Goal: Contribute content: Contribute content

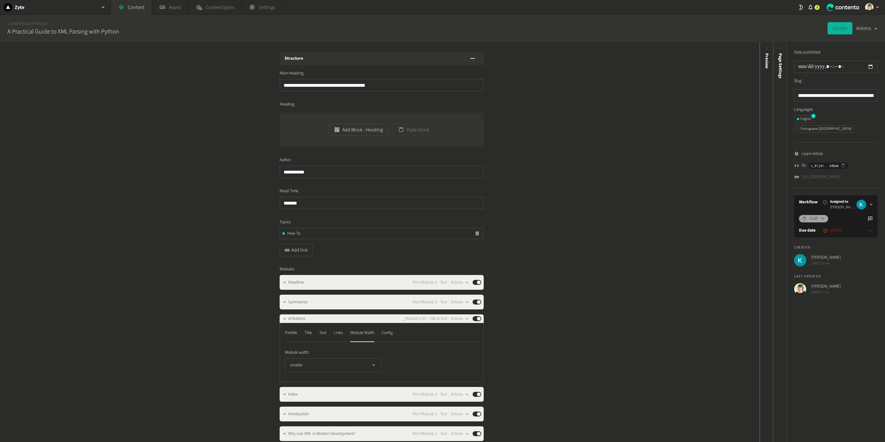
scroll to position [65, 0]
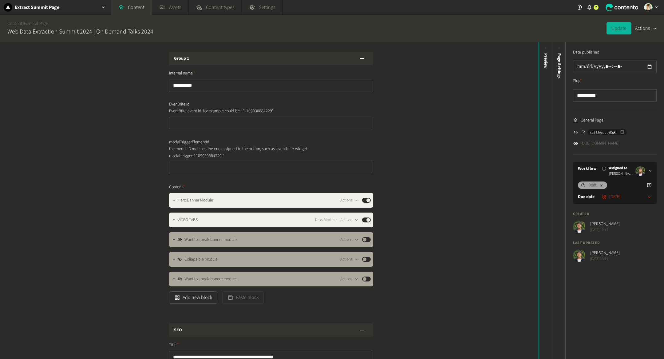
scroll to position [47, 0]
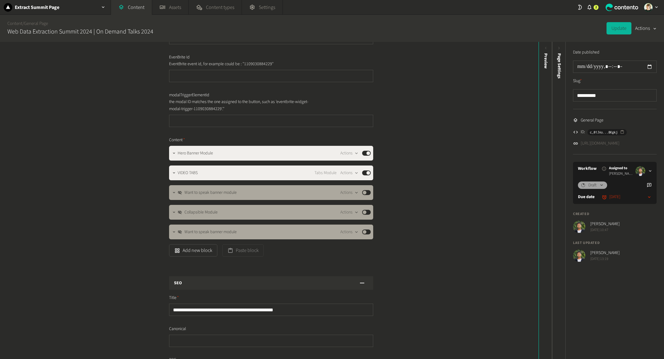
click at [30, 265] on div "**********" at bounding box center [269, 200] width 538 height 317
click at [193, 244] on button "Add new block" at bounding box center [193, 250] width 48 height 12
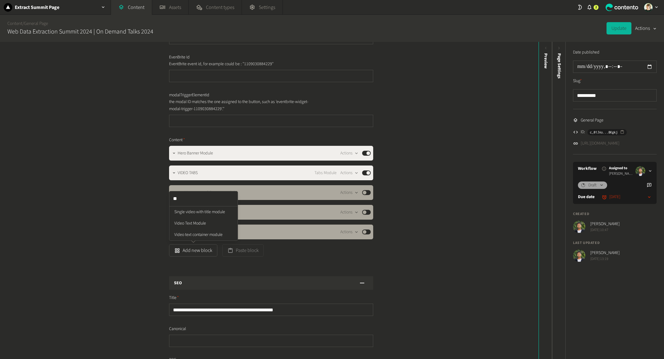
type input "**"
click at [437, 177] on div "**********" at bounding box center [269, 200] width 538 height 317
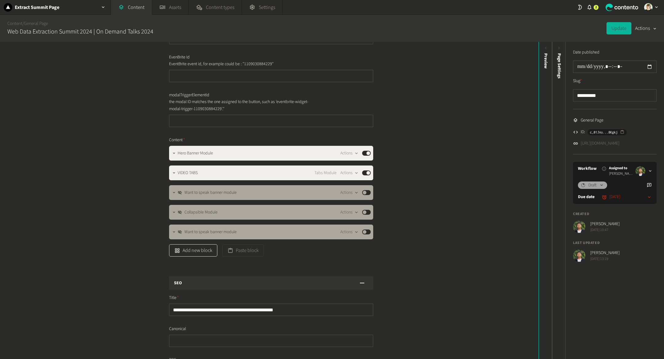
click at [192, 254] on button "Add new block" at bounding box center [193, 250] width 48 height 12
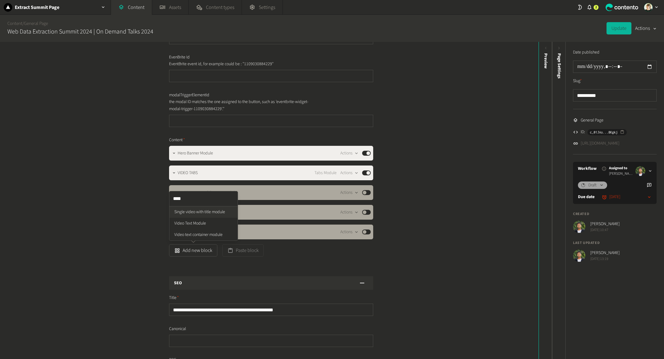
type input "*****"
click at [215, 214] on ul "Single video with title module Video Text Module Video text container module" at bounding box center [203, 223] width 68 height 34
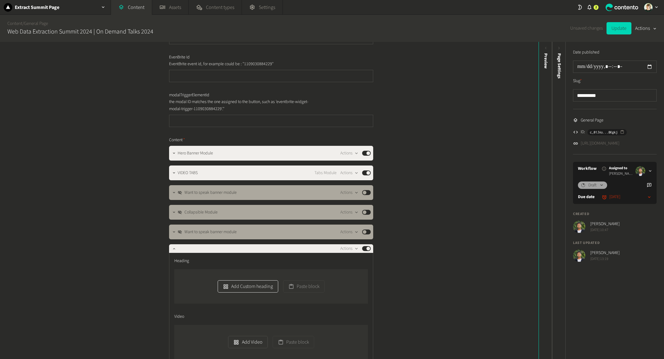
click at [233, 285] on button "Add Custom heading" at bounding box center [248, 286] width 61 height 12
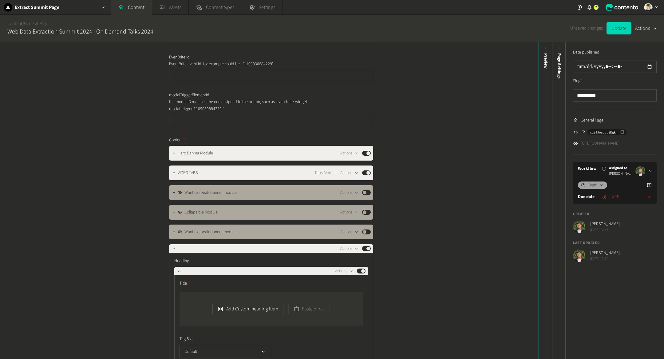
click at [242, 299] on div "Add Custom heading Item Paste block" at bounding box center [270, 308] width 183 height 34
click at [242, 308] on button "Add Custom heading Item" at bounding box center [247, 308] width 71 height 12
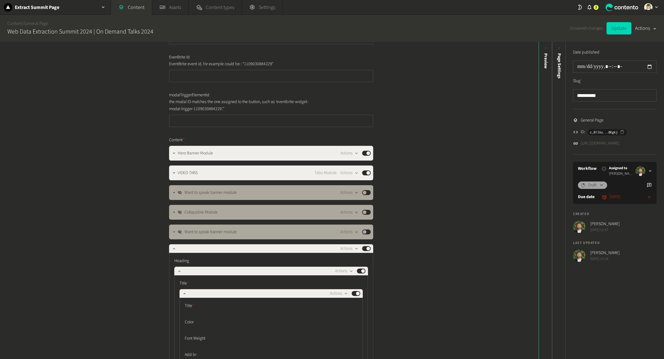
scroll to position [167, 0]
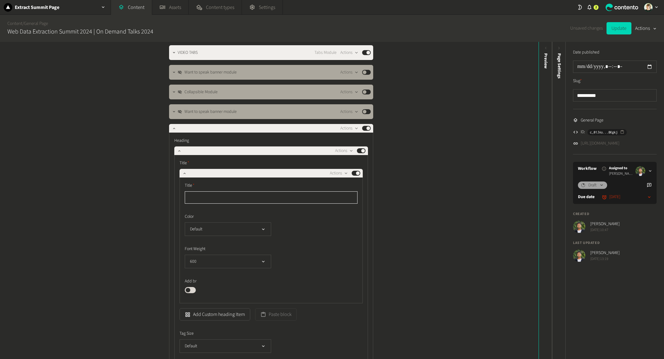
click at [233, 198] on input "text" at bounding box center [271, 197] width 173 height 12
click at [210, 187] on label "Title" at bounding box center [271, 185] width 173 height 6
click at [209, 193] on input "**********" at bounding box center [271, 197] width 173 height 12
click at [215, 195] on input "**********" at bounding box center [271, 197] width 173 height 12
type input "**********"
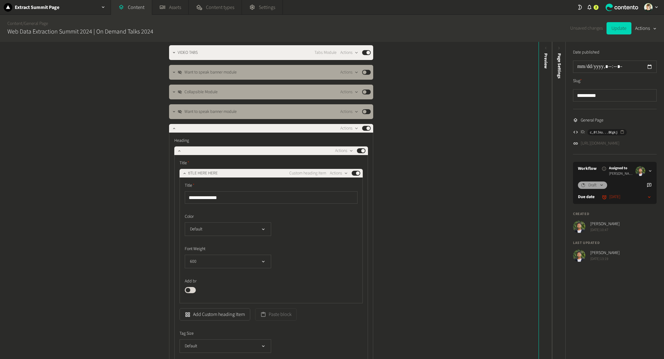
click at [184, 173] on icon "button" at bounding box center [184, 173] width 4 height 4
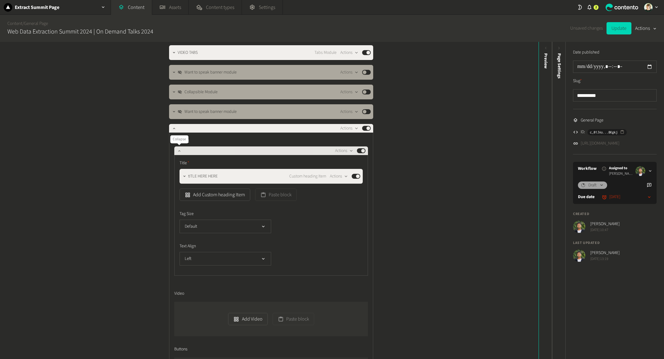
click at [178, 151] on icon "button" at bounding box center [179, 150] width 4 height 4
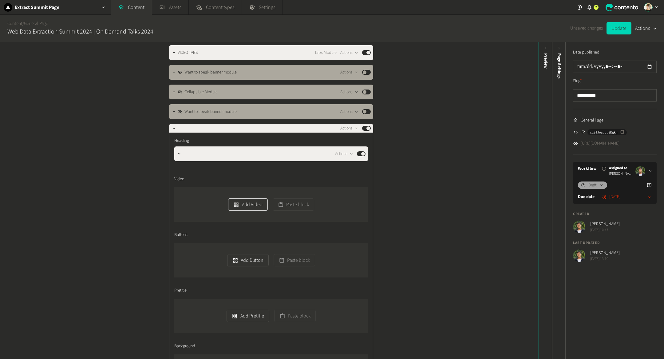
click at [243, 207] on button "Add Video" at bounding box center [247, 204] width 39 height 12
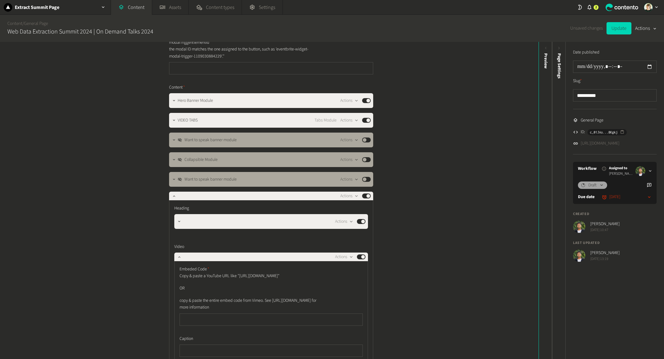
scroll to position [95, 0]
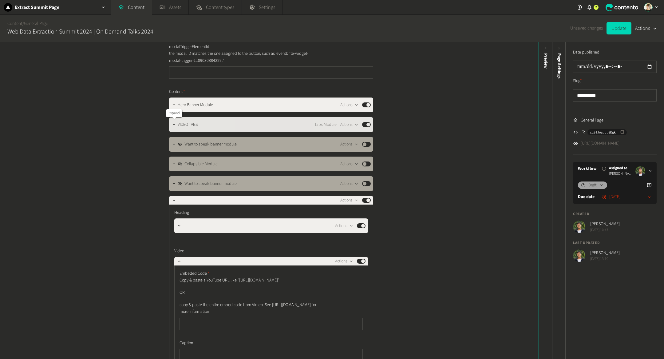
click at [175, 124] on icon "button" at bounding box center [174, 124] width 4 height 4
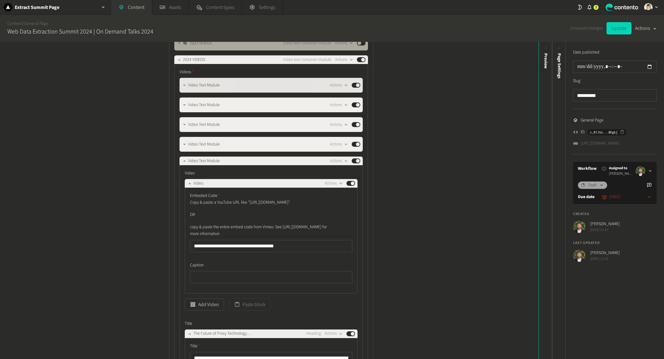
scroll to position [411, 0]
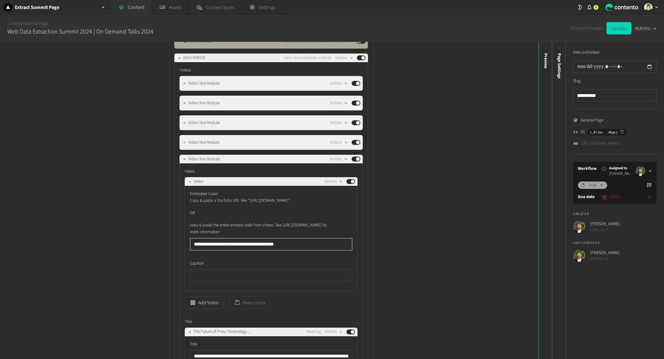
click at [225, 250] on input "**********" at bounding box center [271, 244] width 162 height 12
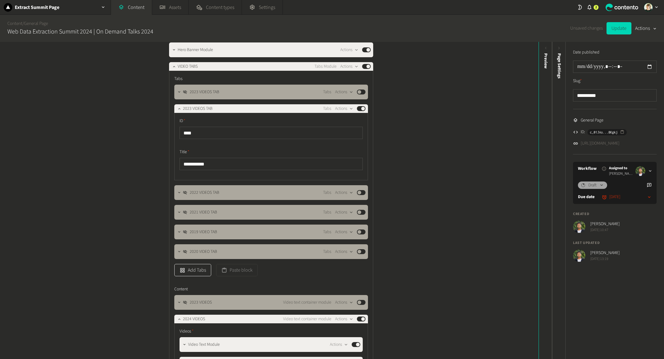
scroll to position [38, 0]
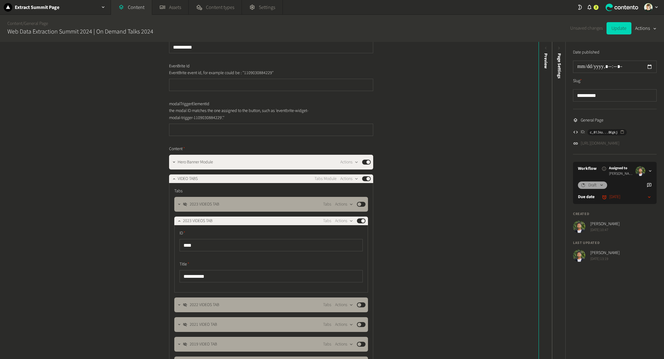
click at [174, 175] on button "button" at bounding box center [173, 177] width 7 height 7
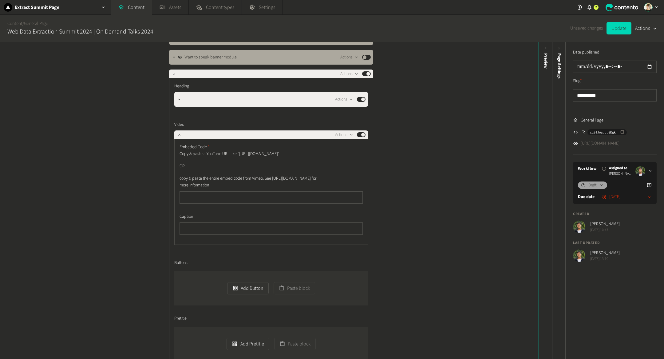
scroll to position [225, 0]
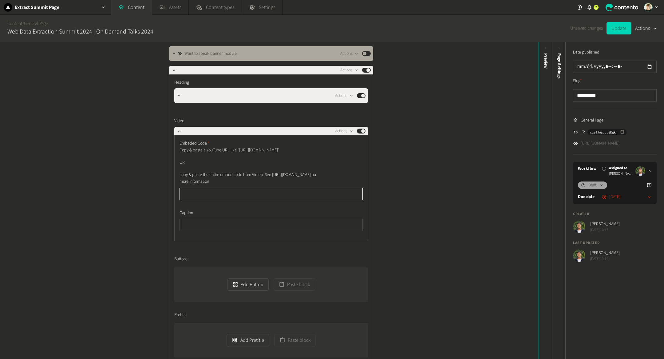
click at [244, 200] on input "text" at bounding box center [270, 193] width 183 height 12
paste input "**********"
type input "**********"
click at [173, 69] on icon "button" at bounding box center [174, 70] width 4 height 4
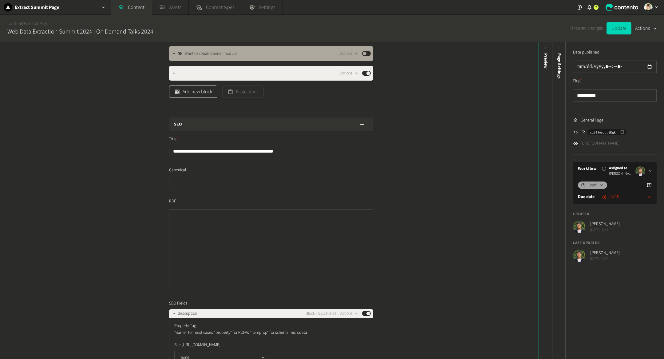
click at [195, 88] on button "Add new block" at bounding box center [193, 91] width 48 height 12
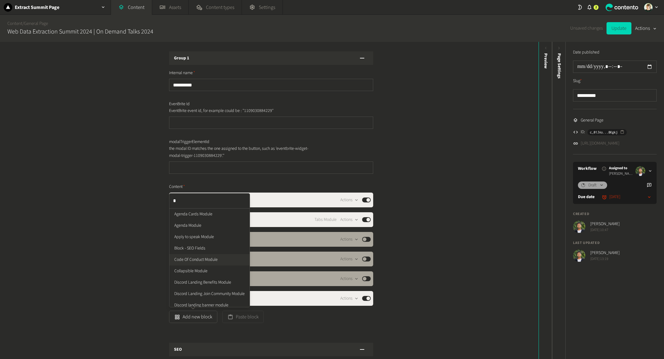
type input "**"
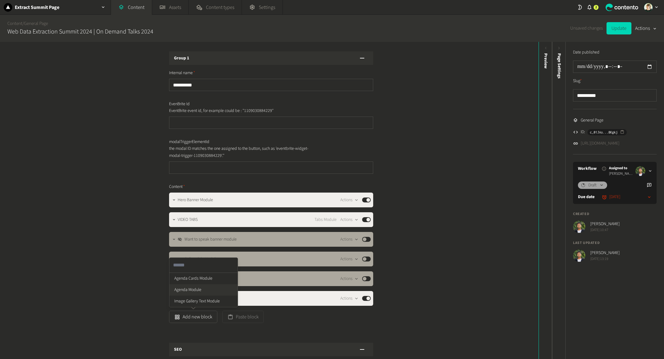
click at [203, 284] on ul "Agenda Cards Module Agenda Module Image Gallery Text Module" at bounding box center [203, 290] width 68 height 34
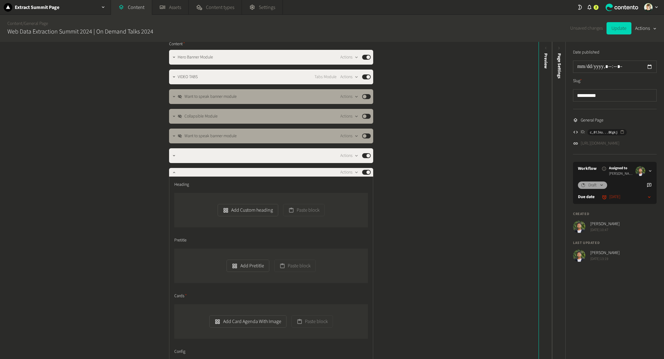
scroll to position [145, 0]
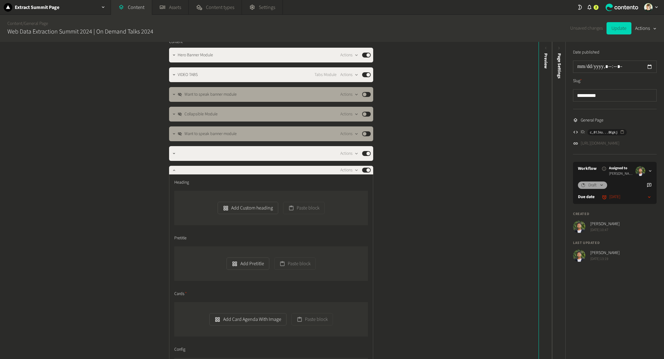
click at [247, 217] on div "Add Custom heading Paste block" at bounding box center [271, 208] width 194 height 34
click at [246, 207] on button "Add Custom heading" at bounding box center [248, 208] width 61 height 12
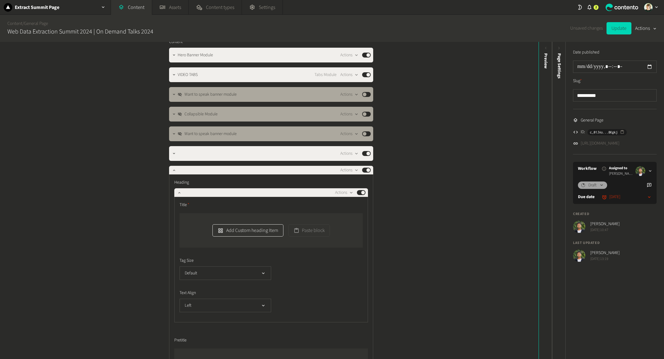
click at [241, 229] on button "Add Custom heading Item" at bounding box center [247, 230] width 71 height 12
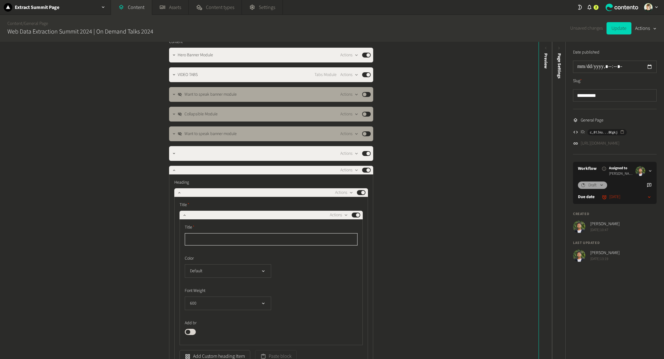
click at [236, 235] on input "text" at bounding box center [271, 239] width 173 height 12
type input "*"
type input "**********"
click at [421, 194] on div "**********" at bounding box center [269, 200] width 538 height 317
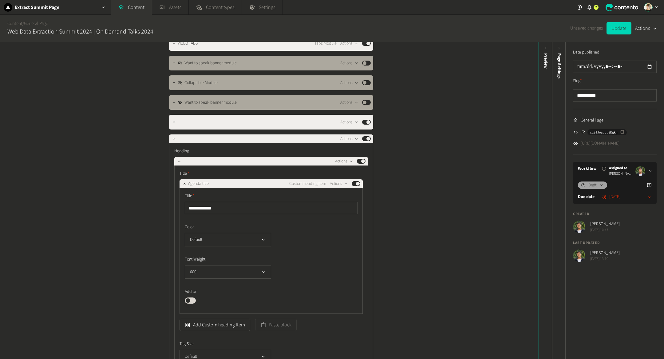
scroll to position [179, 0]
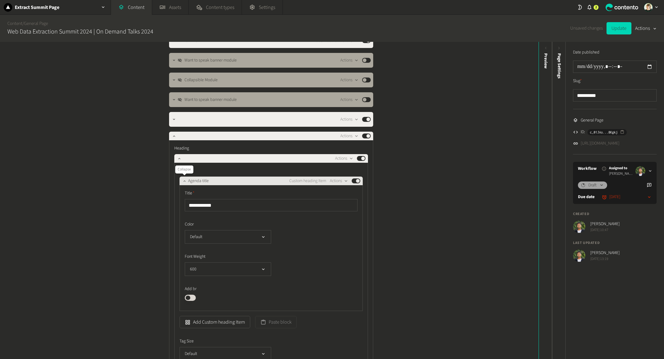
click at [183, 180] on icon "button" at bounding box center [184, 181] width 4 height 4
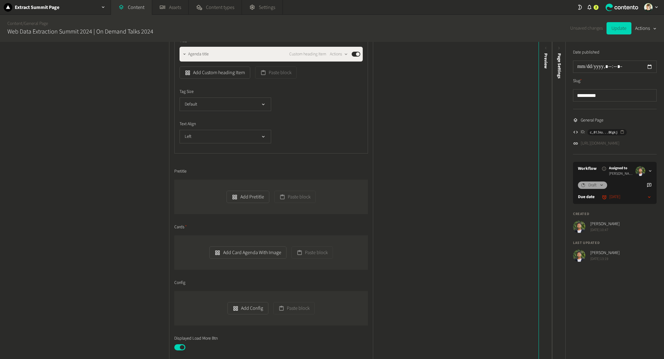
scroll to position [306, 0]
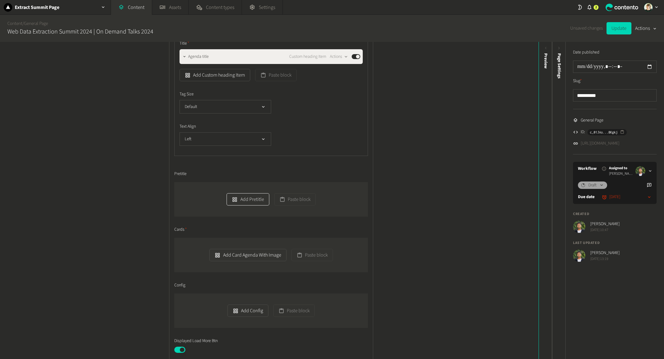
click at [255, 196] on button "Add Pretitle" at bounding box center [248, 199] width 42 height 12
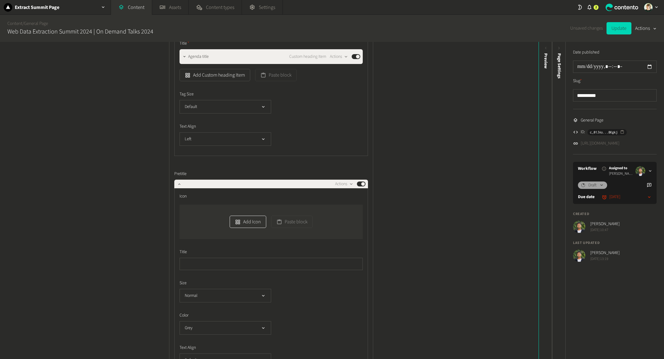
click at [243, 222] on button "Add Icon" at bounding box center [248, 221] width 37 height 12
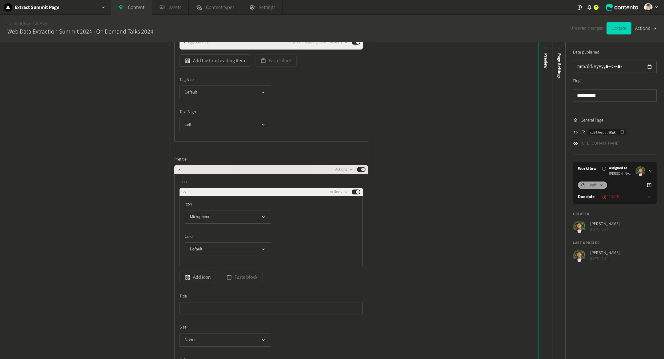
scroll to position [321, 0]
click at [178, 168] on icon "button" at bounding box center [179, 169] width 4 height 4
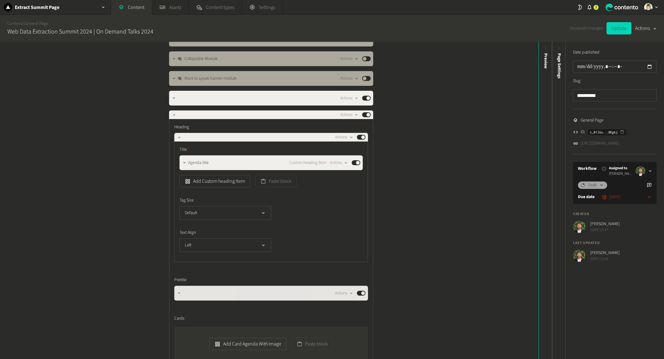
scroll to position [199, 0]
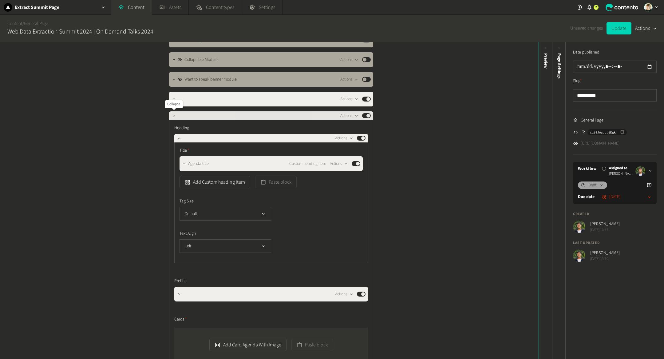
click at [174, 115] on icon "button" at bounding box center [174, 115] width 4 height 4
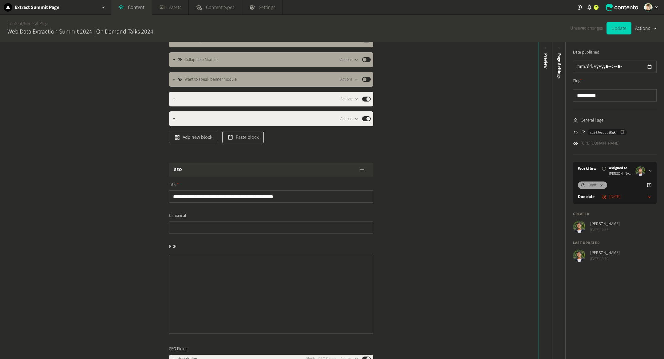
click at [251, 140] on button "Paste block" at bounding box center [242, 137] width 41 height 12
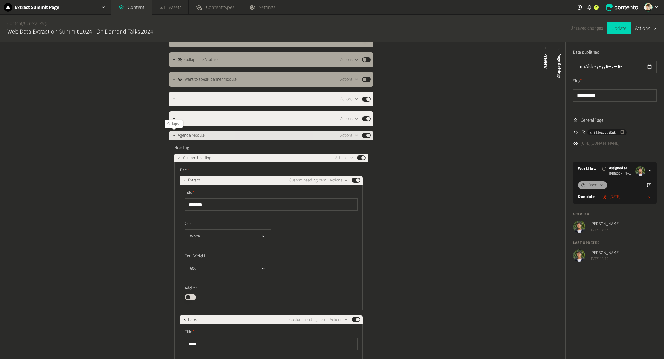
click at [172, 136] on icon "button" at bounding box center [174, 135] width 4 height 4
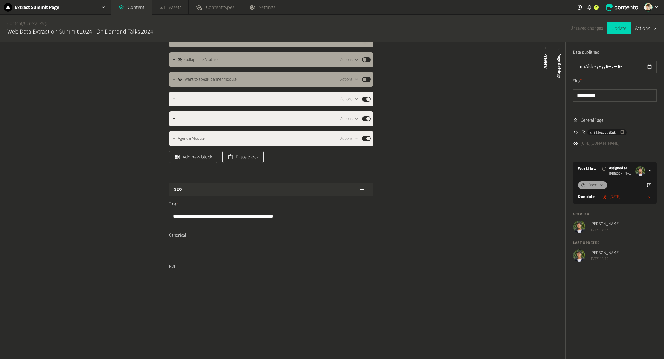
click at [249, 154] on button "Paste block" at bounding box center [242, 157] width 41 height 12
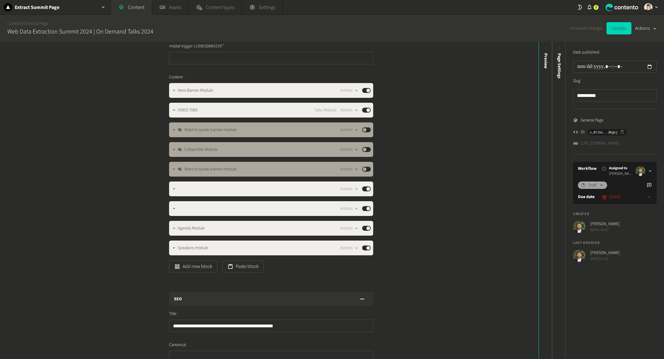
scroll to position [106, 0]
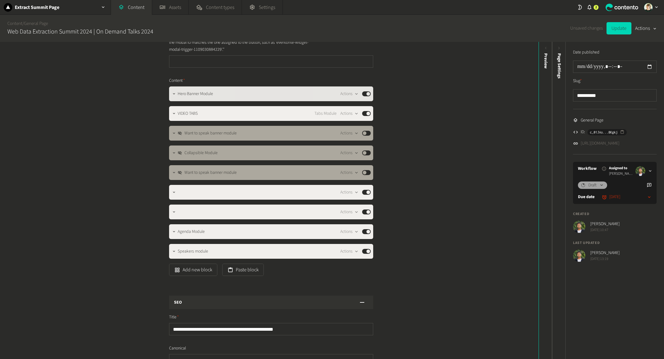
click at [369, 91] on button "Published" at bounding box center [366, 93] width 9 height 5
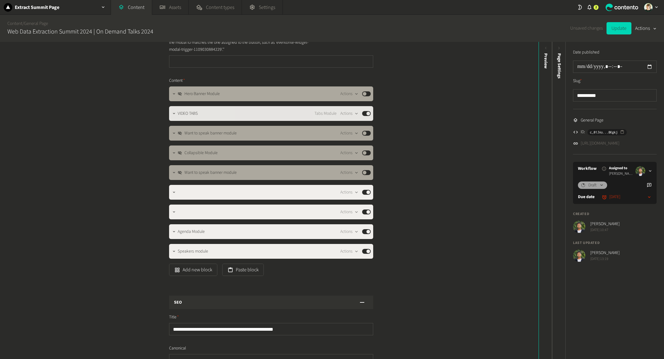
click at [368, 114] on button "Published" at bounding box center [366, 113] width 9 height 5
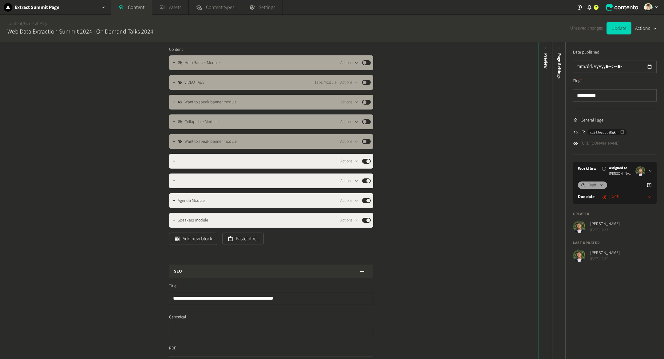
scroll to position [140, 0]
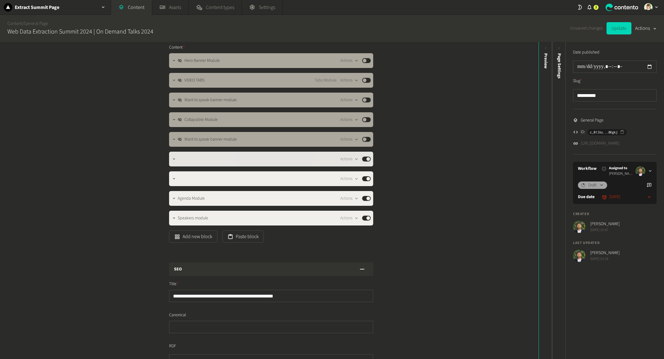
click at [369, 162] on div "Actions Published" at bounding box center [355, 158] width 30 height 7
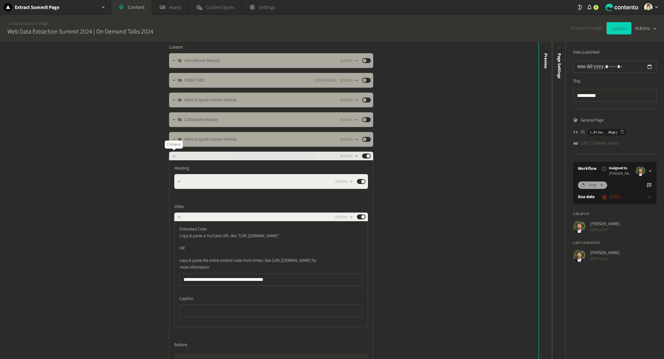
click at [171, 155] on button "button" at bounding box center [173, 155] width 7 height 7
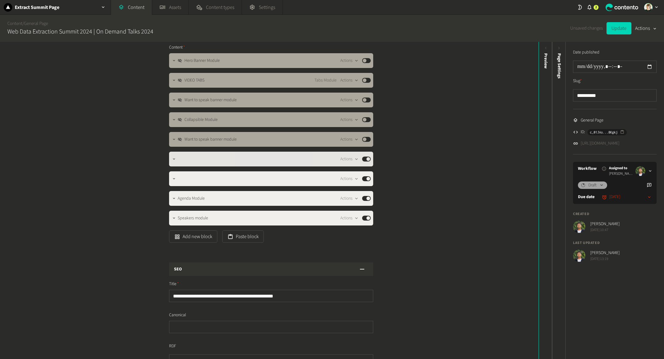
click at [367, 159] on button "Published" at bounding box center [366, 158] width 9 height 5
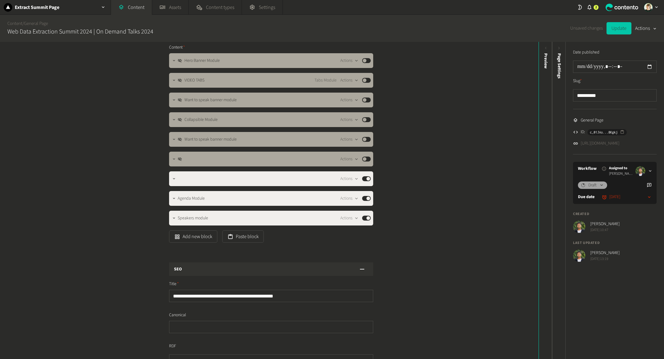
click at [614, 30] on button "Update" at bounding box center [618, 28] width 25 height 12
click at [608, 144] on link "https://dev.extractsummit.io/2024-talks" at bounding box center [600, 143] width 39 height 6
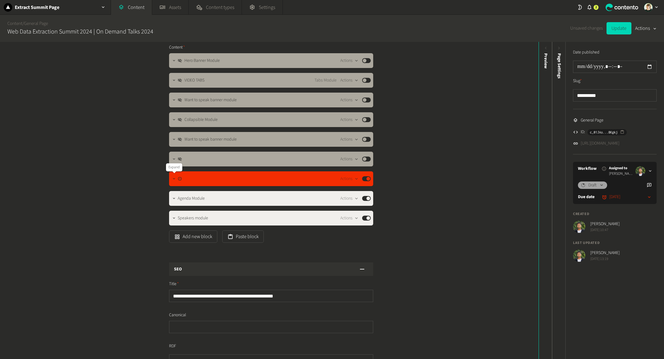
click at [173, 178] on icon "button" at bounding box center [174, 178] width 4 height 4
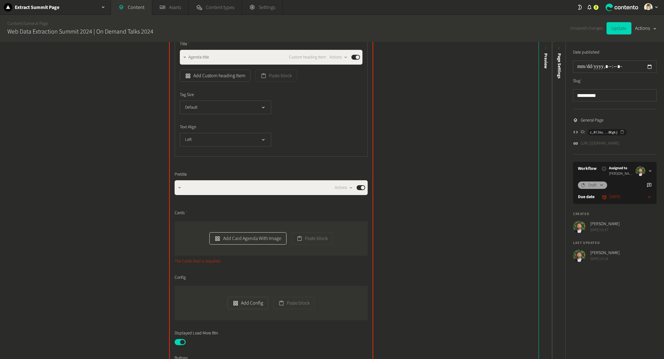
scroll to position [308, 0]
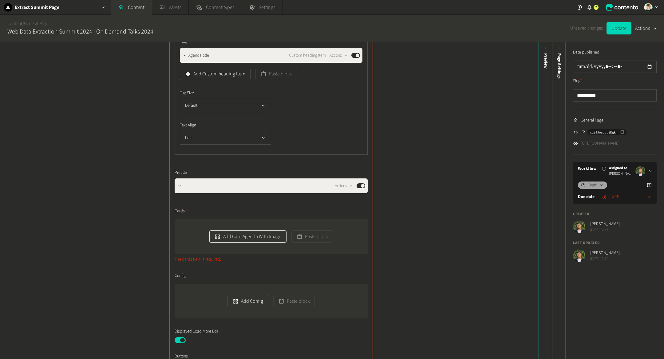
click at [258, 231] on button "Add Card Agenda With Image" at bounding box center [247, 236] width 77 height 12
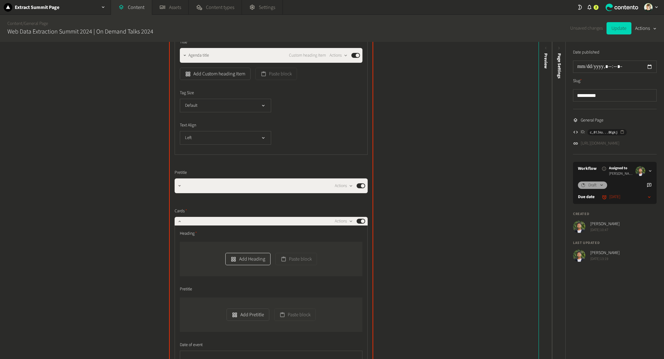
click at [250, 258] on button "Add Heading" at bounding box center [247, 259] width 45 height 12
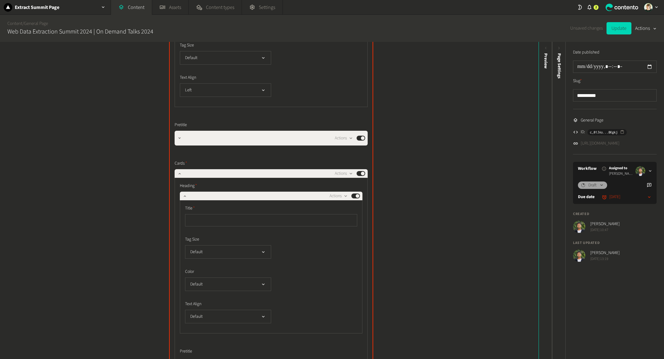
scroll to position [386, 0]
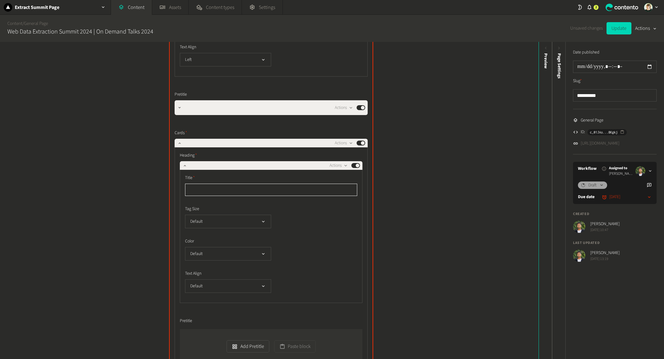
click at [250, 188] on input "text" at bounding box center [271, 189] width 172 height 12
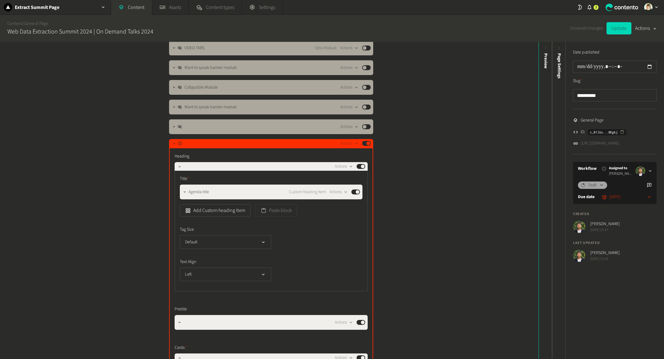
scroll to position [170, 0]
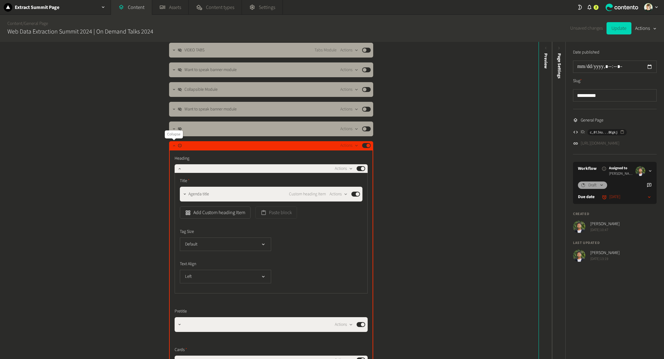
type input "***"
click at [174, 145] on icon "button" at bounding box center [174, 145] width 2 height 1
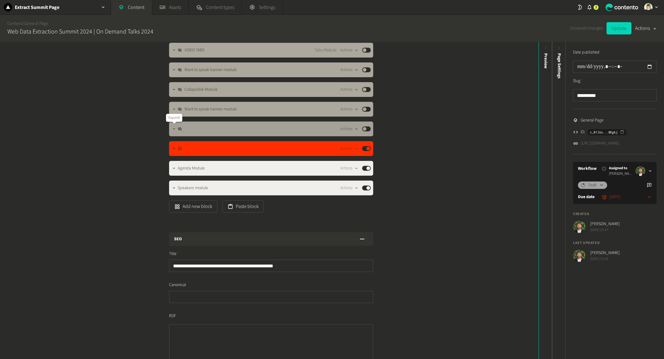
click at [175, 130] on icon "button" at bounding box center [174, 129] width 4 height 4
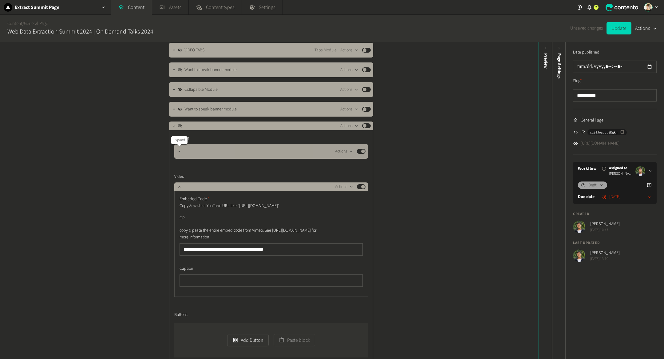
click at [179, 152] on icon "button" at bounding box center [179, 151] width 4 height 4
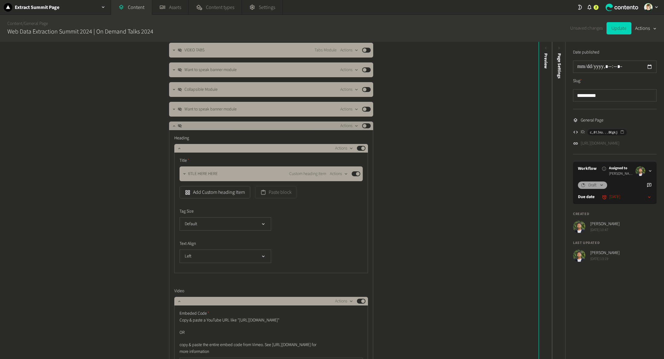
click at [366, 124] on button "Published" at bounding box center [366, 125] width 9 height 5
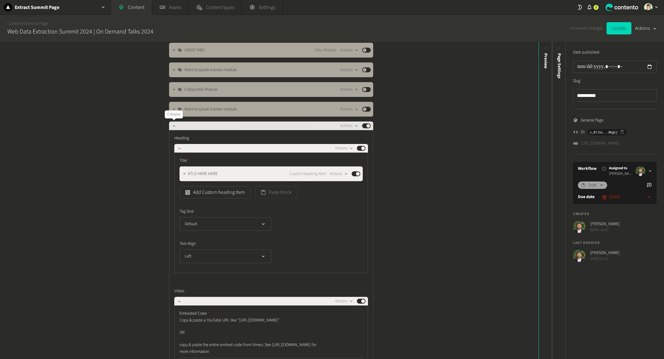
click at [170, 123] on div "Actions Published" at bounding box center [271, 125] width 204 height 9
click at [173, 127] on icon "button" at bounding box center [174, 126] width 4 height 4
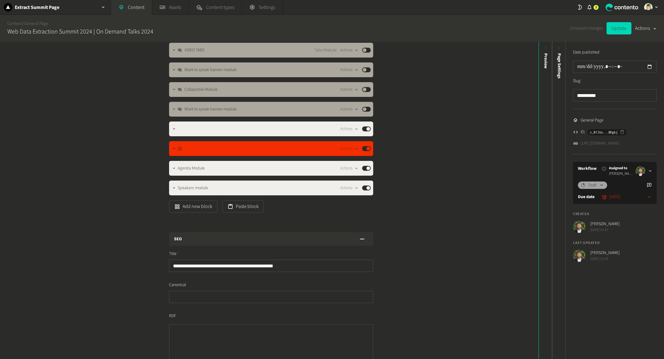
click at [369, 152] on div "Actions Published" at bounding box center [355, 148] width 30 height 7
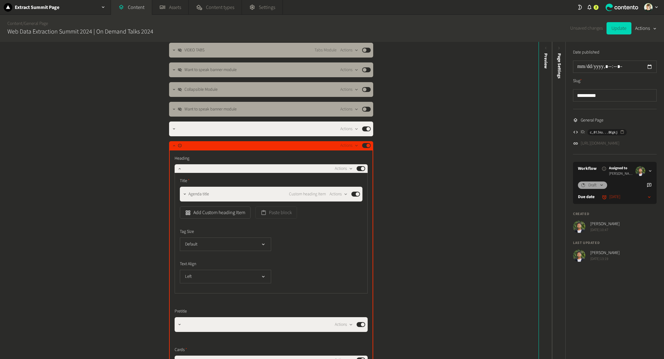
click at [367, 142] on div "Actions Published" at bounding box center [355, 145] width 30 height 7
click at [368, 145] on div "Actions Published" at bounding box center [355, 145] width 30 height 7
click at [369, 146] on button "Published" at bounding box center [366, 145] width 9 height 5
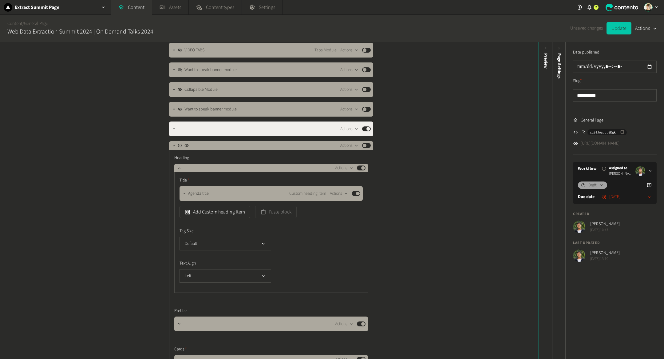
click at [619, 26] on button "Update" at bounding box center [618, 28] width 25 height 12
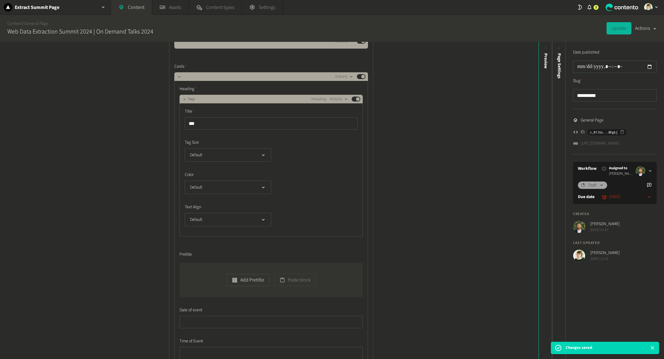
scroll to position [0, 0]
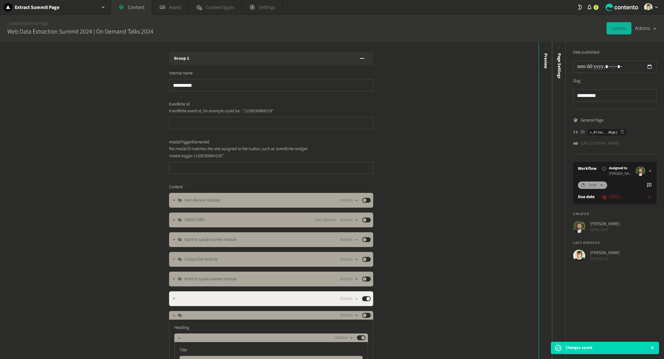
click at [617, 147] on div "**********" at bounding box center [614, 155] width 98 height 227
click at [617, 143] on link "https://dev.extractsummit.io/2024-talks" at bounding box center [600, 143] width 39 height 6
click at [545, 119] on div "Preview" at bounding box center [546, 100] width 14 height 111
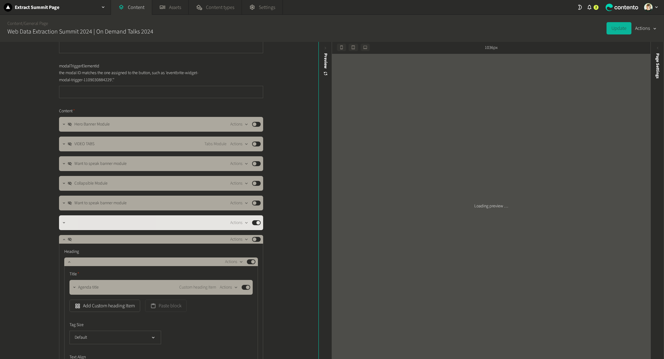
scroll to position [100, 0]
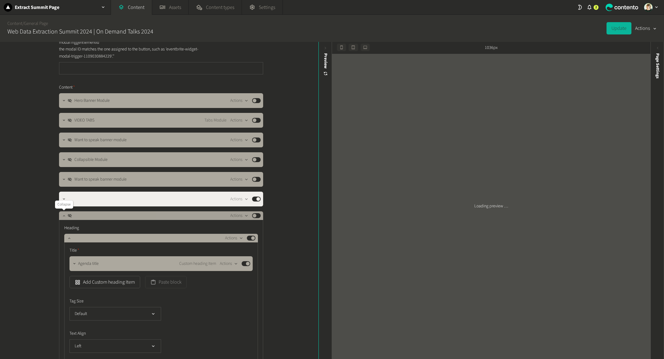
click at [62, 217] on icon "button" at bounding box center [64, 215] width 4 height 4
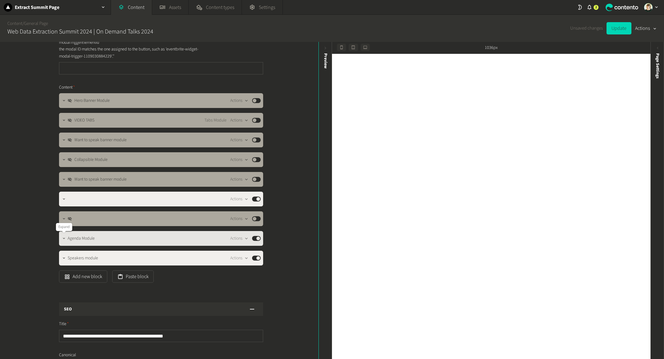
click at [65, 238] on icon "button" at bounding box center [64, 238] width 4 height 4
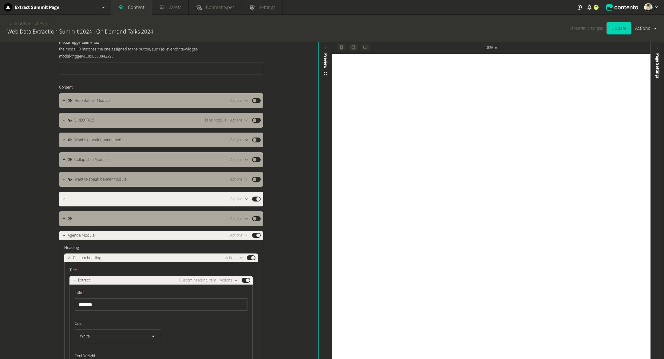
scroll to position [117, 0]
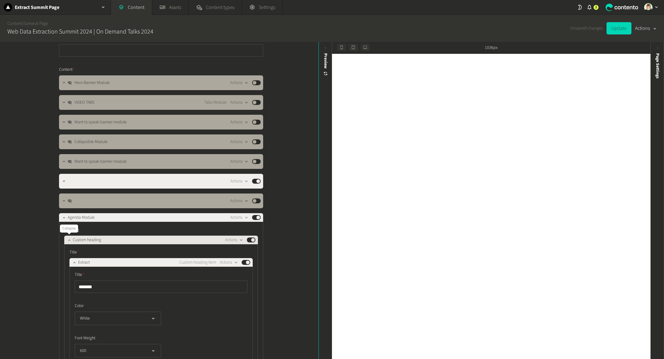
click at [68, 238] on icon "button" at bounding box center [69, 240] width 4 height 4
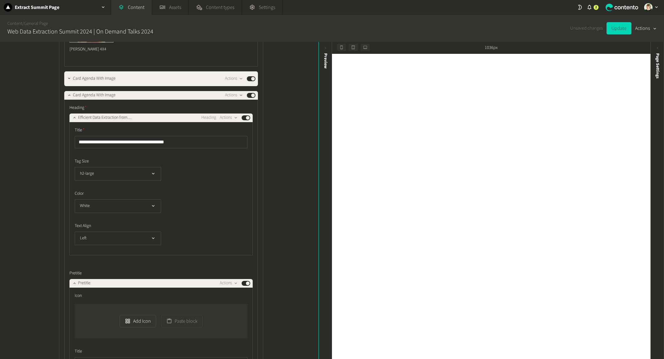
scroll to position [1192, 0]
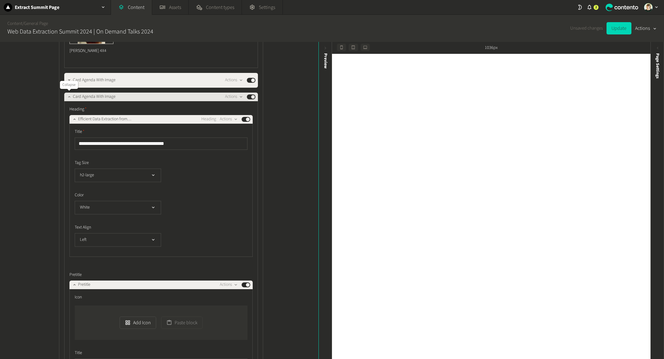
click at [70, 94] on icon "button" at bounding box center [69, 96] width 4 height 4
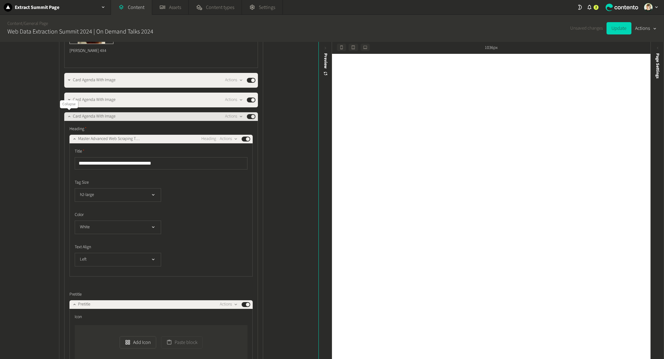
click at [67, 115] on icon "button" at bounding box center [69, 116] width 4 height 4
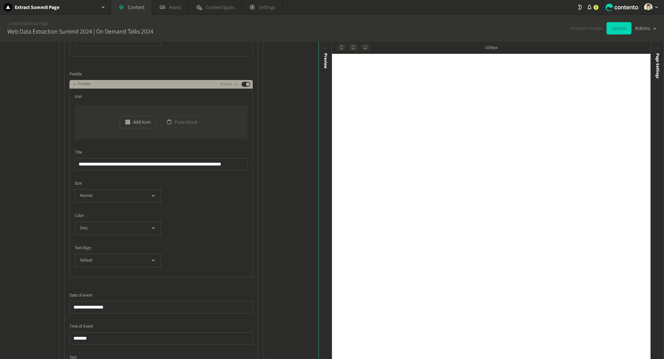
scroll to position [1432, 0]
click at [71, 80] on button "button" at bounding box center [74, 82] width 7 height 7
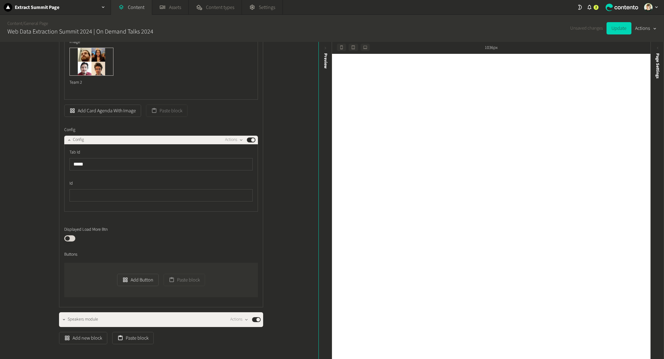
scroll to position [1693, 0]
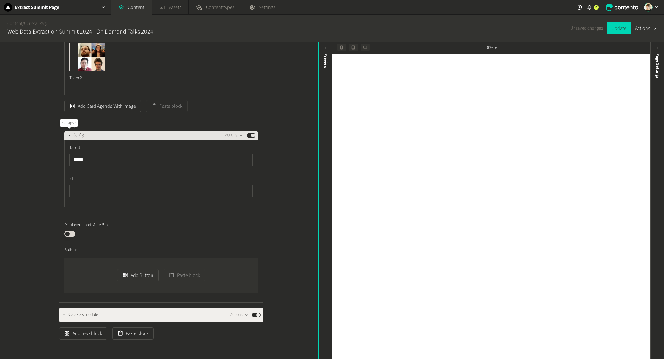
click at [69, 133] on icon "button" at bounding box center [69, 135] width 4 height 4
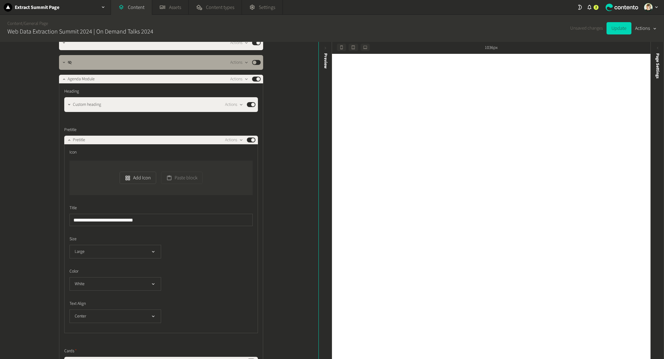
scroll to position [258, 0]
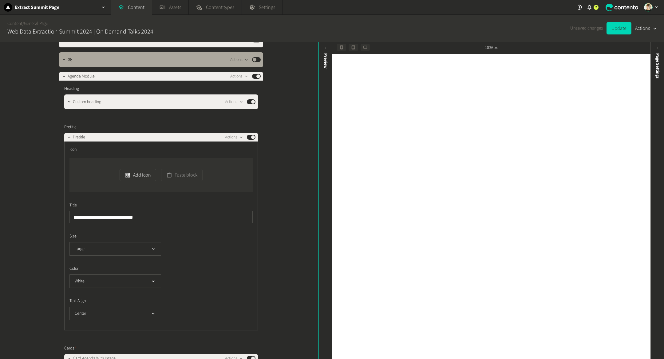
click at [308, 148] on div "**********" at bounding box center [159, 200] width 318 height 317
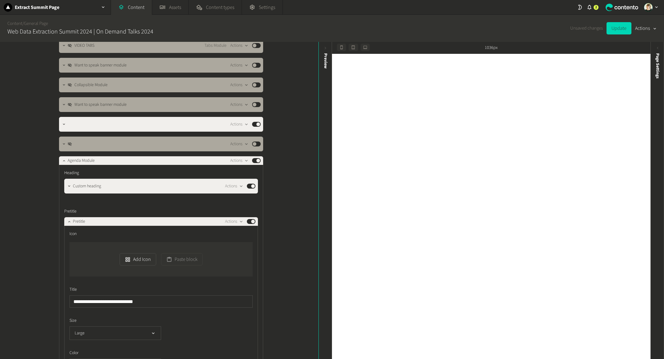
scroll to position [176, 0]
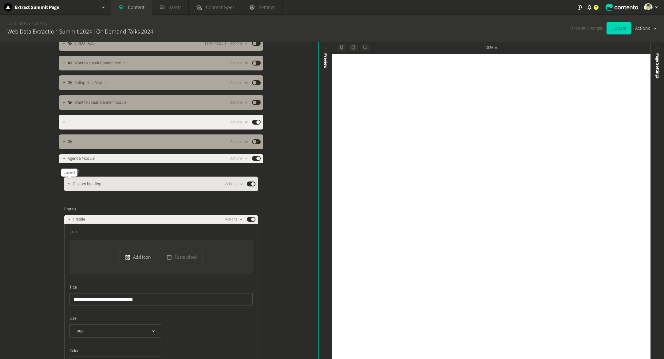
click at [67, 181] on button "button" at bounding box center [68, 182] width 7 height 7
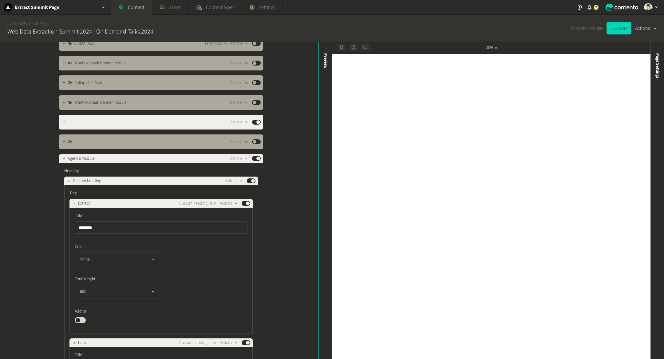
click at [149, 262] on button "White" at bounding box center [118, 259] width 86 height 14
click at [123, 294] on li "Dark" at bounding box center [118, 296] width 86 height 12
click at [73, 202] on icon "button" at bounding box center [74, 203] width 4 height 4
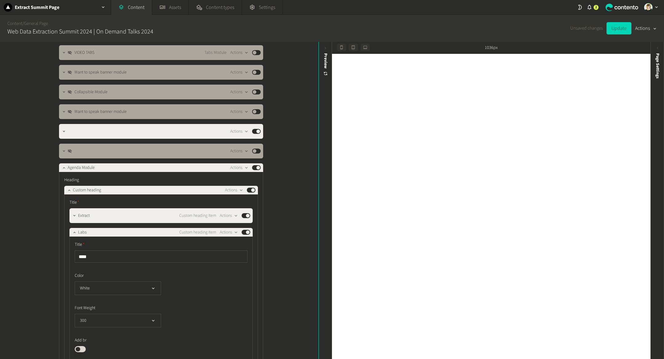
scroll to position [166, 0]
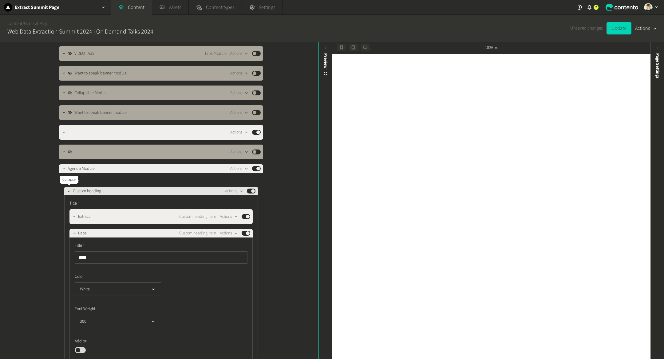
drag, startPoint x: 68, startPoint y: 190, endPoint x: 103, endPoint y: 193, distance: 34.8
click at [68, 190] on icon "button" at bounding box center [69, 191] width 4 height 4
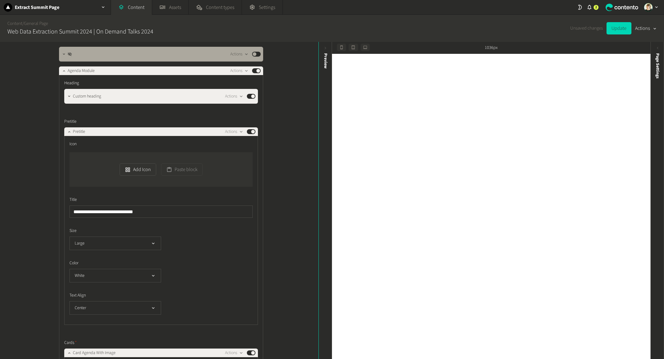
scroll to position [266, 0]
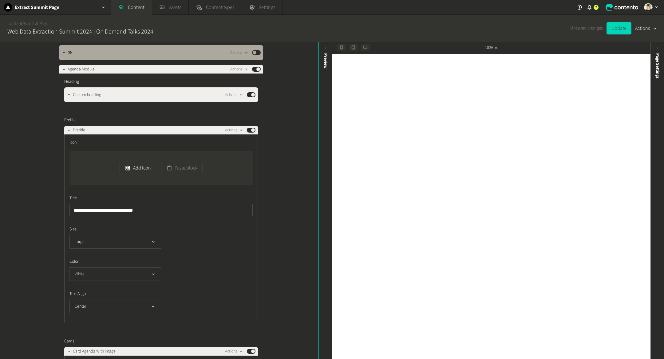
click at [88, 273] on button "White" at bounding box center [115, 274] width 92 height 14
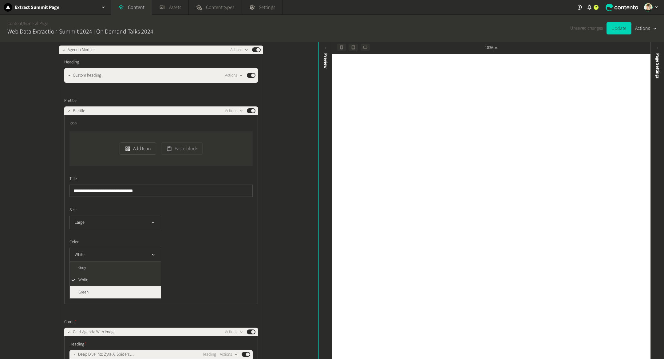
scroll to position [294, 0]
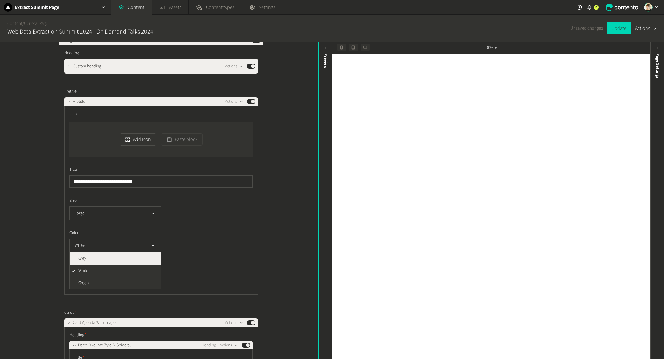
click at [105, 259] on li "Grey" at bounding box center [115, 258] width 91 height 12
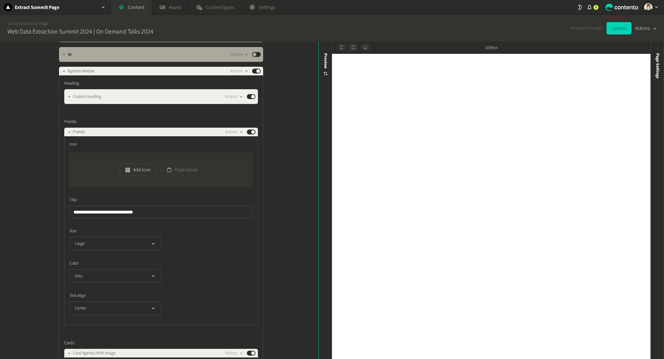
scroll to position [266, 0]
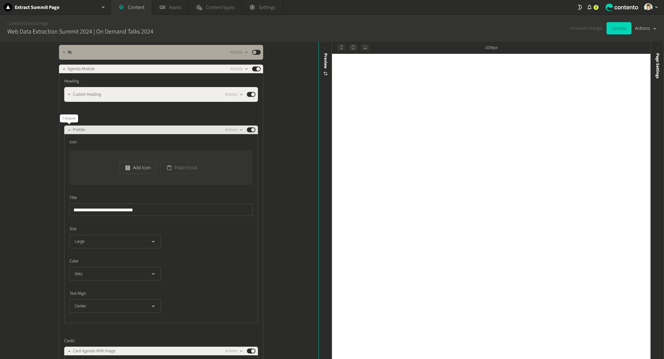
click at [69, 128] on icon "button" at bounding box center [69, 130] width 4 height 4
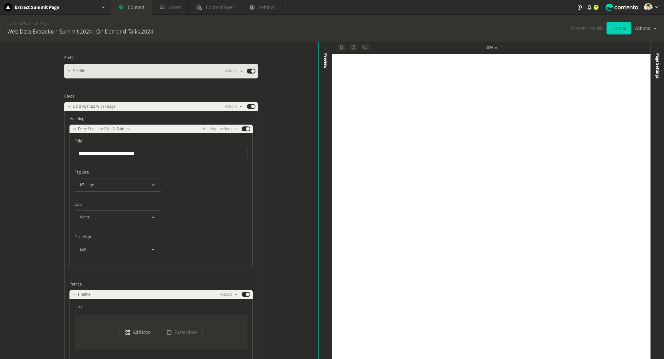
scroll to position [336, 0]
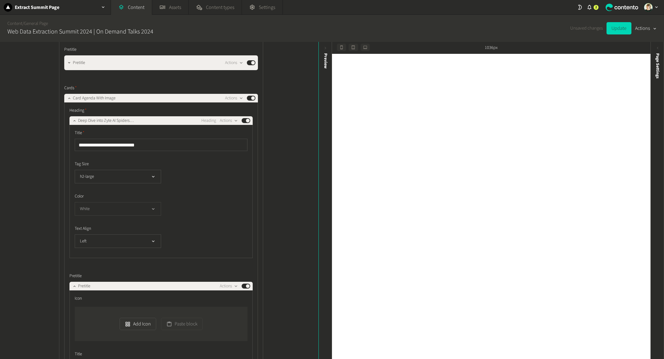
click at [128, 204] on button "White" at bounding box center [118, 209] width 86 height 14
click at [107, 233] on li "Dark Blue" at bounding box center [118, 234] width 86 height 12
click at [73, 117] on button "button" at bounding box center [74, 119] width 7 height 7
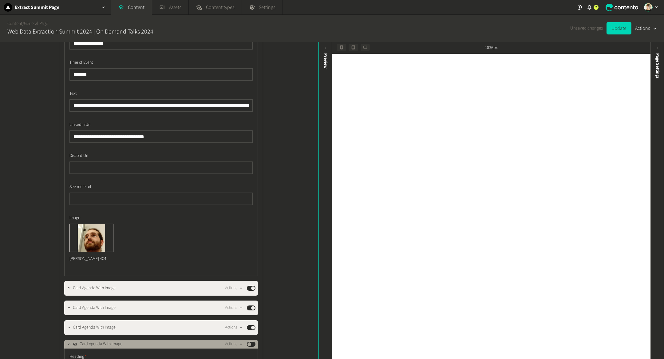
scroll to position [676, 0]
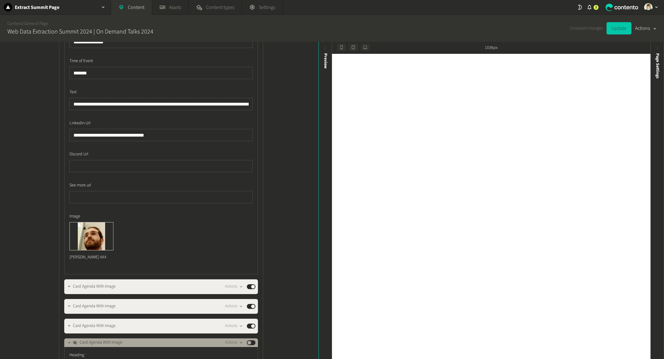
click at [627, 29] on button "Update" at bounding box center [618, 28] width 25 height 12
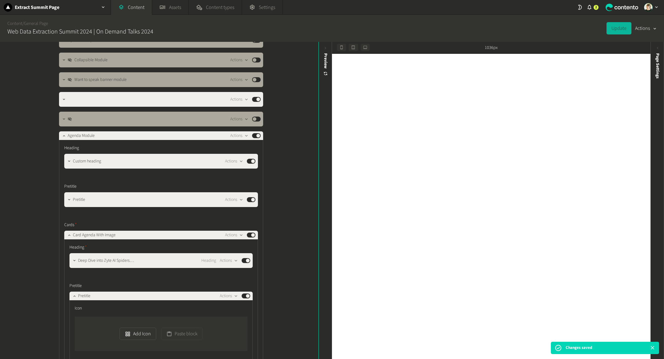
scroll to position [197, 0]
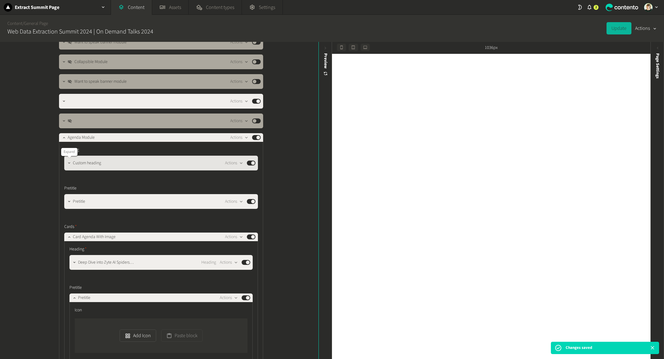
click at [68, 164] on icon "button" at bounding box center [69, 163] width 4 height 4
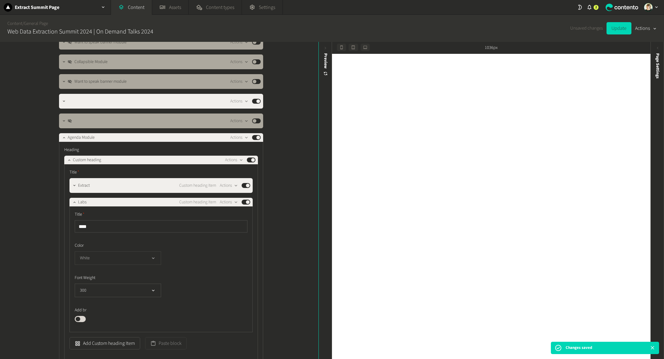
click at [144, 255] on button "White" at bounding box center [118, 258] width 86 height 14
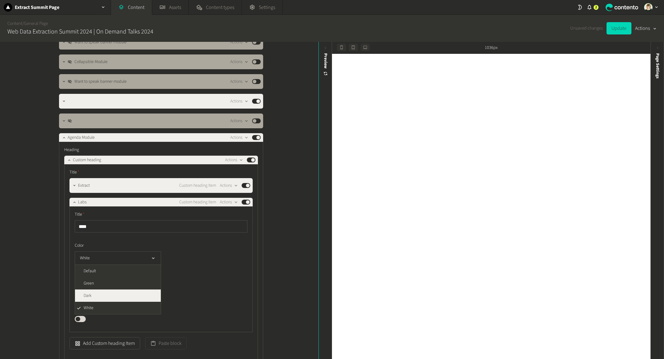
click at [133, 293] on li "Dark" at bounding box center [118, 295] width 86 height 12
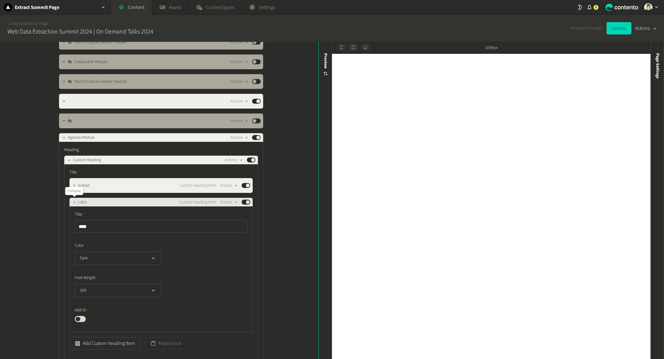
click at [72, 199] on button "button" at bounding box center [74, 201] width 7 height 7
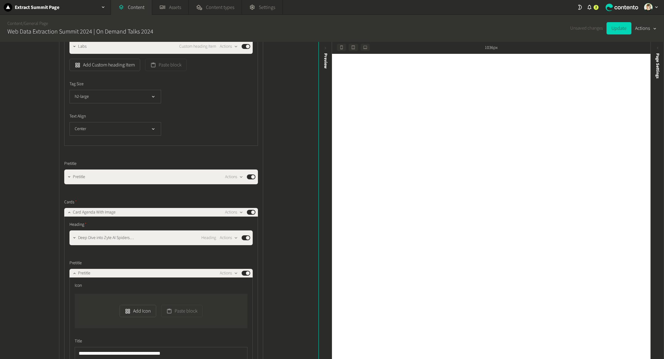
scroll to position [360, 0]
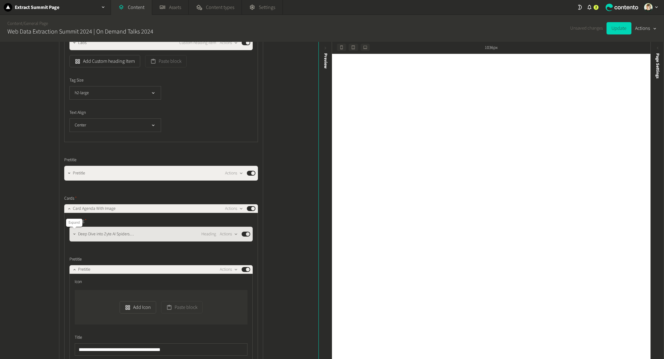
click at [75, 232] on icon "button" at bounding box center [74, 234] width 4 height 4
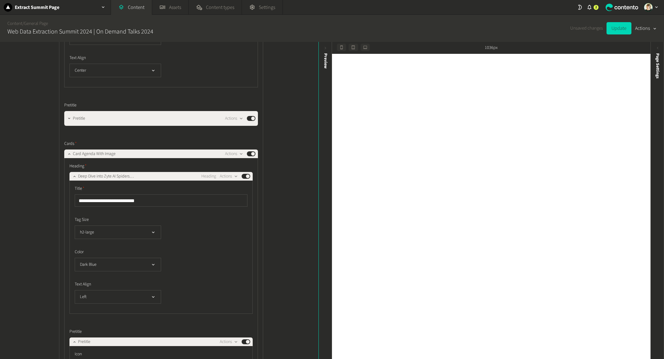
scroll to position [420, 0]
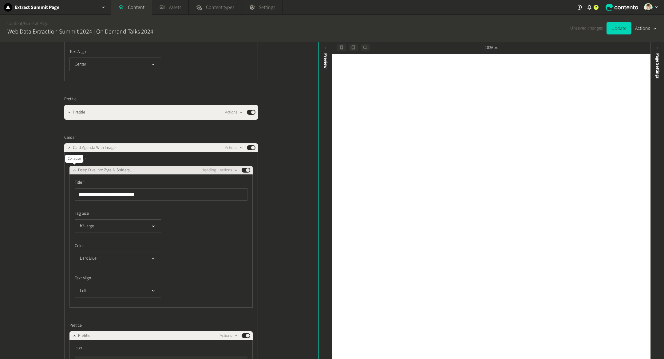
click at [71, 170] on button "button" at bounding box center [74, 169] width 7 height 7
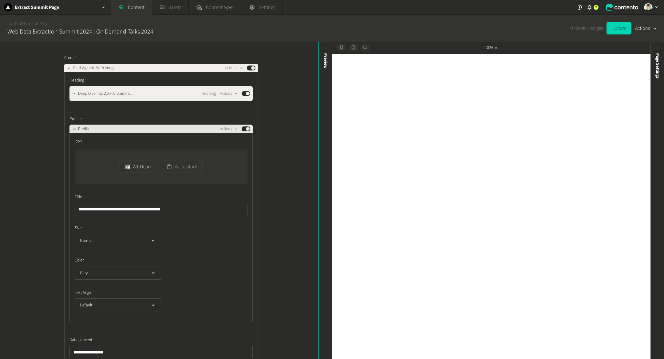
scroll to position [490, 0]
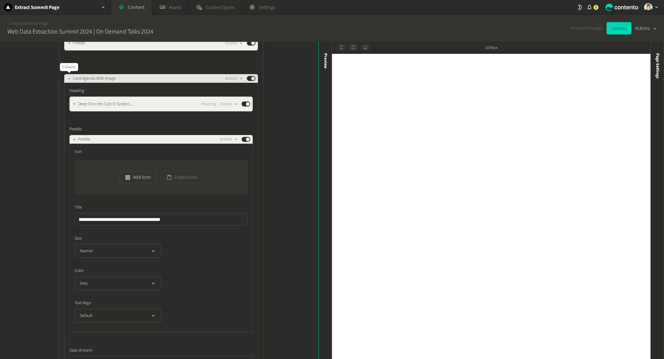
click at [66, 76] on button "button" at bounding box center [68, 77] width 7 height 7
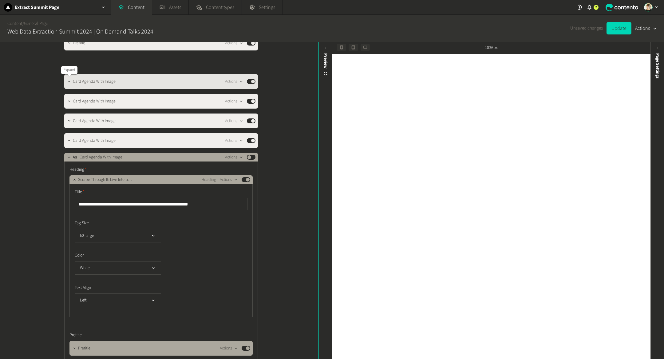
click at [68, 80] on icon "button" at bounding box center [69, 81] width 4 height 4
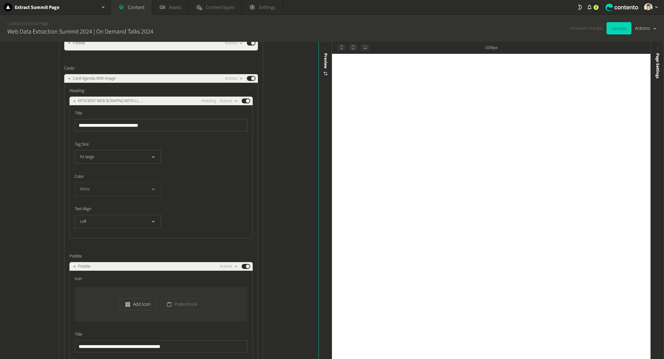
click at [112, 193] on button "White" at bounding box center [118, 189] width 86 height 14
click at [110, 250] on li "Dark" at bounding box center [118, 251] width 86 height 12
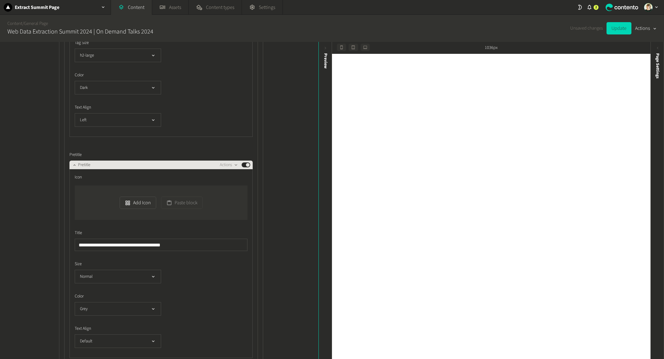
scroll to position [601, 0]
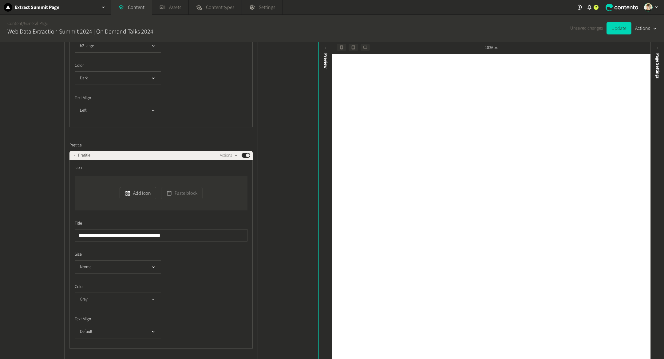
click at [104, 292] on button "Grey" at bounding box center [118, 299] width 86 height 14
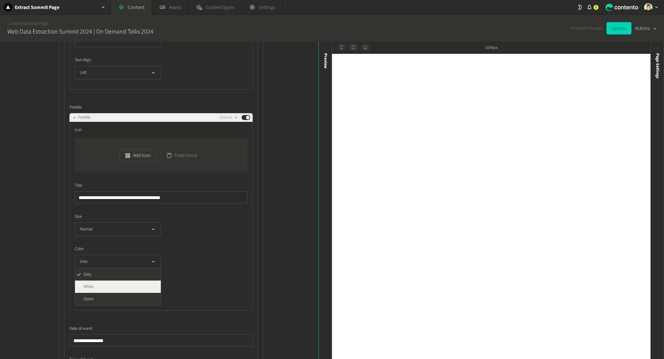
scroll to position [639, 0]
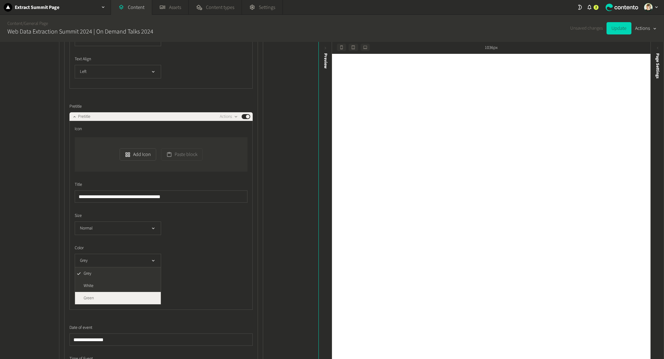
drag, startPoint x: 107, startPoint y: 297, endPoint x: 124, endPoint y: 299, distance: 18.0
click at [124, 299] on li "Green" at bounding box center [118, 298] width 86 height 12
click at [210, 278] on label "Text Align" at bounding box center [161, 280] width 173 height 6
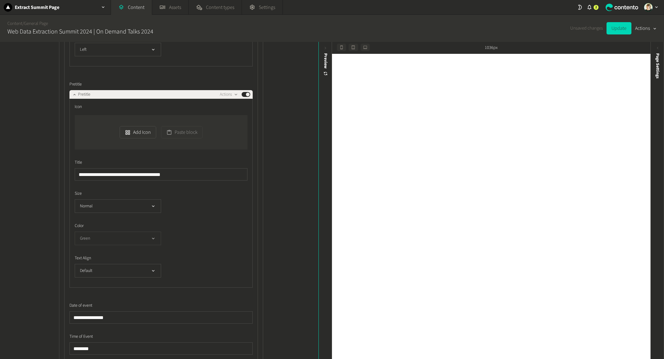
scroll to position [674, 0]
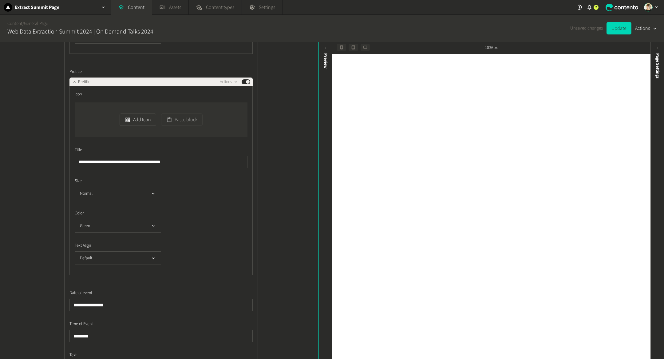
click at [229, 231] on div "Green" at bounding box center [161, 226] width 173 height 14
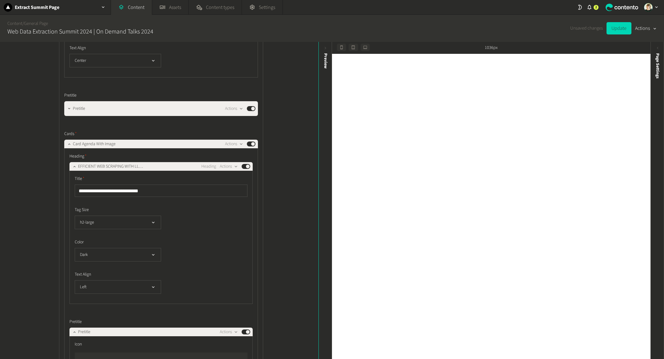
scroll to position [413, 0]
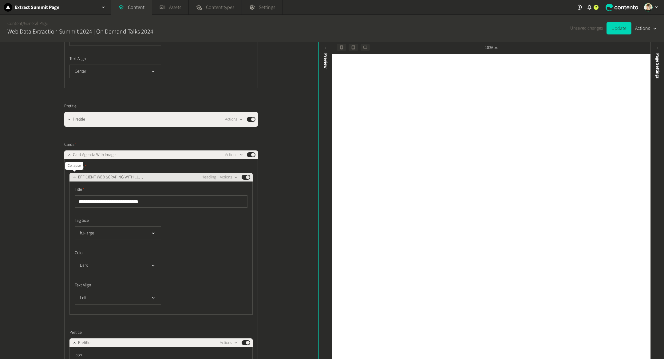
click at [73, 176] on icon "button" at bounding box center [74, 177] width 4 height 4
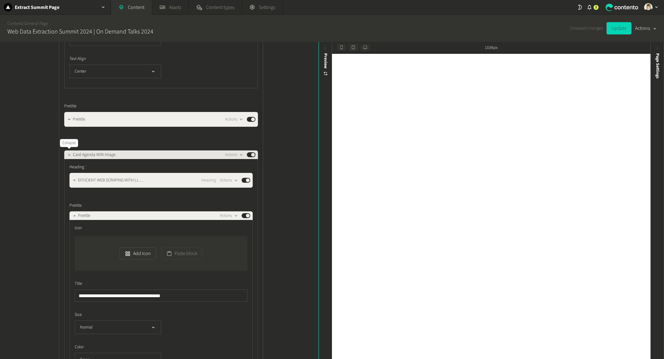
click at [67, 150] on div at bounding box center [68, 154] width 7 height 9
click at [69, 154] on icon "button" at bounding box center [69, 154] width 4 height 4
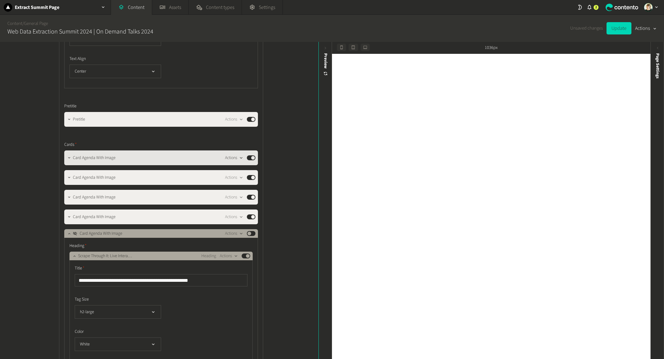
click at [237, 159] on div "button" at bounding box center [241, 158] width 8 height 6
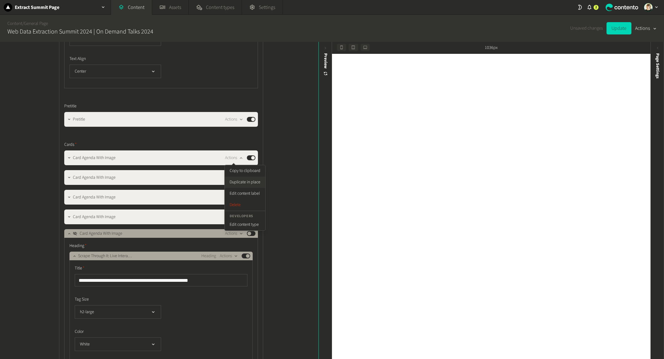
click at [245, 180] on button "Duplicate in place" at bounding box center [245, 181] width 41 height 11
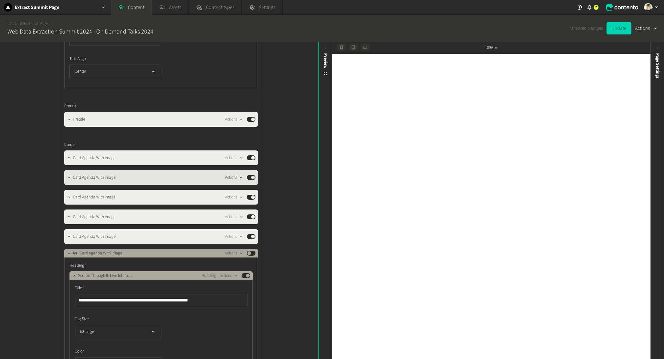
click at [241, 176] on icon "button" at bounding box center [240, 177] width 5 height 5
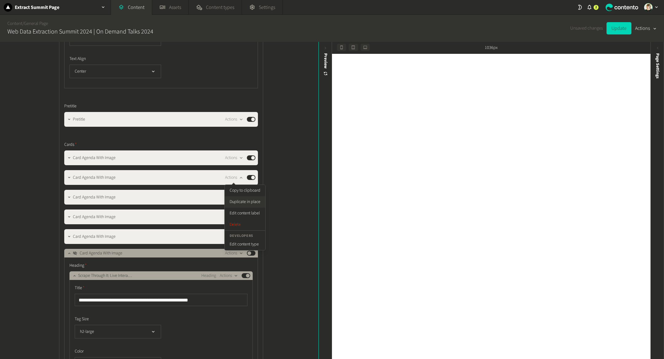
click at [246, 204] on button "Duplicate in place" at bounding box center [245, 201] width 41 height 11
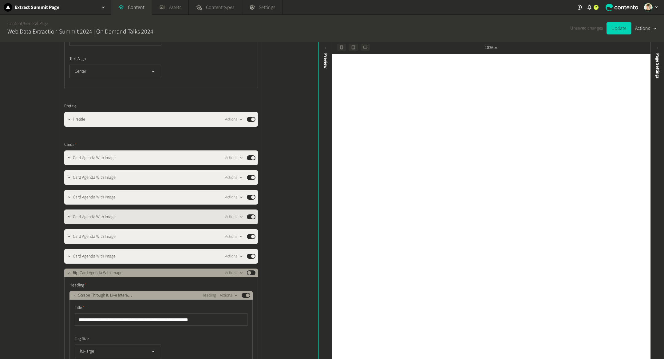
click at [254, 215] on button "Published" at bounding box center [251, 216] width 9 height 5
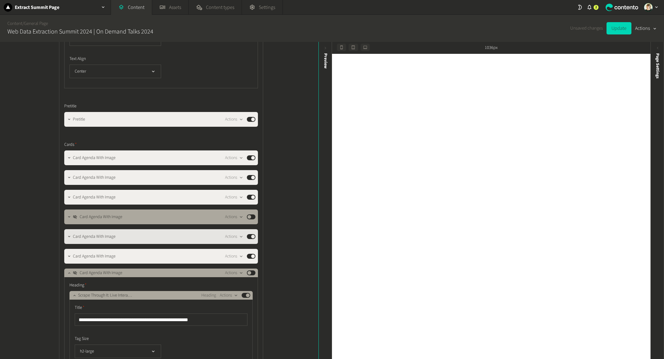
click at [254, 236] on button "Published" at bounding box center [251, 236] width 9 height 5
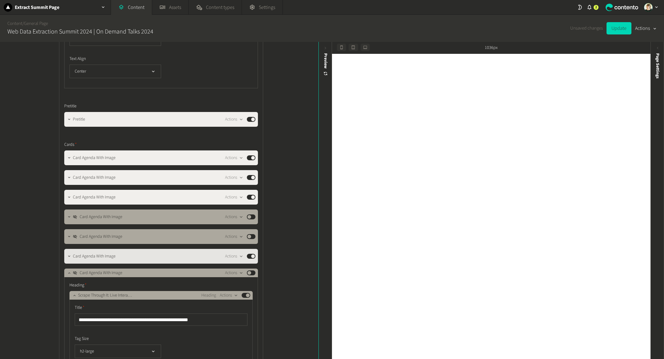
click at [252, 254] on button "Published" at bounding box center [251, 256] width 9 height 5
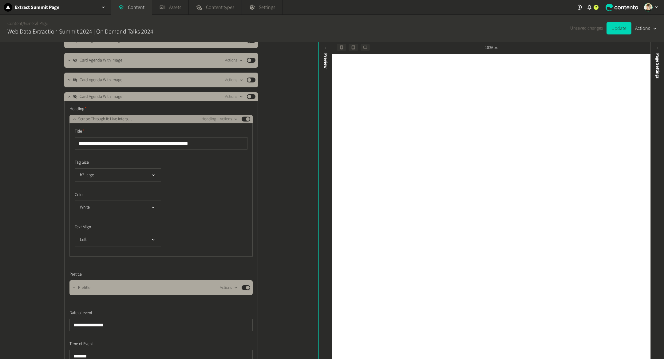
scroll to position [520, 0]
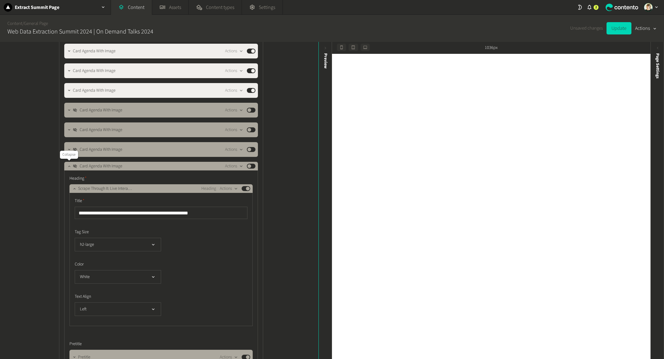
click at [70, 166] on icon "button" at bounding box center [69, 166] width 4 height 4
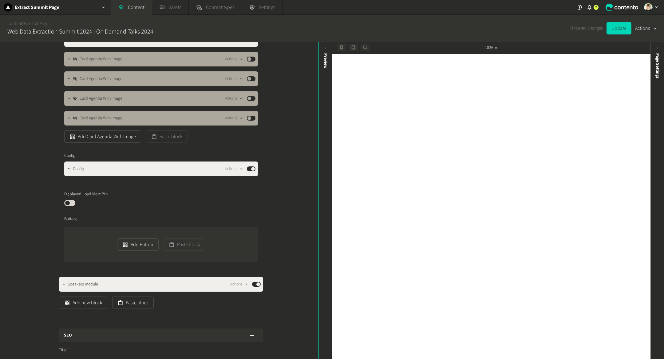
scroll to position [572, 0]
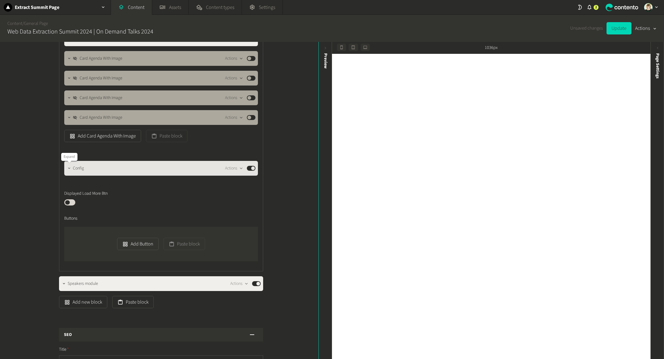
click at [69, 170] on icon "button" at bounding box center [69, 168] width 4 height 4
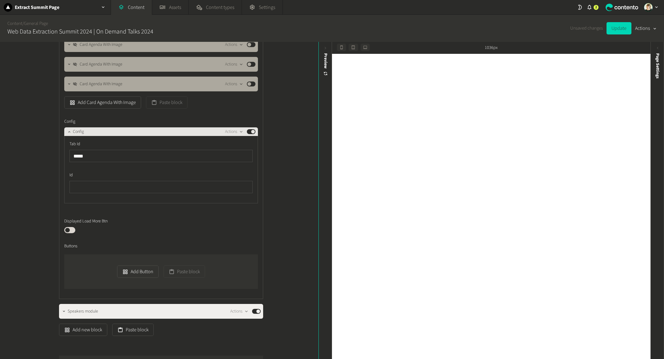
scroll to position [613, 0]
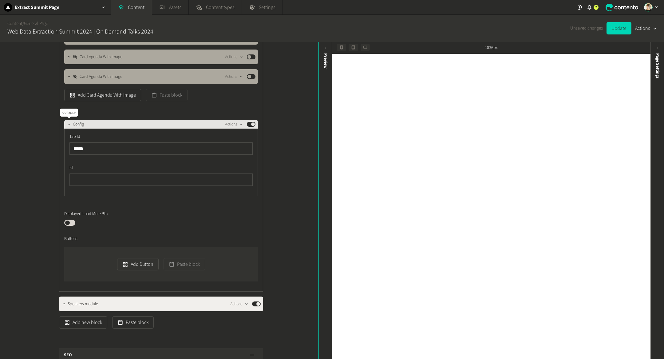
click at [69, 124] on icon "button" at bounding box center [69, 124] width 4 height 4
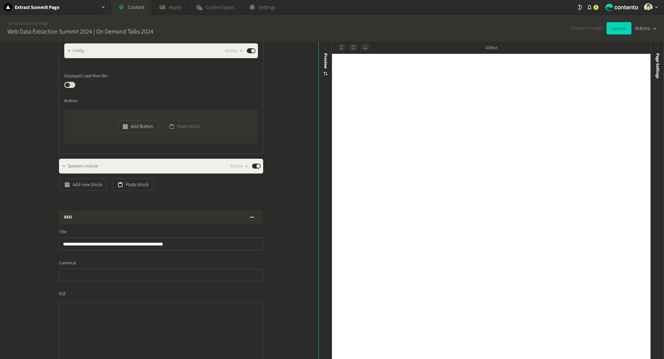
scroll to position [685, 0]
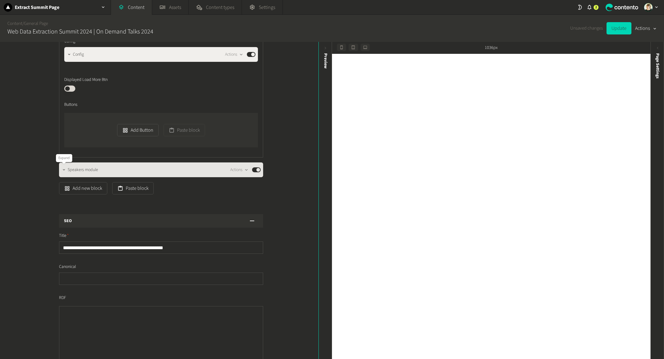
click at [62, 166] on button "button" at bounding box center [63, 168] width 7 height 7
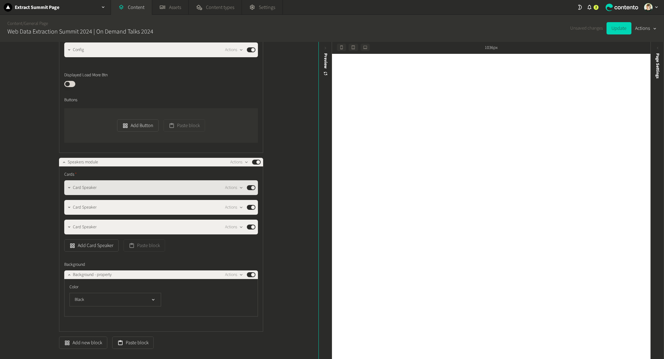
scroll to position [692, 0]
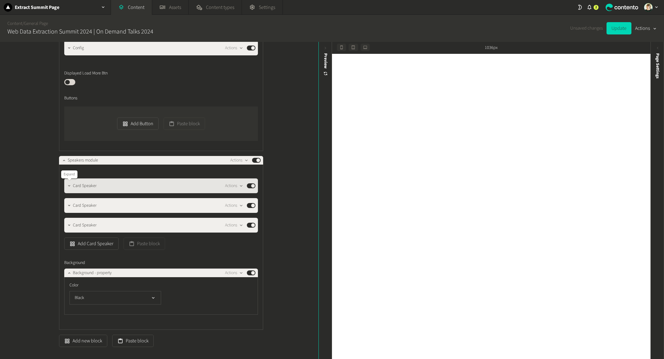
click at [70, 188] on button "button" at bounding box center [68, 184] width 7 height 7
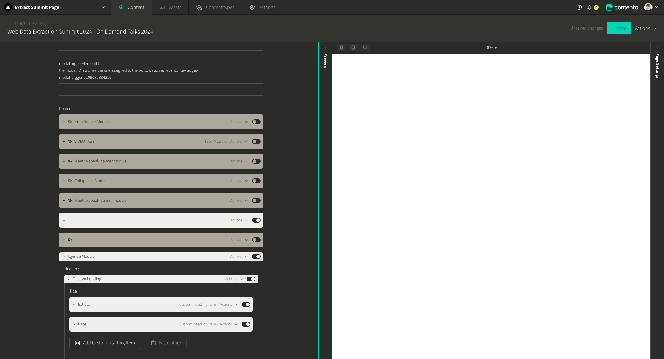
scroll to position [0, 0]
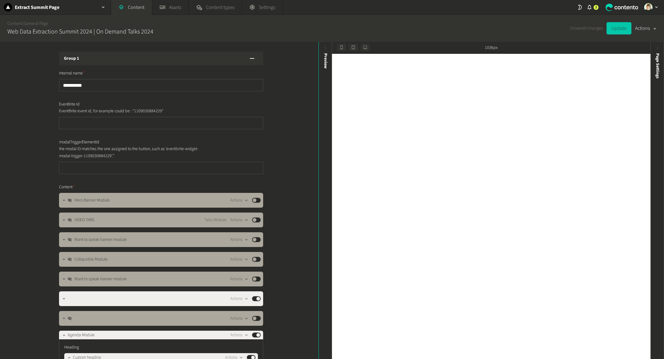
click at [617, 28] on button "Update" at bounding box center [618, 28] width 25 height 12
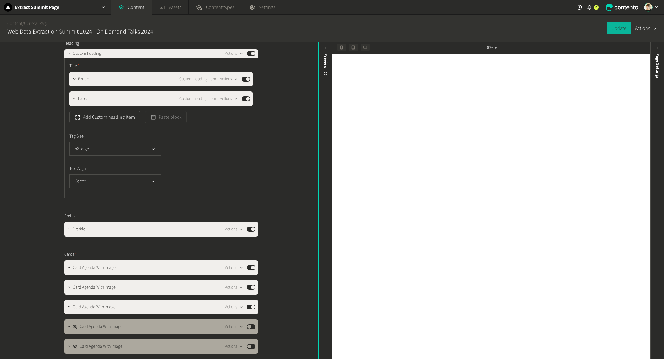
scroll to position [306, 0]
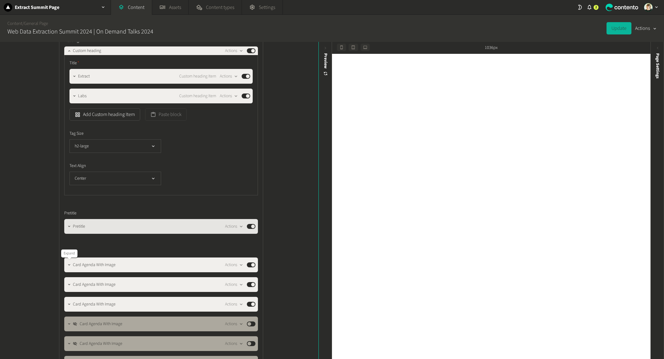
drag, startPoint x: 68, startPoint y: 264, endPoint x: 132, endPoint y: 231, distance: 71.6
click at [68, 264] on icon "button" at bounding box center [69, 264] width 4 height 4
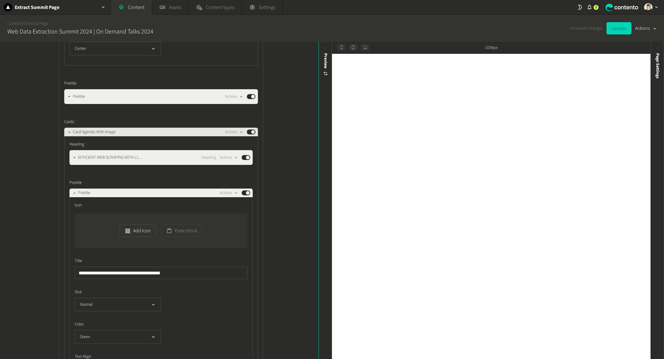
scroll to position [438, 0]
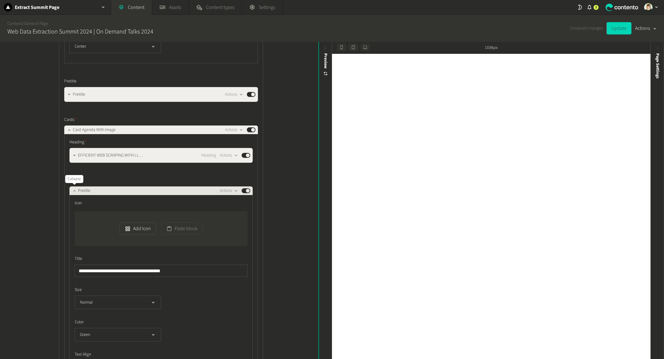
click at [73, 192] on icon "button" at bounding box center [74, 190] width 4 height 4
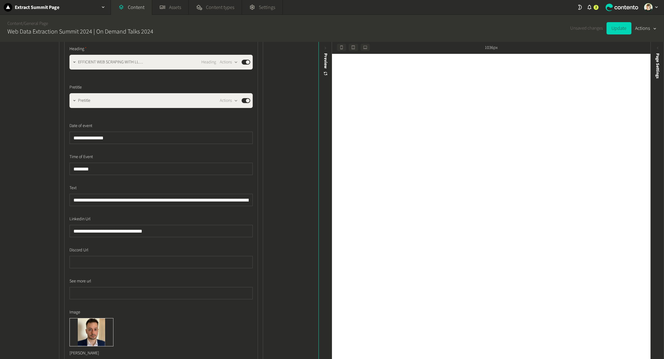
scroll to position [533, 0]
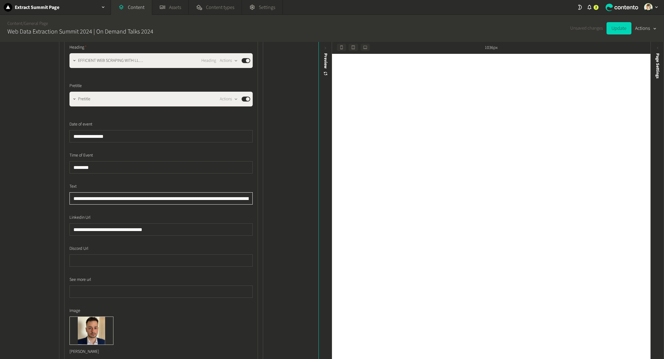
click at [104, 199] on input "**********" at bounding box center [160, 198] width 183 height 12
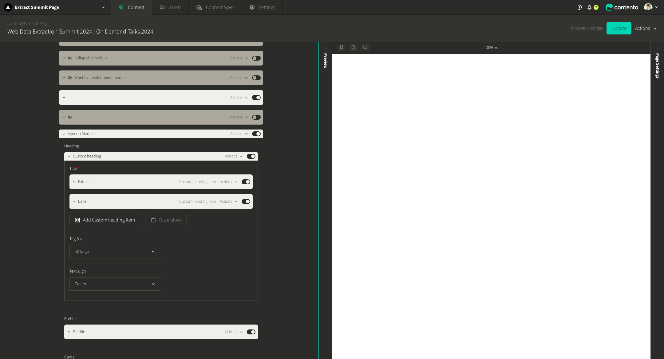
scroll to position [196, 0]
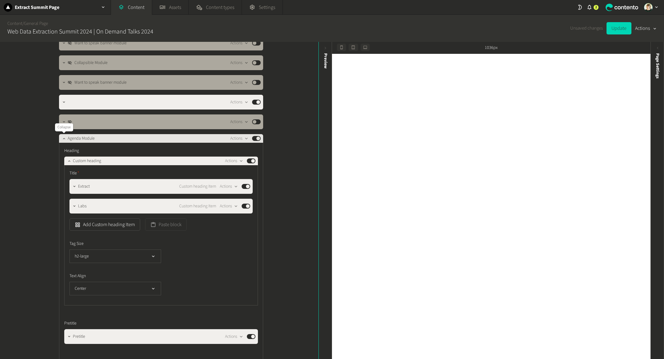
click at [60, 140] on div at bounding box center [63, 138] width 7 height 9
click at [64, 140] on icon "button" at bounding box center [64, 138] width 4 height 4
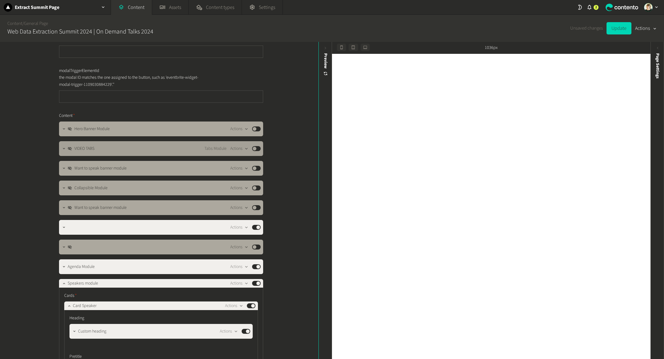
scroll to position [72, 0]
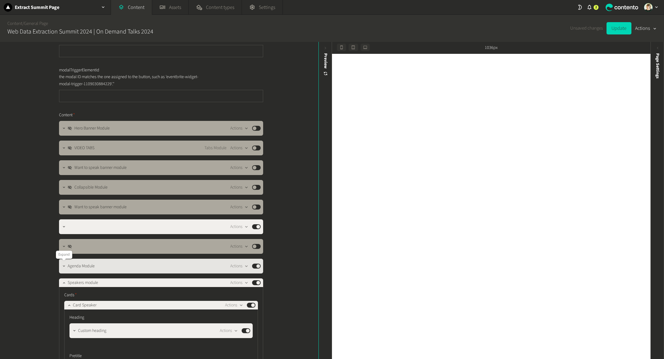
click at [61, 264] on button "button" at bounding box center [63, 265] width 7 height 7
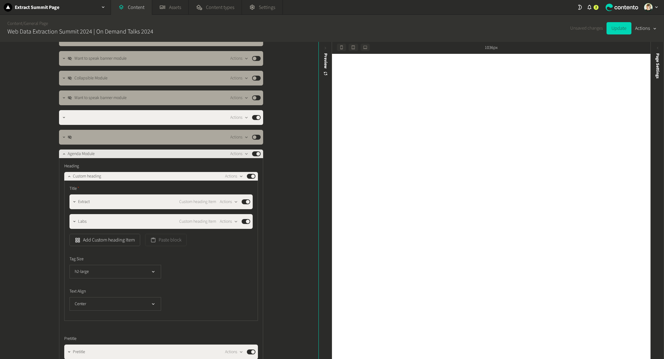
scroll to position [172, 0]
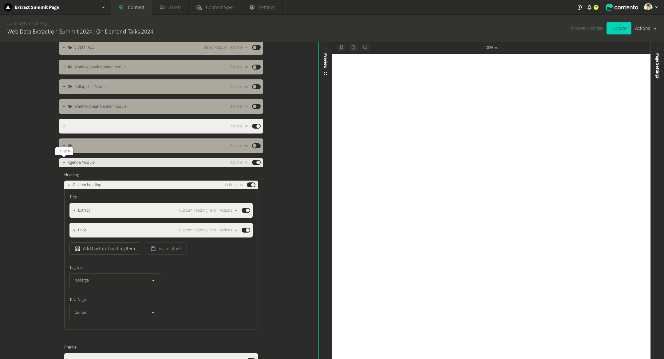
click at [62, 162] on icon "button" at bounding box center [64, 162] width 4 height 4
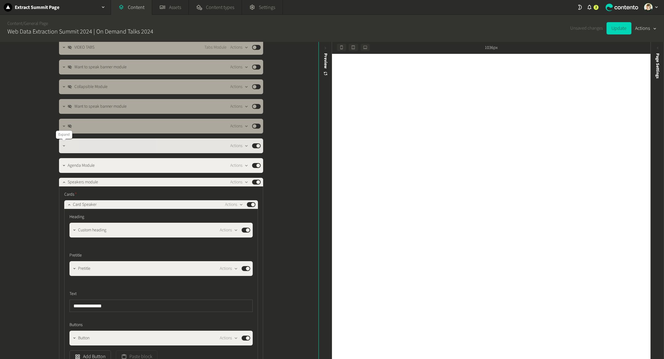
click at [64, 146] on icon "button" at bounding box center [64, 146] width 4 height 4
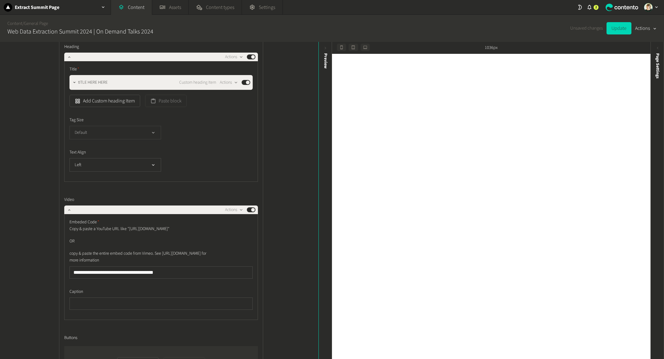
scroll to position [285, 0]
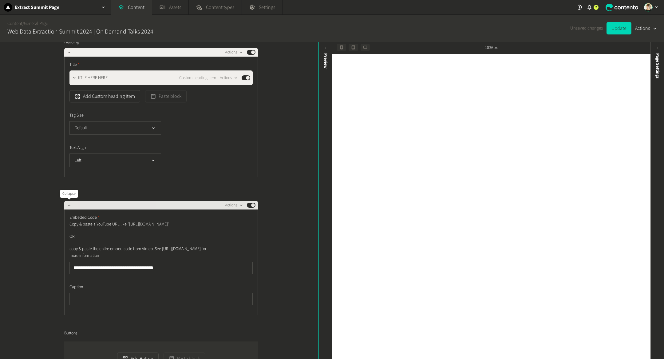
click at [69, 203] on icon "button" at bounding box center [69, 205] width 4 height 4
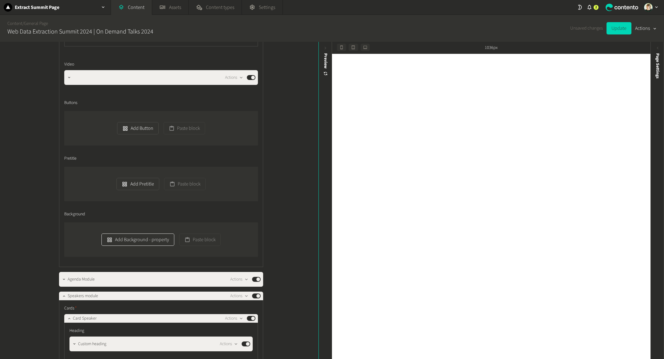
scroll to position [417, 0]
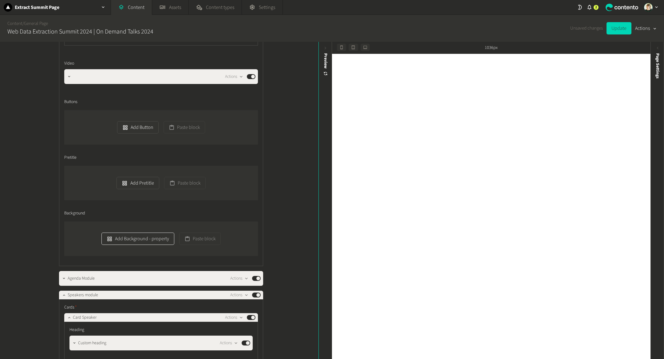
click at [151, 239] on button "Add Background - property" at bounding box center [137, 238] width 73 height 12
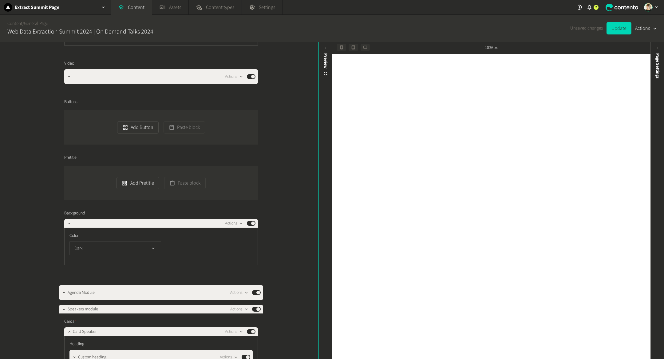
click at [125, 245] on button "Dark" at bounding box center [115, 248] width 92 height 14
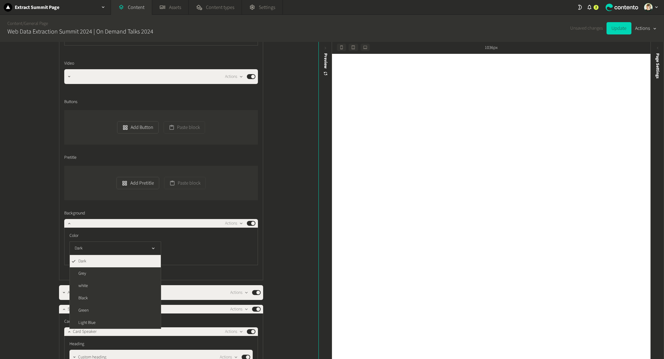
click at [116, 261] on li "Dark" at bounding box center [115, 261] width 91 height 12
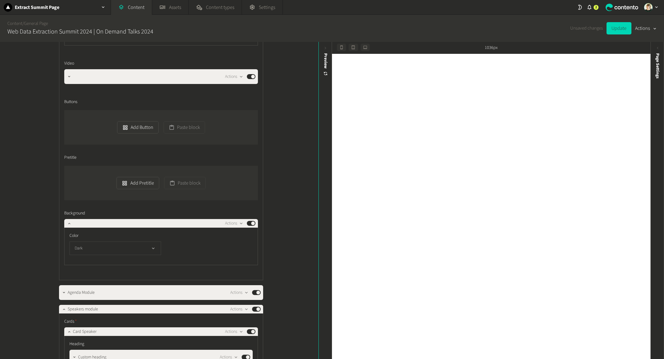
click at [138, 247] on button "Dark" at bounding box center [115, 248] width 92 height 14
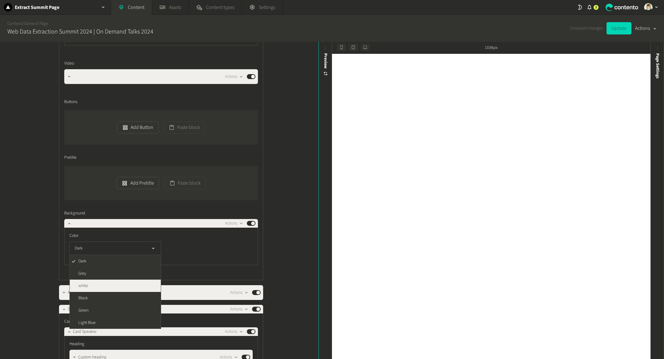
scroll to position [0, 0]
click at [118, 271] on li "Grey" at bounding box center [115, 273] width 91 height 12
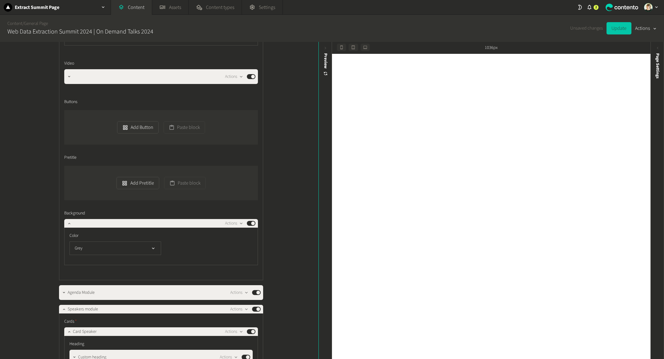
click at [619, 31] on button "Update" at bounding box center [618, 28] width 25 height 12
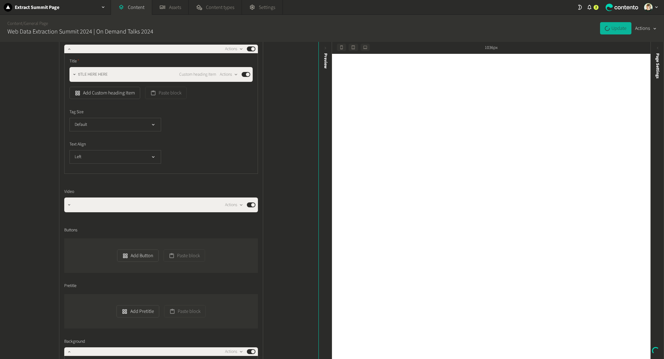
scroll to position [244, 0]
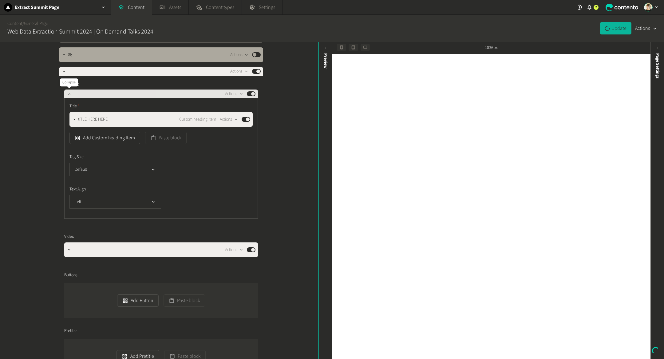
click at [68, 94] on icon "button" at bounding box center [69, 94] width 4 height 4
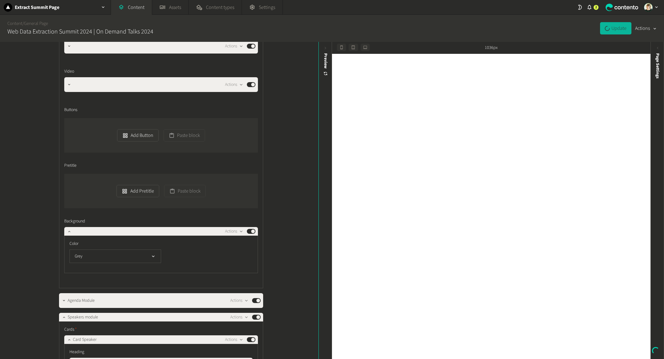
scroll to position [295, 0]
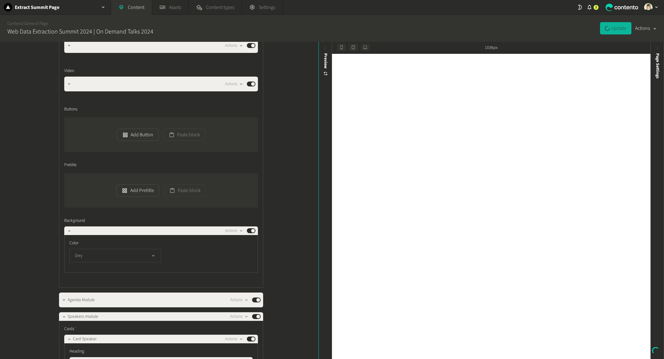
click at [107, 254] on button "Grey" at bounding box center [115, 256] width 92 height 14
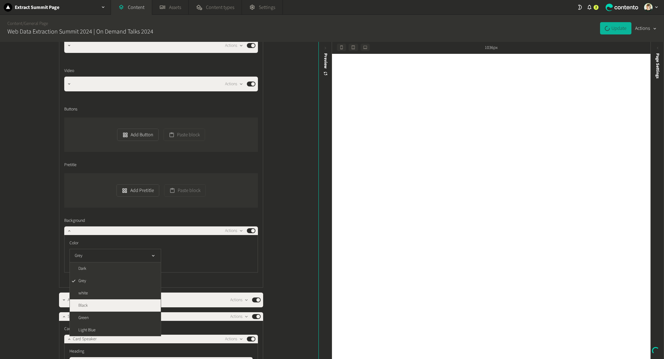
scroll to position [0, 0]
click at [112, 303] on li "Black" at bounding box center [115, 305] width 91 height 12
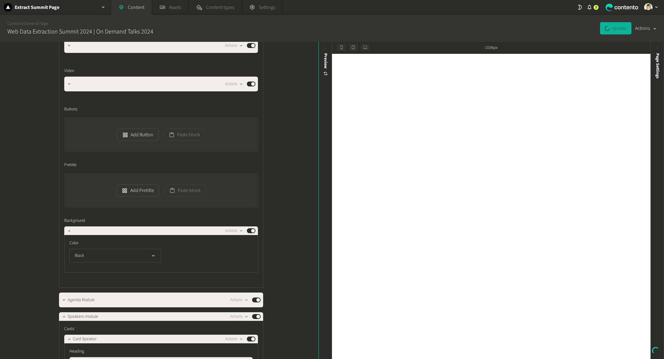
click at [554, 50] on div "1036px" at bounding box center [491, 48] width 318 height 12
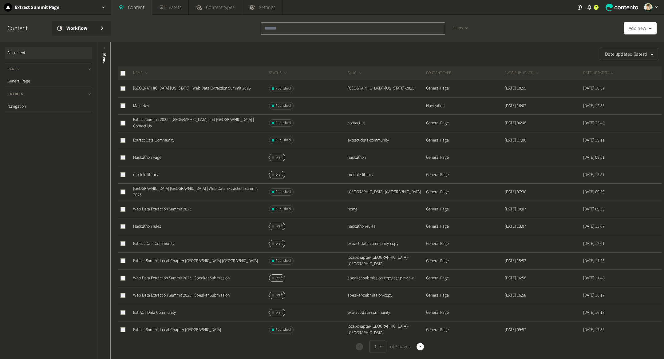
click at [306, 31] on input "text" at bounding box center [353, 28] width 184 height 12
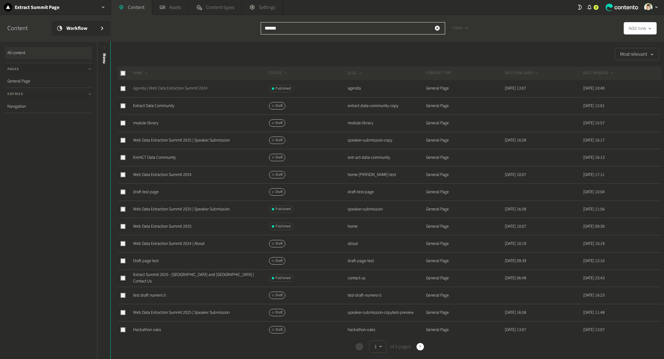
type input "******"
click at [157, 90] on link "Agenda | Web Data Extraction Summit 2024" at bounding box center [170, 88] width 74 height 6
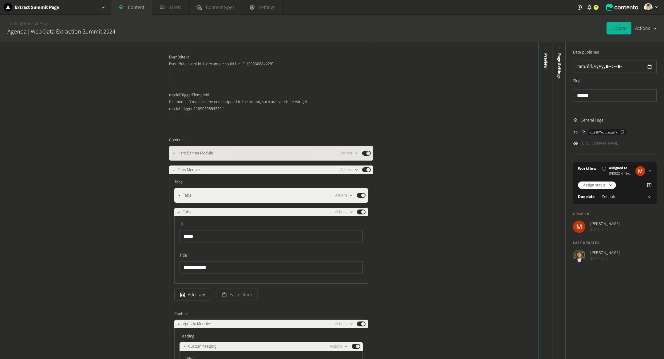
scroll to position [53, 0]
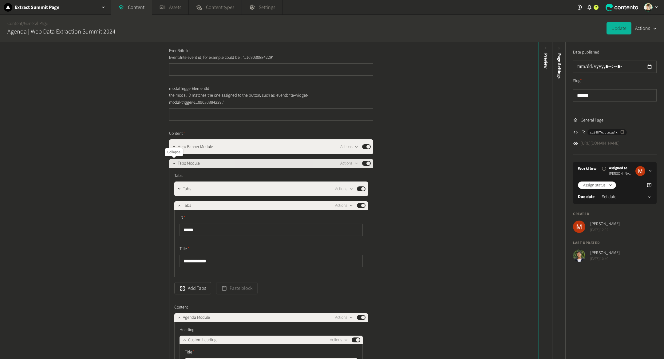
click at [173, 166] on button "button" at bounding box center [173, 162] width 7 height 7
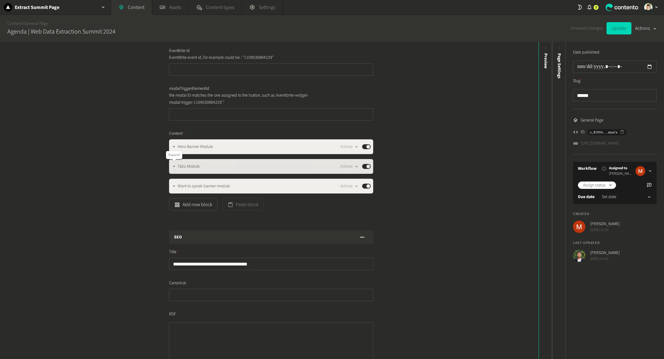
scroll to position [70, 0]
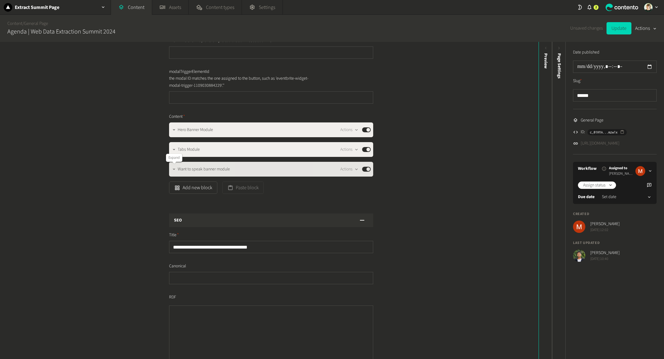
click at [173, 167] on icon "button" at bounding box center [174, 169] width 4 height 4
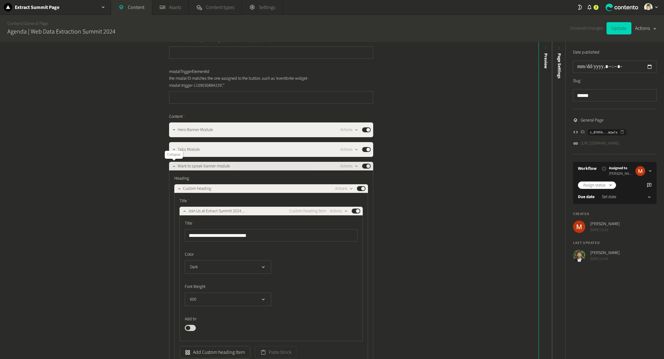
click at [173, 167] on icon "button" at bounding box center [174, 166] width 4 height 4
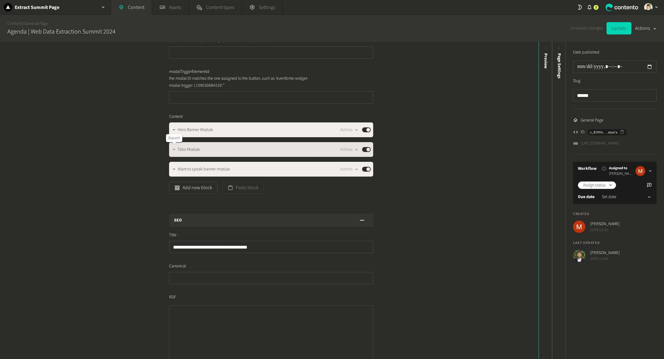
click at [173, 148] on icon "button" at bounding box center [174, 149] width 4 height 4
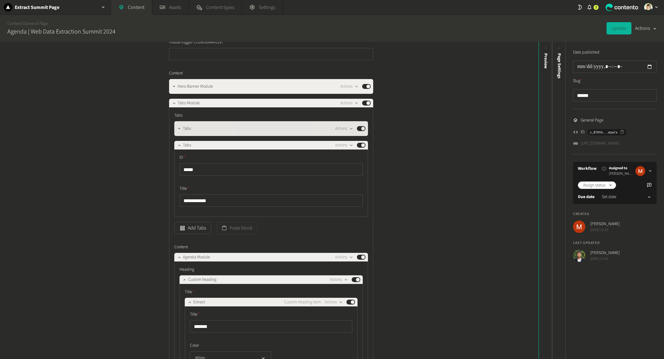
scroll to position [114, 0]
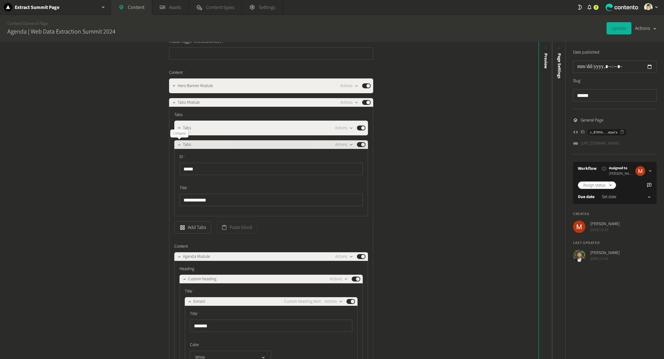
click at [179, 143] on icon "button" at bounding box center [179, 144] width 4 height 4
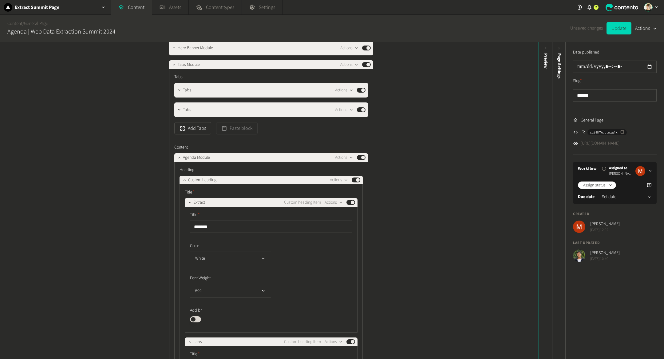
scroll to position [155, 0]
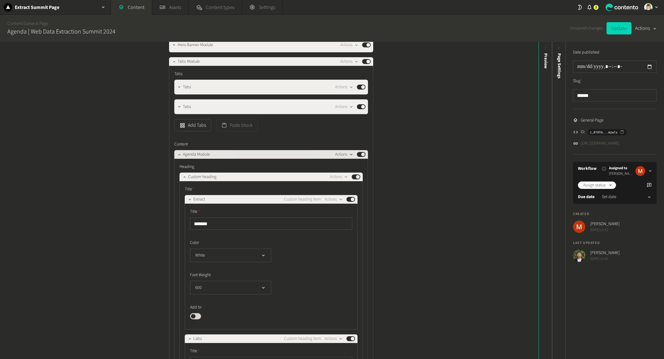
click at [350, 153] on icon "button" at bounding box center [351, 154] width 5 height 5
click at [356, 168] on button "Copy to clipboard" at bounding box center [355, 167] width 41 height 11
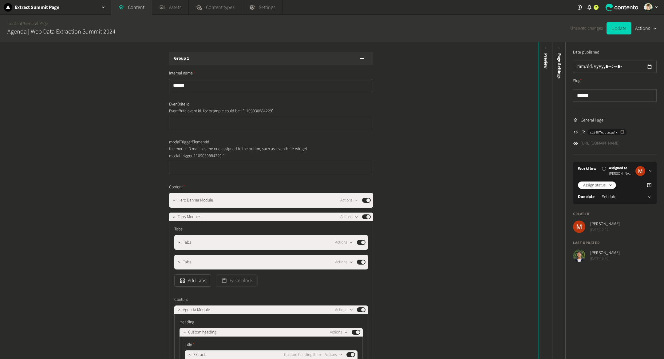
click at [38, 27] on h2 "Agenda | Web Data Extraction Summit 2024" at bounding box center [61, 31] width 108 height 9
click at [39, 22] on link "General Page" at bounding box center [36, 23] width 24 height 6
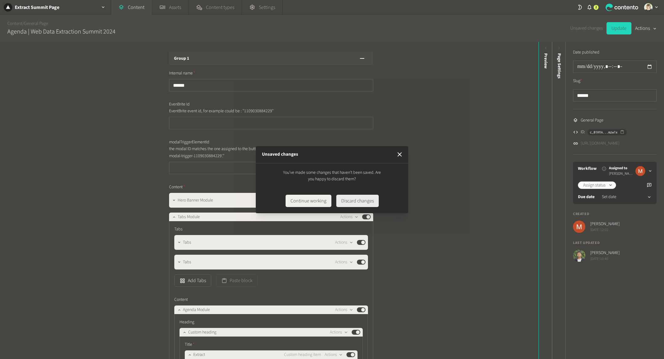
click at [367, 201] on button "Discard changes" at bounding box center [357, 201] width 42 height 12
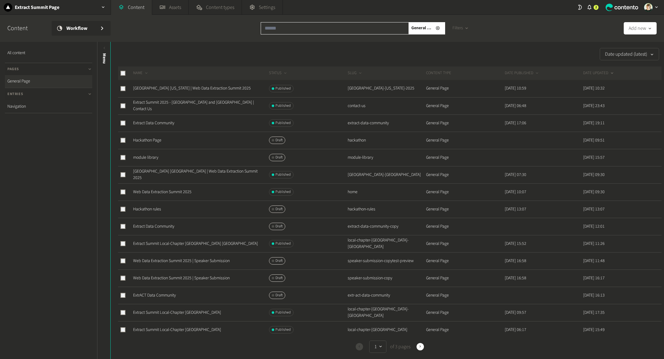
click at [296, 29] on input "text" at bounding box center [335, 28] width 148 height 12
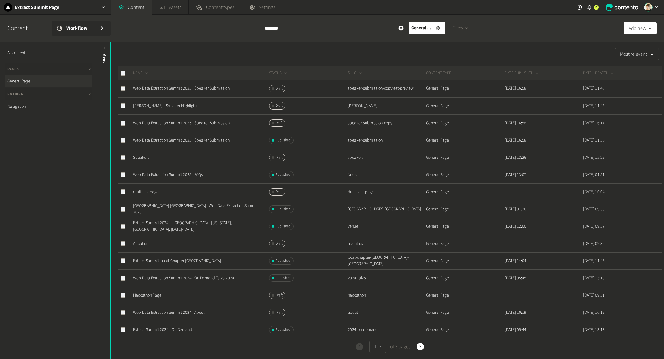
scroll to position [8, 0]
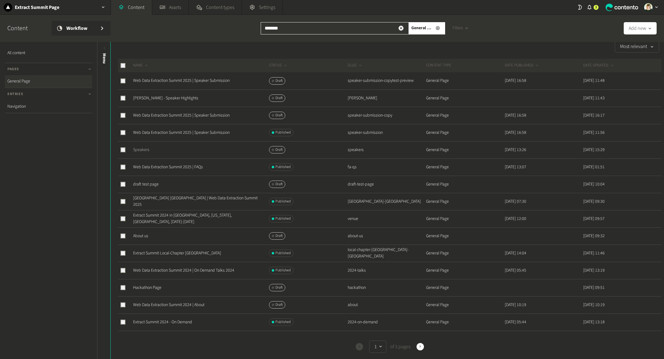
type input "*******"
click at [143, 149] on link "Speakers" at bounding box center [141, 150] width 16 height 6
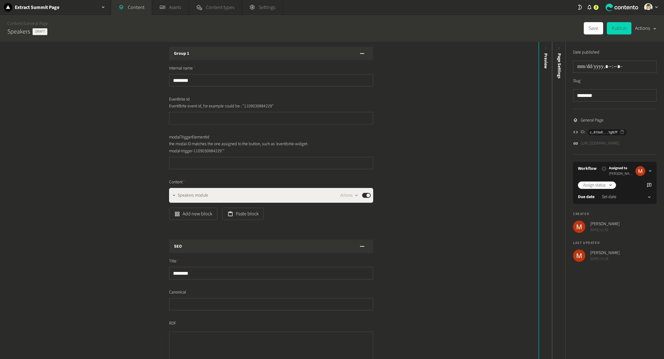
scroll to position [7, 0]
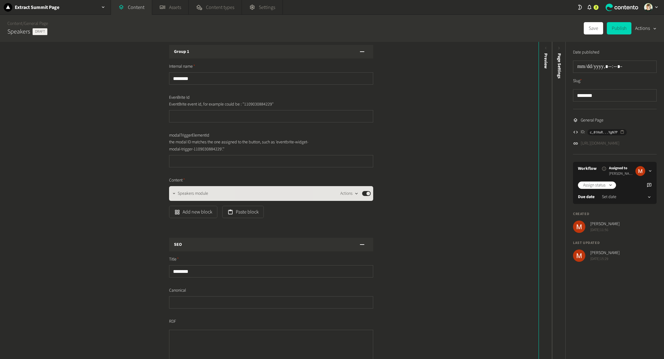
click at [351, 194] on button "Actions" at bounding box center [349, 193] width 18 height 7
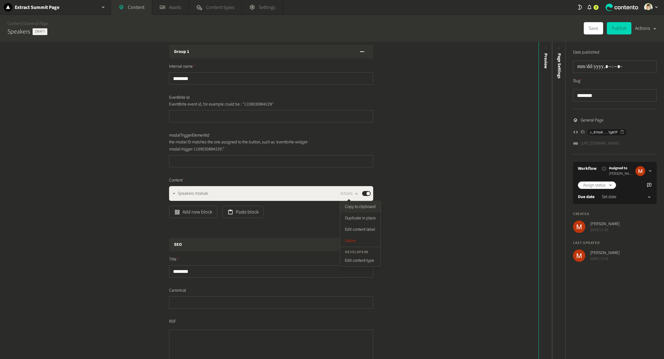
click at [358, 207] on button "Copy to clipboard" at bounding box center [360, 206] width 41 height 11
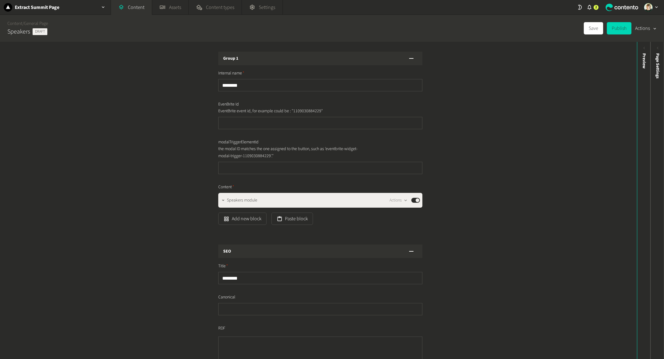
scroll to position [7, 0]
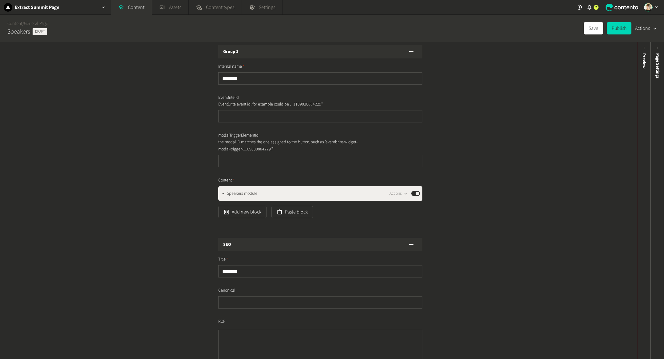
click at [529, 184] on div "Group 1 Internal name ******** EvenBrite Id EventBrite event id, for example co…" at bounding box center [318, 200] width 637 height 317
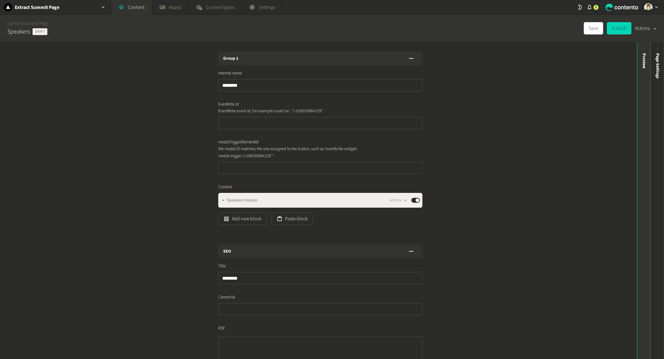
click at [641, 110] on div "Preview" at bounding box center [644, 100] width 14 height 111
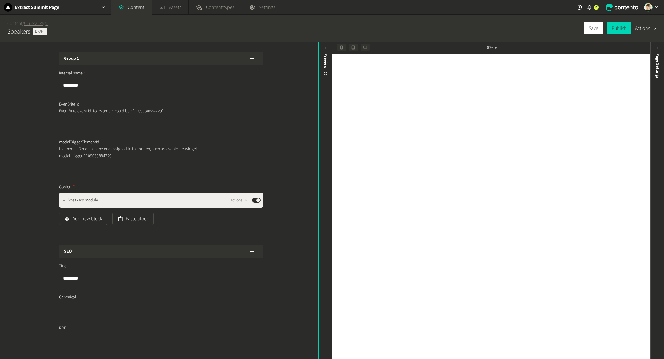
click at [46, 23] on link "General Page" at bounding box center [36, 23] width 24 height 6
click at [20, 23] on link "Content" at bounding box center [14, 23] width 15 height 6
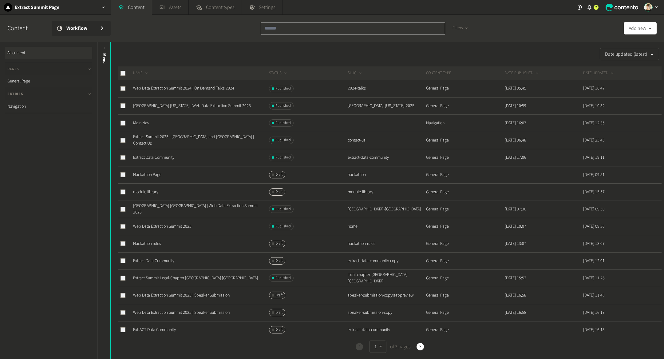
click at [298, 31] on input "text" at bounding box center [353, 28] width 184 height 12
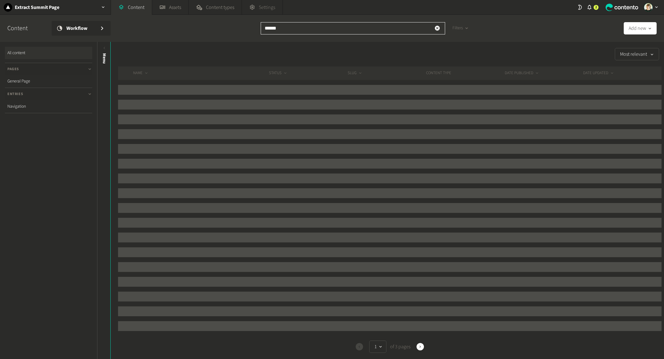
type input "******"
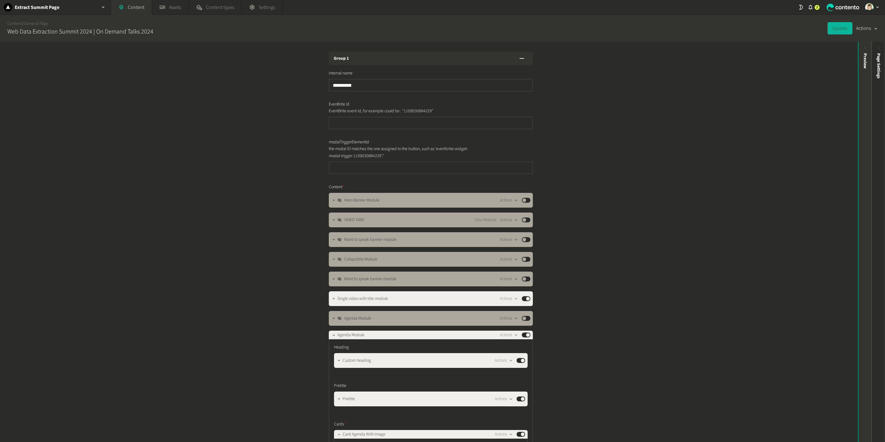
click at [864, 175] on div "Preview" at bounding box center [865, 242] width 14 height 400
click at [861, 73] on div "Preview" at bounding box center [865, 100] width 14 height 111
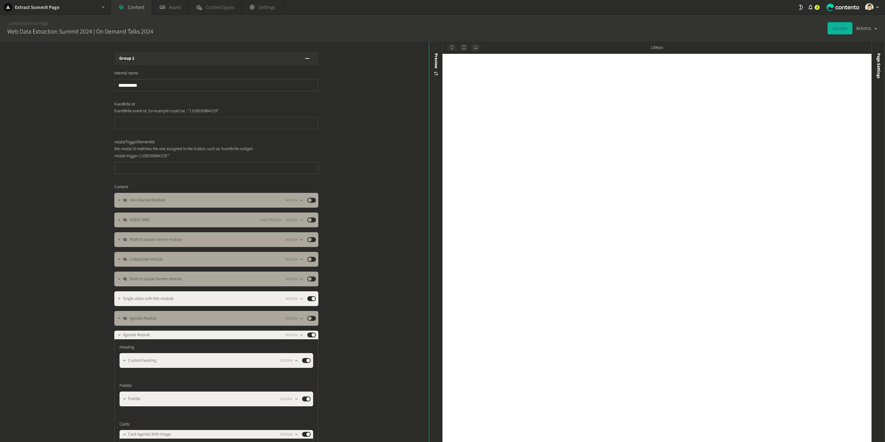
click at [93, 4] on div "Extract Summit Page" at bounding box center [55, 7] width 111 height 14
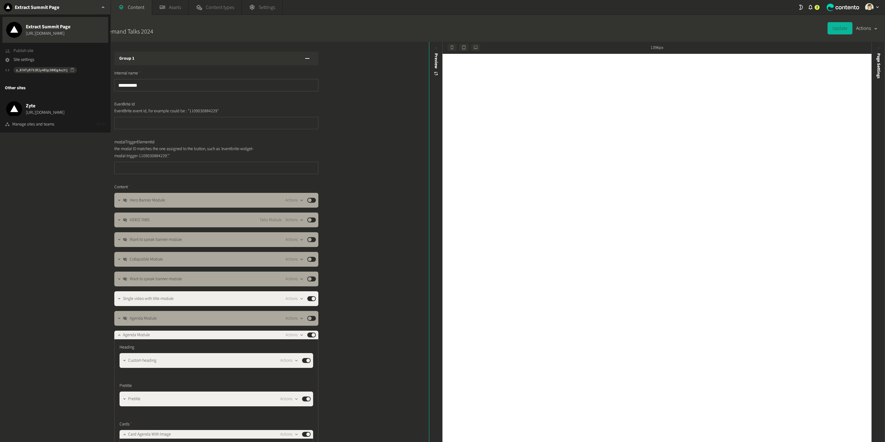
click at [26, 50] on span "Publish site" at bounding box center [24, 51] width 20 height 6
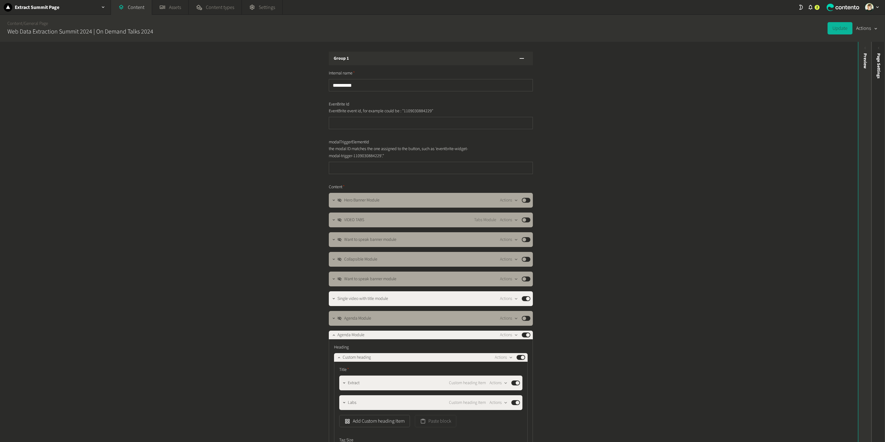
click at [866, 112] on div "Preview" at bounding box center [865, 100] width 14 height 111
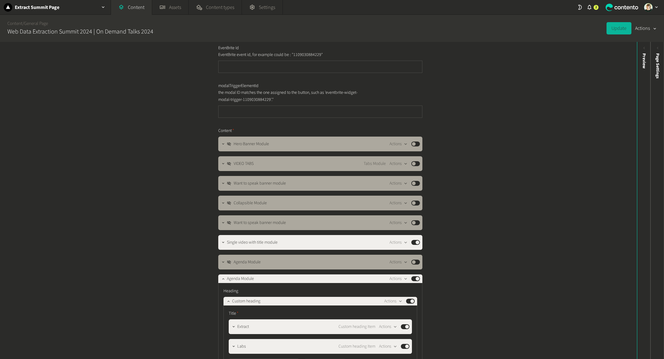
scroll to position [57, 0]
click at [221, 240] on icon "button" at bounding box center [223, 242] width 4 height 4
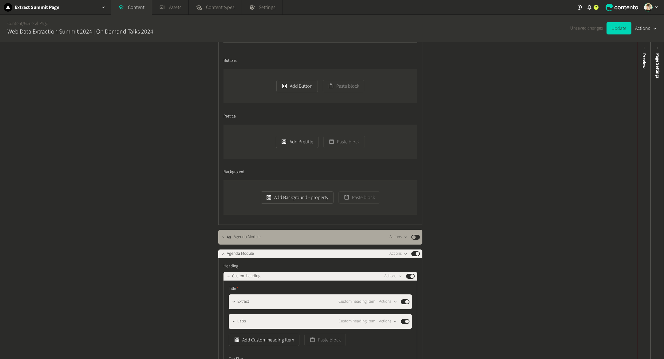
scroll to position [539, 0]
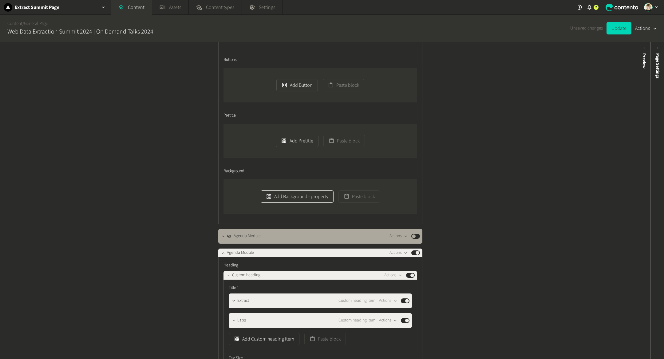
click at [282, 203] on button "Add Background - property" at bounding box center [297, 196] width 73 height 12
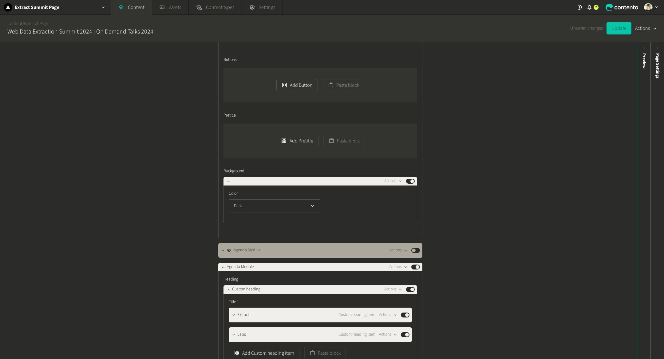
click at [621, 23] on button "Update" at bounding box center [618, 28] width 25 height 12
click at [644, 62] on div "Preview" at bounding box center [644, 60] width 6 height 15
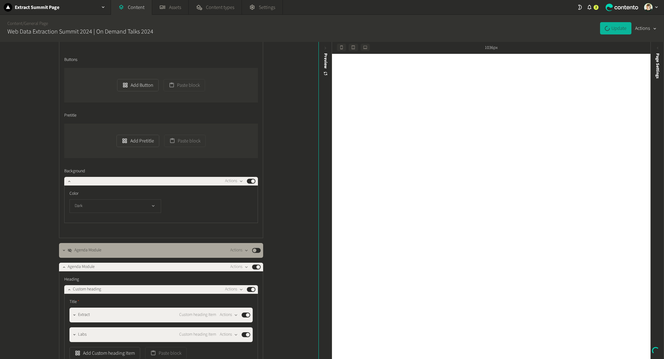
click at [88, 213] on button "Dark" at bounding box center [115, 206] width 92 height 14
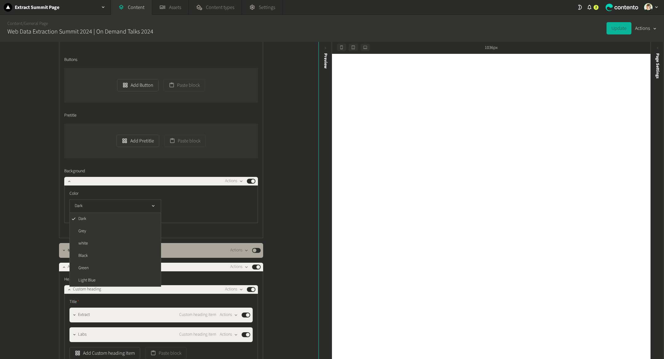
click at [290, 186] on div "**********" at bounding box center [159, 200] width 318 height 317
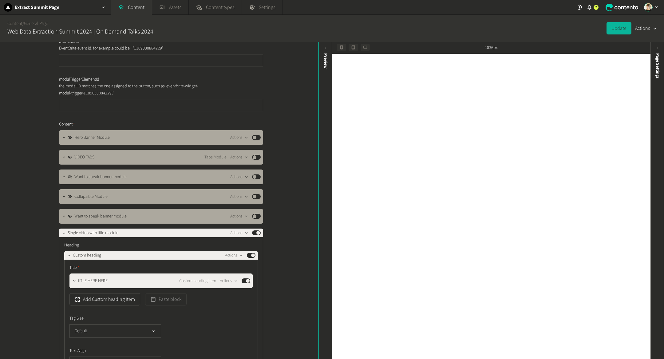
scroll to position [63, 0]
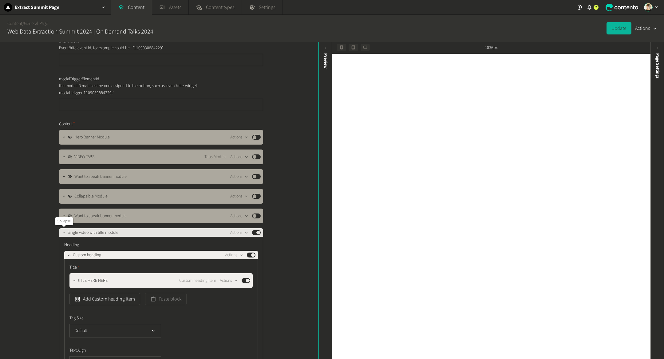
click at [61, 230] on button "button" at bounding box center [63, 231] width 7 height 7
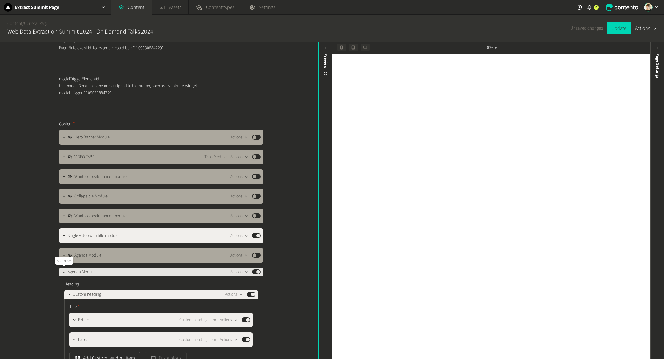
click at [63, 274] on icon "button" at bounding box center [64, 272] width 4 height 4
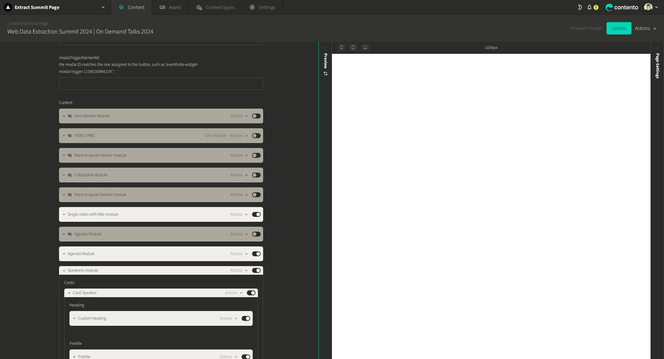
scroll to position [88, 0]
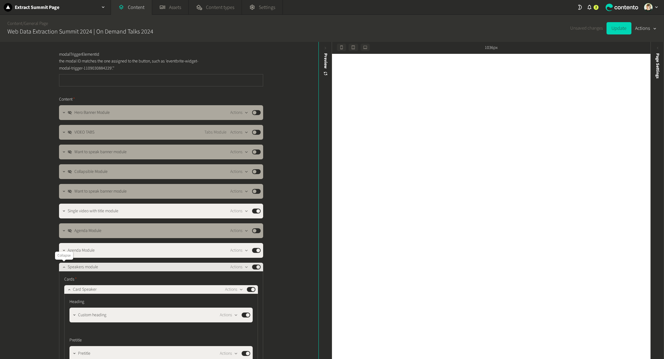
click at [62, 267] on icon "button" at bounding box center [64, 267] width 4 height 4
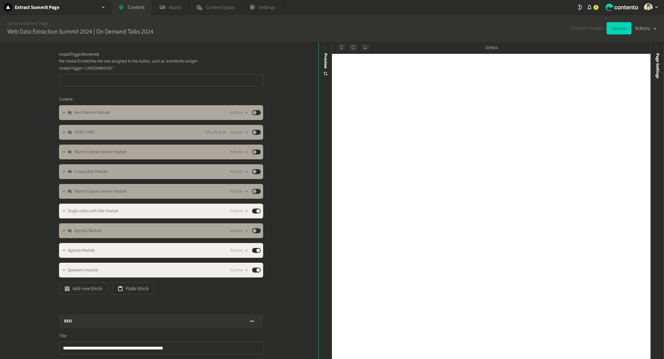
scroll to position [119, 0]
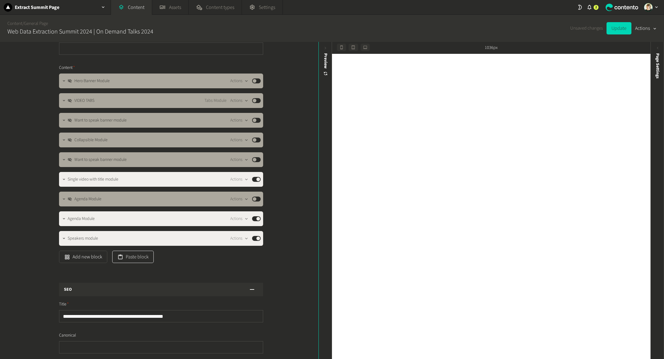
click at [122, 257] on icon "button" at bounding box center [120, 257] width 6 height 6
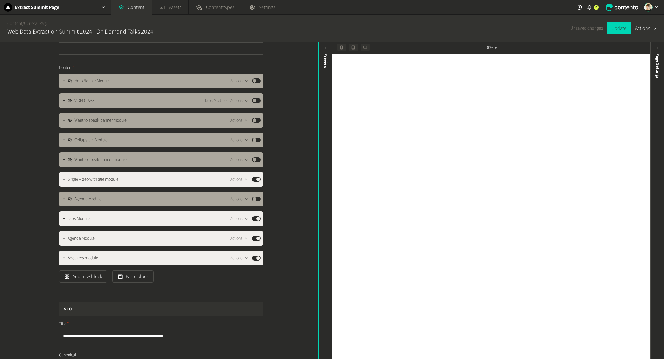
click at [624, 22] on div "Unsaved changes Update Actions" at bounding box center [613, 28] width 86 height 27
click at [624, 31] on button "Update" at bounding box center [618, 28] width 25 height 12
click at [258, 238] on button "Published" at bounding box center [256, 238] width 9 height 5
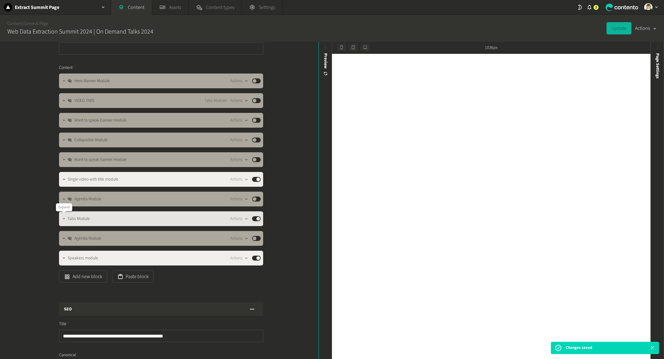
click at [62, 218] on icon "button" at bounding box center [64, 218] width 4 height 4
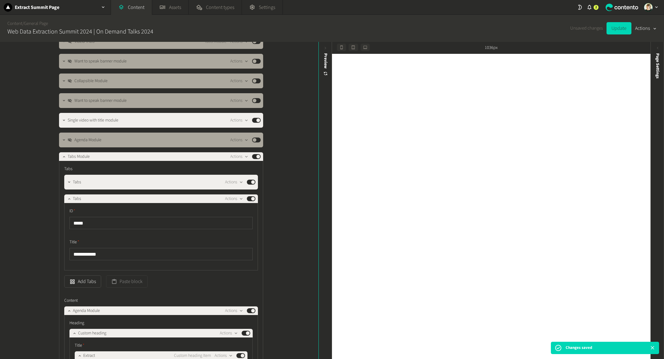
scroll to position [179, 0]
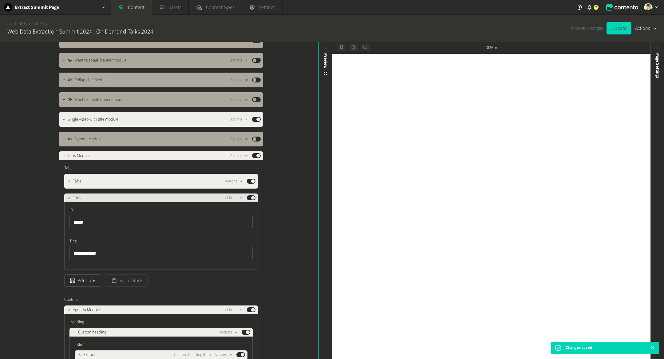
click at [253, 199] on button "Published" at bounding box center [251, 197] width 9 height 5
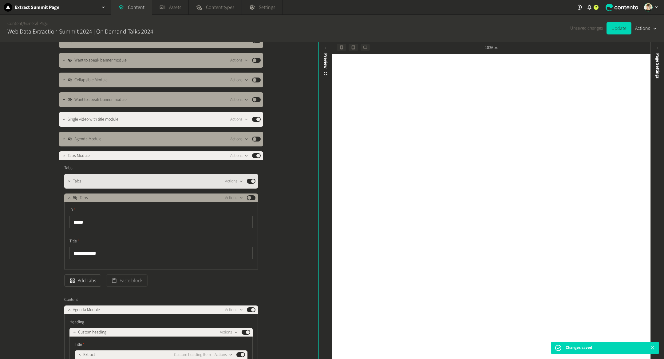
click at [252, 181] on button "Published" at bounding box center [251, 181] width 9 height 5
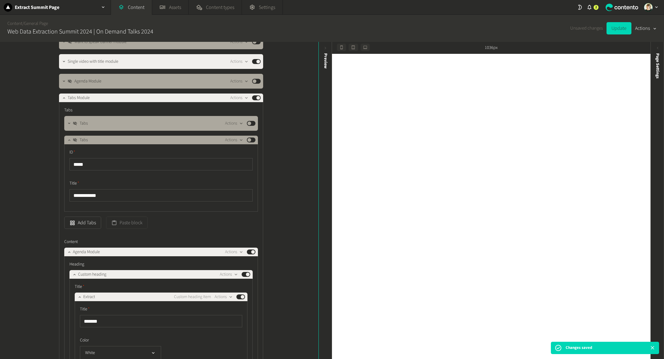
scroll to position [245, 0]
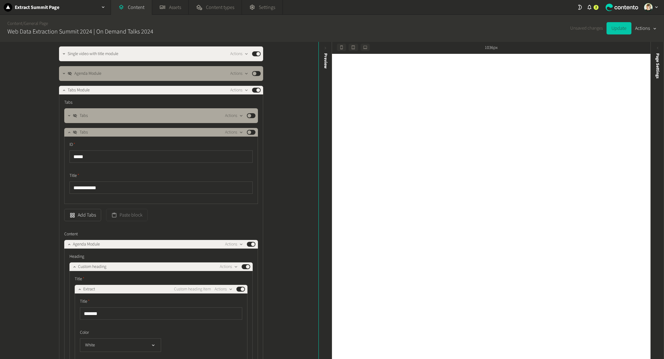
click at [611, 27] on button "Update" at bounding box center [618, 28] width 25 height 12
click at [249, 112] on div "Actions Published" at bounding box center [240, 115] width 30 height 7
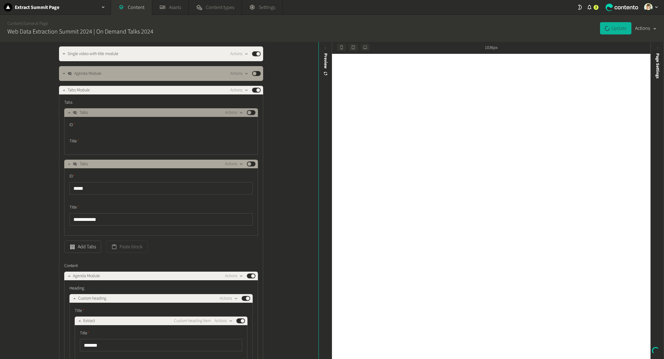
click at [252, 114] on button "Published" at bounding box center [251, 112] width 9 height 5
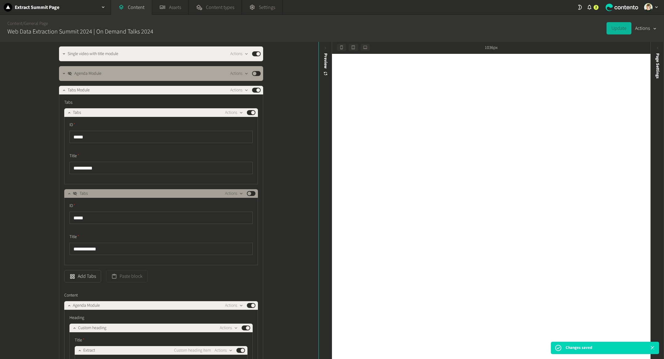
click at [256, 193] on div "Tabs Actions Published" at bounding box center [161, 193] width 194 height 9
drag, startPoint x: 254, startPoint y: 193, endPoint x: 250, endPoint y: 196, distance: 5.2
click at [254, 193] on button "Published" at bounding box center [251, 193] width 9 height 5
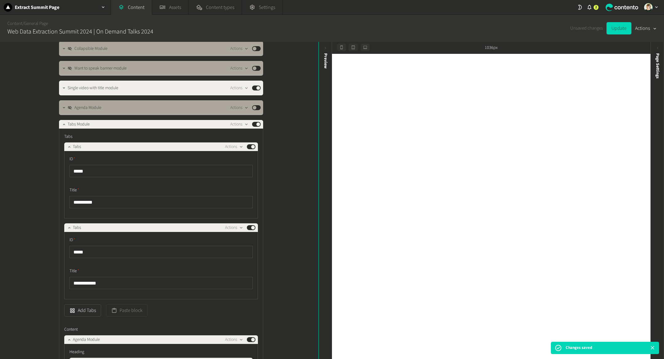
scroll to position [208, 0]
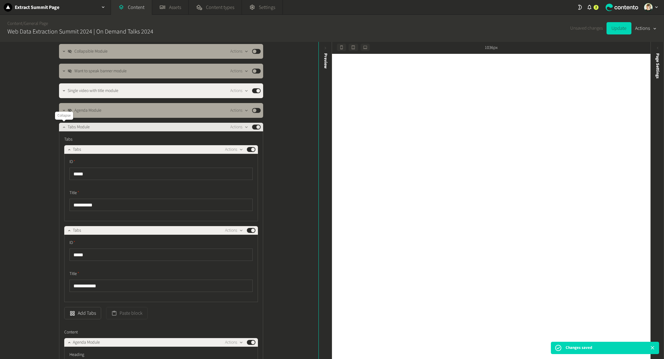
click at [61, 129] on button "button" at bounding box center [63, 126] width 7 height 7
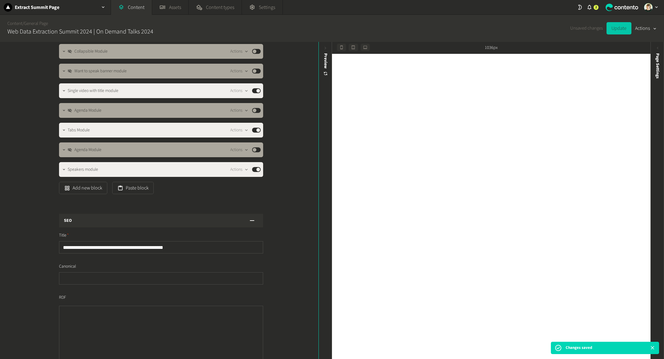
click at [622, 27] on button "Update" at bounding box center [618, 28] width 25 height 12
click at [97, 185] on button "Add new block" at bounding box center [83, 188] width 48 height 12
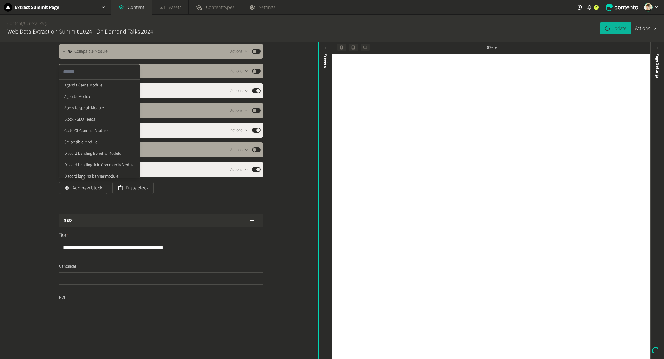
click at [286, 191] on div "**********" at bounding box center [159, 200] width 318 height 317
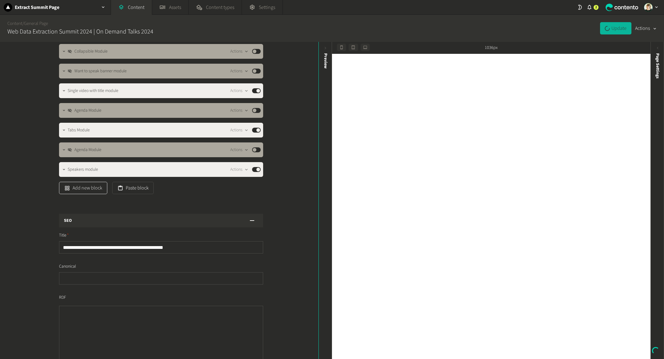
click at [79, 187] on button "Add new block" at bounding box center [83, 188] width 48 height 12
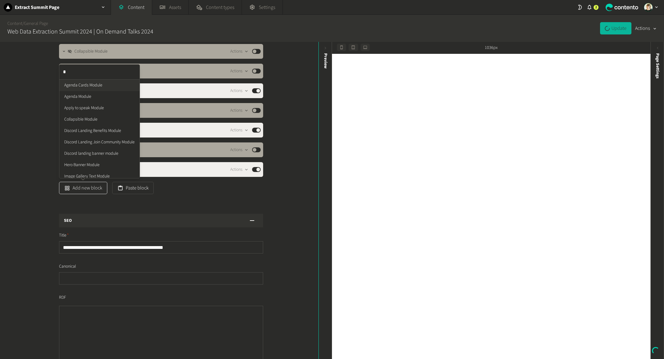
type input "**"
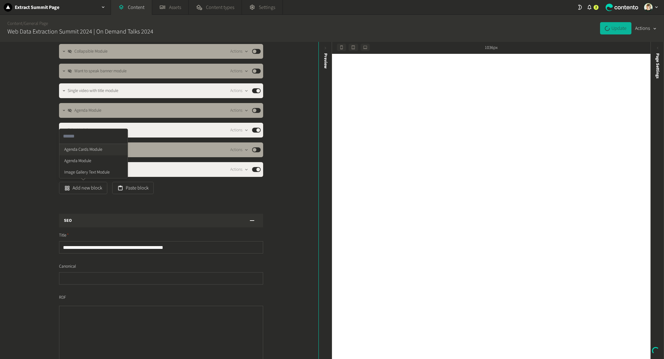
click at [101, 151] on ul "Agenda Cards Module Agenda Module Image Gallery Text Module" at bounding box center [93, 161] width 68 height 34
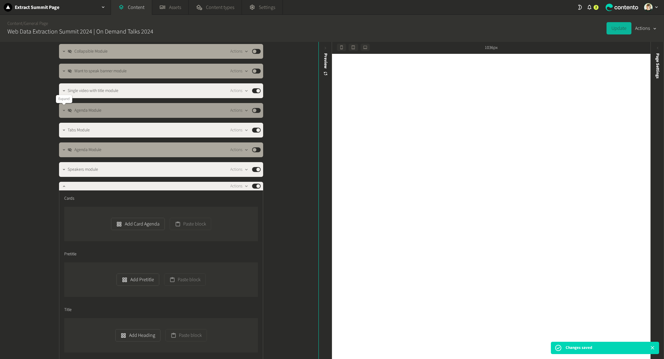
click at [64, 110] on icon "button" at bounding box center [64, 110] width 4 height 4
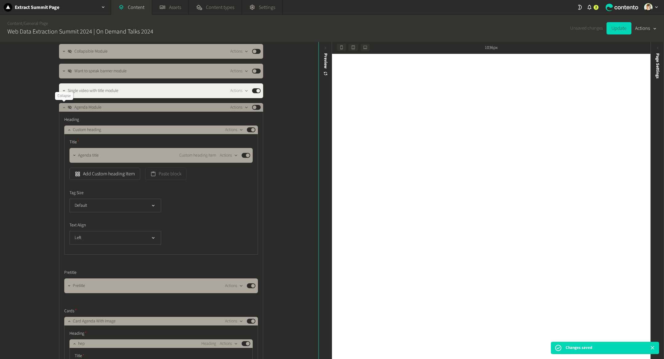
click at [62, 109] on button "button" at bounding box center [63, 106] width 7 height 7
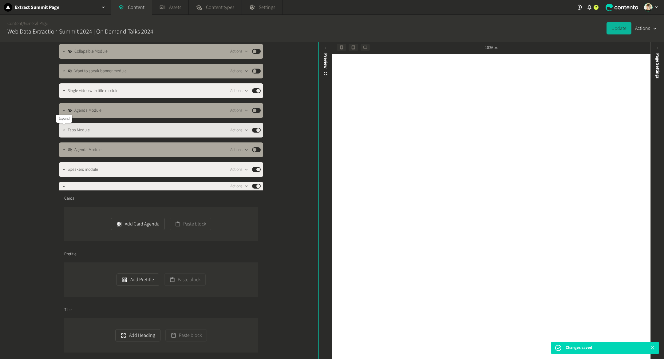
click at [65, 127] on button "button" at bounding box center [63, 129] width 7 height 7
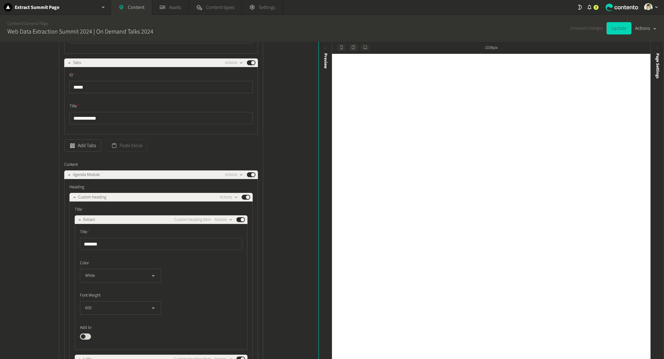
scroll to position [378, 0]
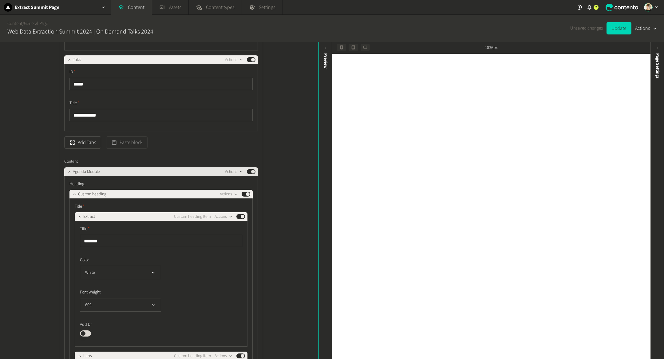
click at [239, 169] on icon "button" at bounding box center [240, 171] width 5 height 5
click at [246, 181] on button "Copy to clipboard" at bounding box center [245, 184] width 41 height 11
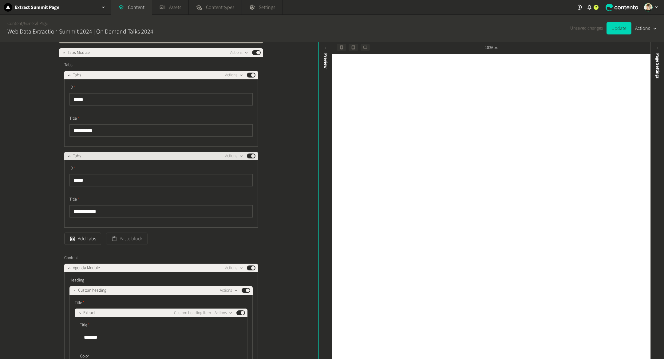
scroll to position [238, 0]
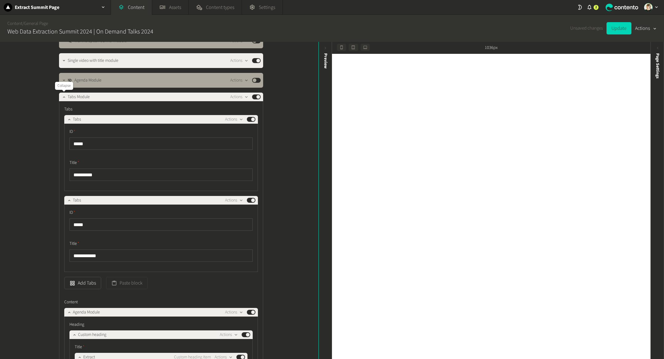
drag, startPoint x: 64, startPoint y: 97, endPoint x: 105, endPoint y: 147, distance: 65.1
click at [64, 97] on icon "button" at bounding box center [64, 97] width 4 height 4
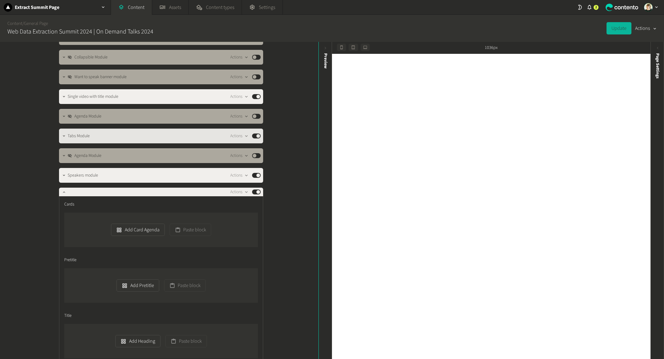
scroll to position [201, 0]
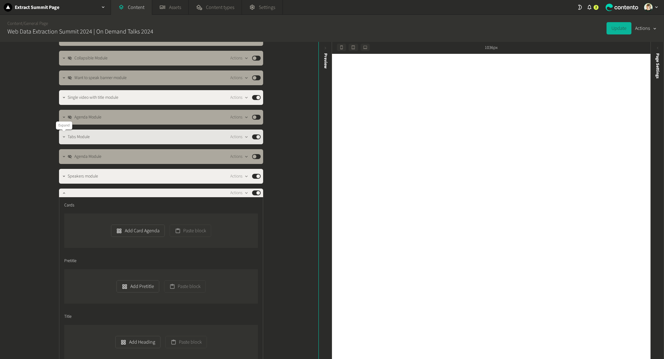
click at [63, 137] on icon "button" at bounding box center [64, 136] width 2 height 1
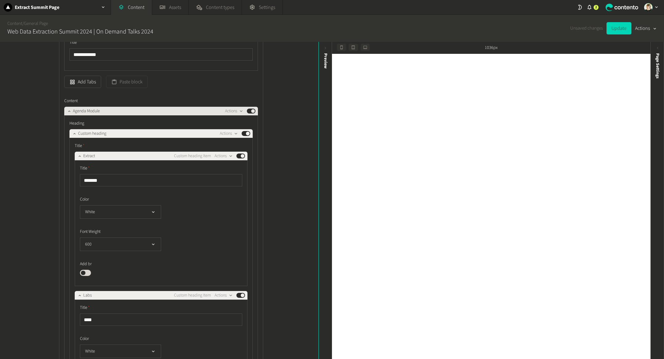
scroll to position [447, 0]
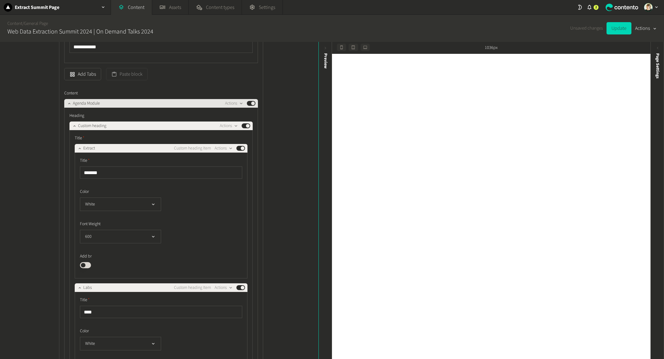
click at [254, 102] on button "Published" at bounding box center [251, 103] width 9 height 5
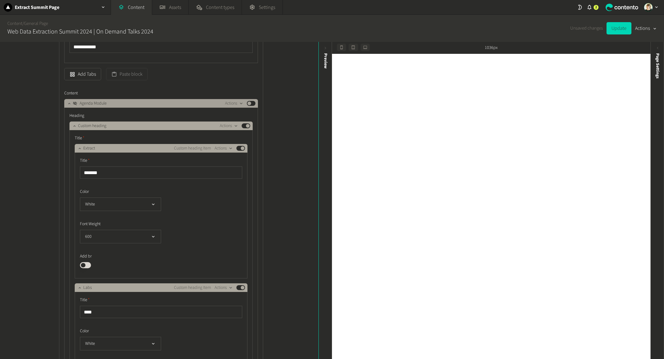
click at [250, 102] on button "Published" at bounding box center [251, 103] width 9 height 5
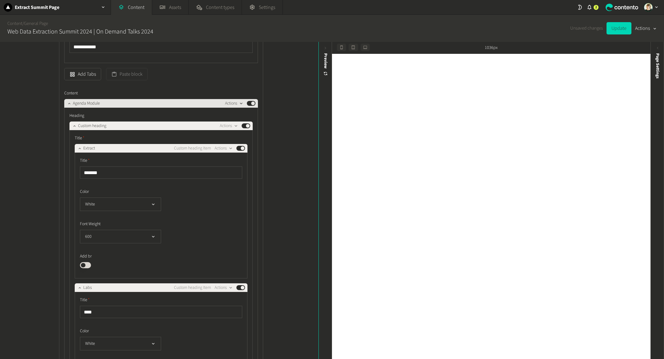
click at [241, 103] on icon "button" at bounding box center [240, 103] width 5 height 5
click at [245, 112] on button "Copy to clipboard" at bounding box center [245, 116] width 41 height 11
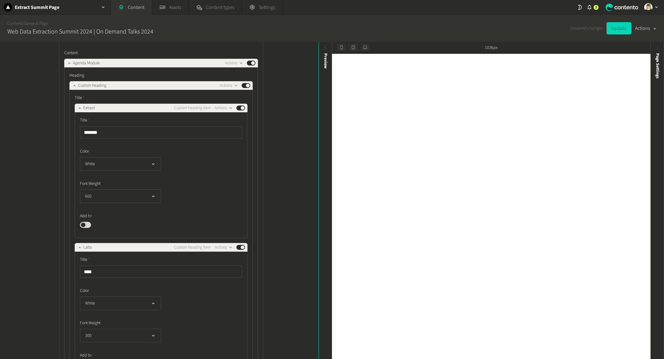
scroll to position [361, 0]
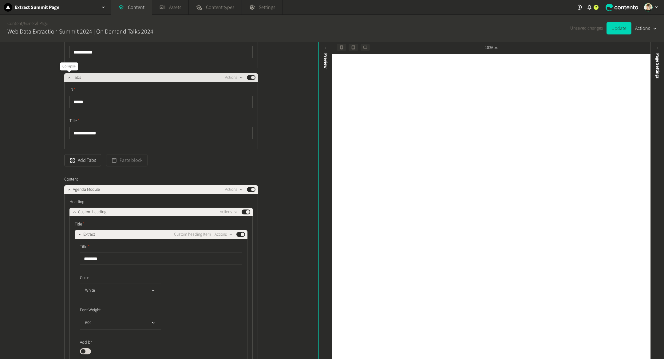
click at [69, 77] on icon "button" at bounding box center [69, 77] width 2 height 1
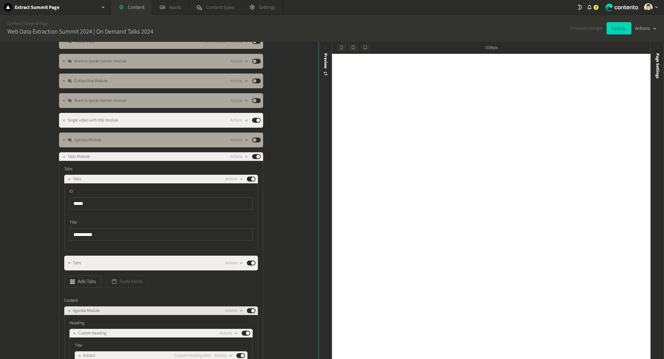
scroll to position [178, 0]
click at [63, 156] on icon "button" at bounding box center [64, 157] width 4 height 4
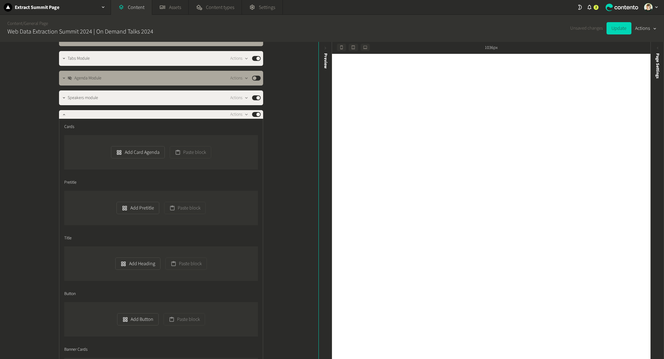
scroll to position [277, 0]
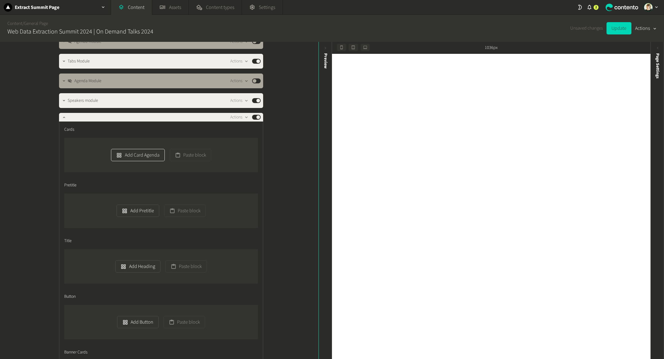
click at [147, 155] on button "Add Card Agenda" at bounding box center [137, 155] width 53 height 12
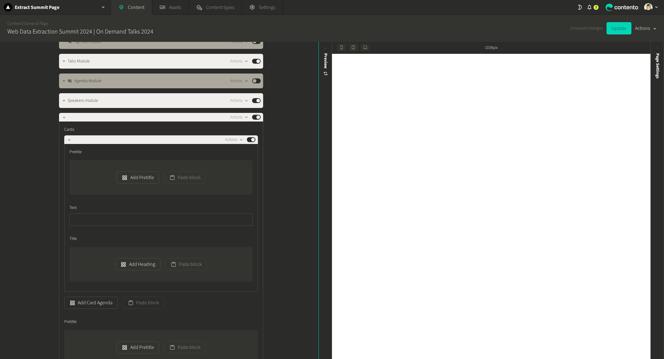
click at [123, 169] on div "Add Pretitle Paste block" at bounding box center [160, 177] width 183 height 34
click at [130, 178] on button "Add Pretitle" at bounding box center [137, 177] width 42 height 12
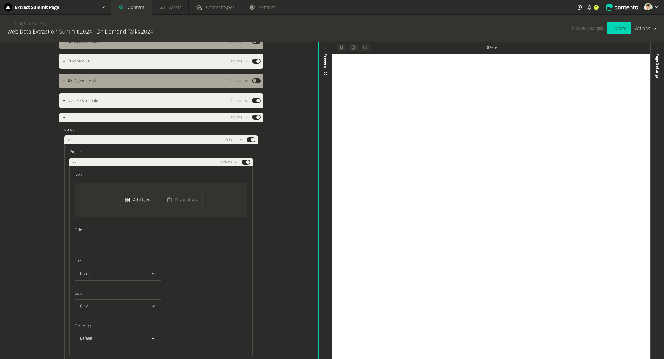
click at [142, 178] on div "Icon Add Icon Paste block" at bounding box center [161, 194] width 173 height 46
click at [73, 162] on icon "button" at bounding box center [74, 162] width 4 height 4
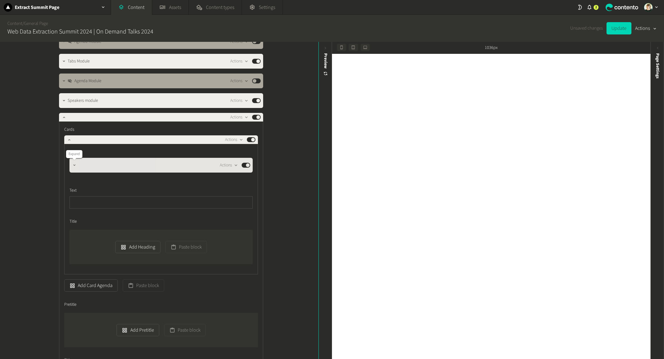
click at [73, 166] on icon "button" at bounding box center [74, 165] width 4 height 4
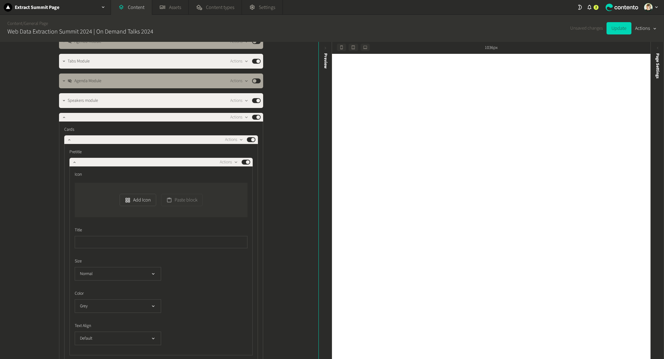
click at [127, 234] on div "Title" at bounding box center [161, 237] width 173 height 21
click at [127, 238] on input "text" at bounding box center [161, 242] width 173 height 12
type input "**********"
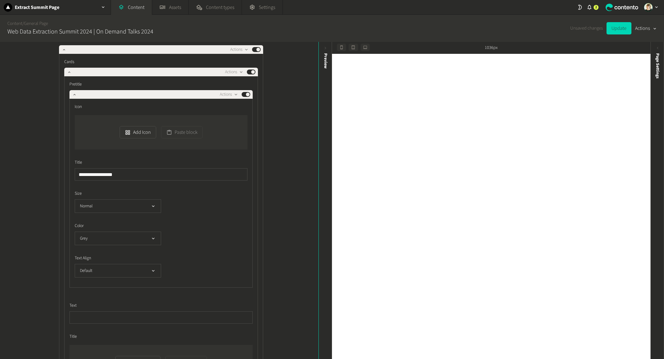
scroll to position [297, 0]
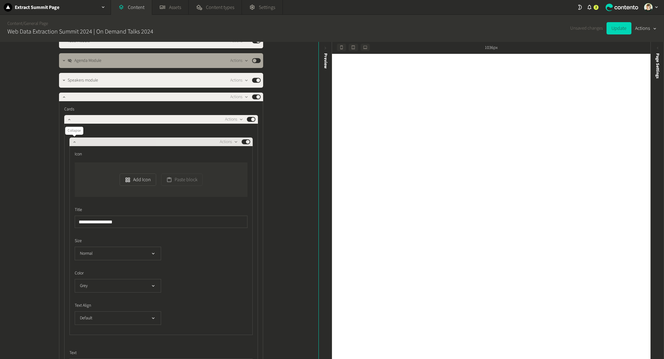
click at [74, 141] on icon "button" at bounding box center [74, 142] width 4 height 4
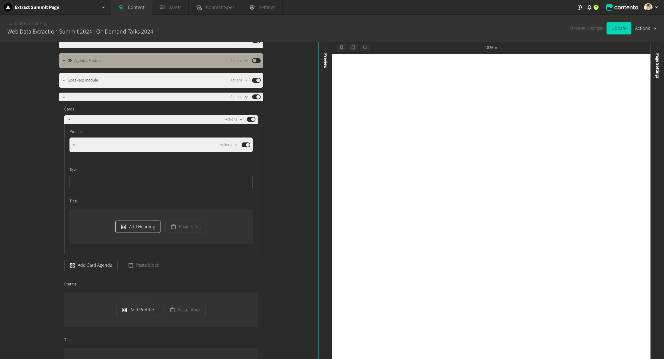
click at [152, 225] on button "Add Heading" at bounding box center [137, 226] width 45 height 12
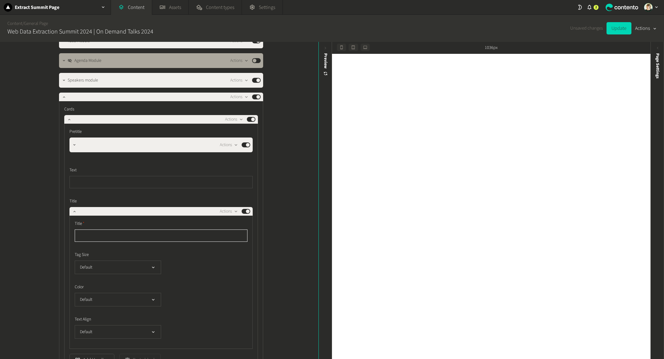
click at [130, 238] on input "text" at bounding box center [161, 235] width 173 height 12
paste input "**********"
type input "**********"
click at [222, 184] on input "text" at bounding box center [160, 182] width 183 height 12
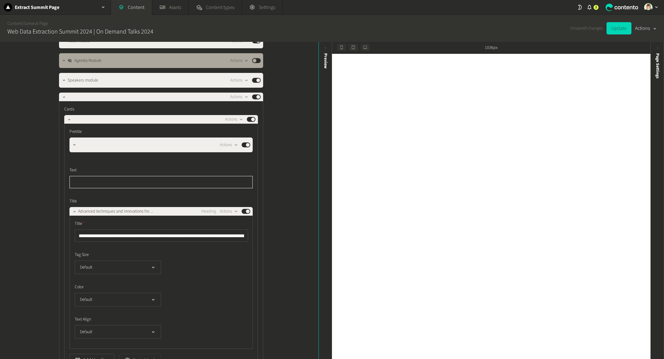
paste input "**********"
type input "**********"
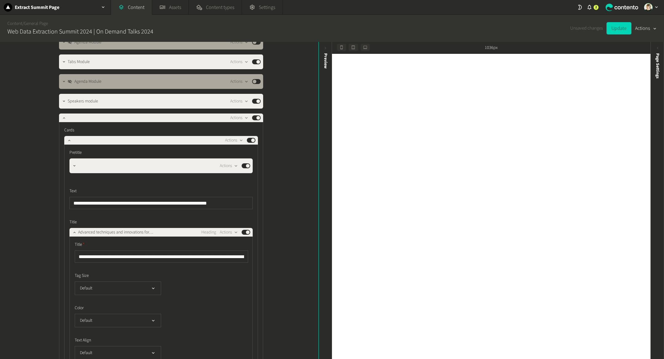
scroll to position [275, 0]
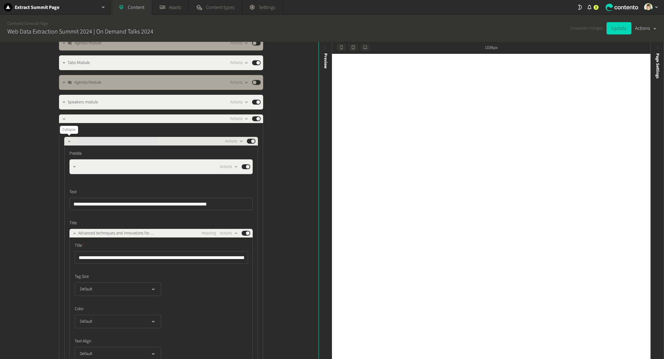
click at [66, 140] on button "button" at bounding box center [68, 140] width 7 height 7
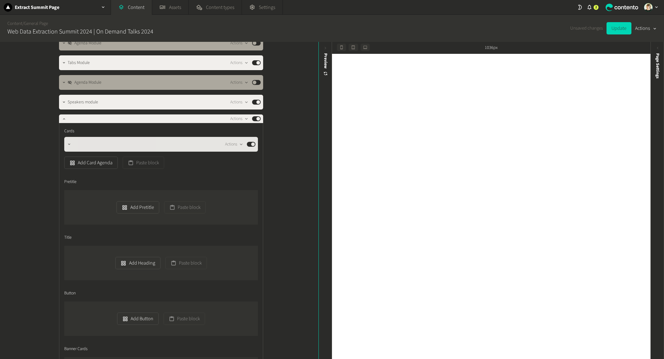
click at [68, 144] on icon "button" at bounding box center [69, 144] width 4 height 4
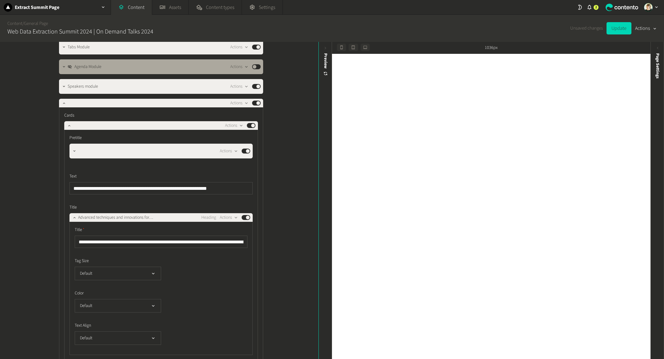
scroll to position [292, 0]
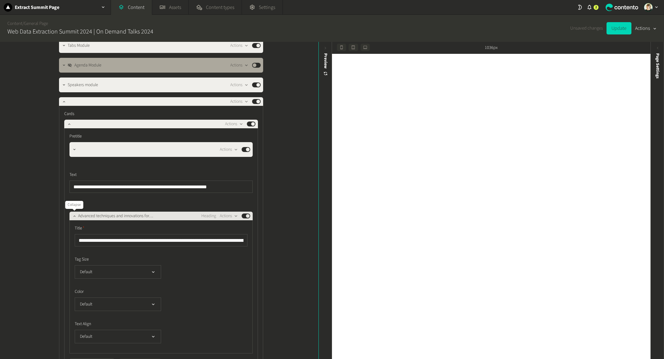
click at [73, 215] on icon "button" at bounding box center [74, 216] width 4 height 4
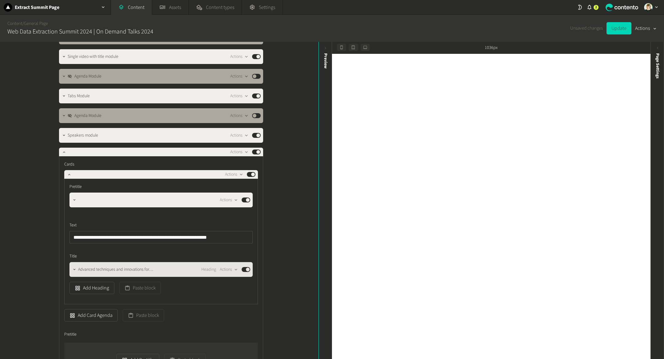
scroll to position [242, 0]
click at [67, 175] on icon "button" at bounding box center [69, 174] width 4 height 4
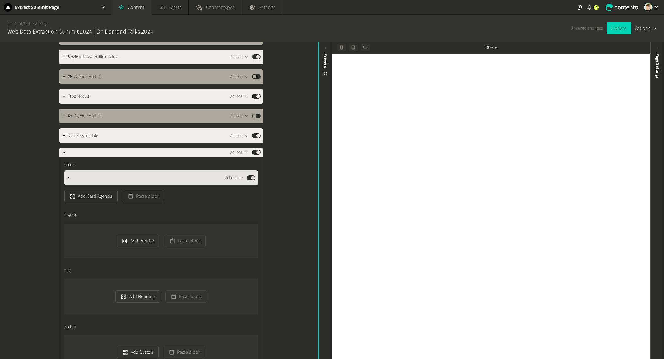
click at [234, 176] on button "Actions" at bounding box center [234, 177] width 18 height 7
click at [240, 201] on button "Duplicate in place" at bounding box center [245, 202] width 41 height 11
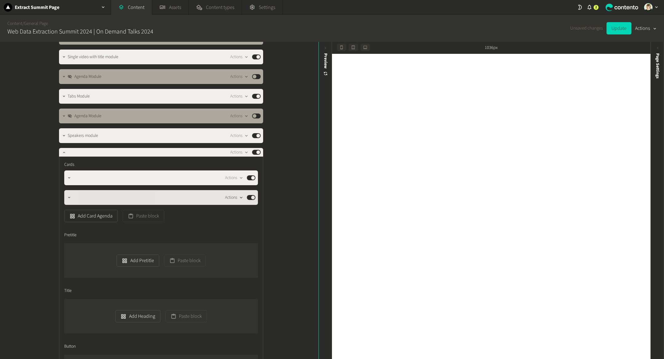
click at [240, 198] on icon "button" at bounding box center [240, 197] width 5 height 5
click at [246, 223] on button "Duplicate in place" at bounding box center [245, 221] width 41 height 11
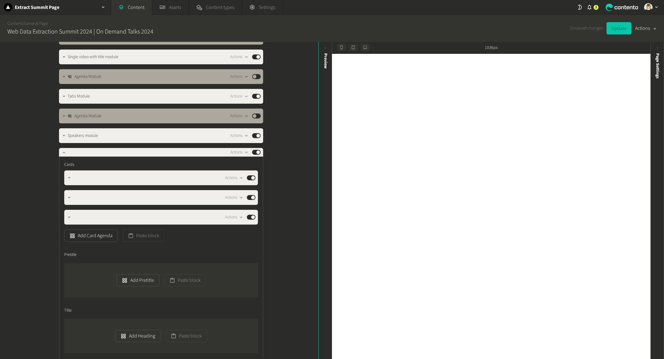
click at [622, 28] on button "Update" at bounding box center [618, 28] width 25 height 12
click at [69, 176] on icon "button" at bounding box center [69, 177] width 4 height 4
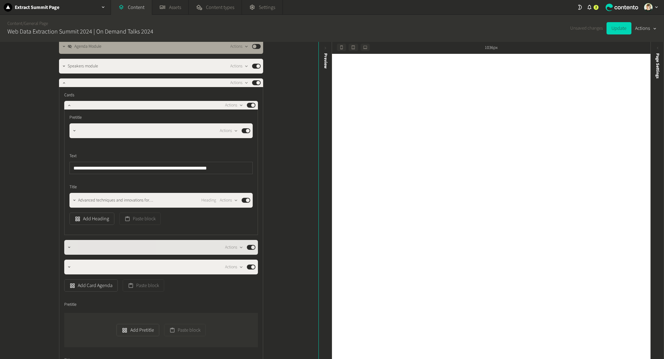
scroll to position [313, 0]
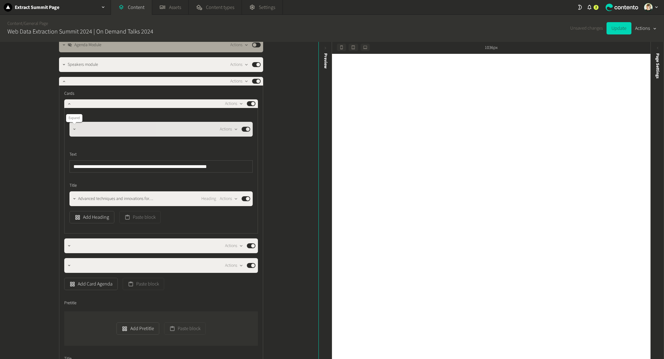
click at [75, 128] on icon "button" at bounding box center [74, 129] width 4 height 4
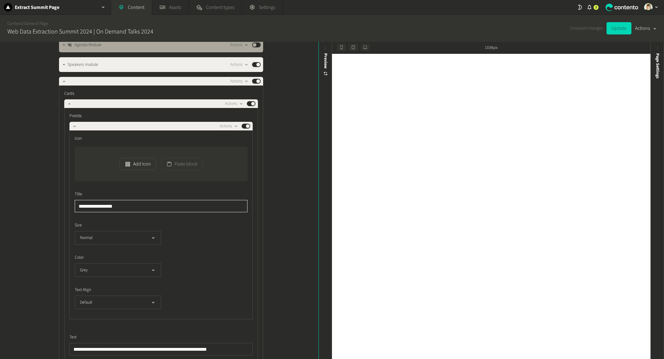
click at [106, 206] on input "**********" at bounding box center [161, 206] width 173 height 12
paste input "*******"
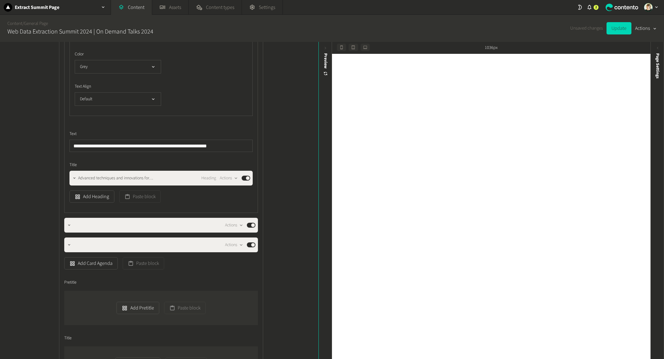
scroll to position [518, 0]
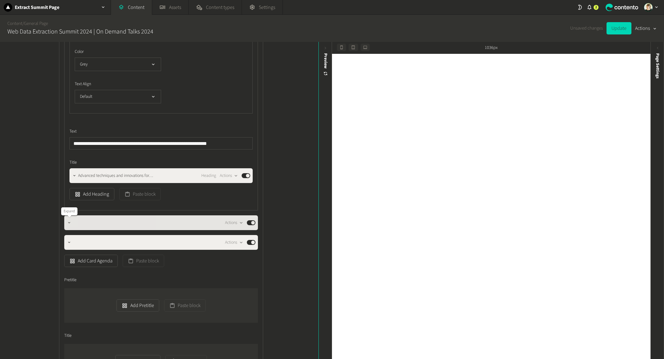
type input "**********"
click at [69, 224] on icon "button" at bounding box center [69, 222] width 4 height 4
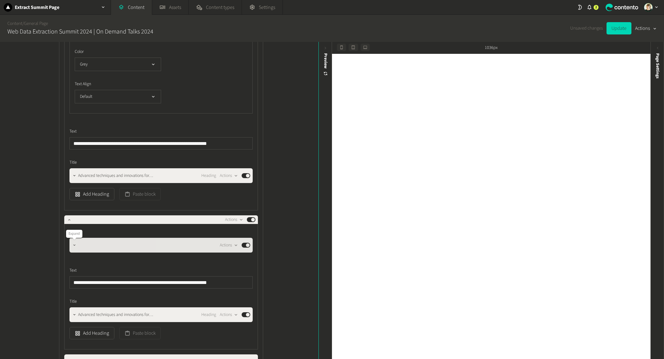
click at [73, 243] on icon "button" at bounding box center [74, 245] width 4 height 4
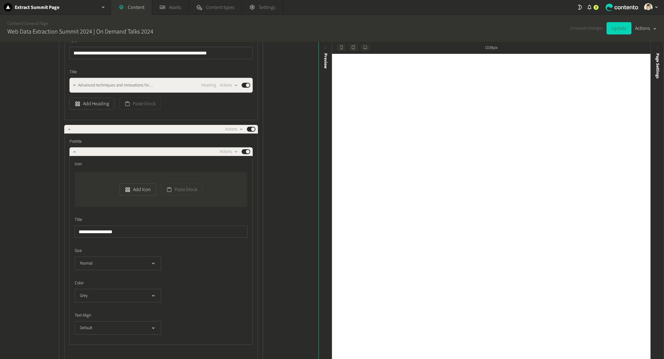
scroll to position [609, 0]
click at [116, 234] on input "**********" at bounding box center [161, 231] width 173 height 12
paste input "*******"
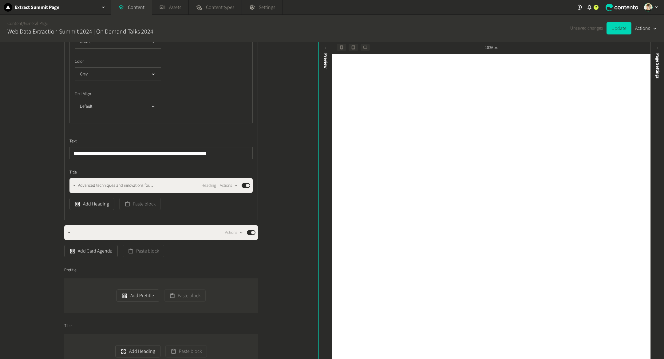
scroll to position [831, 0]
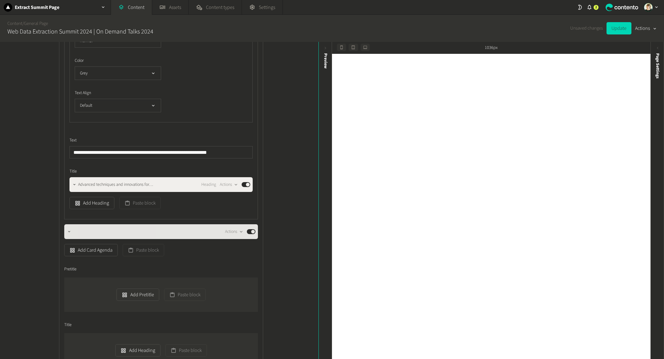
type input "**********"
click at [69, 230] on icon "button" at bounding box center [69, 231] width 4 height 4
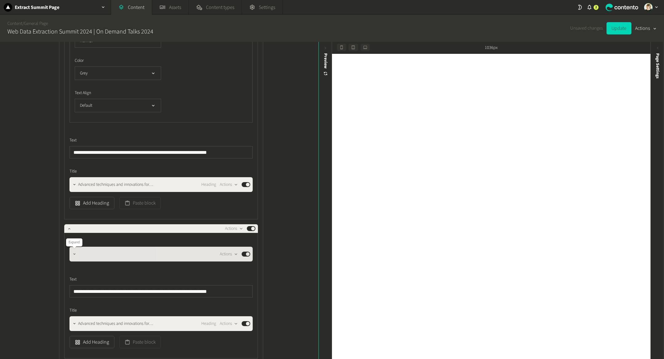
click at [74, 252] on icon "button" at bounding box center [74, 254] width 4 height 4
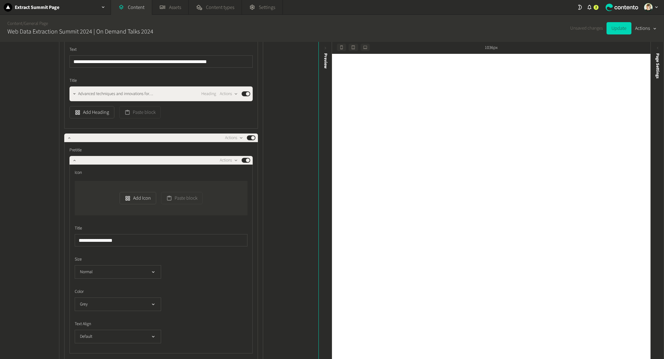
scroll to position [922, 0]
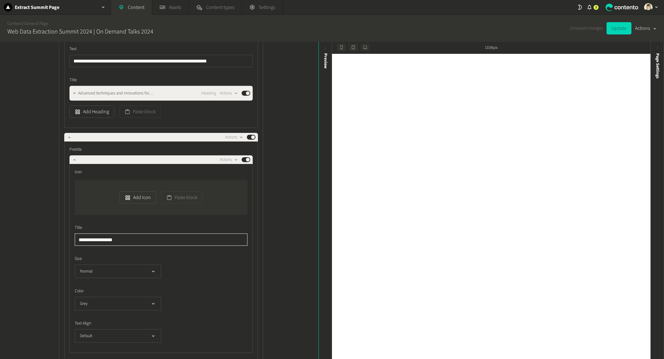
click at [116, 236] on input "**********" at bounding box center [161, 239] width 173 height 12
paste input "*******"
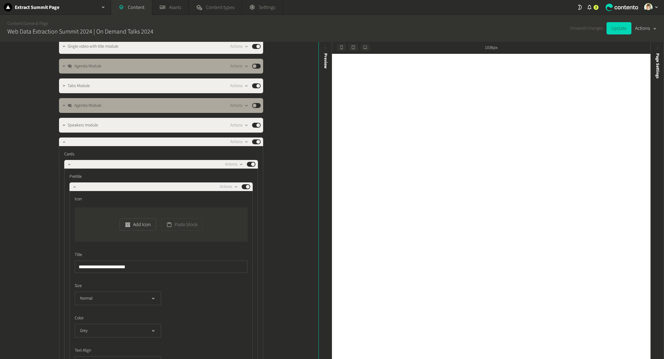
scroll to position [252, 0]
type input "**********"
click at [62, 143] on icon "button" at bounding box center [64, 142] width 4 height 4
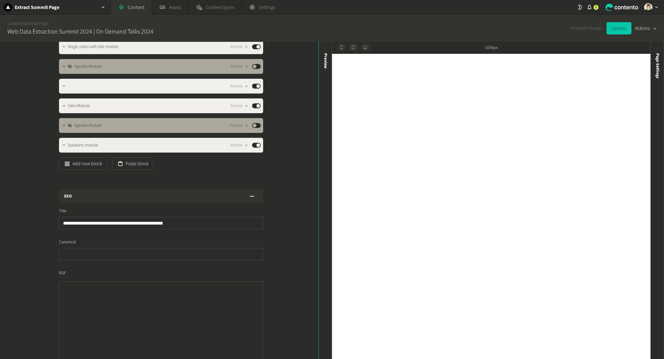
click at [617, 27] on button "Update" at bounding box center [618, 28] width 25 height 12
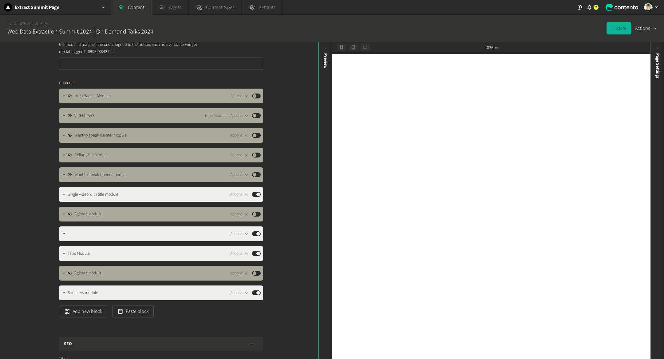
scroll to position [0, 0]
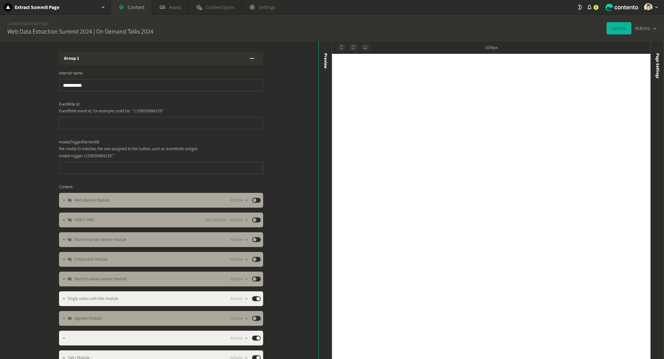
click at [645, 27] on button "Actions" at bounding box center [646, 28] width 22 height 12
click at [642, 43] on button "Duplicate" at bounding box center [641, 43] width 29 height 11
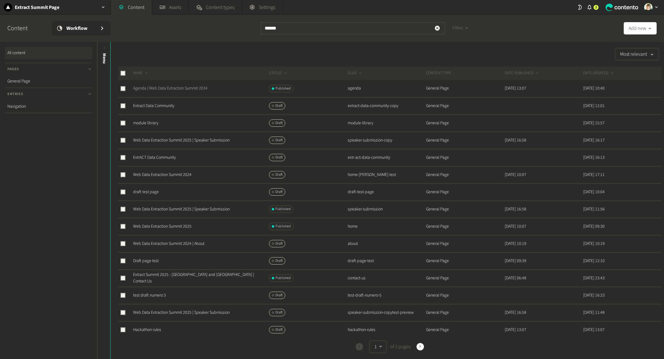
click at [171, 86] on link "Agenda | Web Data Extraction Summit 2024" at bounding box center [170, 88] width 74 height 6
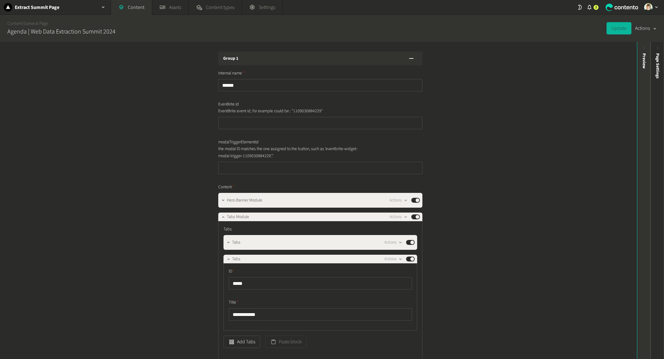
click at [640, 104] on div "Preview" at bounding box center [644, 100] width 14 height 111
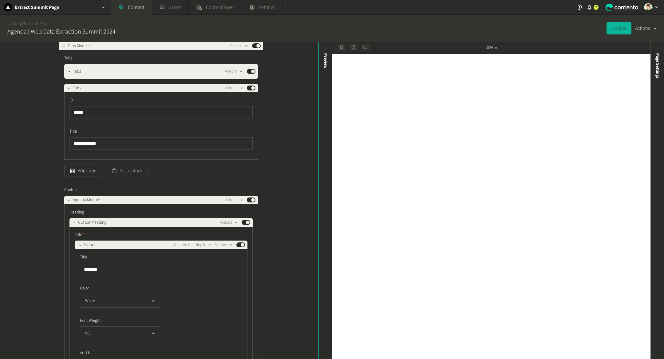
scroll to position [118, 0]
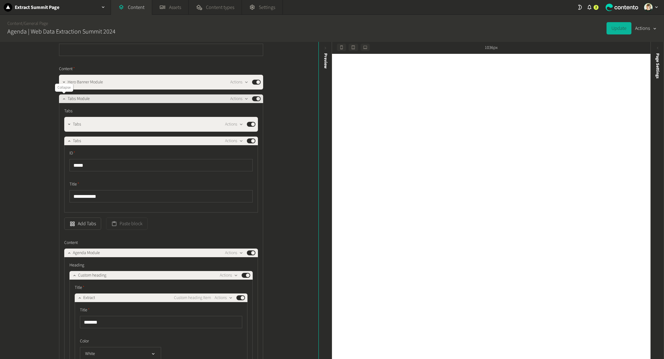
click at [63, 100] on icon "button" at bounding box center [64, 99] width 4 height 4
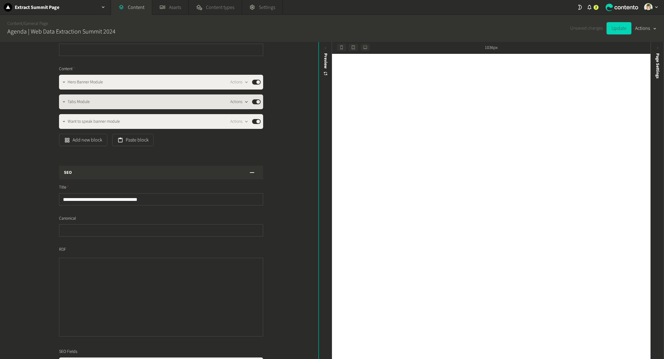
click at [243, 103] on div "button" at bounding box center [246, 102] width 8 height 6
click at [253, 114] on button "Copy to clipboard" at bounding box center [250, 114] width 41 height 11
click at [660, 82] on div "Page Settings" at bounding box center [658, 100] width 14 height 111
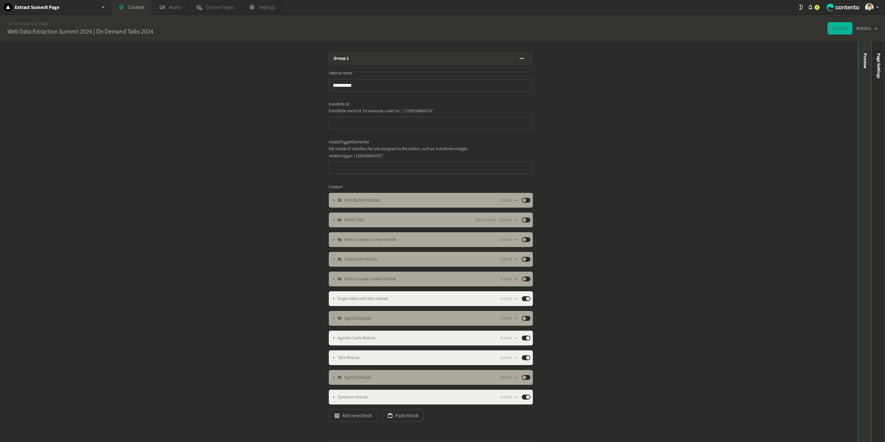
click at [858, 263] on div "Preview" at bounding box center [865, 242] width 14 height 400
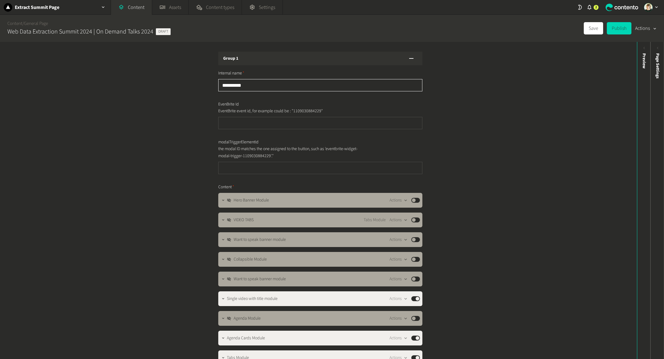
click at [272, 88] on input "**********" at bounding box center [320, 85] width 204 height 12
type input "**********"
click at [543, 110] on div "**********" at bounding box center [318, 200] width 637 height 317
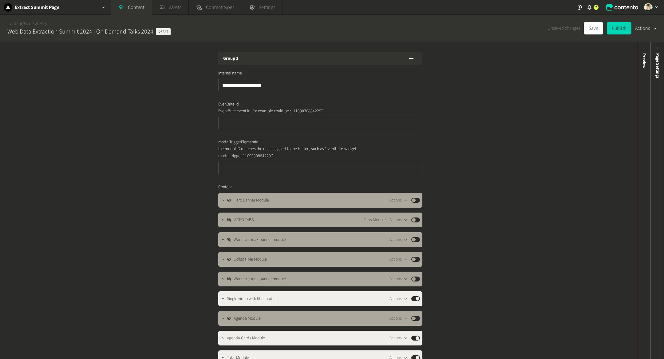
click at [635, 65] on div "**********" at bounding box center [318, 200] width 637 height 317
click at [642, 66] on div "Preview" at bounding box center [644, 60] width 6 height 15
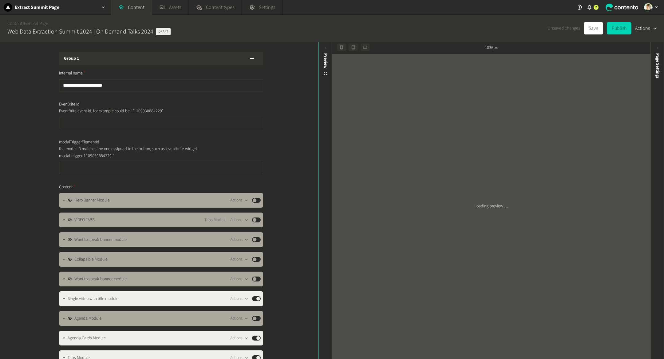
click at [581, 26] on div "Unsaved changes Save Publish Actions" at bounding box center [601, 28] width 109 height 12
click at [590, 29] on button "Save" at bounding box center [593, 28] width 19 height 12
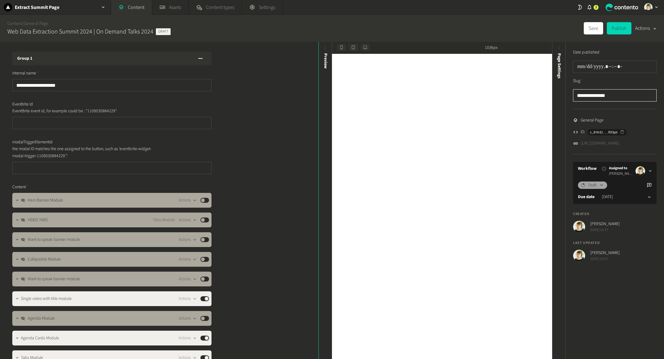
click at [615, 100] on input "**********" at bounding box center [615, 95] width 84 height 12
click at [610, 90] on input "**********" at bounding box center [615, 95] width 84 height 12
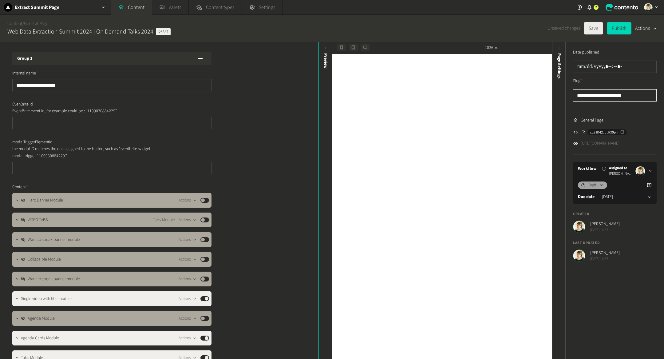
type input "**********"
click at [593, 29] on button "Save" at bounding box center [593, 28] width 19 height 12
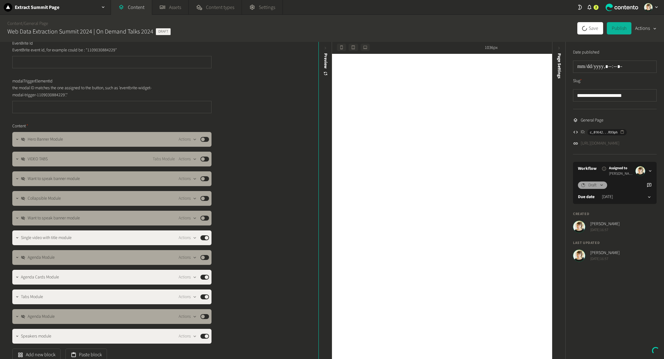
scroll to position [61, 0]
click at [206, 140] on button "Published" at bounding box center [204, 138] width 9 height 5
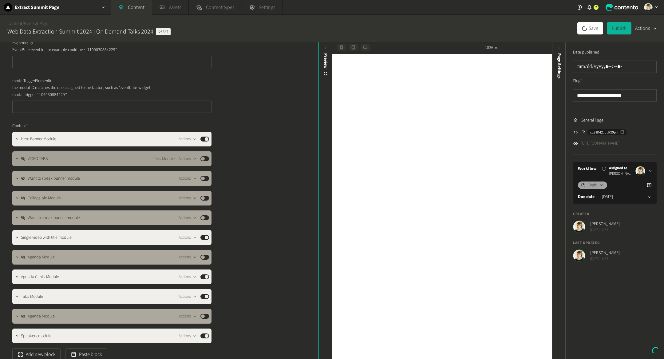
click at [208, 158] on button "Published" at bounding box center [204, 158] width 9 height 5
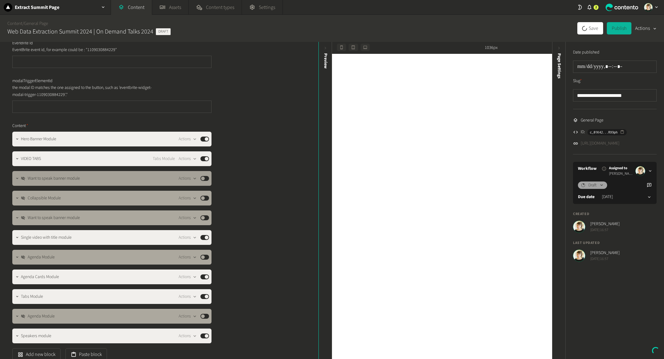
click at [206, 176] on button "Published" at bounding box center [204, 178] width 9 height 5
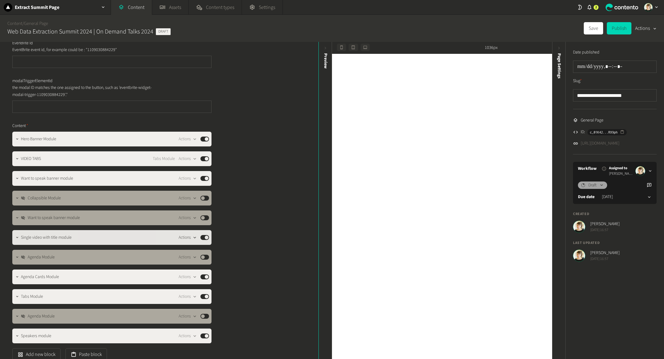
click at [193, 235] on icon "button" at bounding box center [194, 237] width 5 height 5
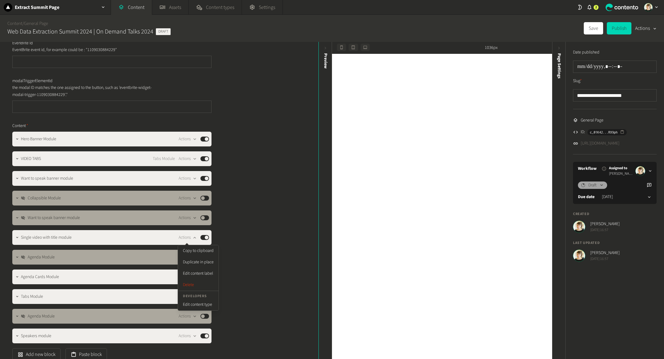
click at [266, 248] on div "**********" at bounding box center [332, 200] width 664 height 317
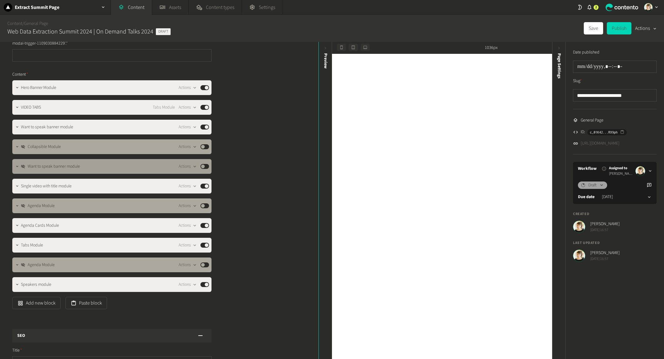
scroll to position [113, 0]
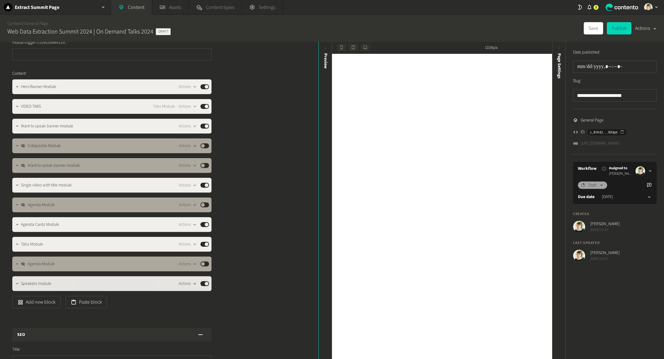
click at [192, 284] on icon "button" at bounding box center [194, 283] width 5 height 5
click at [201, 330] on button "Delete" at bounding box center [198, 330] width 41 height 11
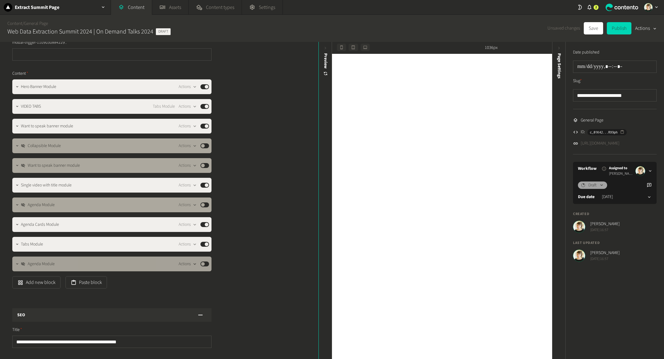
click at [196, 262] on icon "button" at bounding box center [194, 263] width 5 height 5
click at [187, 307] on button "Delete" at bounding box center [198, 310] width 41 height 11
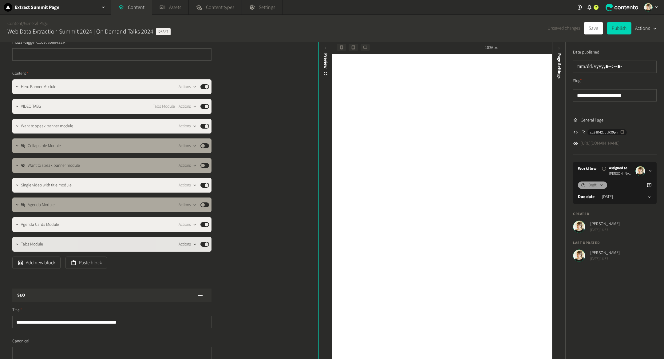
click at [193, 240] on button "Actions" at bounding box center [188, 243] width 18 height 7
click at [202, 294] on button "Delete" at bounding box center [198, 291] width 41 height 11
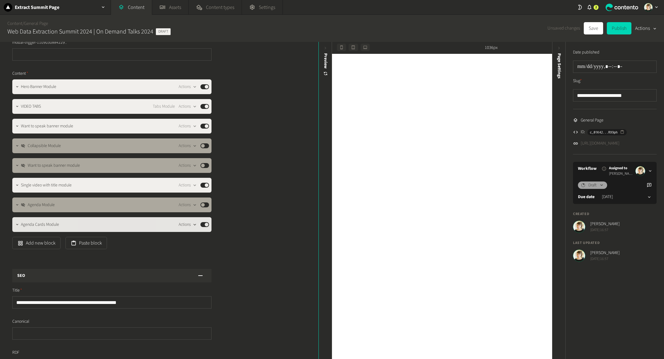
click at [196, 225] on icon "button" at bounding box center [194, 224] width 5 height 5
click at [199, 268] on button "Delete" at bounding box center [198, 271] width 41 height 11
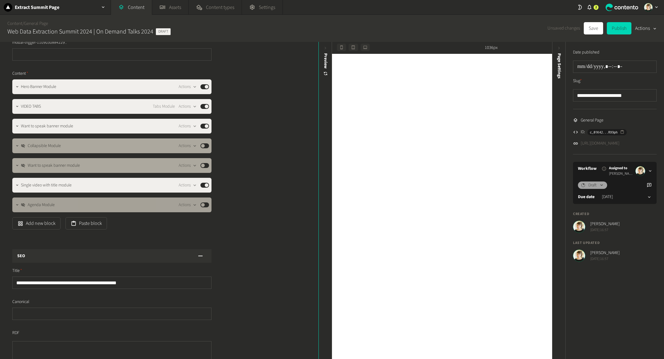
click at [194, 197] on div "Agenda Module Actions Published" at bounding box center [111, 204] width 199 height 15
click at [194, 211] on div "Agenda Module Actions Published" at bounding box center [111, 204] width 199 height 15
click at [194, 206] on icon "button" at bounding box center [194, 204] width 5 height 5
drag, startPoint x: 203, startPoint y: 245, endPoint x: 203, endPoint y: 255, distance: 9.8
click at [203, 255] on div "Copy to clipboard Duplicate in place Edit content label Delete Developers Edit …" at bounding box center [198, 244] width 41 height 65
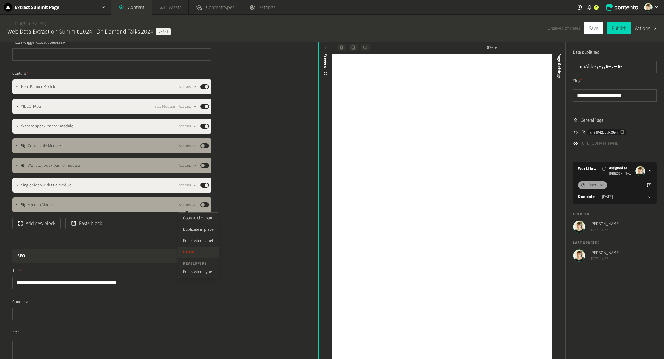
click at [203, 255] on button "Delete" at bounding box center [198, 251] width 41 height 11
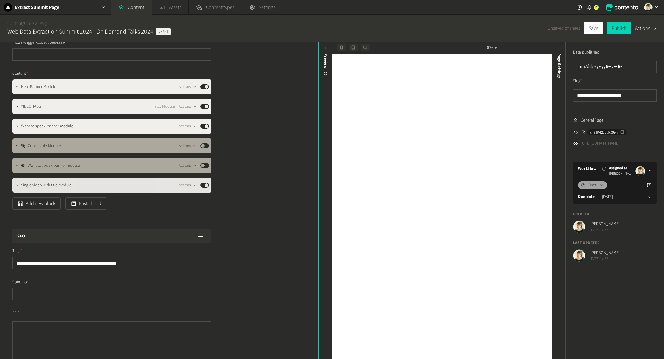
click at [195, 189] on div "Single video with title module Actions Published" at bounding box center [111, 185] width 199 height 15
click at [194, 183] on icon "button" at bounding box center [194, 185] width 5 height 5
click at [190, 234] on button "Delete" at bounding box center [198, 232] width 41 height 11
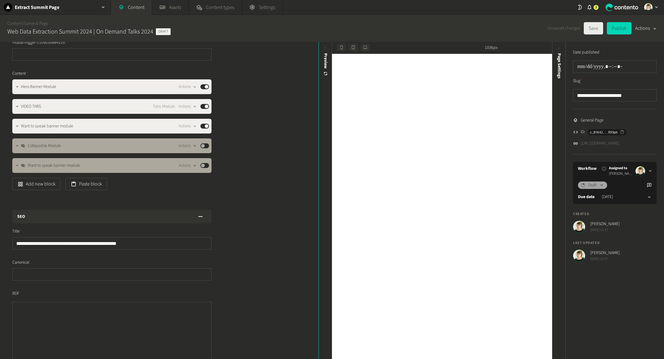
click at [591, 30] on button "Save" at bounding box center [593, 28] width 19 height 12
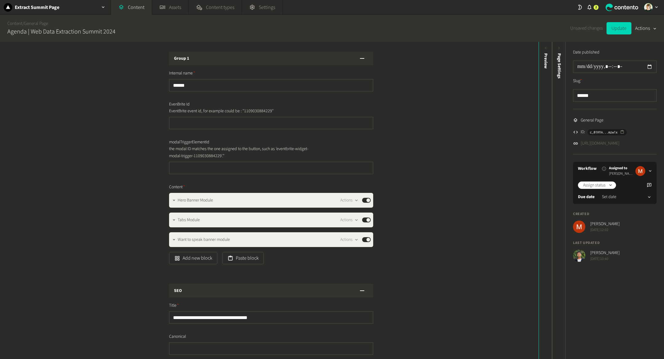
scroll to position [118, 0]
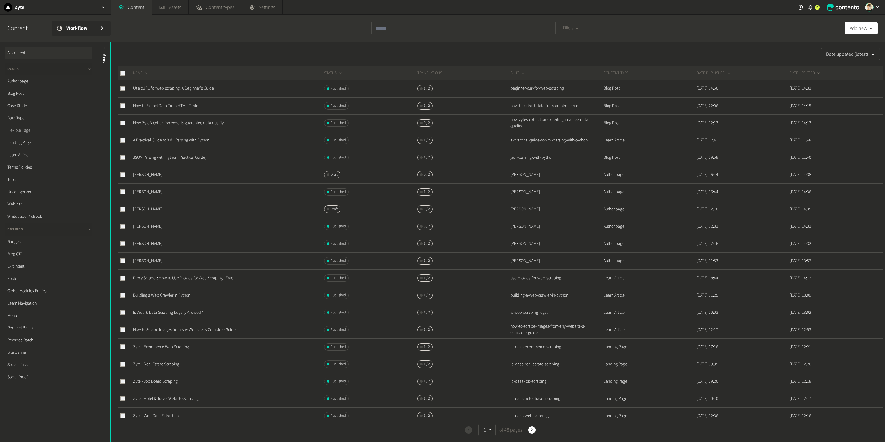
click at [27, 128] on link "Flexible Page" at bounding box center [48, 130] width 87 height 12
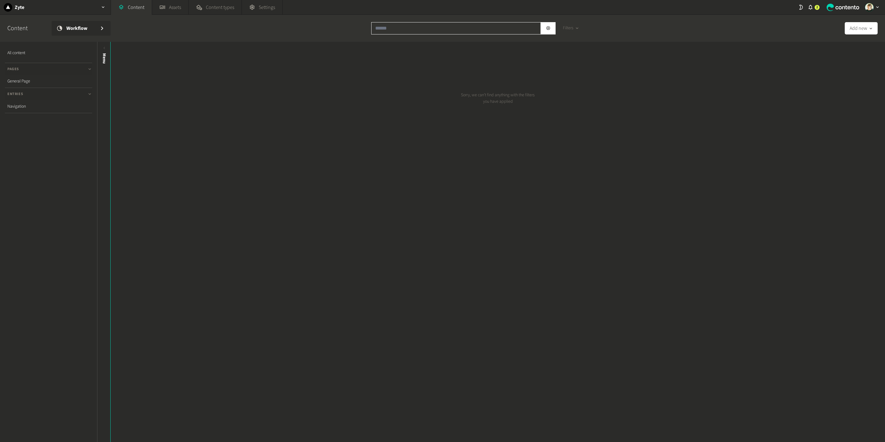
click at [389, 31] on input "text" at bounding box center [456, 28] width 170 height 12
click at [85, 4] on div "Zyte" at bounding box center [55, 7] width 111 height 14
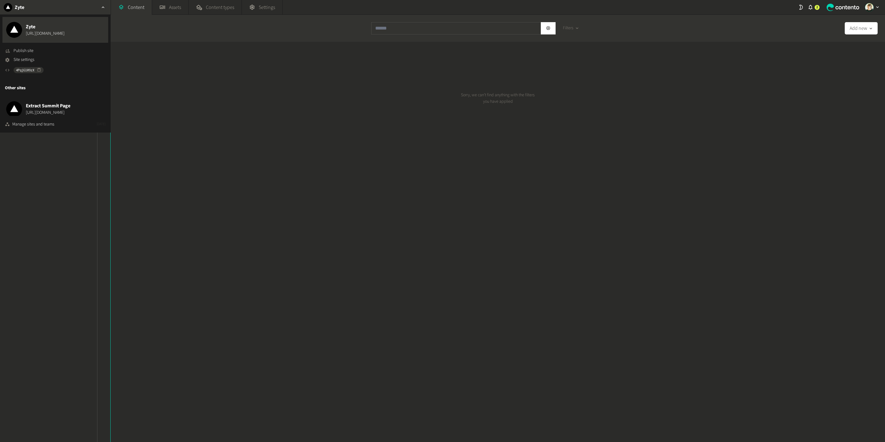
click at [47, 25] on span "Zyte" at bounding box center [45, 26] width 39 height 7
click at [46, 36] on link "[URL][DOMAIN_NAME]" at bounding box center [45, 33] width 39 height 6
click at [73, 28] on div "Zyte [URL][DOMAIN_NAME]" at bounding box center [55, 30] width 106 height 26
click at [342, 126] on div "Sorry, we can’t find anything with the filters you have applied" at bounding box center [498, 242] width 774 height 400
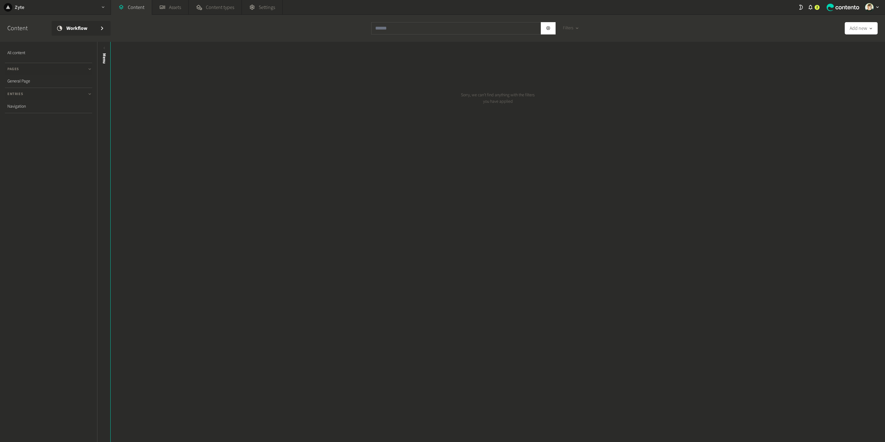
click at [52, 10] on div "Zyte" at bounding box center [55, 7] width 111 height 14
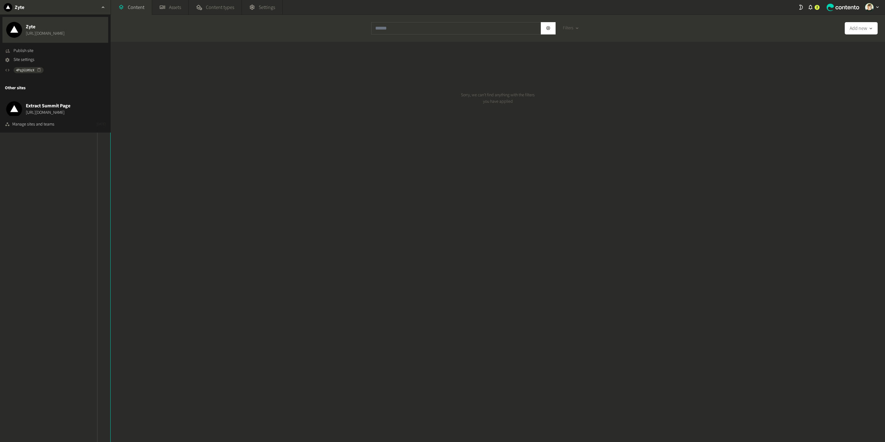
click at [52, 31] on link "[URL][DOMAIN_NAME]" at bounding box center [45, 33] width 39 height 6
click at [87, 38] on div "Zyte [URL][DOMAIN_NAME]" at bounding box center [55, 30] width 106 height 26
click at [290, 152] on div "Sorry, we can’t find anything with the filters you have applied" at bounding box center [498, 242] width 774 height 400
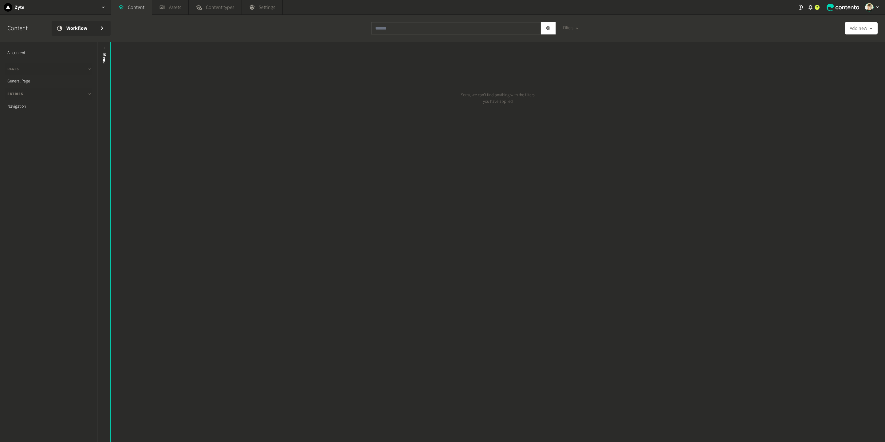
click at [22, 33] on div "Content Workflow" at bounding box center [56, 28] width 108 height 15
click at [13, 14] on div "Zyte" at bounding box center [55, 7] width 111 height 14
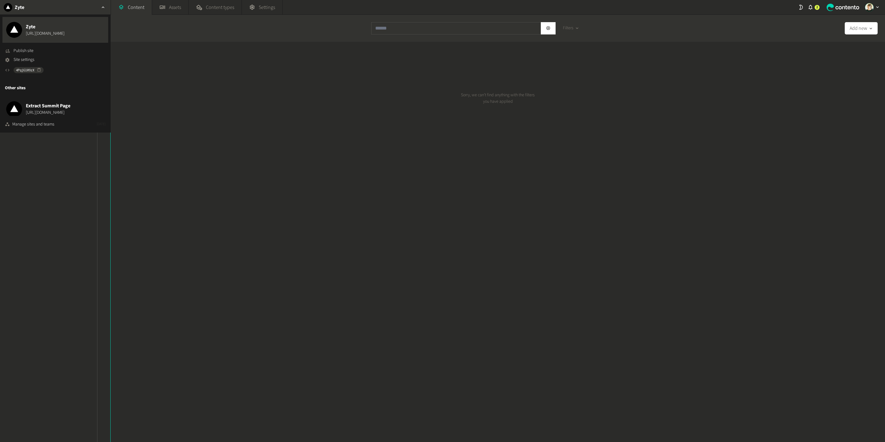
click at [97, 41] on div "Zyte https://dev.zyte.com" at bounding box center [55, 30] width 106 height 26
click at [253, 112] on div "Sorry, we can’t find anything with the filters you have applied" at bounding box center [498, 242] width 774 height 400
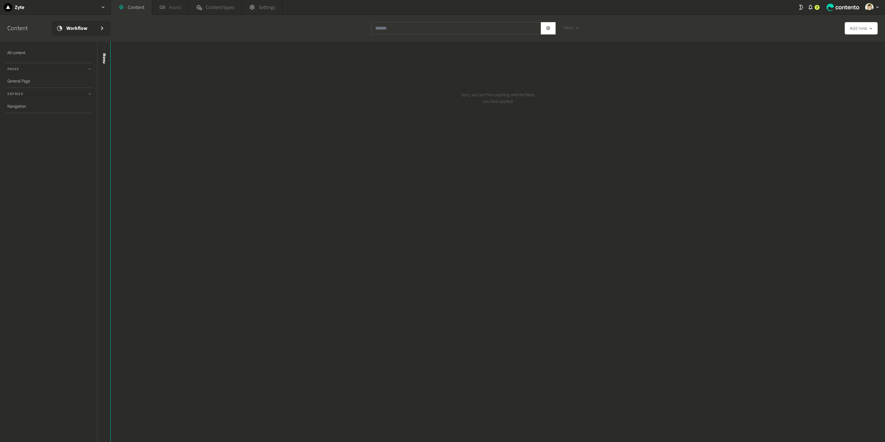
click at [170, 9] on link "Assets" at bounding box center [170, 7] width 36 height 15
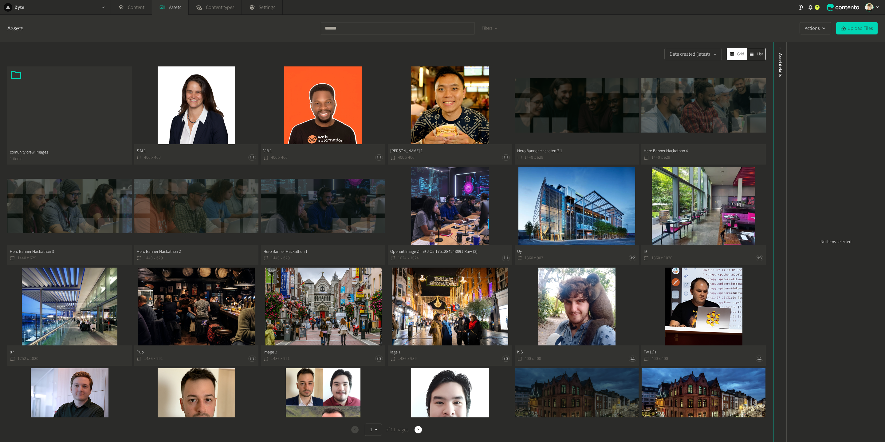
click at [55, 9] on div "Zyte" at bounding box center [55, 7] width 111 height 14
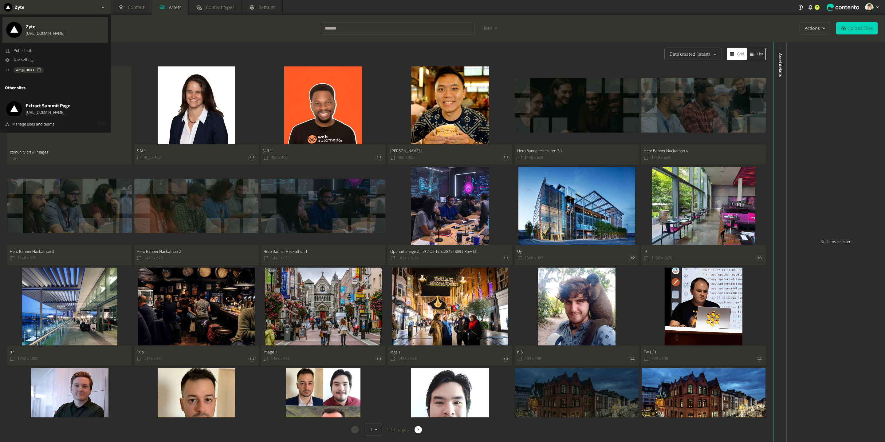
click at [33, 8] on div "Zyte" at bounding box center [55, 7] width 111 height 14
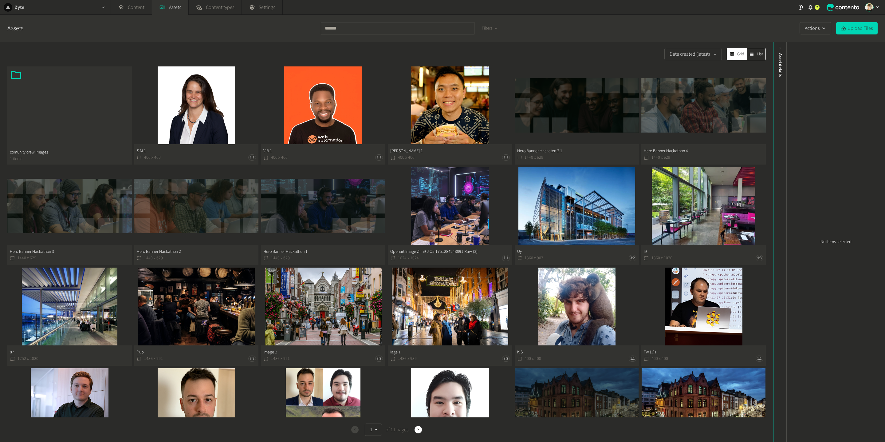
click at [33, 8] on div "Zyte" at bounding box center [55, 7] width 111 height 14
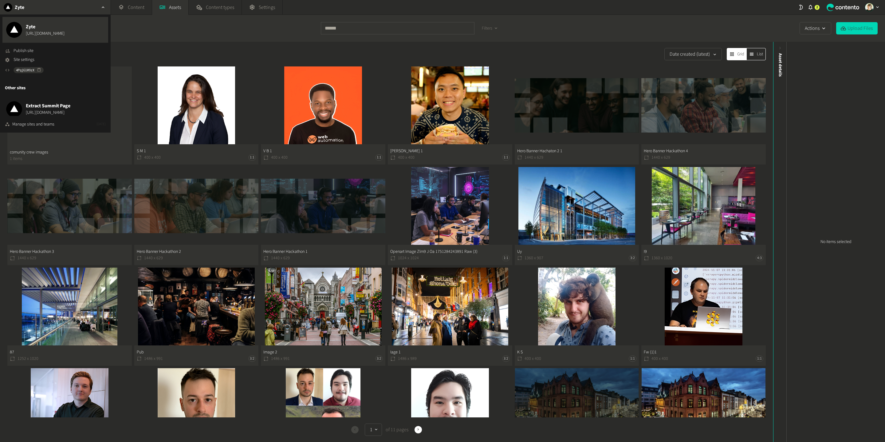
click at [40, 24] on span "Zyte" at bounding box center [45, 26] width 39 height 7
click at [29, 36] on link "https://dev.zyte.com" at bounding box center [45, 33] width 39 height 6
click at [56, 111] on span "https://dev.extractsummit.io" at bounding box center [48, 112] width 45 height 6
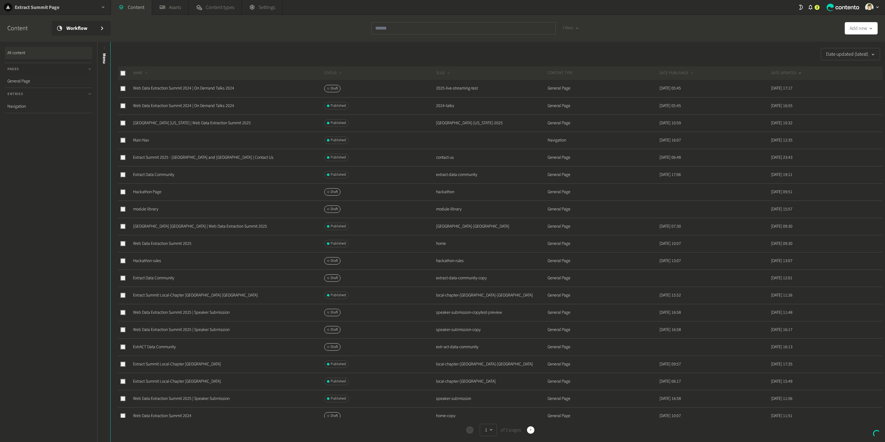
click at [85, 5] on div "Extract Summit Page" at bounding box center [55, 7] width 111 height 14
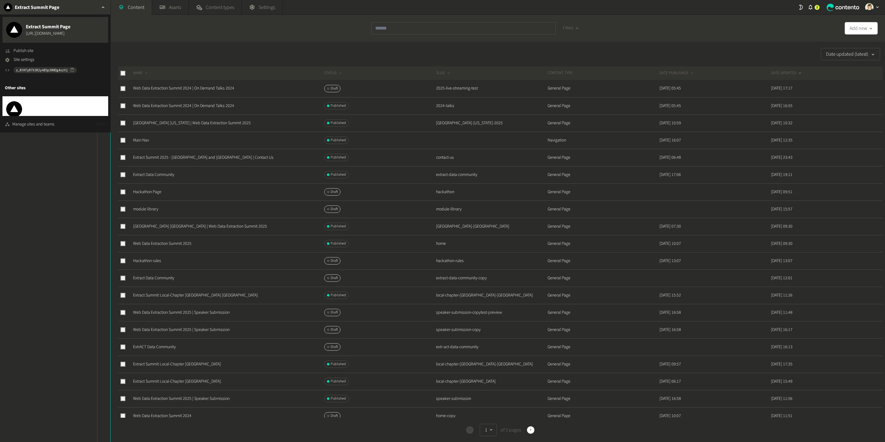
click at [40, 103] on span "Zyte" at bounding box center [45, 105] width 39 height 7
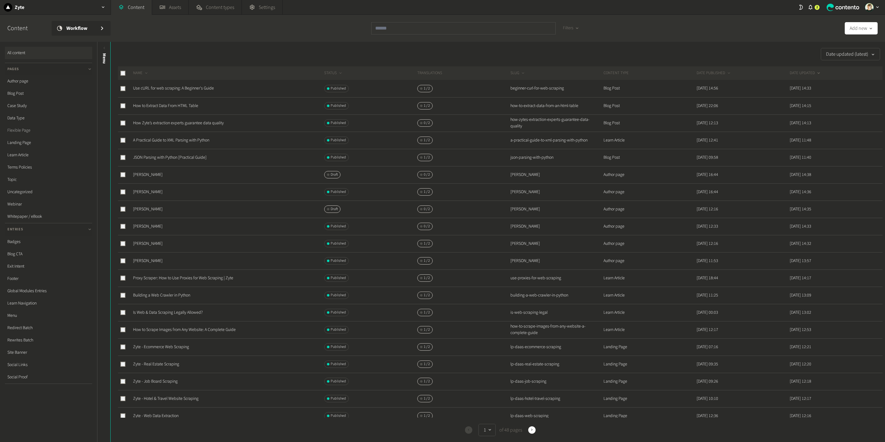
click at [26, 126] on link "Flexible Page" at bounding box center [48, 130] width 87 height 12
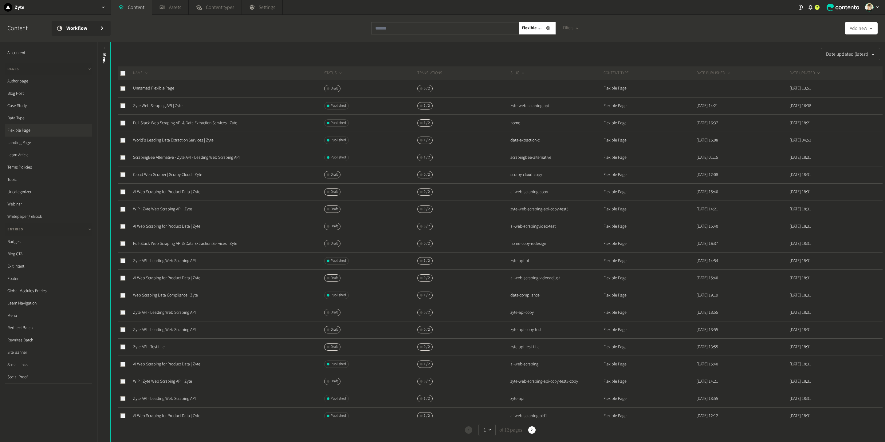
click at [390, 37] on div "Flexible Page" at bounding box center [463, 30] width 184 height 17
click at [390, 31] on input "text" at bounding box center [445, 28] width 148 height 12
click at [219, 61] on div "Date updated (latest) NAME STATUS Translations SLUG CONTENT TYPE DATE PUBLISHED…" at bounding box center [498, 271] width 774 height 447
click at [412, 29] on input "text" at bounding box center [445, 28] width 148 height 12
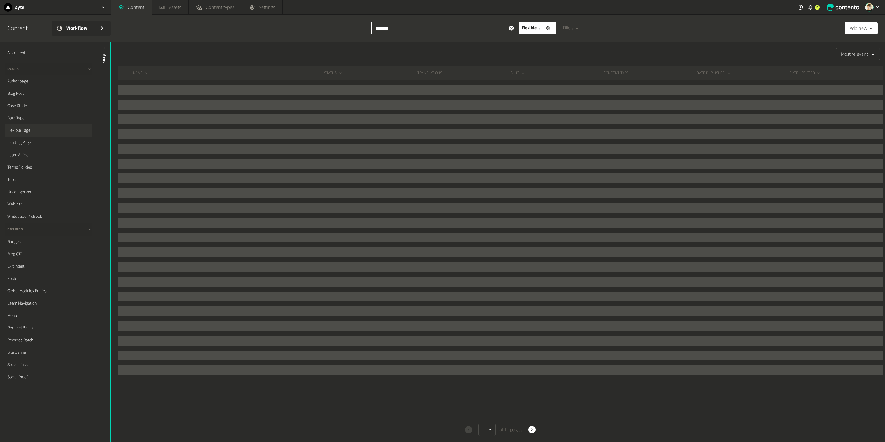
type input "*******"
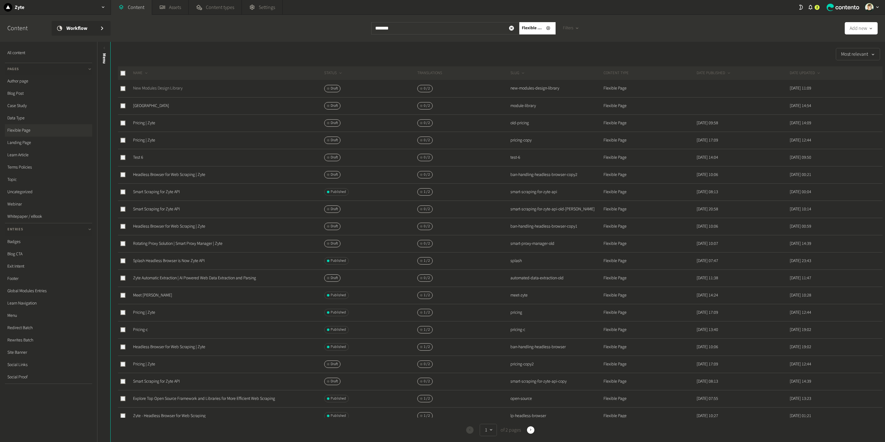
click at [140, 88] on link "New Modules Design Library" at bounding box center [157, 88] width 49 height 6
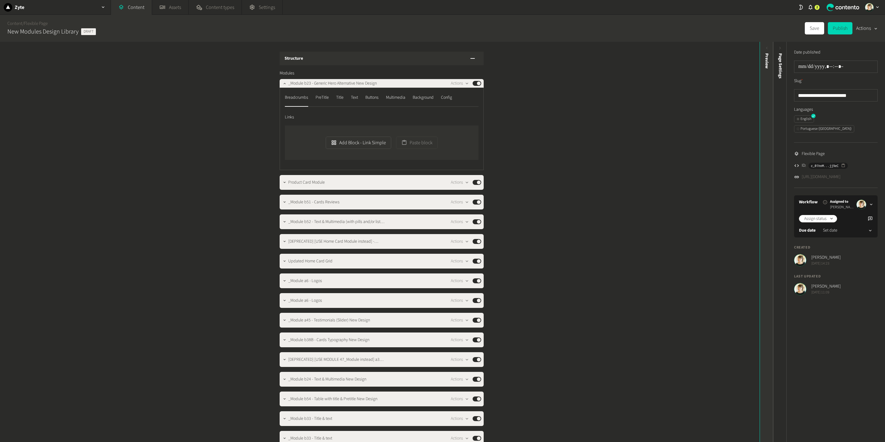
click at [767, 231] on div "Preview" at bounding box center [767, 242] width 14 height 400
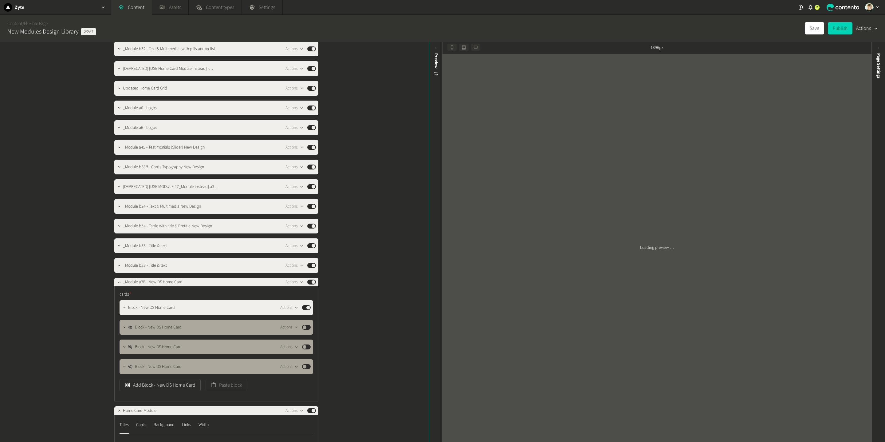
scroll to position [179, 0]
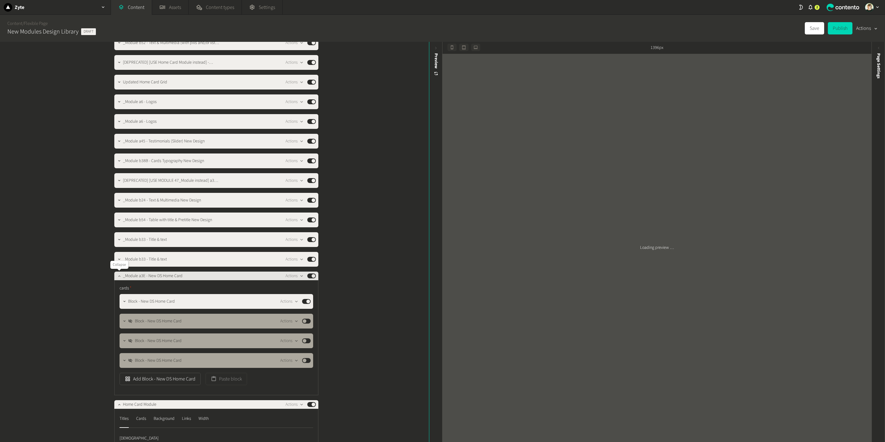
click at [120, 275] on icon "button" at bounding box center [119, 276] width 4 height 4
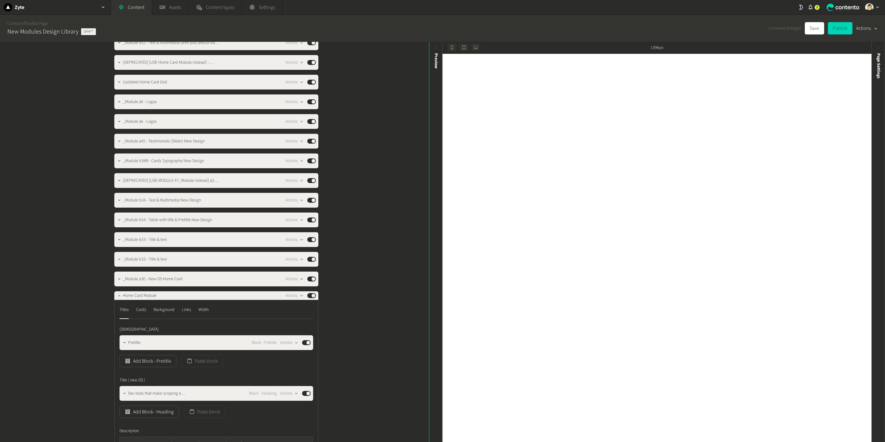
scroll to position [0, 0]
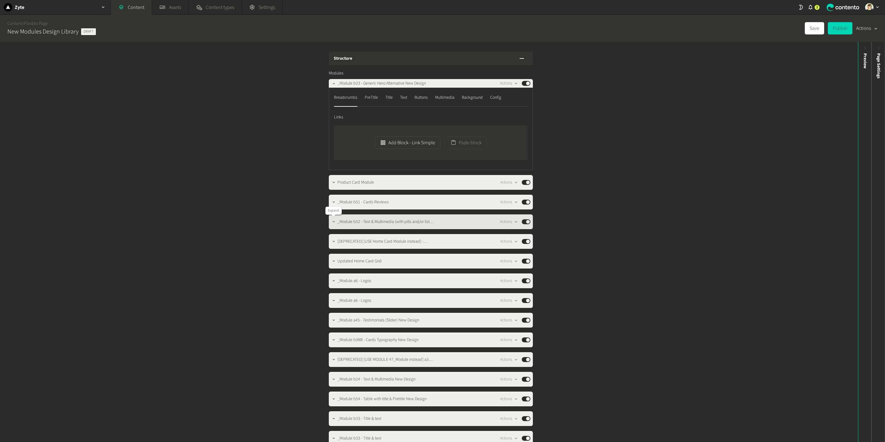
click at [333, 223] on icon "button" at bounding box center [334, 221] width 4 height 4
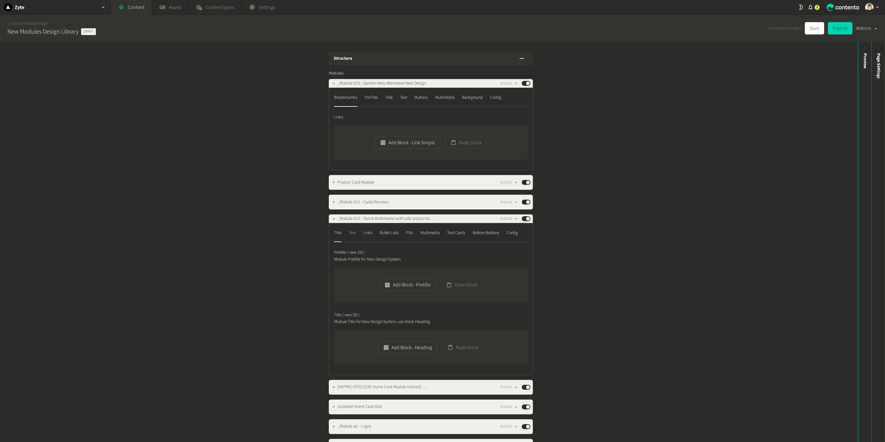
click at [352, 233] on div "Text" at bounding box center [352, 233] width 7 height 10
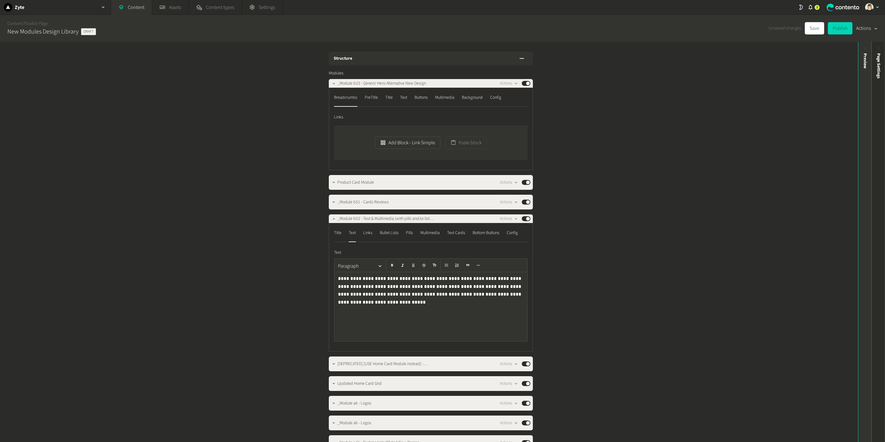
click at [866, 181] on div "Preview" at bounding box center [865, 242] width 14 height 400
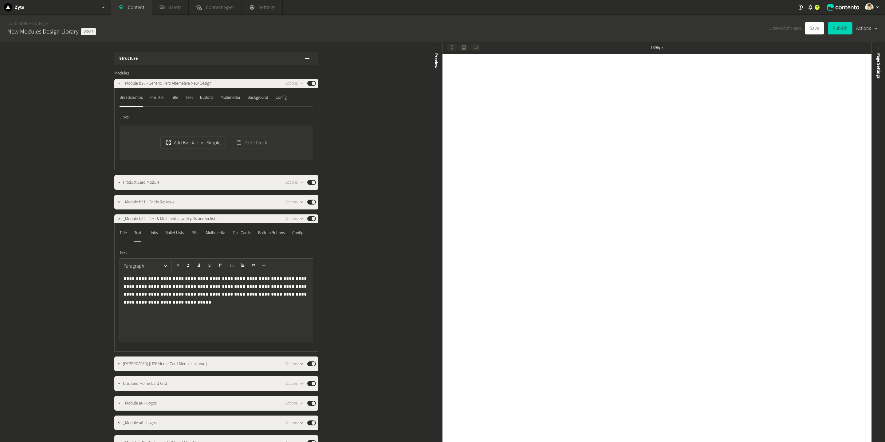
click at [179, 227] on div "**********" at bounding box center [216, 287] width 204 height 128
click at [179, 228] on div "Bullet Lists" at bounding box center [174, 233] width 19 height 10
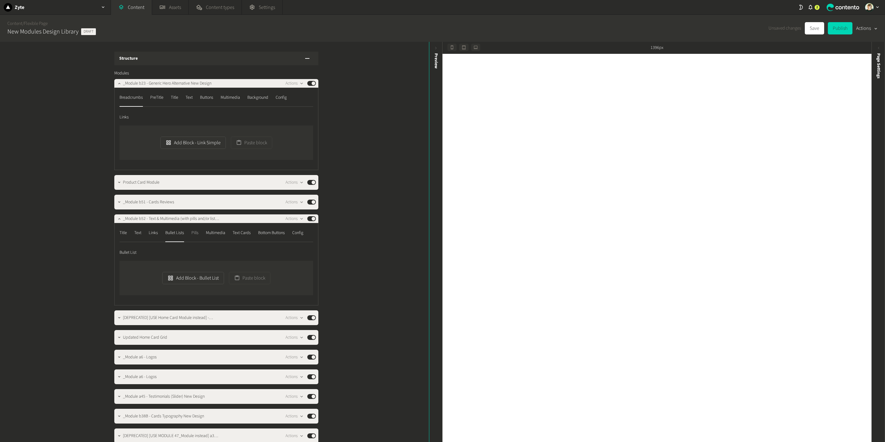
click at [196, 232] on div "Pills" at bounding box center [194, 233] width 7 height 10
click at [216, 232] on div "Multimedia" at bounding box center [215, 233] width 19 height 10
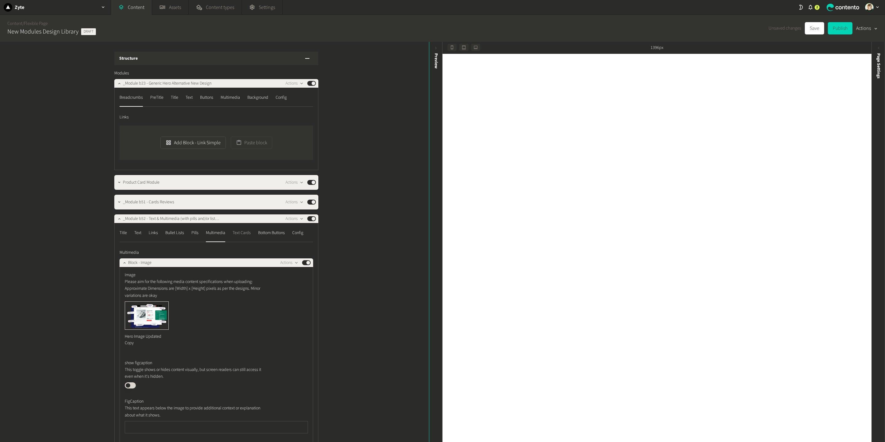
click at [244, 234] on div "Text Cards" at bounding box center [242, 233] width 18 height 10
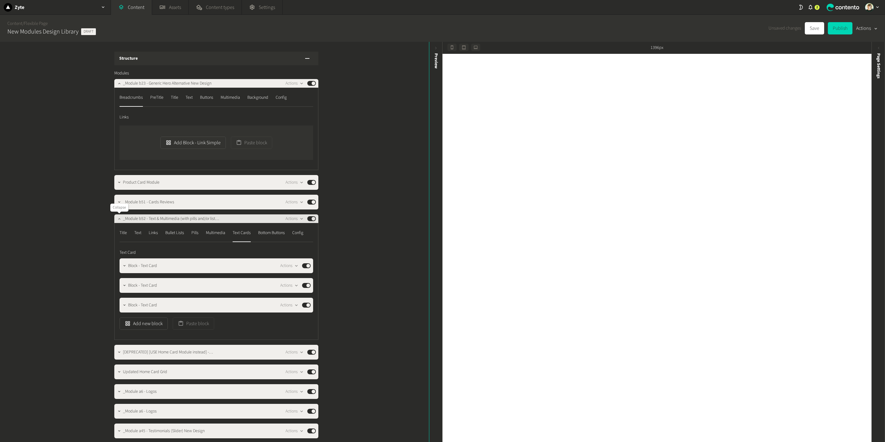
click at [117, 219] on icon "button" at bounding box center [119, 218] width 4 height 4
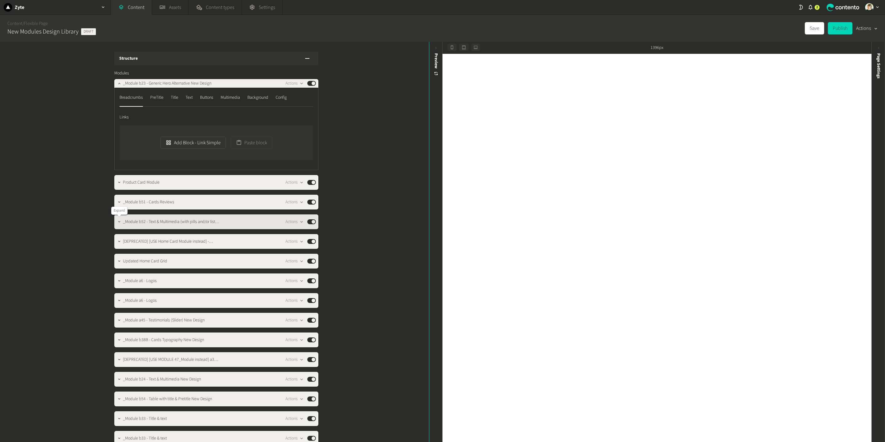
click at [118, 224] on icon "button" at bounding box center [119, 221] width 4 height 4
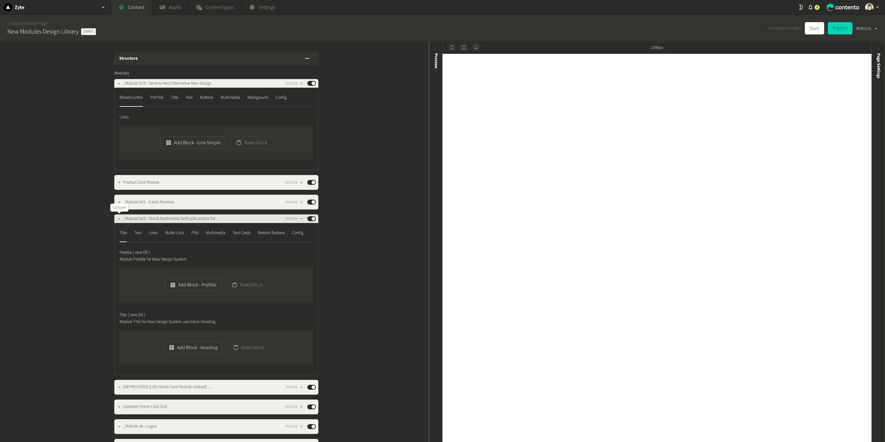
click at [120, 217] on icon "button" at bounding box center [119, 218] width 4 height 4
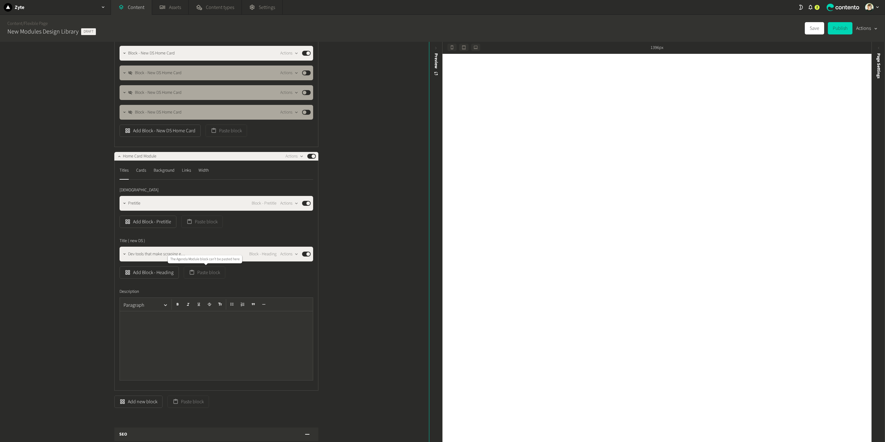
scroll to position [427, 0]
click at [118, 156] on icon "button" at bounding box center [119, 156] width 4 height 4
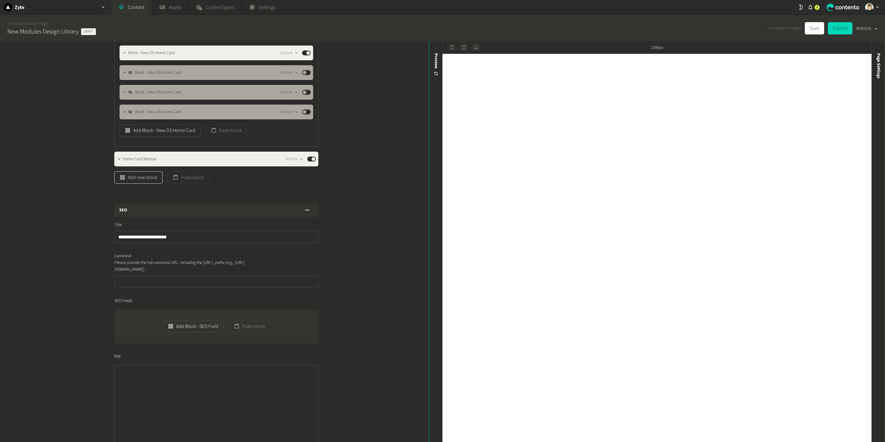
click at [135, 176] on button "Add new block" at bounding box center [138, 177] width 48 height 12
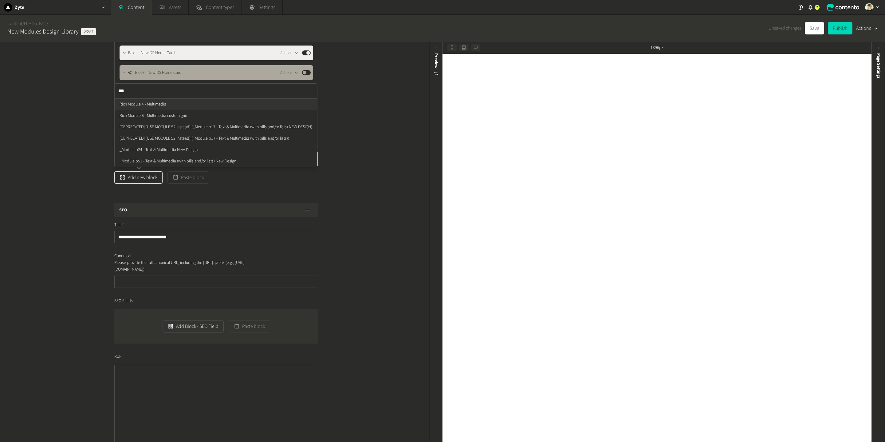
type input "****"
click at [146, 100] on ul "Rich Module 4 - Multimedia Rich Module 6 - Multimedia custom grid [DEPRECATED] …" at bounding box center [216, 133] width 203 height 68
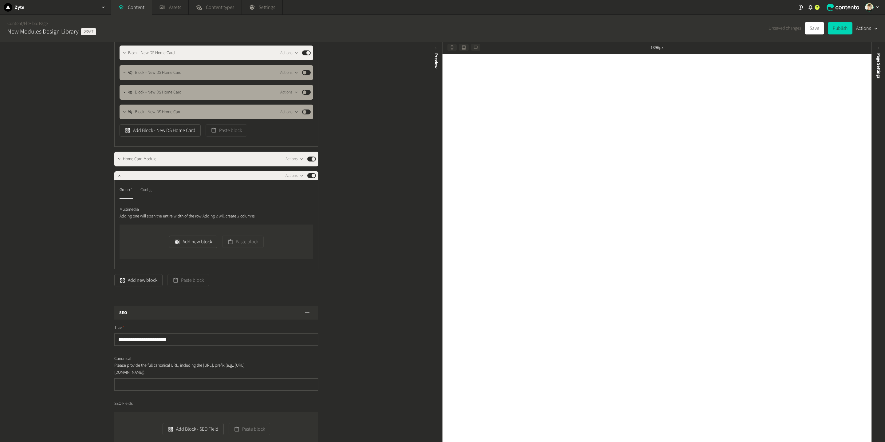
click at [148, 194] on div "Config" at bounding box center [145, 190] width 11 height 10
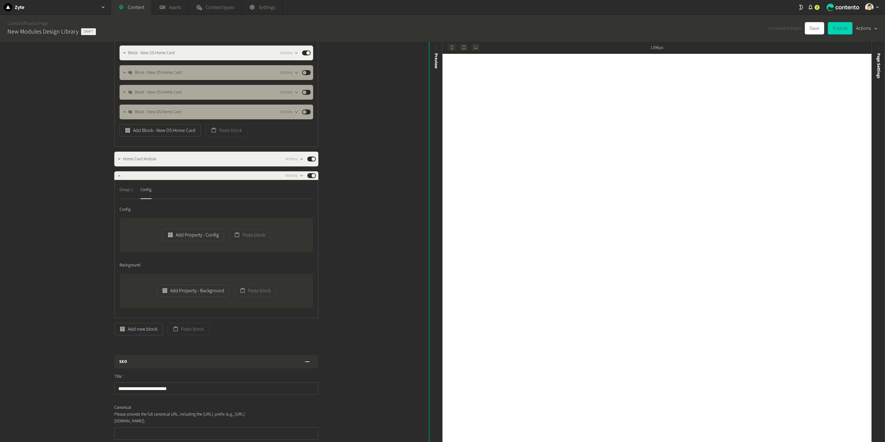
click at [130, 191] on div "Group 1" at bounding box center [127, 190] width 14 height 10
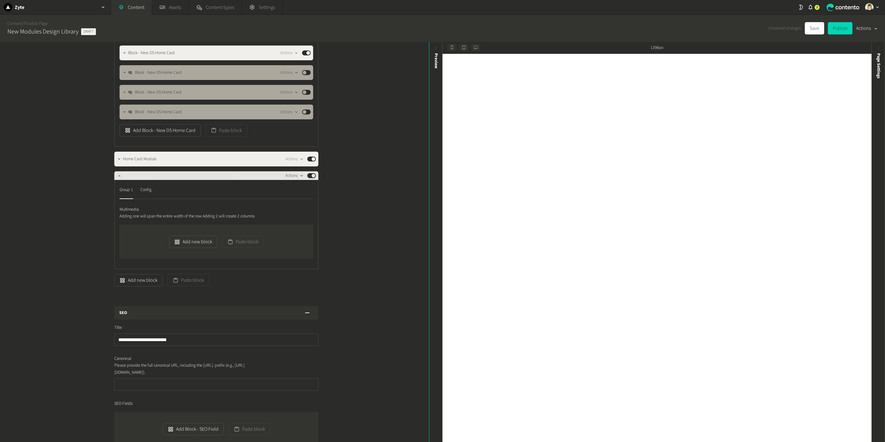
click at [297, 173] on button "Actions" at bounding box center [295, 175] width 18 height 7
click at [304, 226] on button "Delete" at bounding box center [305, 223] width 41 height 11
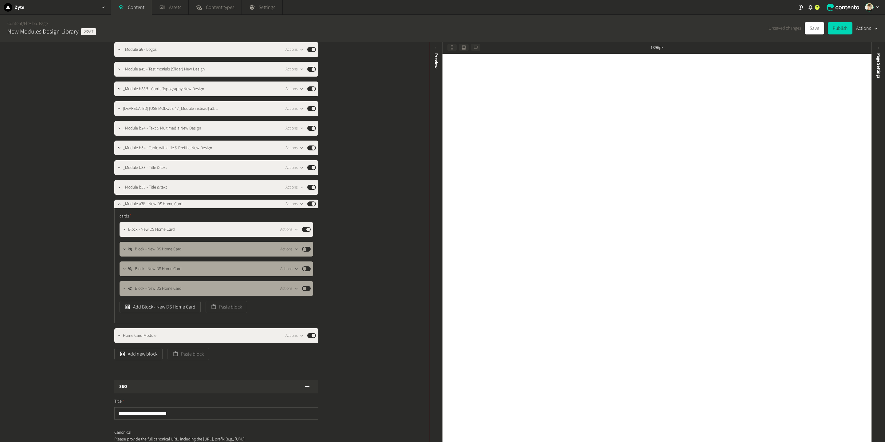
scroll to position [316, 0]
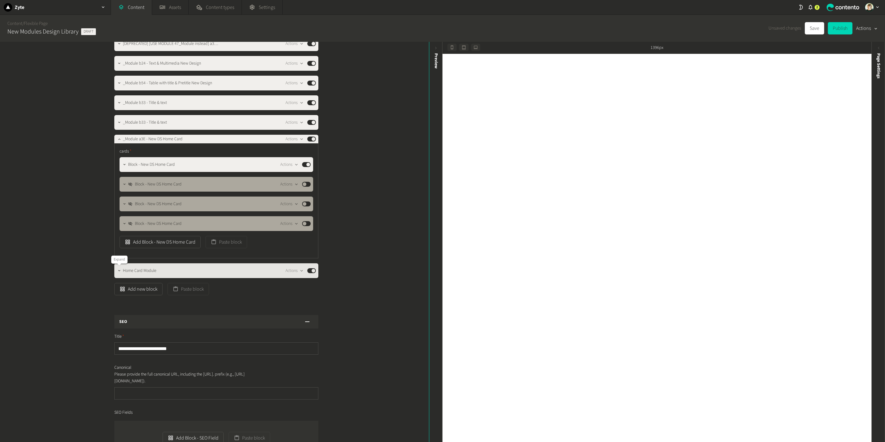
click at [119, 274] on div at bounding box center [119, 270] width 7 height 9
click at [119, 269] on icon "button" at bounding box center [119, 270] width 4 height 4
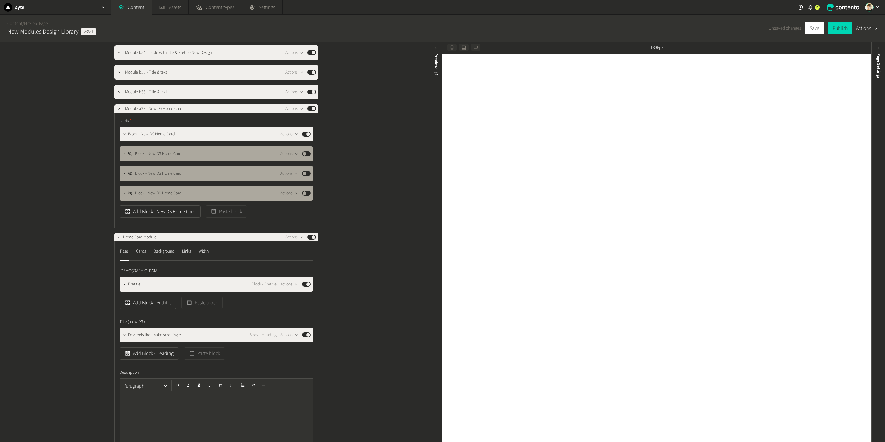
scroll to position [349, 0]
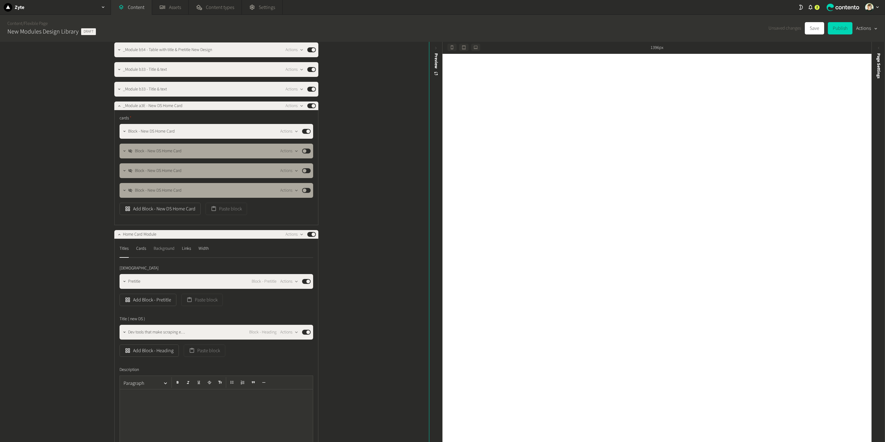
click at [169, 248] on div "Background" at bounding box center [164, 248] width 21 height 10
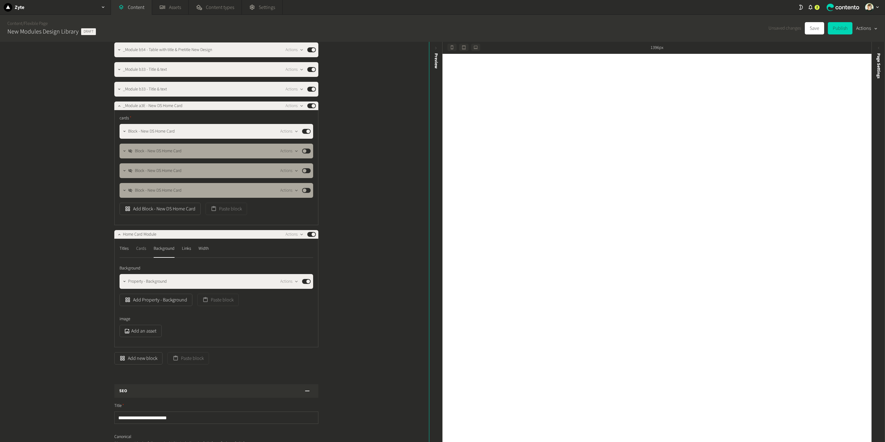
click at [137, 251] on div "Cards" at bounding box center [141, 248] width 10 height 10
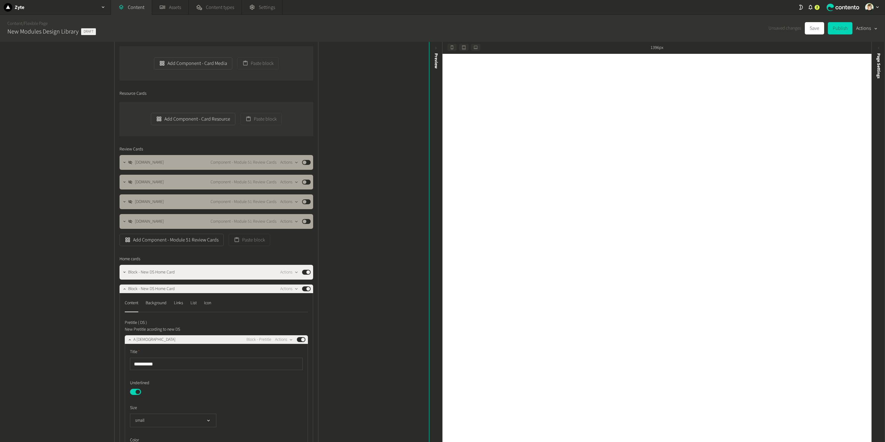
scroll to position [635, 0]
click at [211, 300] on div "Icon" at bounding box center [207, 302] width 7 height 10
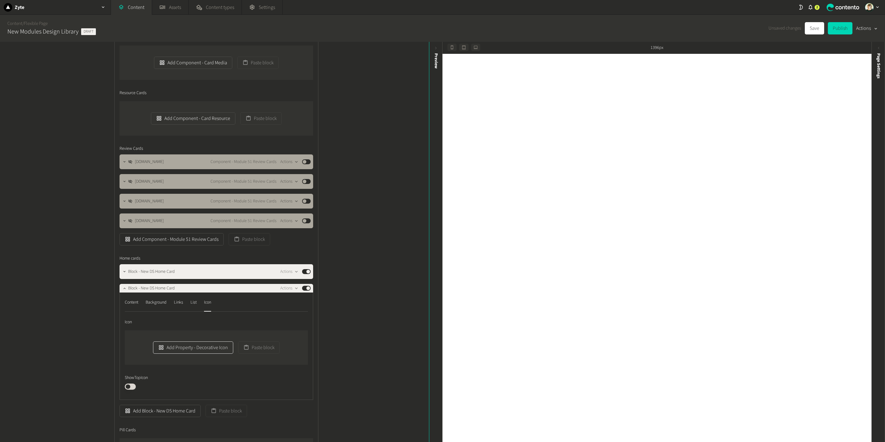
click at [209, 344] on button "Add Property - Decorative Icon" at bounding box center [193, 347] width 80 height 12
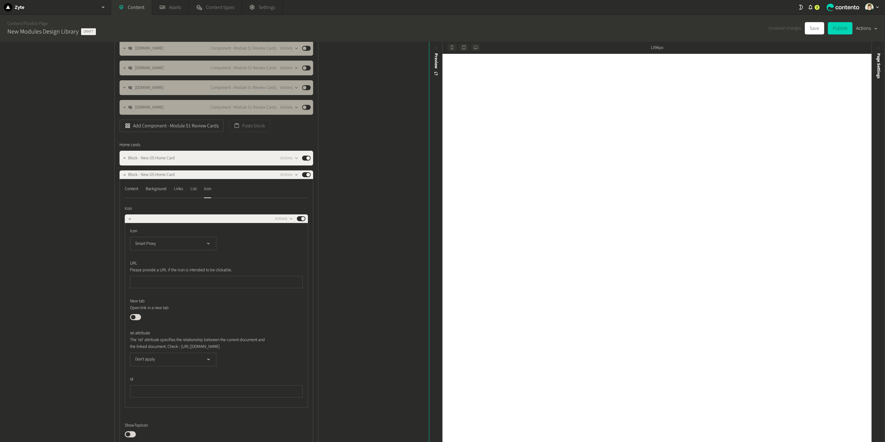
scroll to position [751, 0]
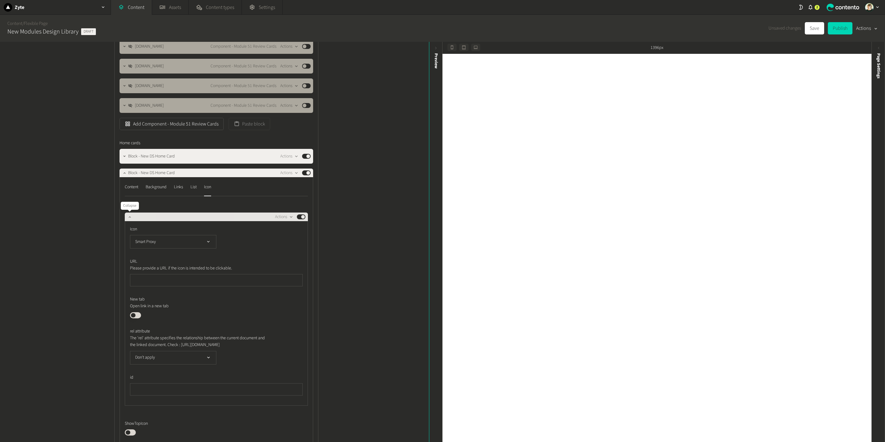
click at [126, 214] on button "button" at bounding box center [129, 215] width 7 height 7
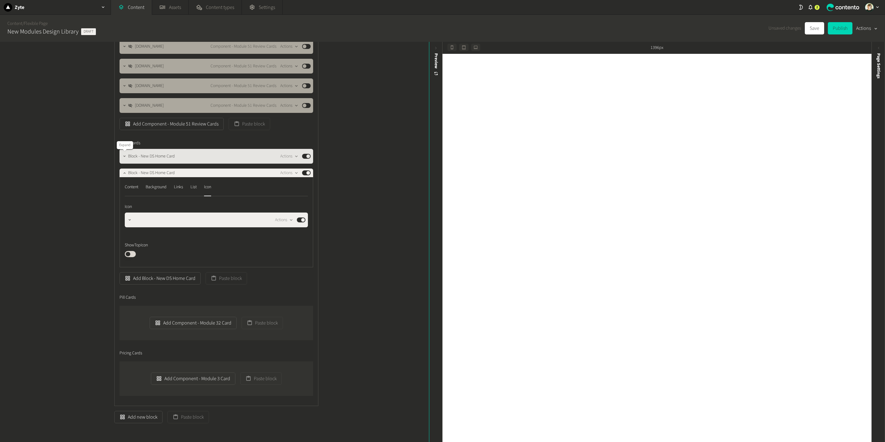
click at [124, 156] on icon "button" at bounding box center [124, 156] width 4 height 4
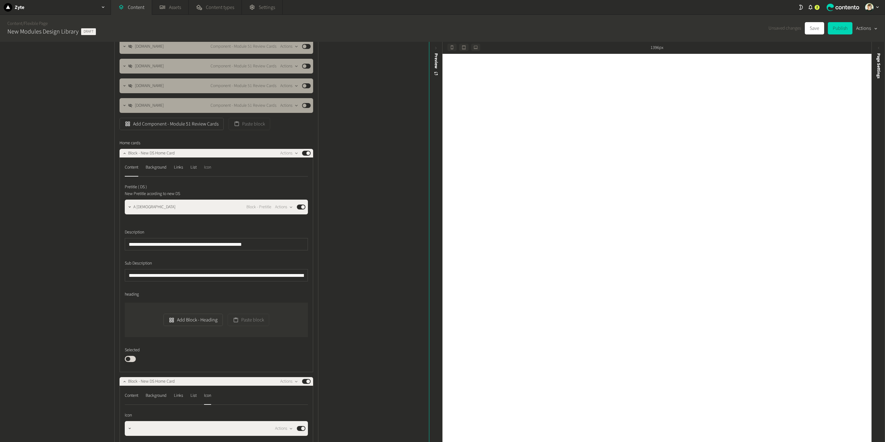
click at [206, 168] on div "Icon" at bounding box center [207, 167] width 7 height 10
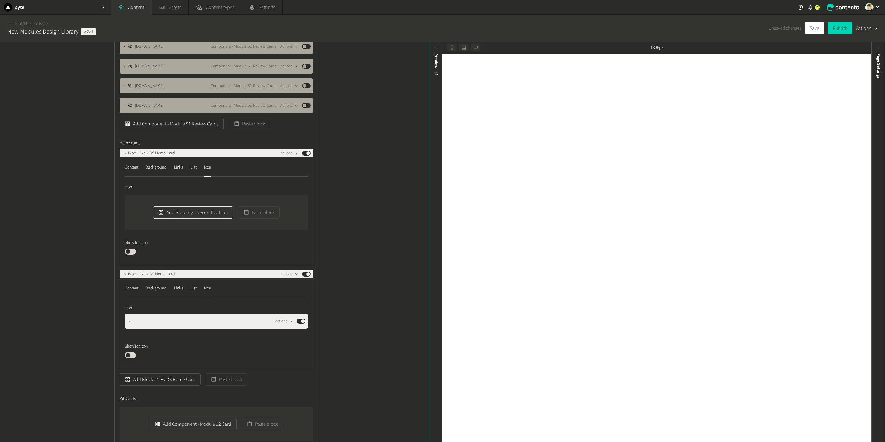
click at [168, 212] on button "Add Property - Decorative Icon" at bounding box center [193, 212] width 80 height 12
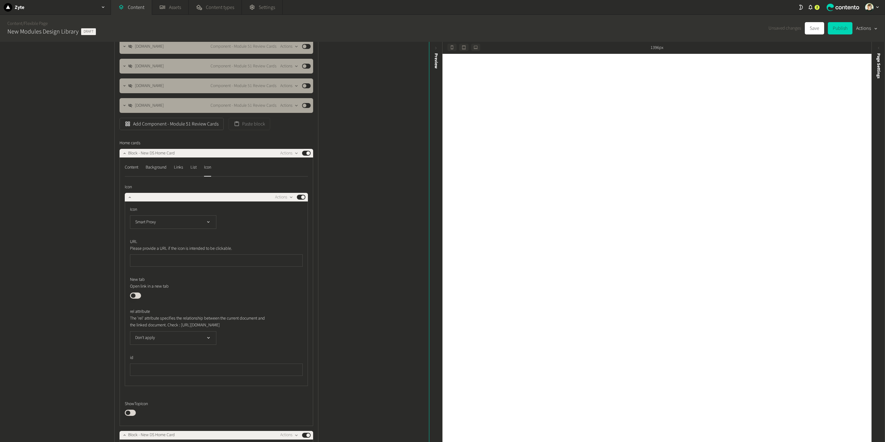
click at [368, 242] on div "Structure Modules _Module b23 - Generic Hero Alternative New Design Actions Pub…" at bounding box center [214, 242] width 429 height 400
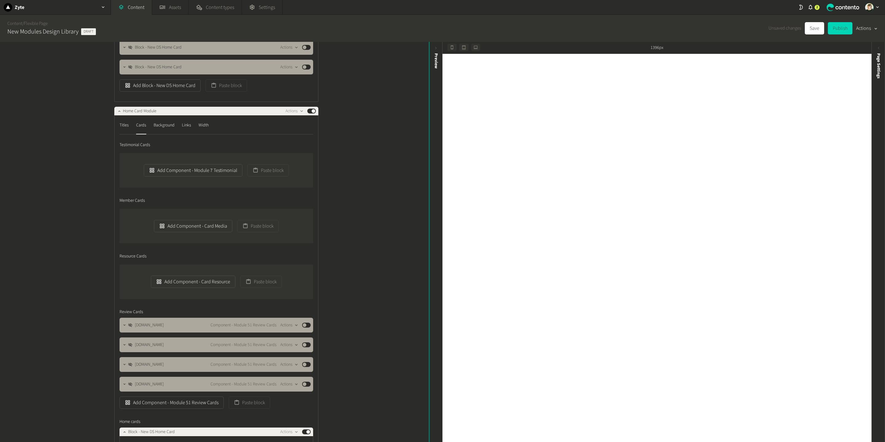
scroll to position [469, 0]
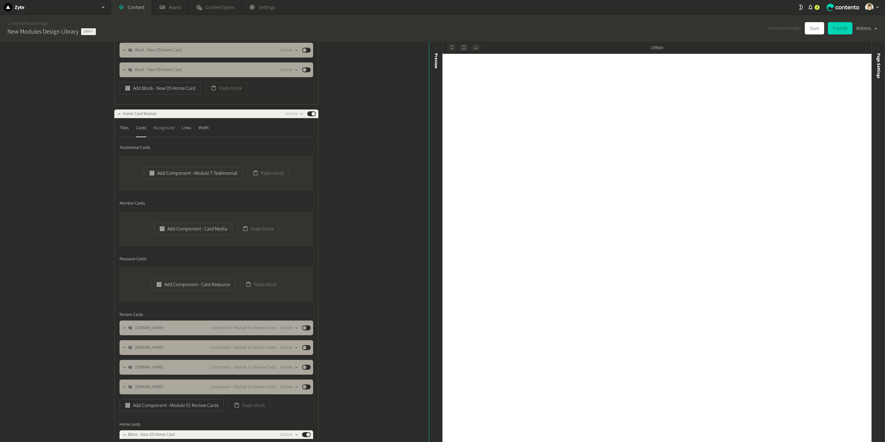
click at [159, 128] on div "Background" at bounding box center [164, 128] width 21 height 10
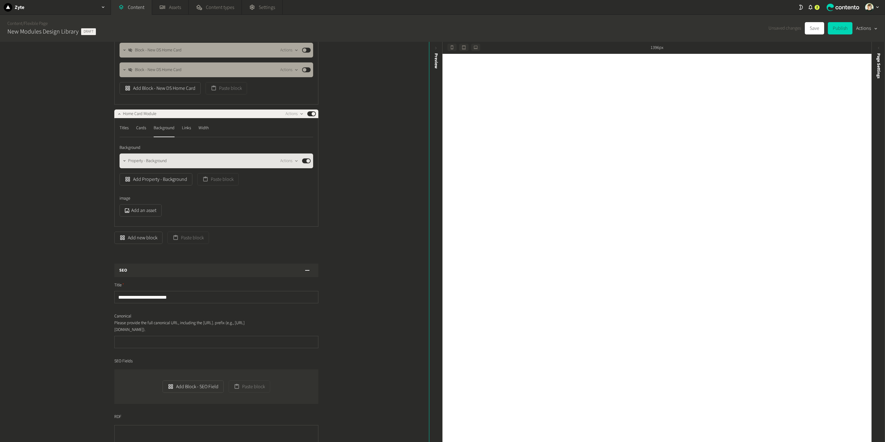
click at [120, 158] on div "Property - Background Actions Published" at bounding box center [217, 160] width 194 height 15
click at [123, 159] on icon "button" at bounding box center [124, 161] width 4 height 4
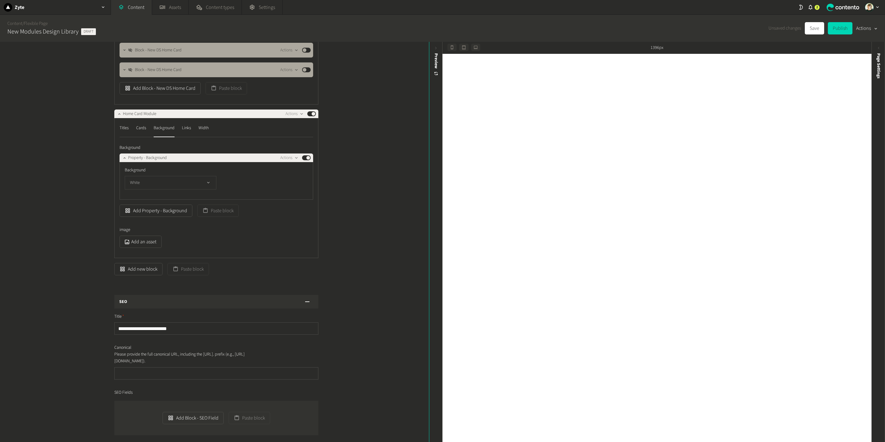
click at [160, 180] on button "White" at bounding box center [171, 183] width 92 height 14
click at [166, 244] on li "Grey" at bounding box center [170, 244] width 91 height 12
click at [393, 212] on div "Structure Modules _Module b23 - Generic Hero Alternative New Design Actions Pub…" at bounding box center [214, 242] width 429 height 400
click at [809, 22] on button "Save" at bounding box center [814, 28] width 19 height 12
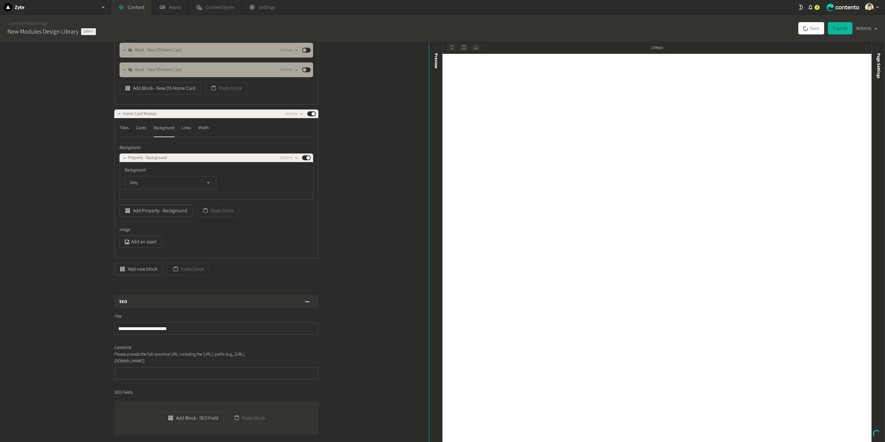
click at [195, 132] on nav "Titles Cards Background Links Width" at bounding box center [217, 130] width 194 height 14
click at [188, 128] on div "Links" at bounding box center [186, 128] width 9 height 10
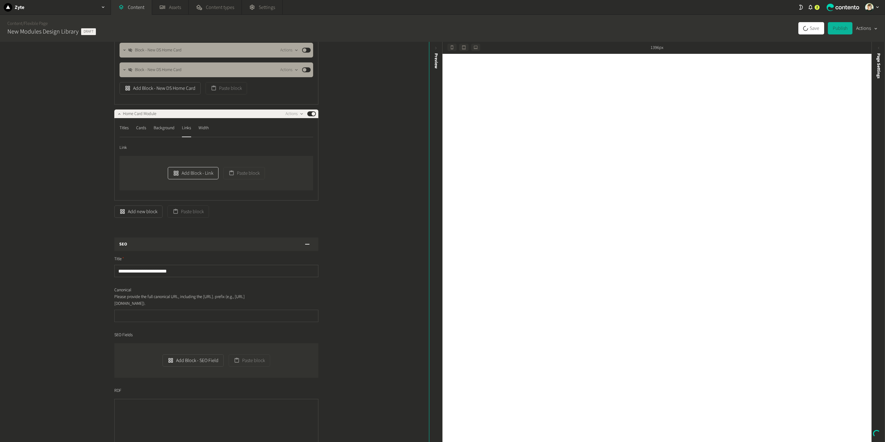
click at [191, 168] on button "Add Block - Link" at bounding box center [193, 173] width 50 height 12
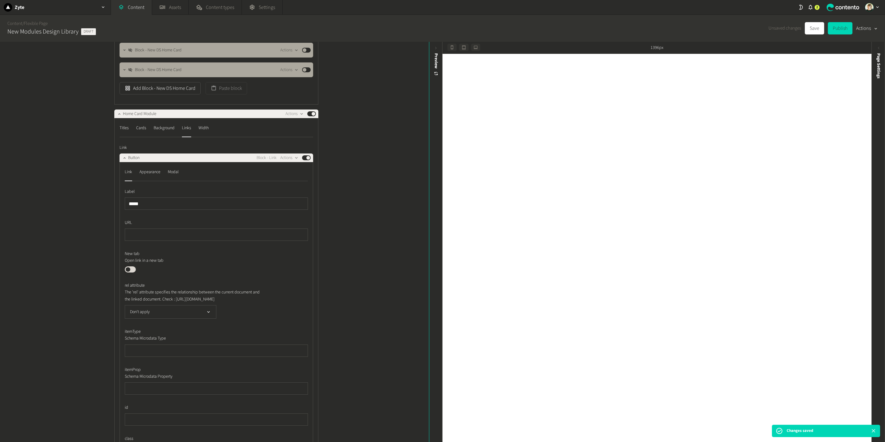
type input "******"
click at [151, 171] on div "Appearance" at bounding box center [150, 172] width 21 height 10
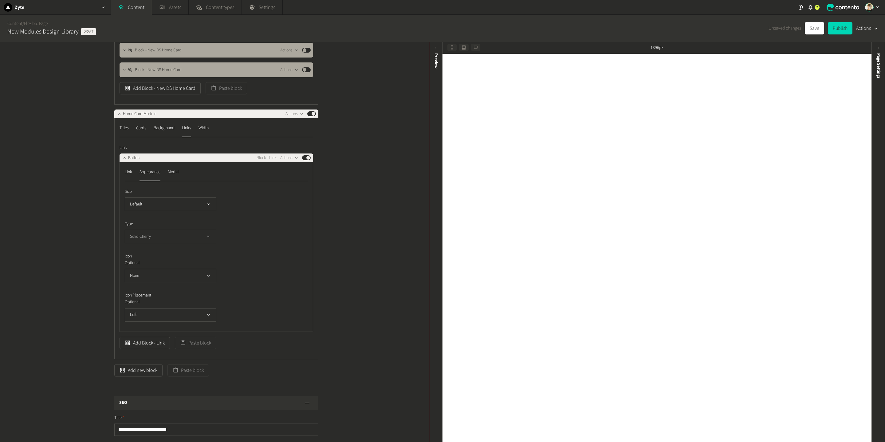
click at [179, 235] on button "Solid Cherry" at bounding box center [171, 237] width 92 height 14
click at [164, 294] on li "Solid Purple" at bounding box center [170, 298] width 91 height 12
click at [125, 159] on icon "button" at bounding box center [124, 158] width 4 height 4
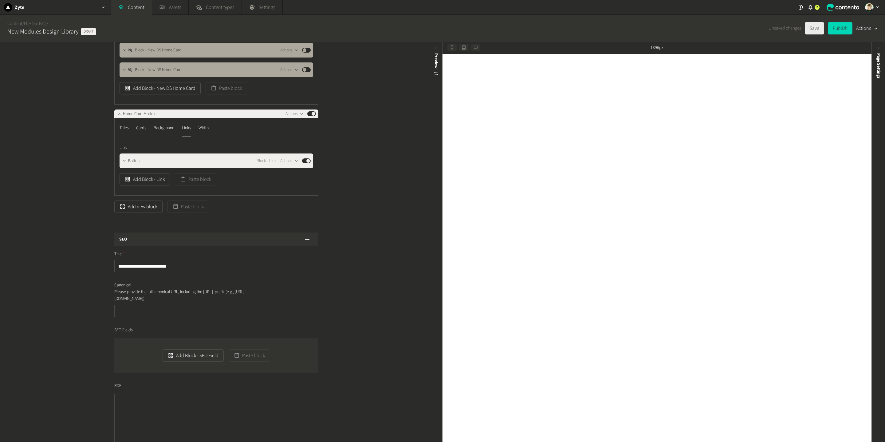
click at [808, 24] on button "Save" at bounding box center [814, 28] width 19 height 12
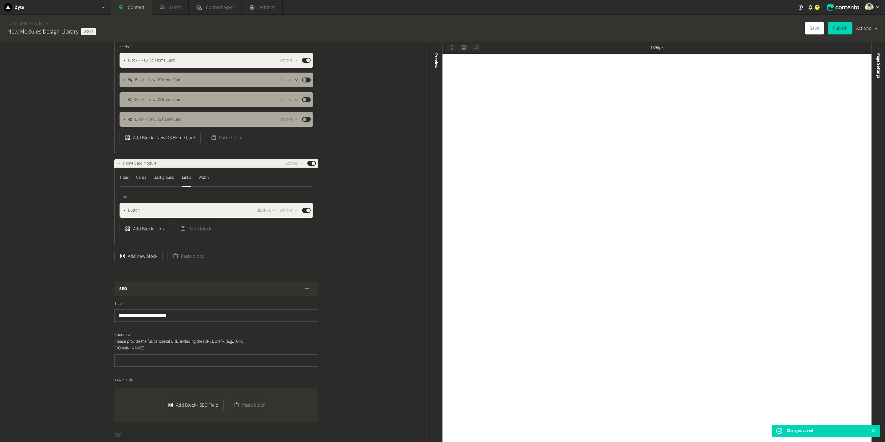
scroll to position [417, 0]
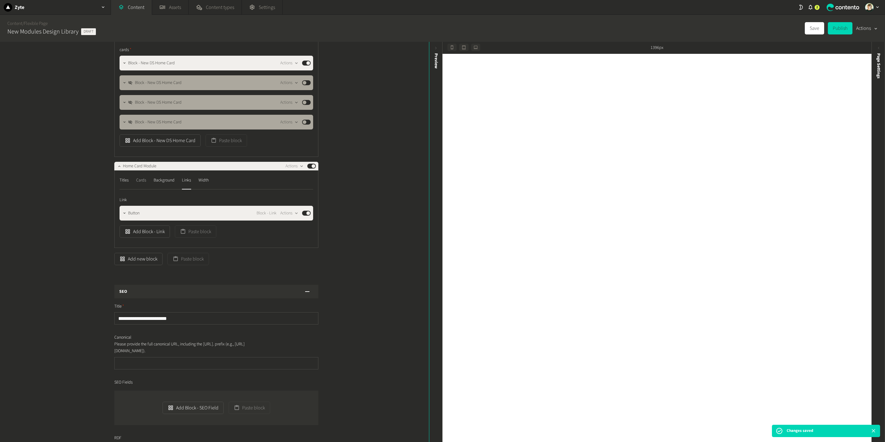
click at [141, 182] on div "Cards" at bounding box center [141, 180] width 10 height 10
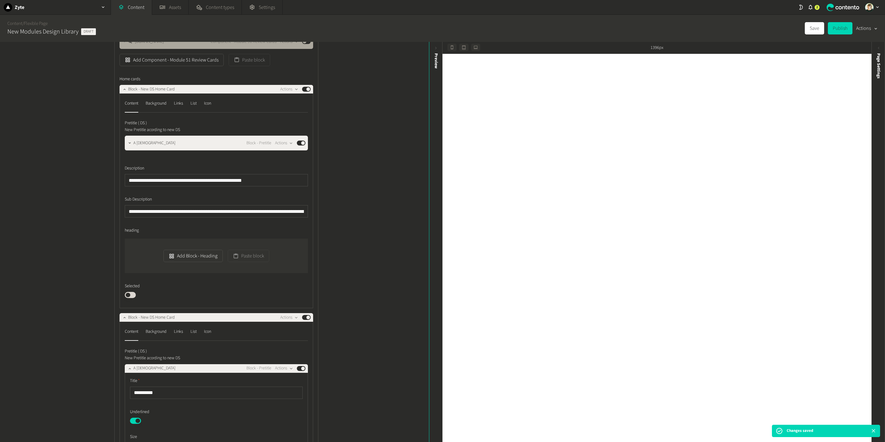
scroll to position [815, 0]
click at [163, 107] on div "Background" at bounding box center [156, 103] width 21 height 10
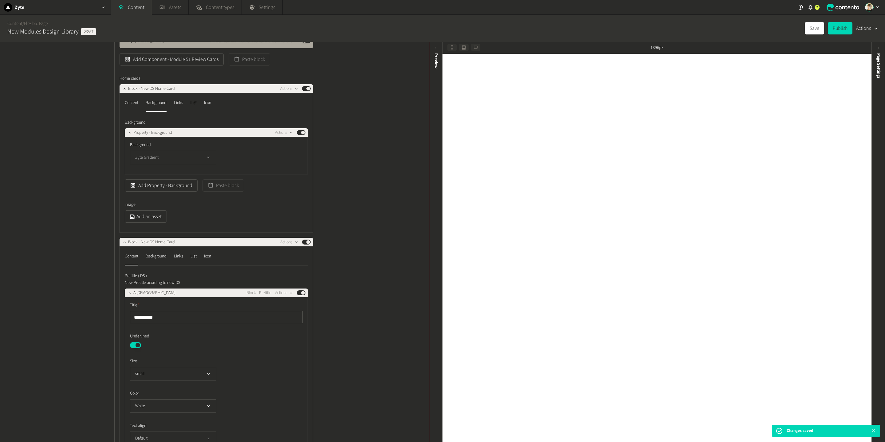
click at [189, 155] on button "Zyte Gradient" at bounding box center [173, 158] width 86 height 14
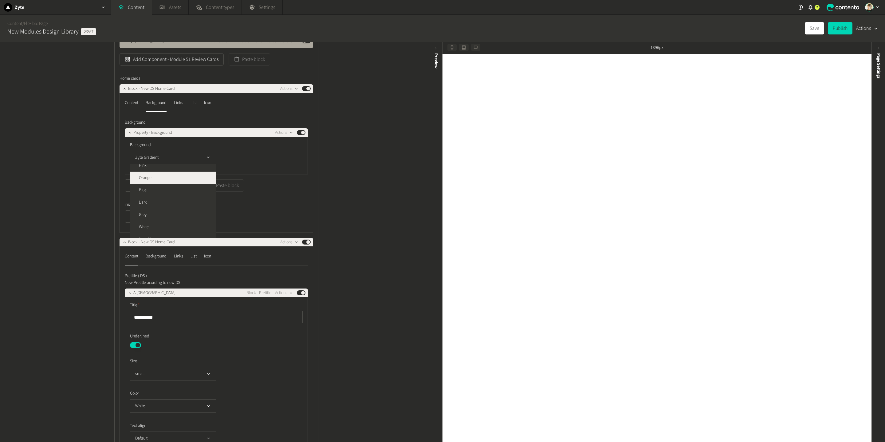
scroll to position [62, 0]
click at [169, 192] on li "White" at bounding box center [173, 194] width 86 height 12
click at [132, 103] on div "Content" at bounding box center [132, 103] width 14 height 10
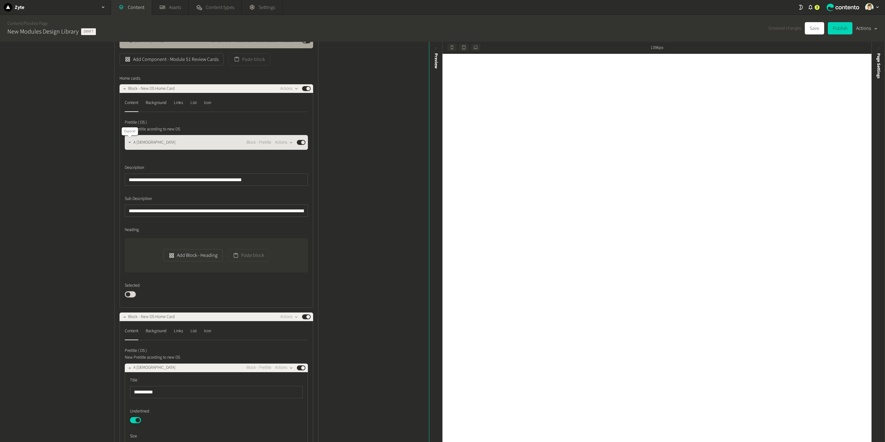
click at [128, 142] on icon "button" at bounding box center [130, 142] width 4 height 4
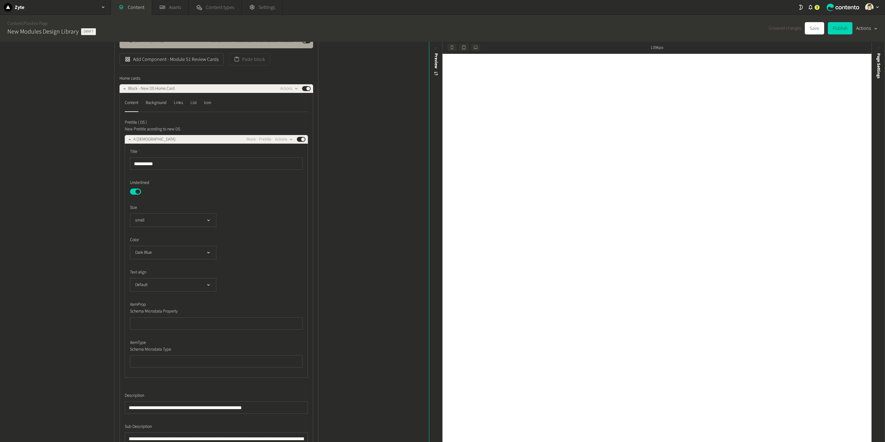
click at [139, 191] on button "Published" at bounding box center [135, 191] width 11 height 6
click at [188, 254] on button "Dark Blue" at bounding box center [173, 253] width 86 height 14
click at [174, 296] on li "Purple" at bounding box center [173, 302] width 86 height 12
click at [128, 139] on icon "button" at bounding box center [130, 139] width 4 height 4
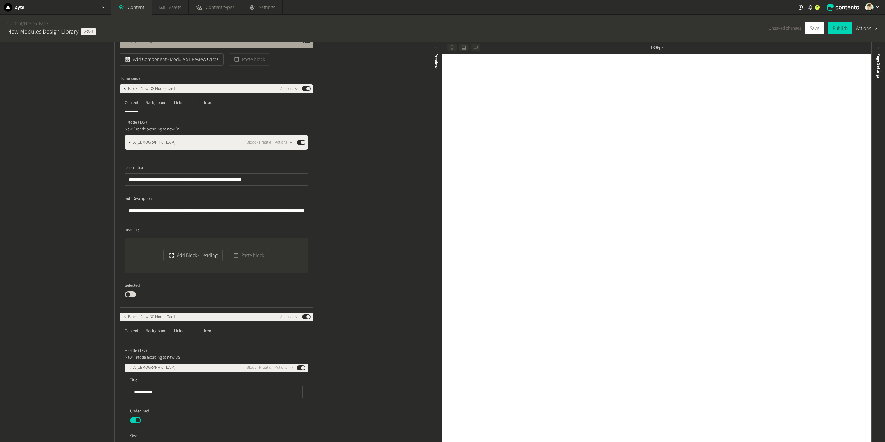
click at [173, 186] on div "**********" at bounding box center [216, 208] width 183 height 178
click at [174, 205] on input "**********" at bounding box center [216, 210] width 183 height 12
click at [204, 256] on button "Add Block - Heading" at bounding box center [193, 255] width 59 height 12
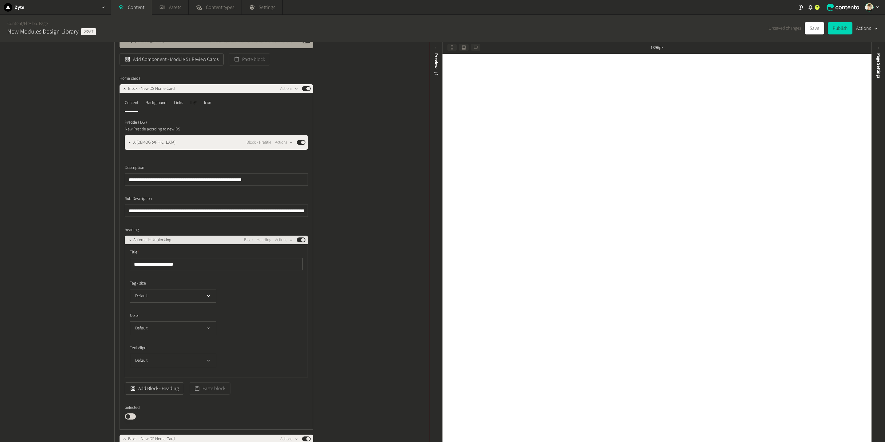
type input "**********"
click at [131, 240] on icon "button" at bounding box center [130, 240] width 4 height 4
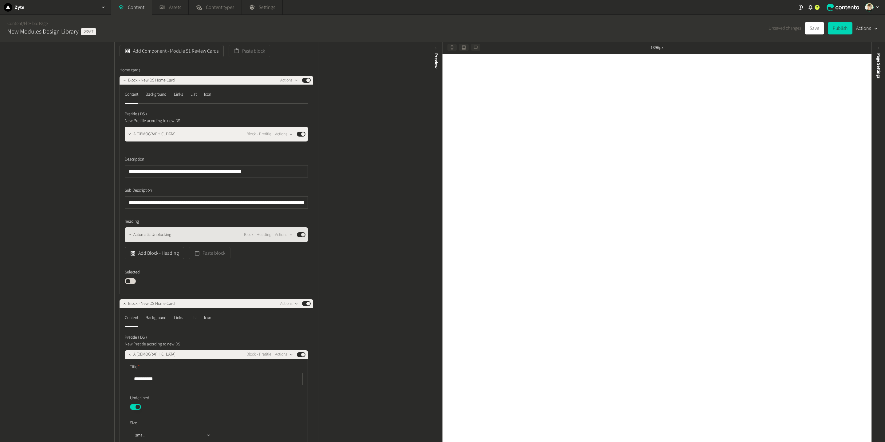
scroll to position [821, 0]
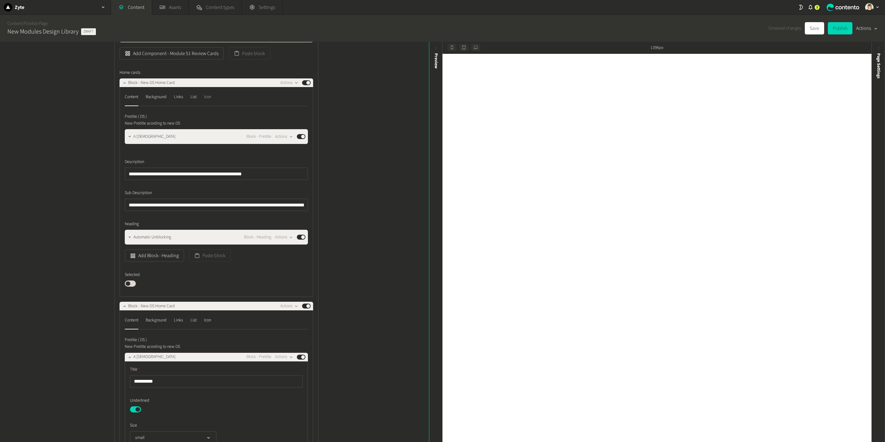
click at [211, 93] on div "Icon" at bounding box center [207, 97] width 7 height 10
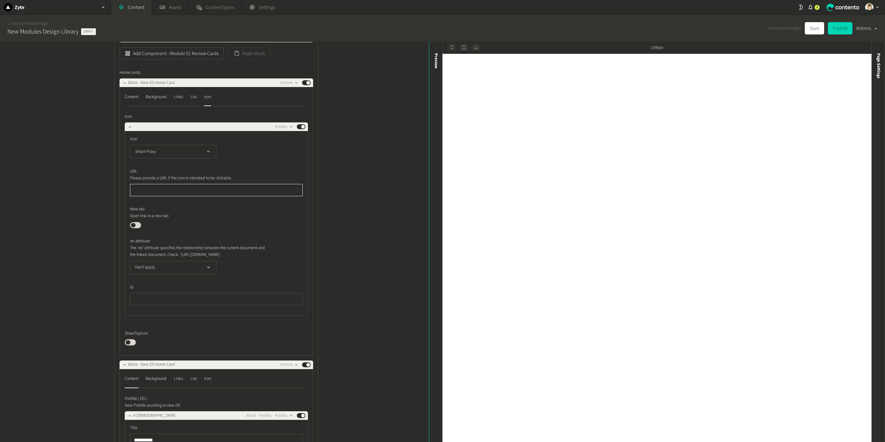
click at [174, 193] on input "text" at bounding box center [216, 190] width 173 height 12
click at [357, 235] on div "Structure Modules _Module b23 - Generic Hero Alternative New Design Actions Pub…" at bounding box center [214, 242] width 429 height 400
click at [79, 107] on div "Structure Modules _Module b23 - Generic Hero Alternative New Design Actions Pub…" at bounding box center [214, 242] width 429 height 400
click at [181, 92] on div "Links" at bounding box center [178, 97] width 9 height 10
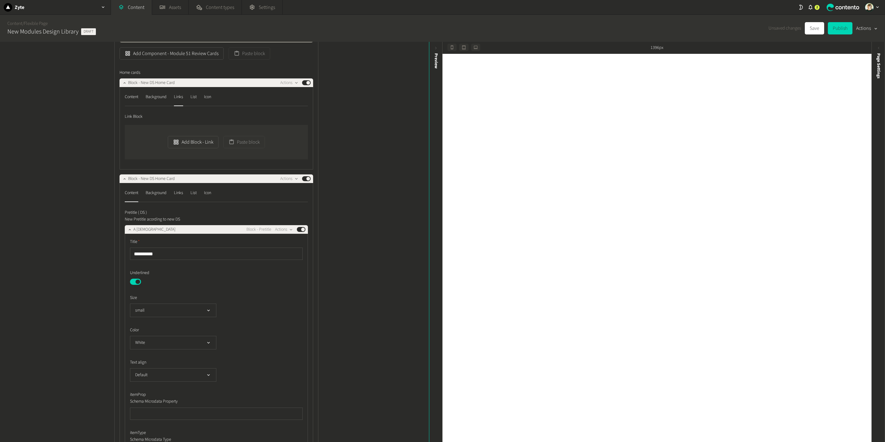
click at [406, 212] on div "Structure Modules _Module b23 - Generic Hero Alternative New Design Actions Pub…" at bounding box center [214, 242] width 429 height 400
click at [196, 192] on div "List" at bounding box center [194, 193] width 6 height 10
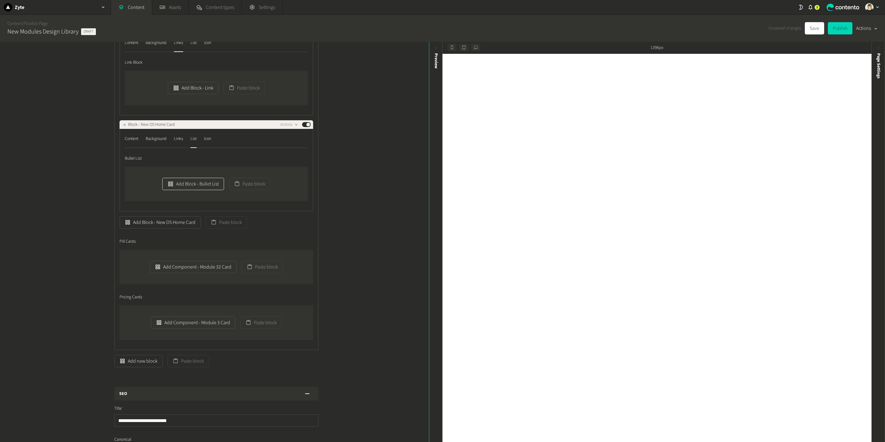
scroll to position [877, 0]
click at [173, 137] on nav "Content Background Links List Icon" at bounding box center [216, 139] width 183 height 14
click at [177, 137] on div "Links" at bounding box center [178, 137] width 9 height 10
click at [182, 181] on button "Add Block - Link" at bounding box center [193, 181] width 50 height 12
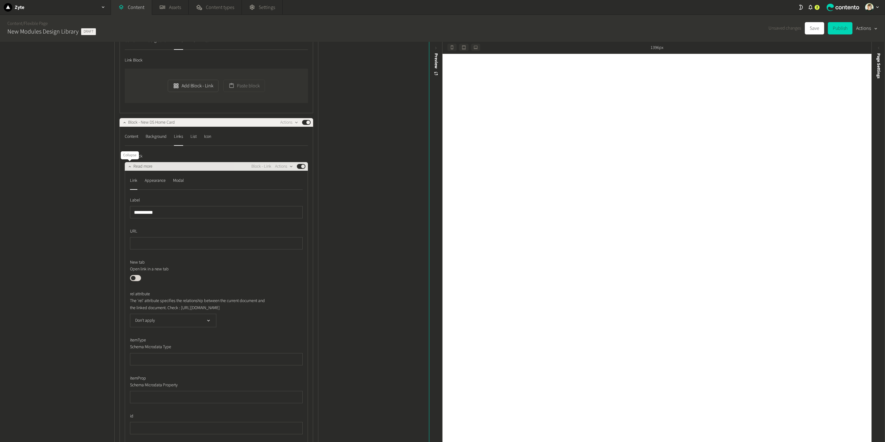
type input "*********"
click at [129, 166] on icon "button" at bounding box center [130, 166] width 4 height 4
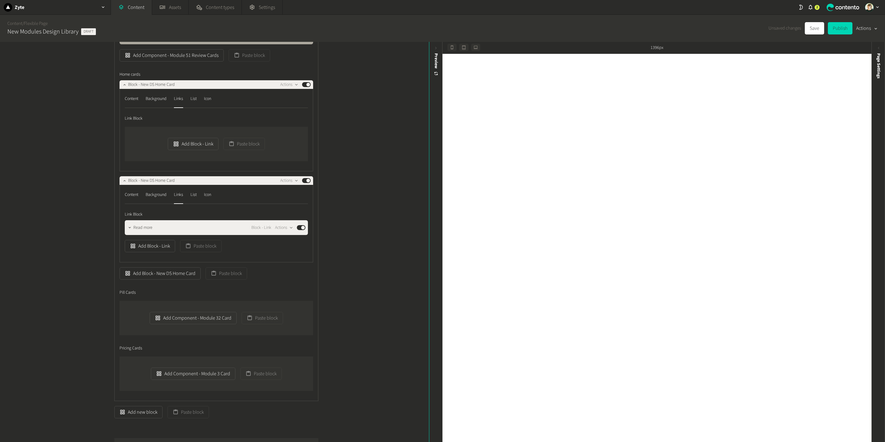
scroll to position [801, 0]
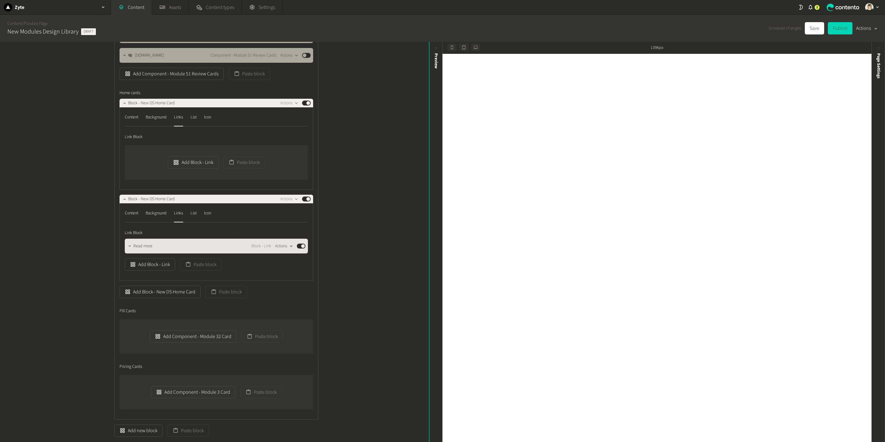
click at [286, 247] on button "Actions" at bounding box center [284, 245] width 18 height 7
click at [307, 264] on button "Copy to clipboard" at bounding box center [294, 259] width 41 height 11
click at [255, 163] on button "Paste block" at bounding box center [243, 162] width 41 height 12
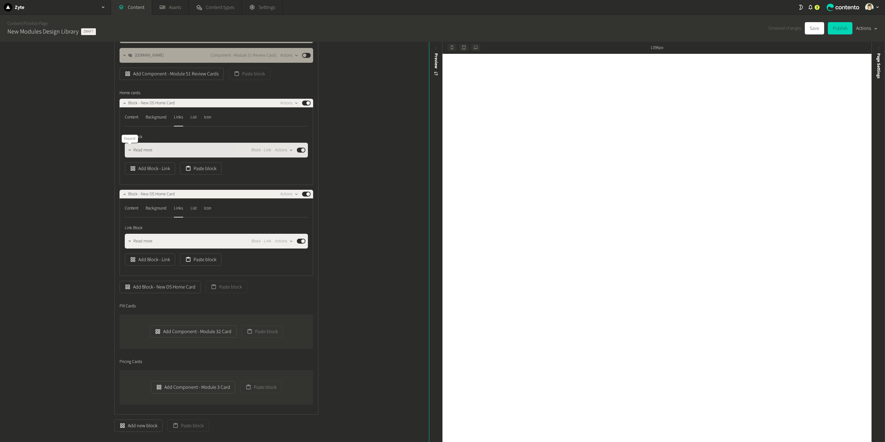
click at [131, 147] on button "button" at bounding box center [129, 149] width 7 height 7
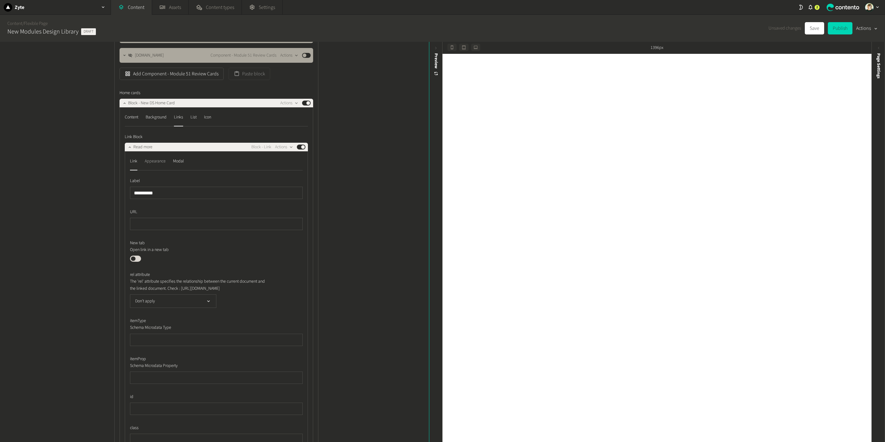
click at [154, 161] on div "Appearance" at bounding box center [155, 161] width 21 height 10
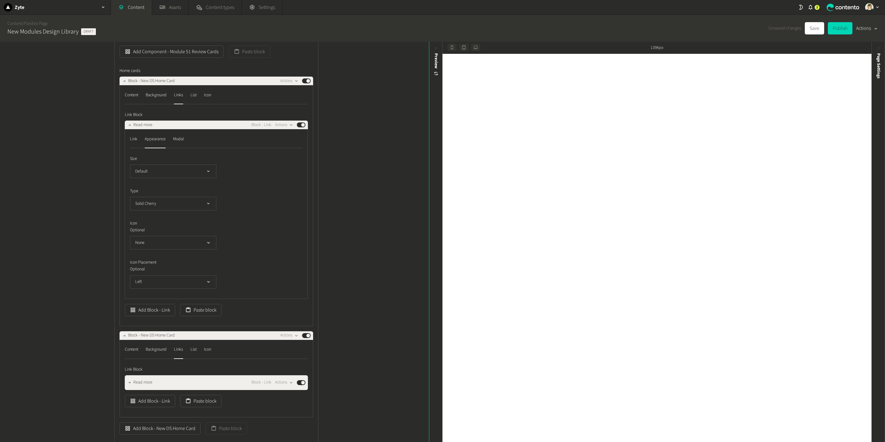
scroll to position [824, 0]
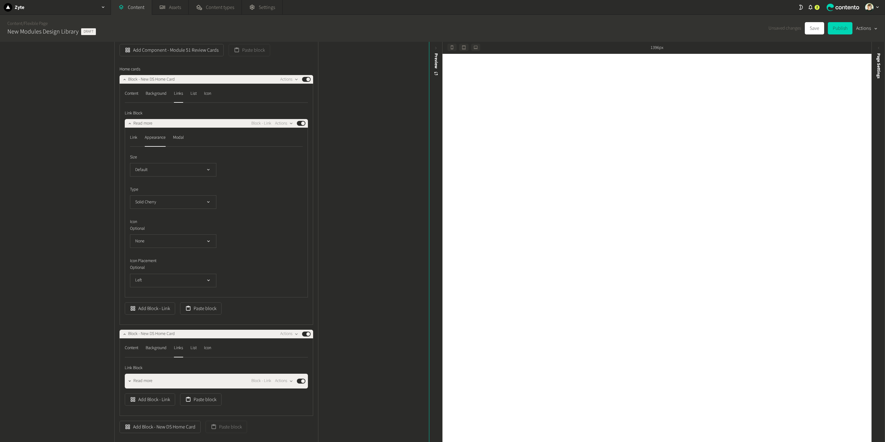
click at [183, 209] on div "Size Default Type Solid Cherry Icon Optional None Icon Placement Optional Left" at bounding box center [216, 220] width 173 height 133
click at [180, 201] on button "Solid Cherry" at bounding box center [173, 202] width 86 height 14
click at [165, 272] on li "Text Purple" at bounding box center [173, 276] width 86 height 12
click at [136, 139] on div "Link" at bounding box center [133, 137] width 7 height 10
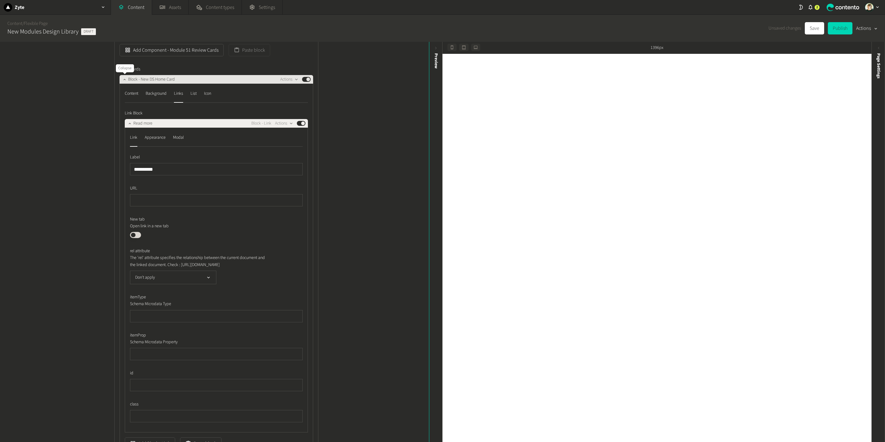
click at [124, 81] on icon "button" at bounding box center [124, 79] width 4 height 4
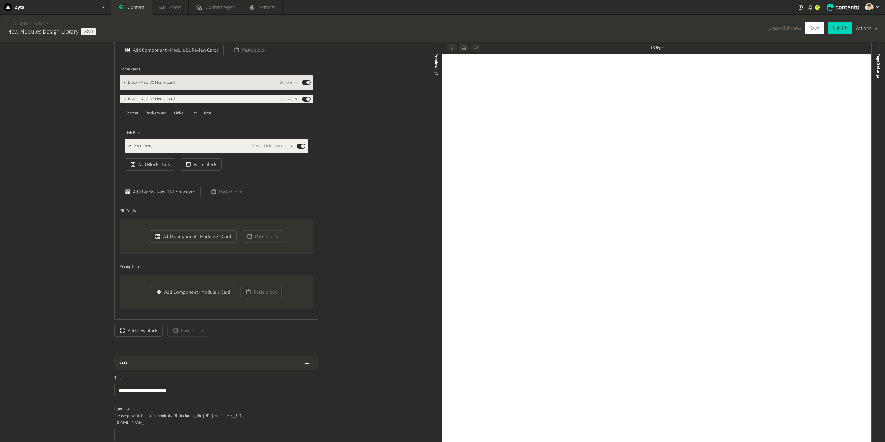
click at [295, 80] on icon "button" at bounding box center [296, 82] width 5 height 5
click at [299, 107] on button "Duplicate in place" at bounding box center [300, 107] width 41 height 11
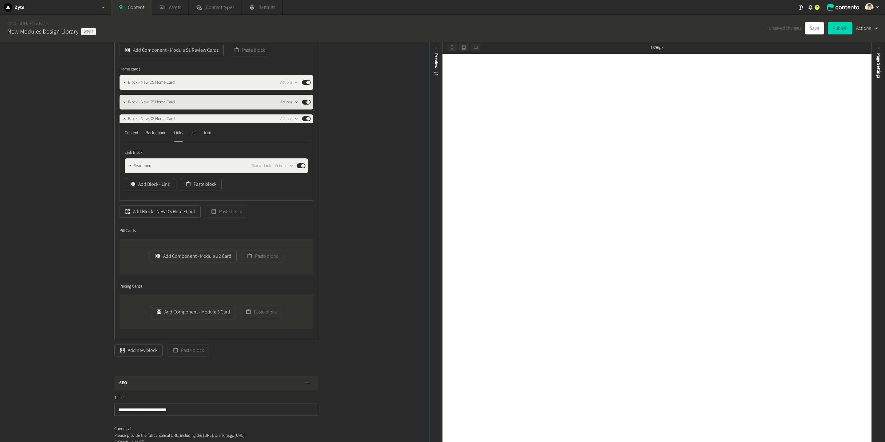
click at [295, 101] on icon "button" at bounding box center [296, 102] width 5 height 5
click at [305, 125] on button "Duplicate in place" at bounding box center [300, 126] width 41 height 11
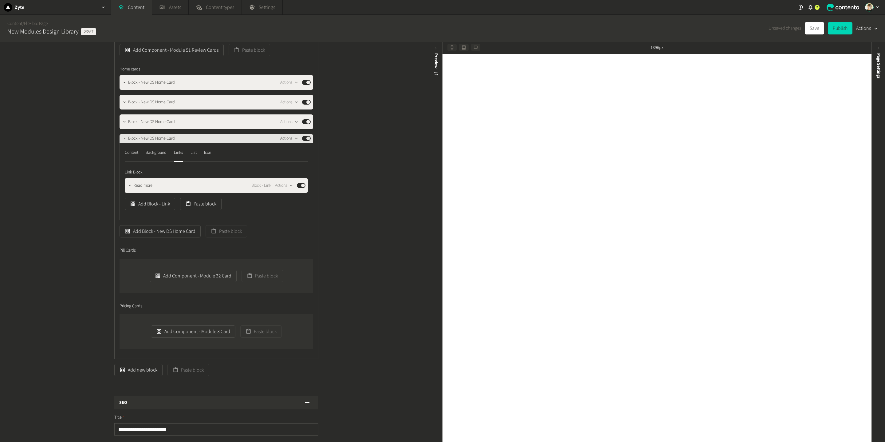
click at [294, 139] on icon "button" at bounding box center [296, 138] width 5 height 5
click at [288, 181] on button "Delete" at bounding box center [300, 185] width 41 height 11
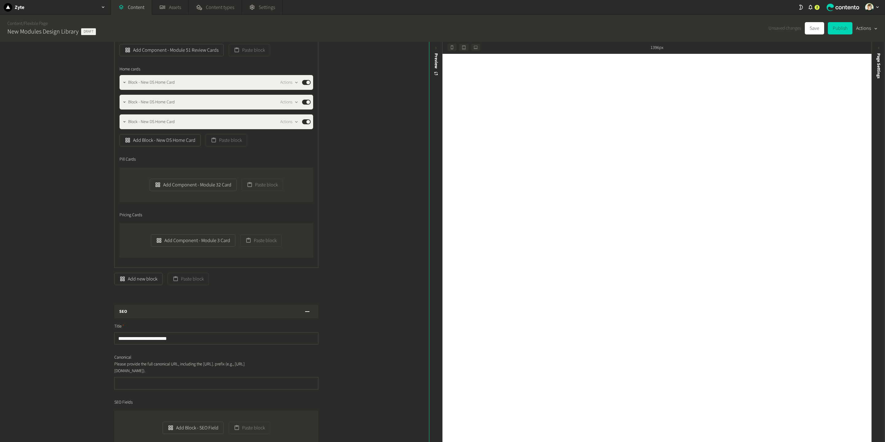
click at [388, 202] on div "Structure Modules _Module b23 - Generic Hero Alternative New Design Actions Pub…" at bounding box center [214, 242] width 429 height 400
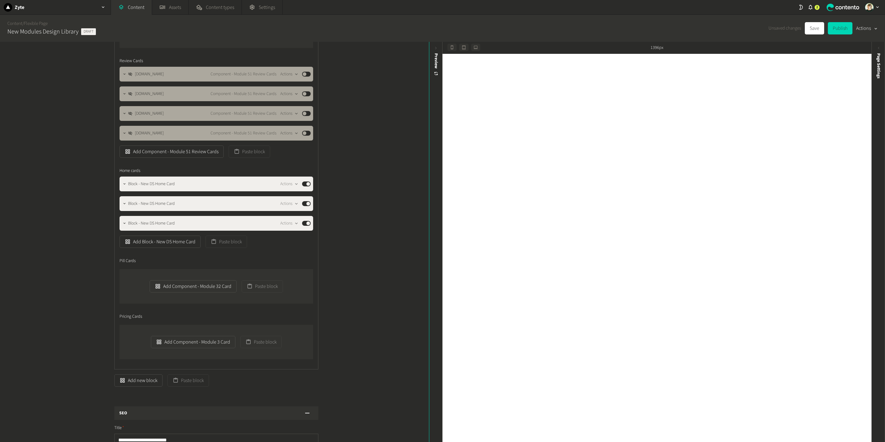
scroll to position [721, 0]
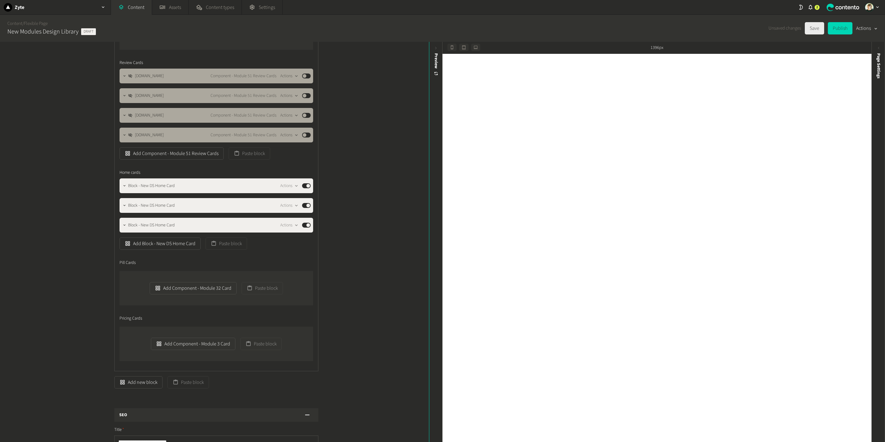
click at [813, 32] on button "Save" at bounding box center [814, 28] width 19 height 12
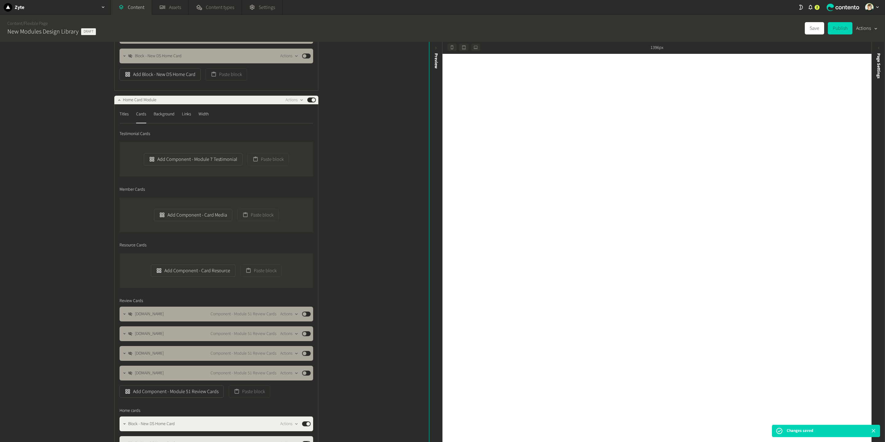
scroll to position [479, 0]
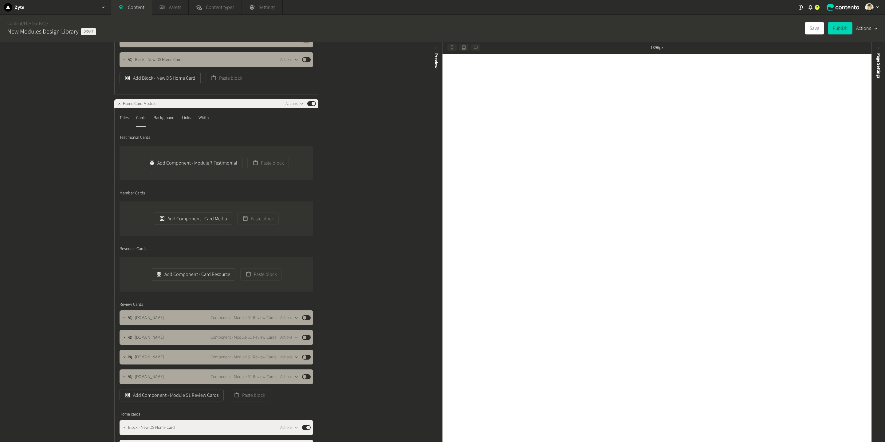
click at [376, 200] on div "Structure Modules _Module b23 - Generic Hero Alternative New Design Actions Pub…" at bounding box center [214, 242] width 429 height 400
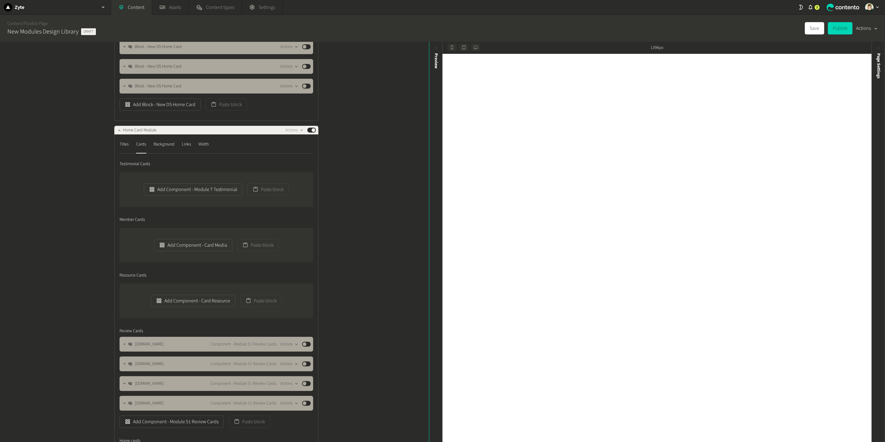
scroll to position [450, 0]
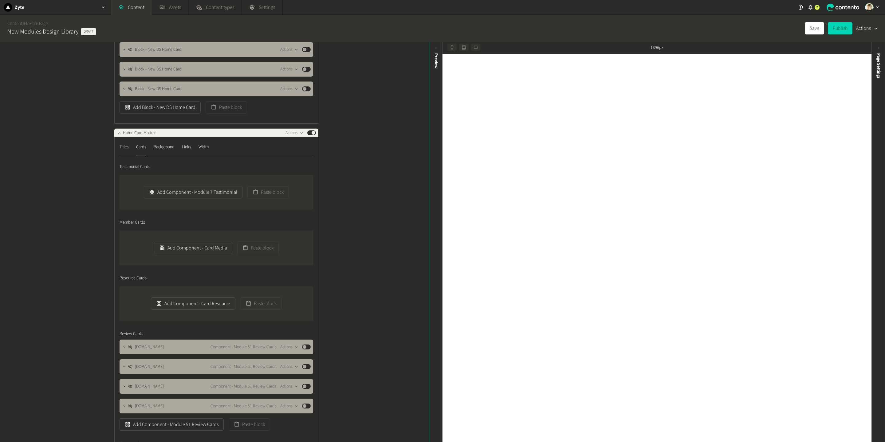
click at [125, 151] on div "Titles" at bounding box center [124, 147] width 9 height 10
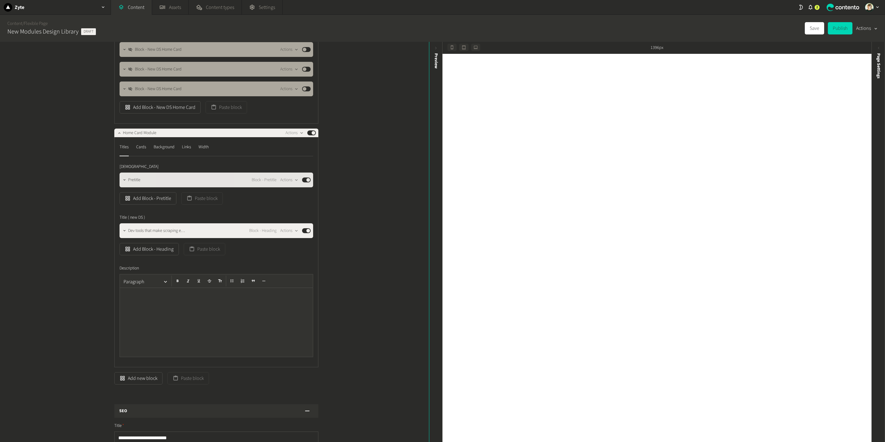
click at [308, 181] on button "Published" at bounding box center [306, 179] width 9 height 5
click at [805, 34] on button "Save" at bounding box center [814, 28] width 19 height 12
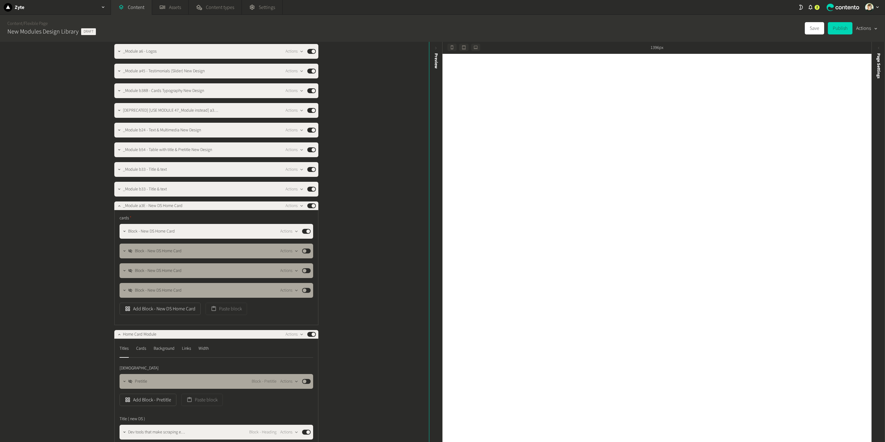
scroll to position [0, 0]
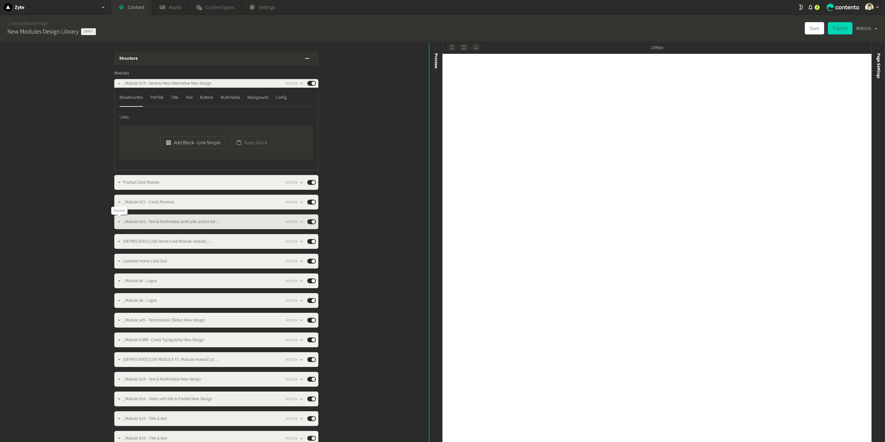
click at [121, 221] on icon "button" at bounding box center [119, 221] width 4 height 4
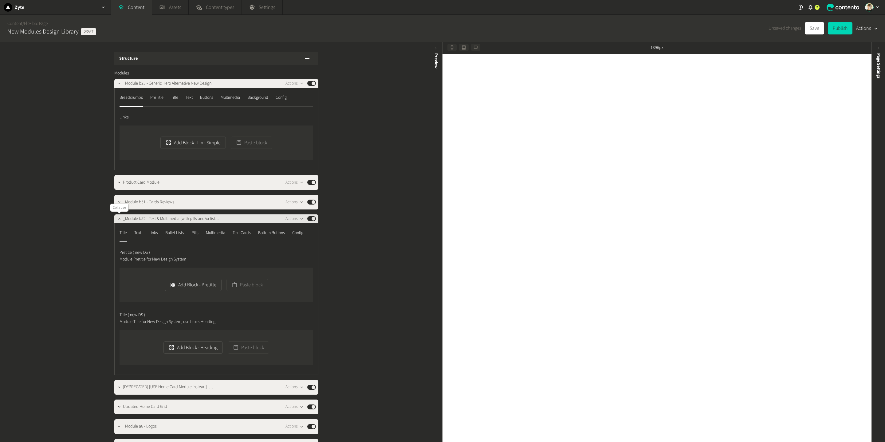
click at [117, 219] on icon "button" at bounding box center [119, 218] width 4 height 4
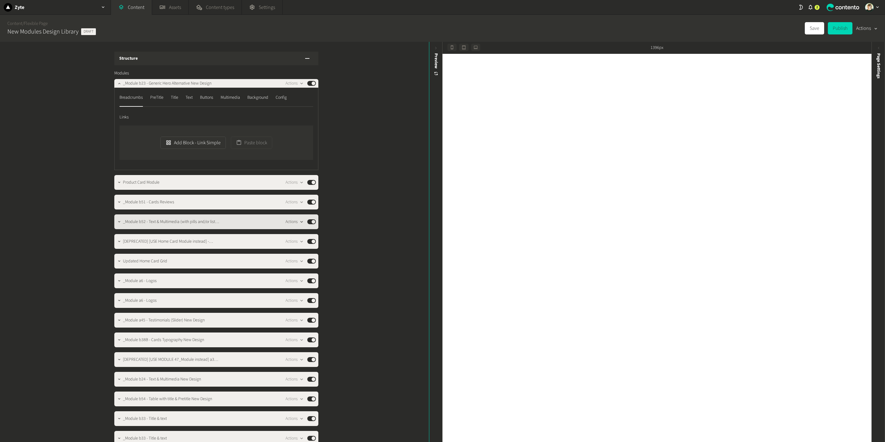
click at [298, 219] on div "button" at bounding box center [302, 222] width 8 height 6
click at [302, 245] on button "Duplicate in place" at bounding box center [305, 246] width 41 height 11
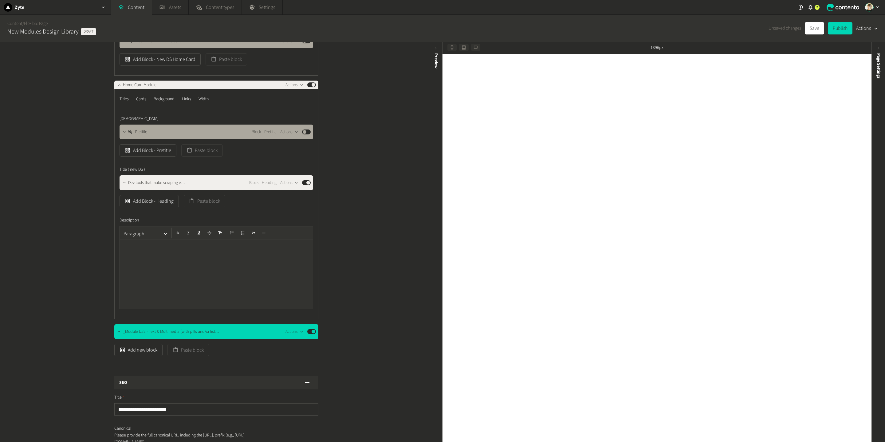
scroll to position [533, 0]
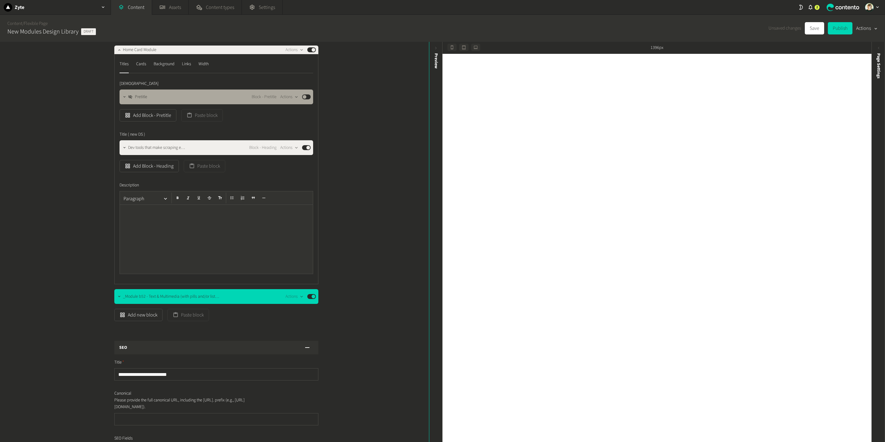
drag, startPoint x: 203, startPoint y: 221, endPoint x: 203, endPoint y: 226, distance: 4.9
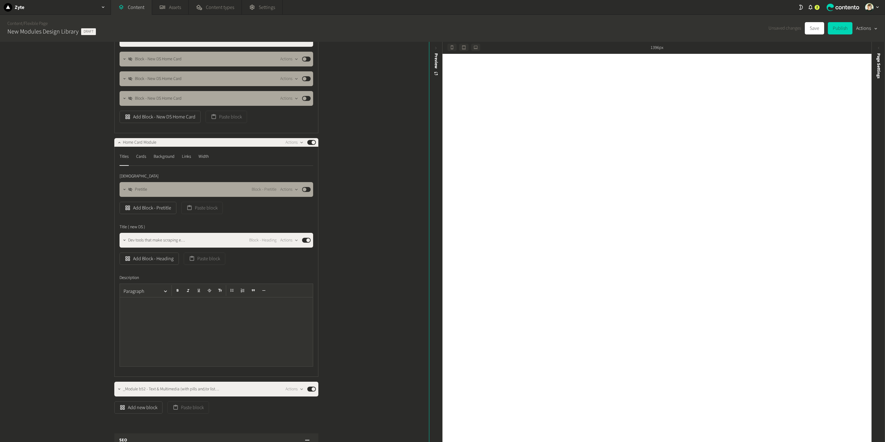
scroll to position [431, 0]
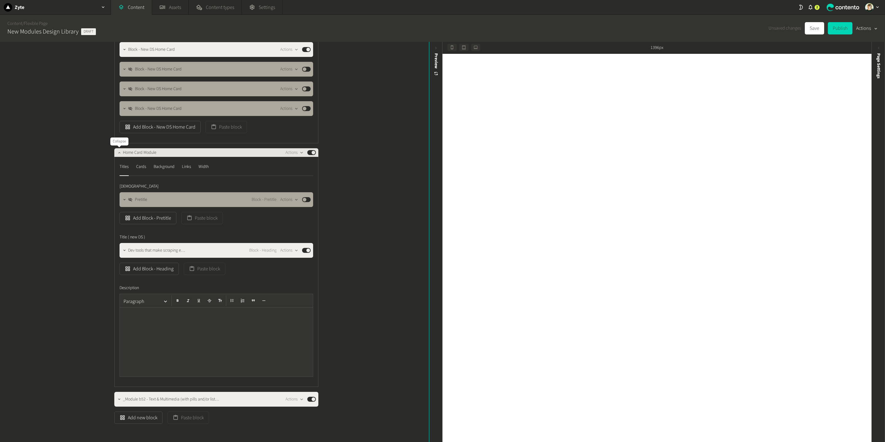
click at [119, 152] on icon "button" at bounding box center [119, 152] width 4 height 4
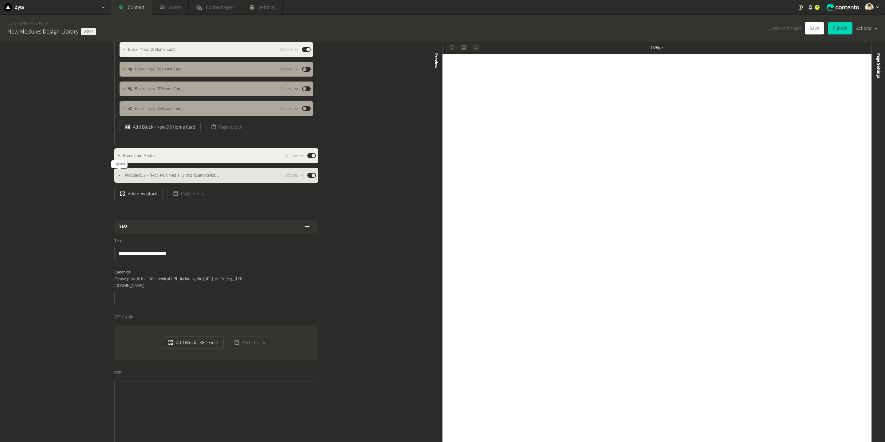
click at [120, 176] on icon "button" at bounding box center [119, 175] width 4 height 4
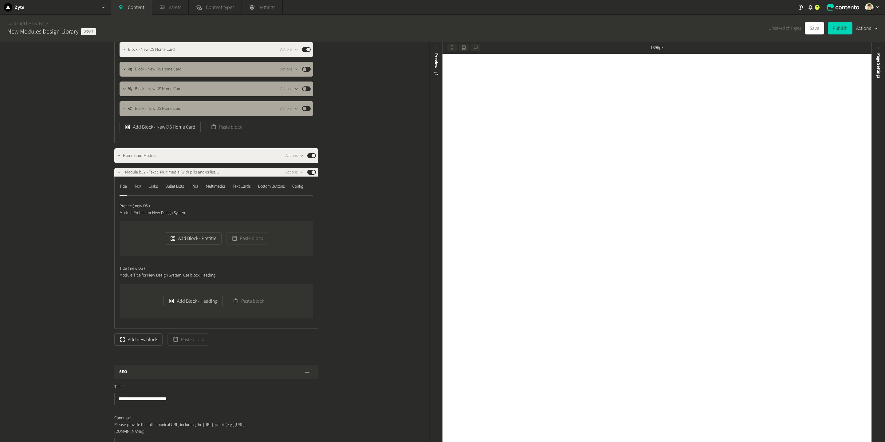
click at [139, 190] on div "Text" at bounding box center [137, 186] width 7 height 10
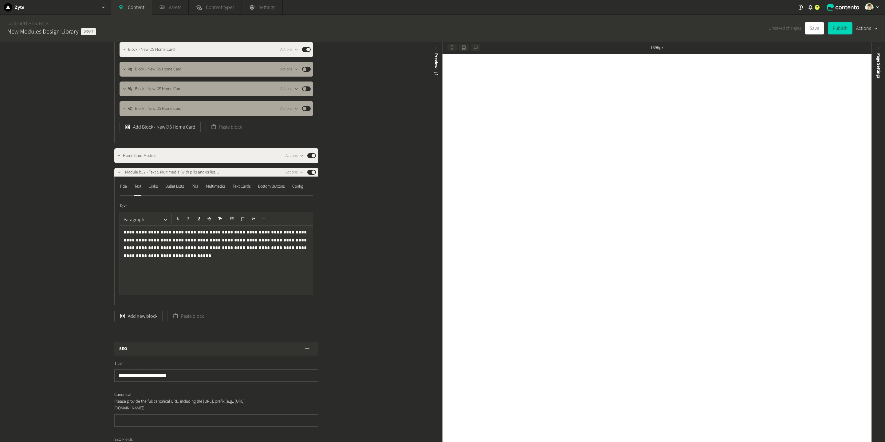
click at [175, 235] on p "**********" at bounding box center [216, 240] width 185 height 24
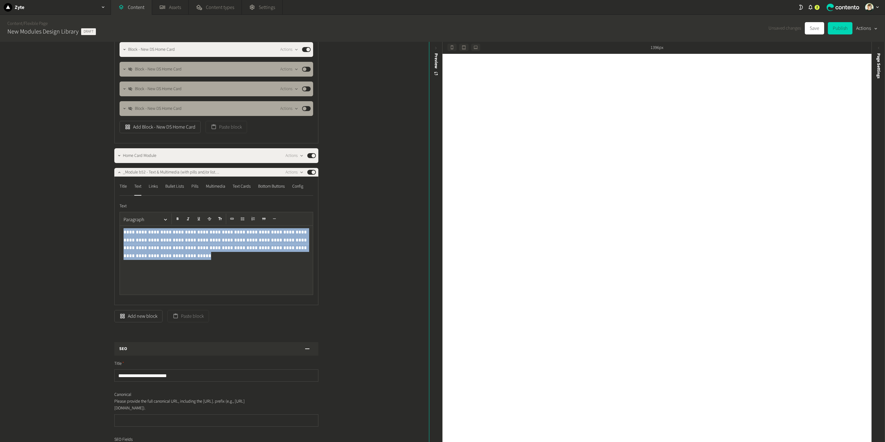
click at [175, 235] on p "**********" at bounding box center [216, 240] width 185 height 24
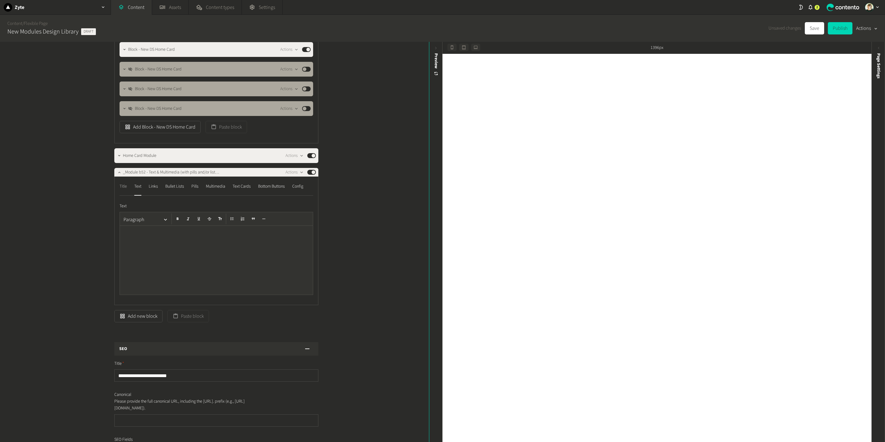
click at [125, 188] on div "Title" at bounding box center [123, 186] width 7 height 10
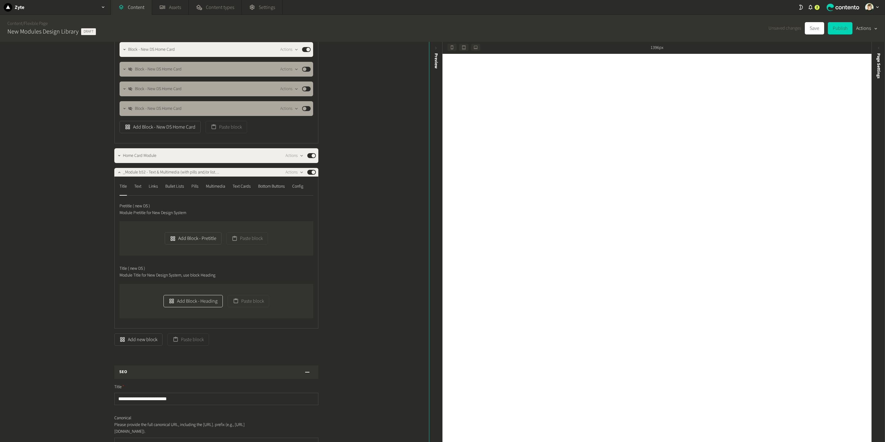
click at [180, 297] on button "Add Block - Heading" at bounding box center [193, 301] width 59 height 12
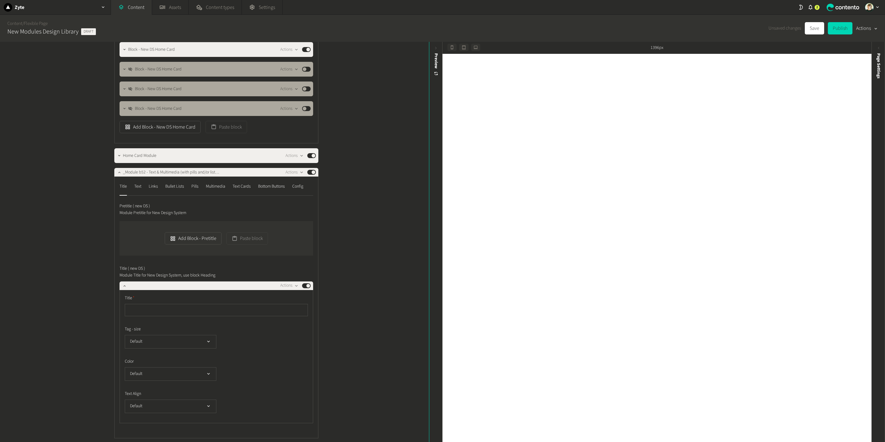
click at [191, 306] on input "text" at bounding box center [216, 310] width 183 height 12
type input "**********"
click at [132, 285] on span "Simple, Flexible Pricing for Every Project. Only pay for wha…" at bounding box center [173, 285] width 91 height 6
click at [125, 285] on button "button" at bounding box center [124, 287] width 7 height 7
click at [125, 285] on icon "button" at bounding box center [124, 285] width 4 height 4
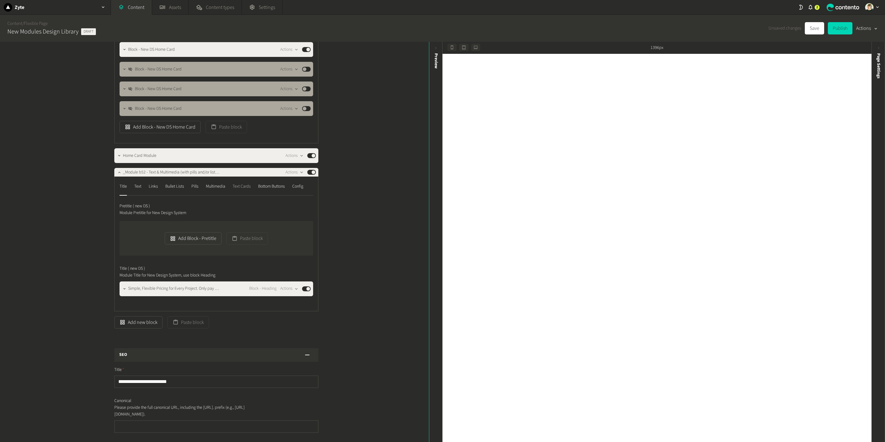
click at [250, 183] on div "Text Cards" at bounding box center [242, 186] width 18 height 10
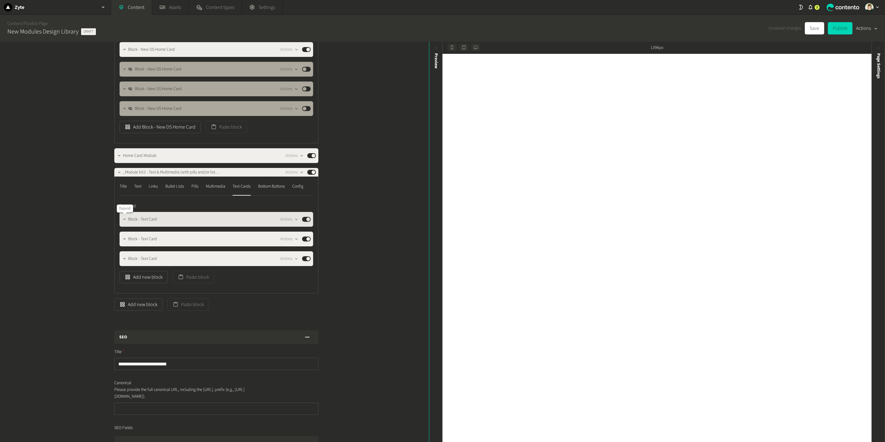
click at [125, 222] on button "button" at bounding box center [124, 218] width 7 height 7
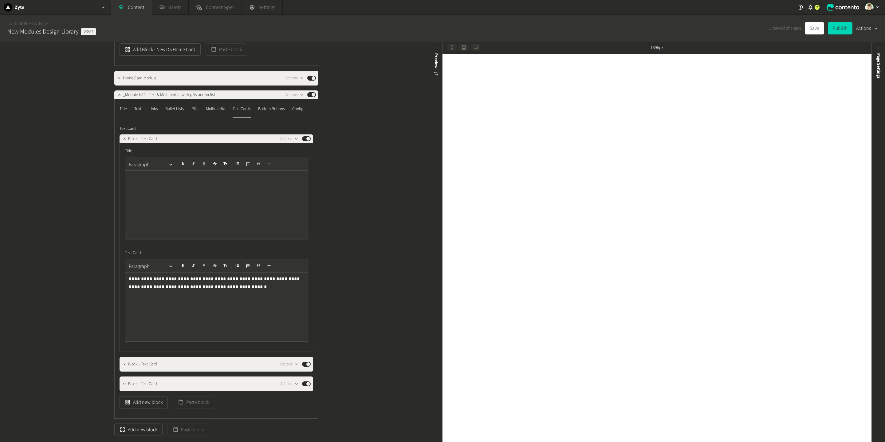
scroll to position [511, 0]
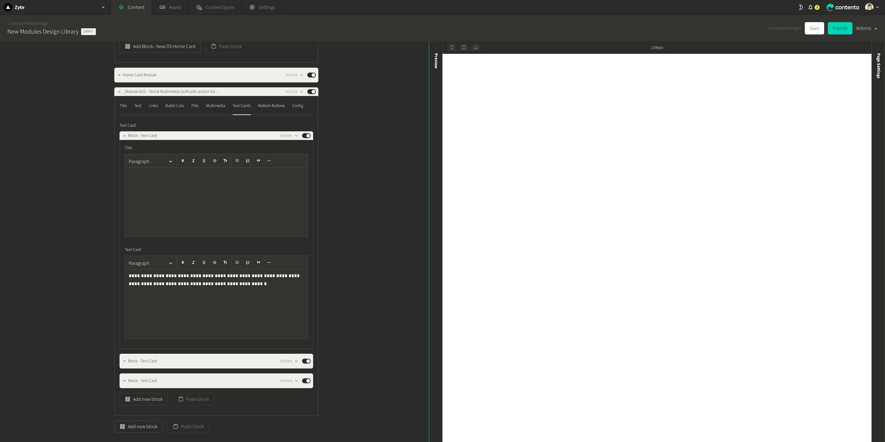
click at [163, 152] on div "Title Paragraph" at bounding box center [216, 191] width 183 height 92
click at [153, 194] on div at bounding box center [216, 201] width 183 height 69
click at [163, 282] on p "**********" at bounding box center [216, 280] width 174 height 16
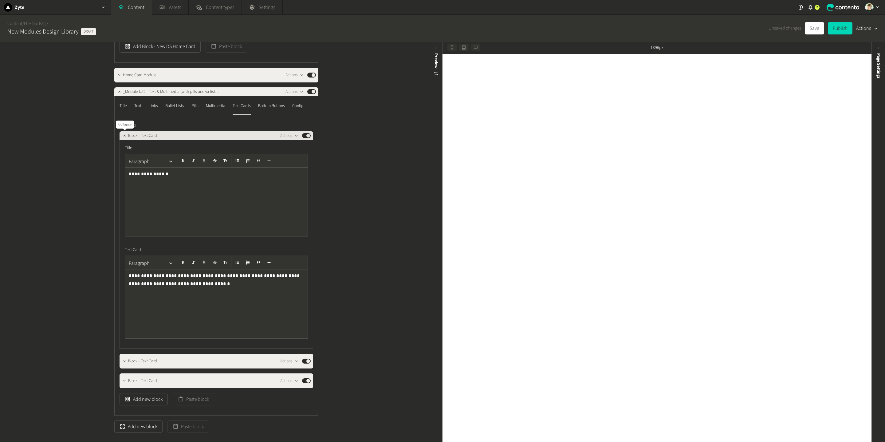
click at [126, 134] on icon "button" at bounding box center [124, 135] width 4 height 4
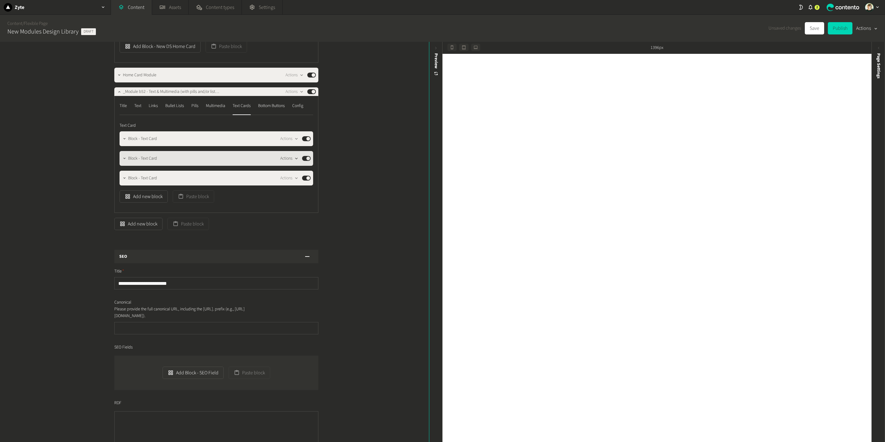
click at [295, 158] on icon "button" at bounding box center [296, 158] width 5 height 5
click at [290, 206] on button "Delete" at bounding box center [300, 205] width 41 height 11
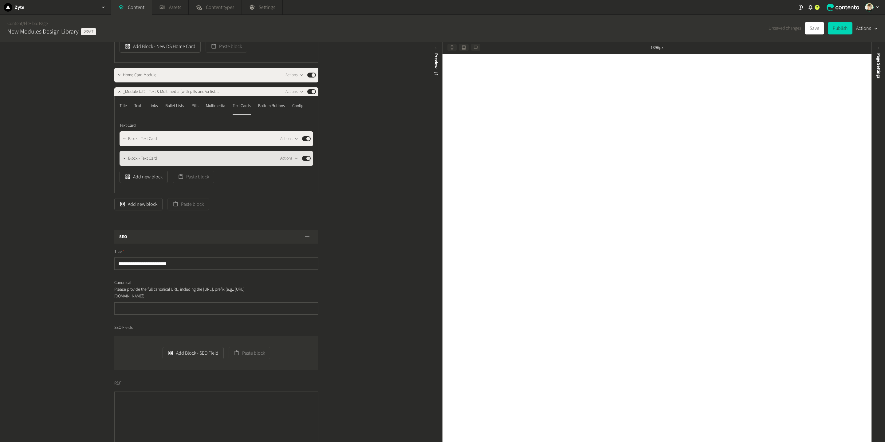
click at [295, 160] on icon "button" at bounding box center [296, 158] width 5 height 5
click at [294, 203] on button "Delete" at bounding box center [300, 205] width 41 height 11
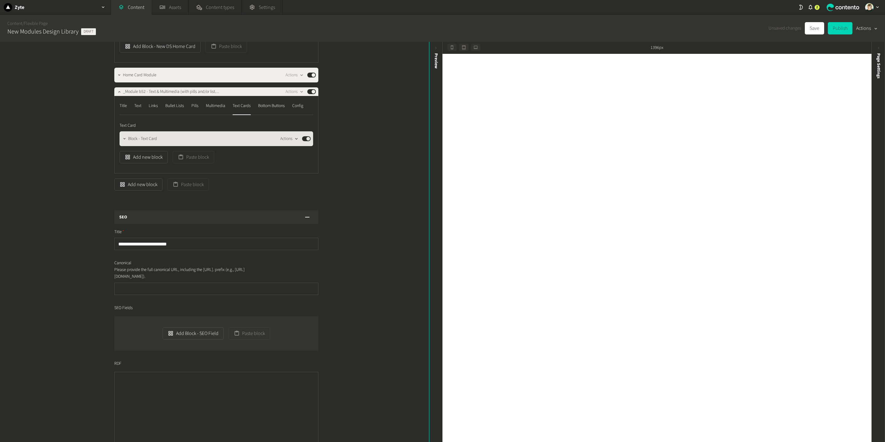
click at [285, 139] on button "Actions" at bounding box center [289, 138] width 18 height 7
click at [292, 165] on button "Duplicate in place" at bounding box center [300, 163] width 41 height 11
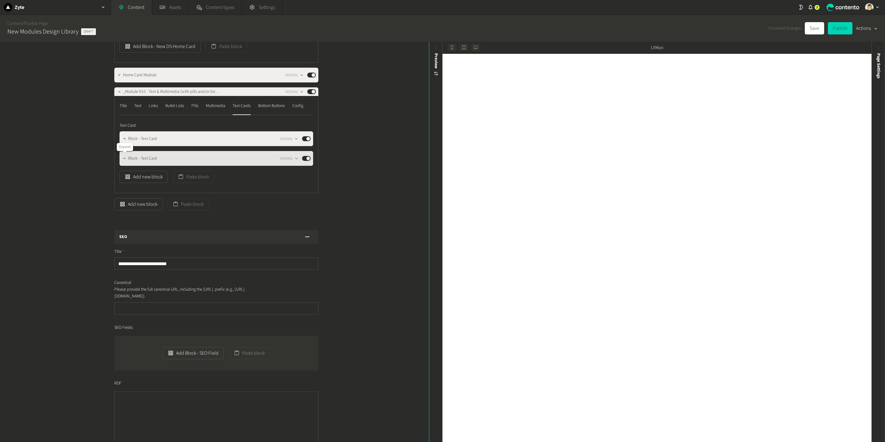
click at [124, 156] on icon "button" at bounding box center [124, 158] width 4 height 4
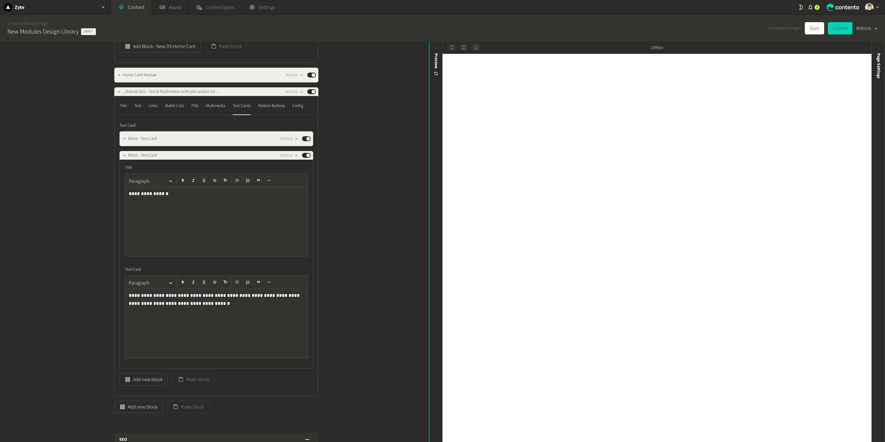
click at [143, 199] on div "**********" at bounding box center [216, 221] width 183 height 69
click at [147, 301] on p "**********" at bounding box center [216, 299] width 174 height 16
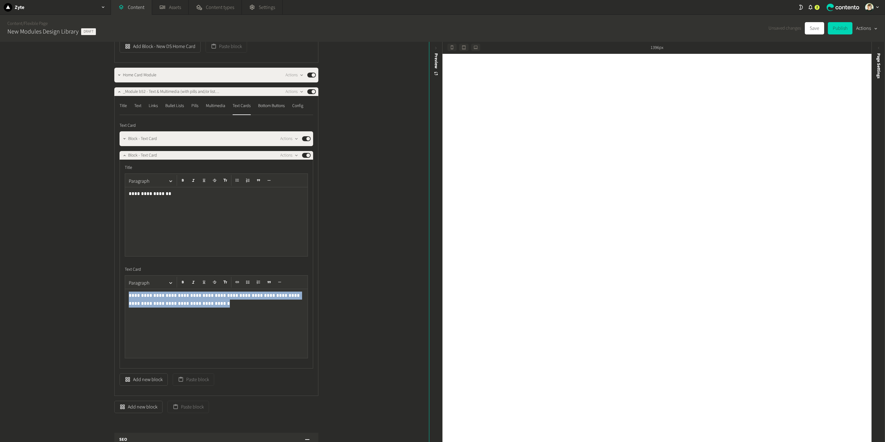
click at [147, 301] on p "**********" at bounding box center [216, 299] width 174 height 16
click at [124, 155] on icon "button" at bounding box center [124, 155] width 4 height 4
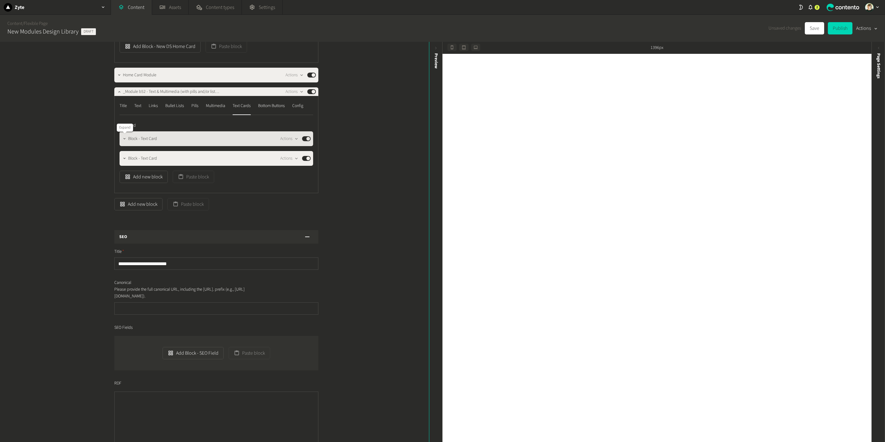
click at [122, 139] on icon "button" at bounding box center [124, 138] width 4 height 4
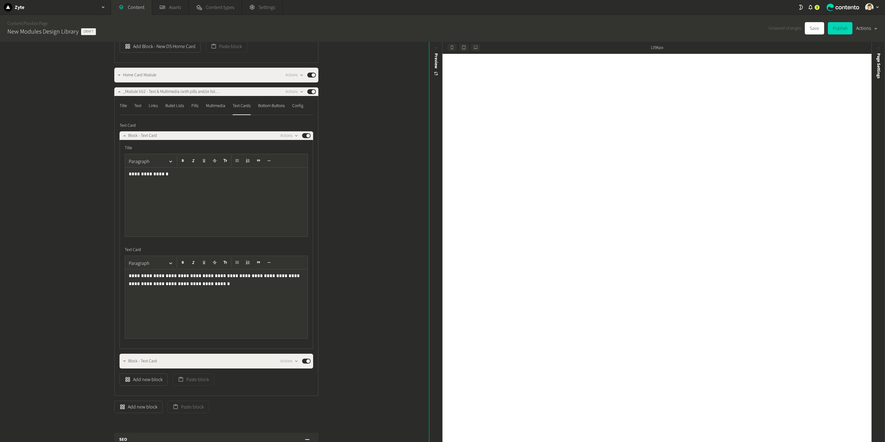
click at [154, 169] on div "**********" at bounding box center [216, 201] width 183 height 69
click at [153, 171] on p "**********" at bounding box center [216, 174] width 174 height 8
click at [166, 156] on button "Paragraph" at bounding box center [150, 161] width 49 height 12
click at [156, 190] on button "Heading 2" at bounding box center [152, 188] width 44 height 10
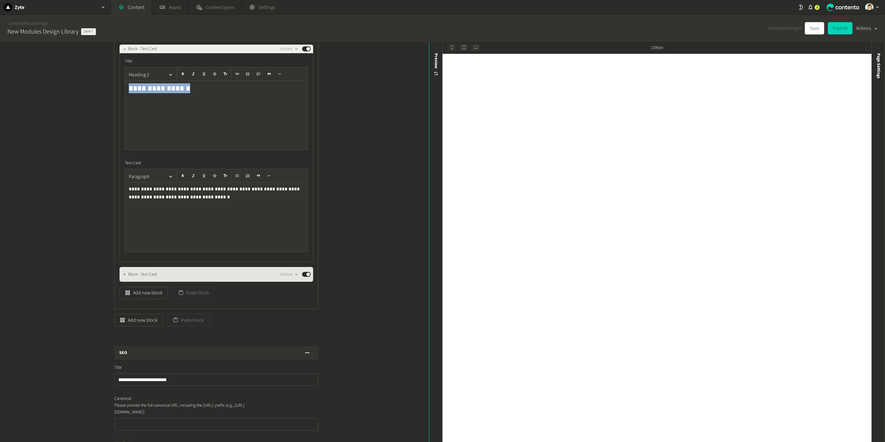
scroll to position [599, 0]
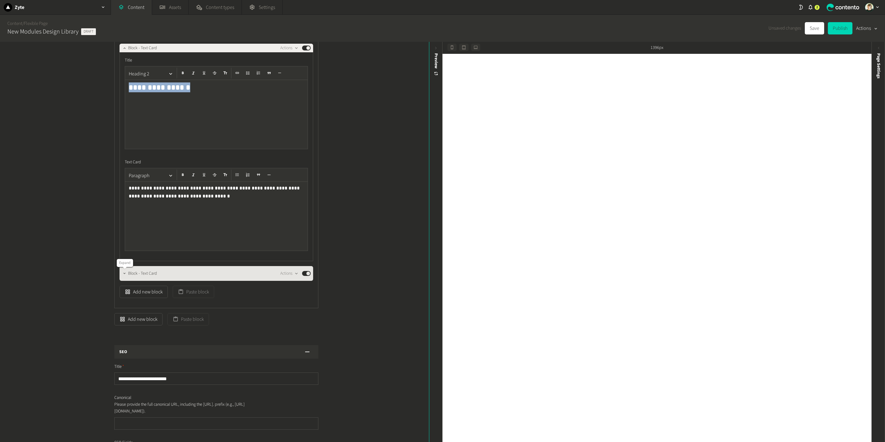
click at [126, 273] on icon "button" at bounding box center [124, 273] width 4 height 4
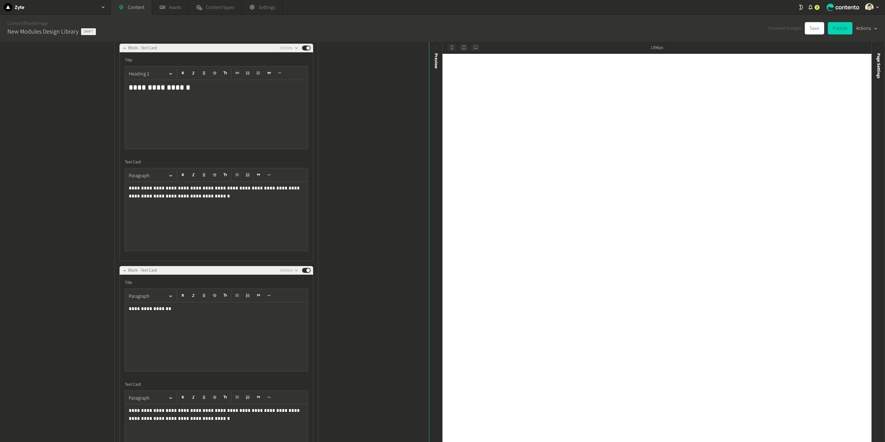
click at [150, 311] on p "**********" at bounding box center [216, 309] width 174 height 8
click at [169, 290] on div "Paragraph" at bounding box center [216, 296] width 183 height 14
click at [157, 310] on p "**********" at bounding box center [216, 309] width 174 height 8
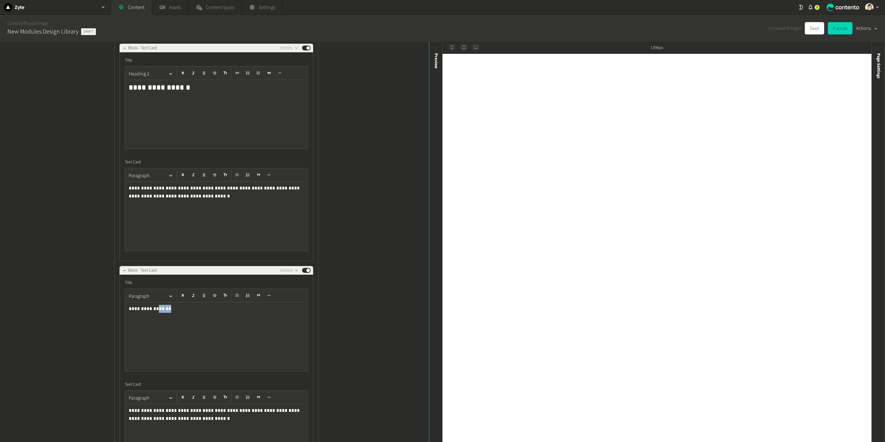
click at [157, 310] on p "**********" at bounding box center [216, 309] width 174 height 8
click at [170, 294] on icon "button" at bounding box center [171, 296] width 6 height 6
click at [159, 322] on button "Heading 2" at bounding box center [152, 323] width 44 height 10
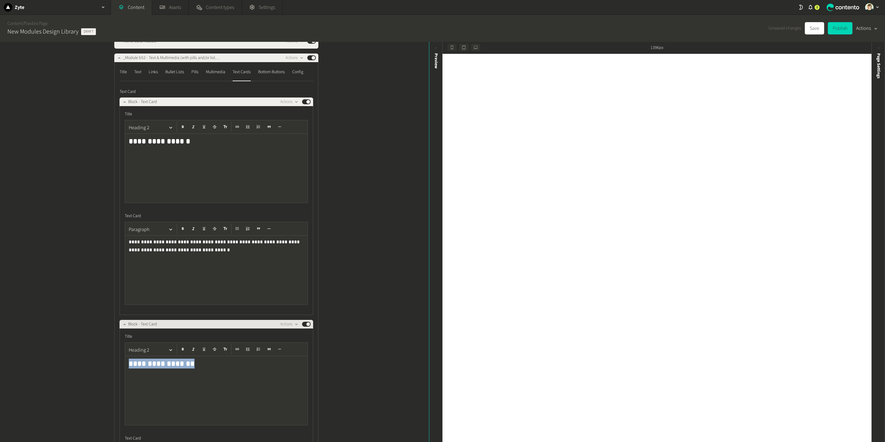
scroll to position [542, 0]
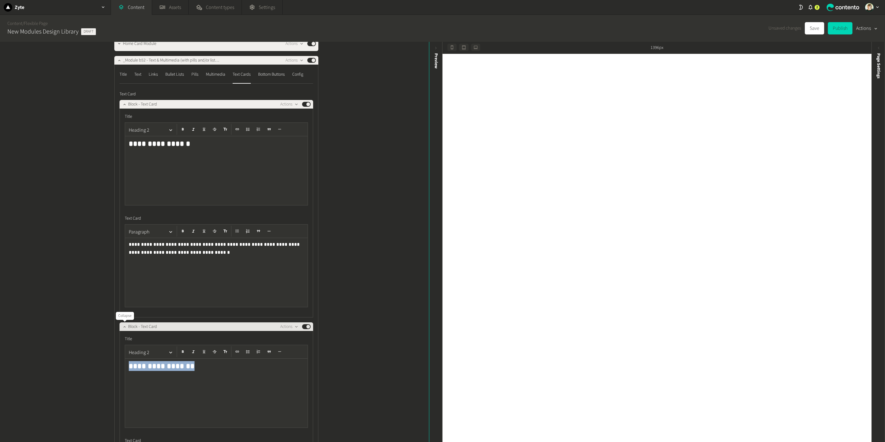
click at [127, 329] on icon "button" at bounding box center [124, 326] width 4 height 4
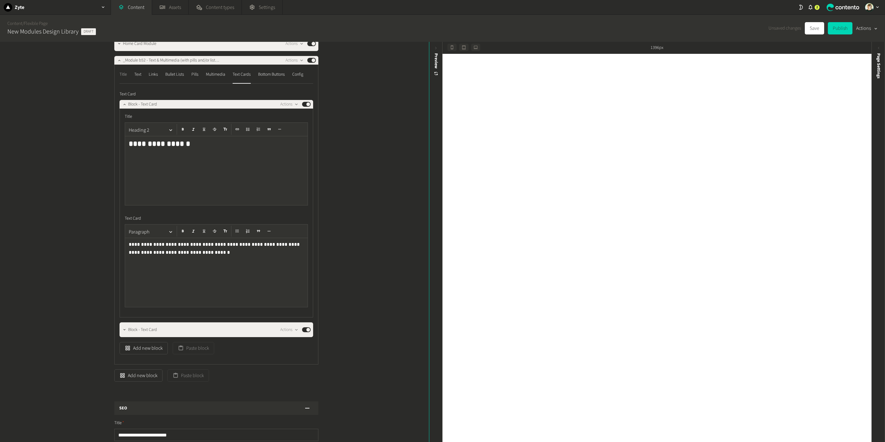
click at [125, 77] on div "Title" at bounding box center [123, 74] width 7 height 10
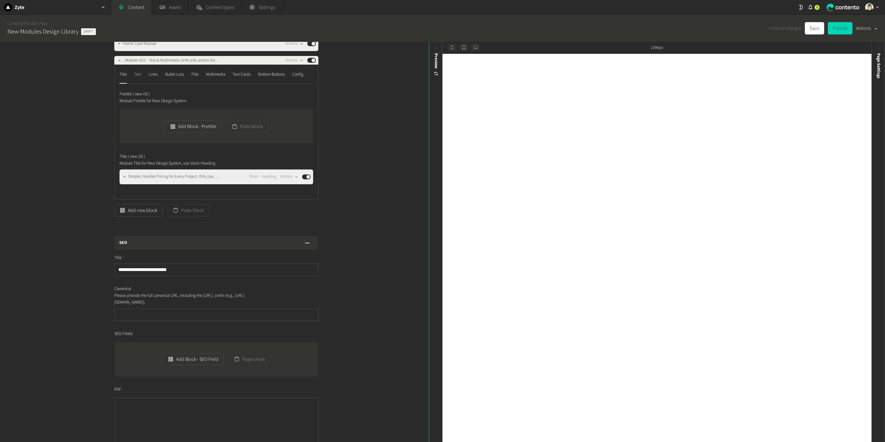
click at [141, 72] on div "Text" at bounding box center [137, 74] width 7 height 10
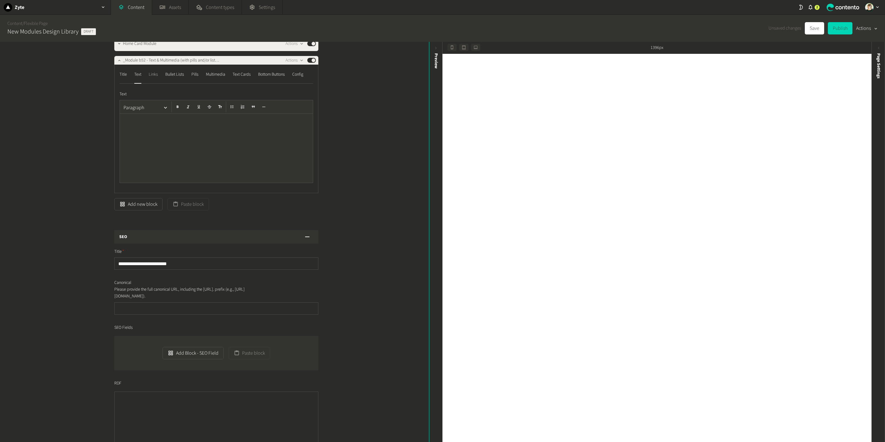
click at [157, 73] on div "Links" at bounding box center [153, 74] width 9 height 10
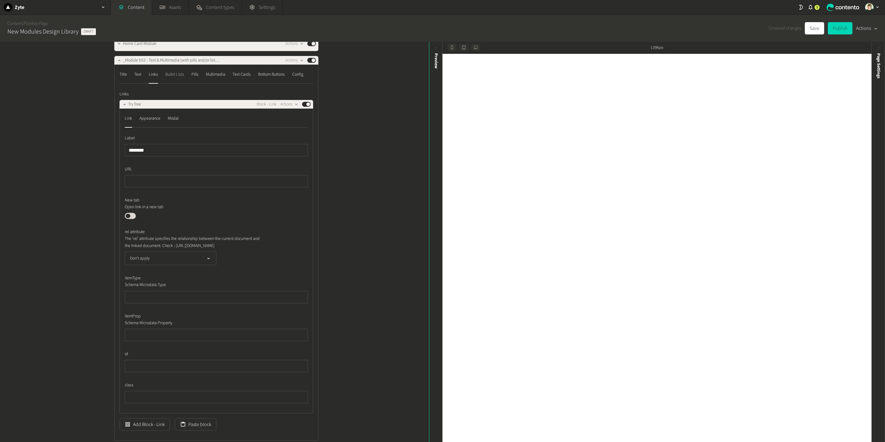
click at [174, 73] on div "Bullet Lists" at bounding box center [174, 74] width 19 height 10
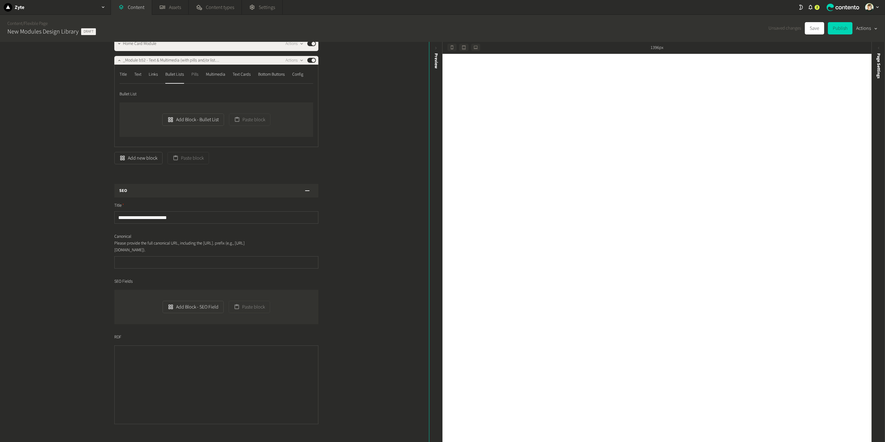
click at [199, 70] on div "Pills" at bounding box center [194, 74] width 7 height 10
click at [224, 74] on div "Multimedia" at bounding box center [215, 74] width 19 height 10
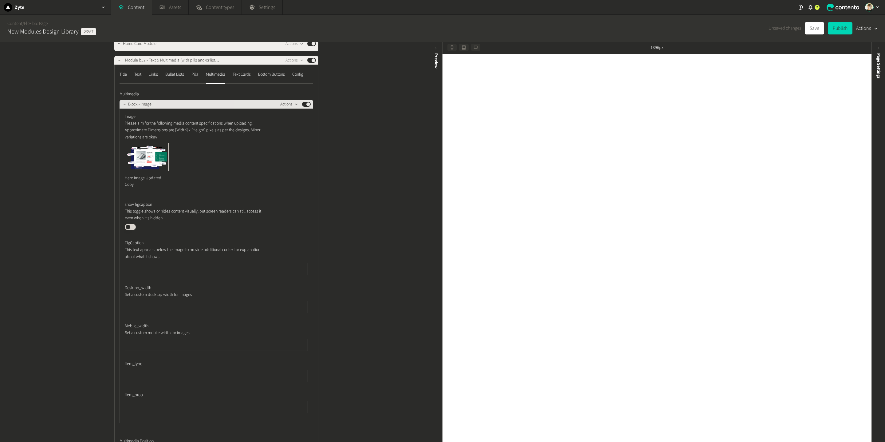
click at [296, 105] on icon "button" at bounding box center [296, 104] width 5 height 5
click at [296, 153] on button "Delete" at bounding box center [300, 151] width 41 height 11
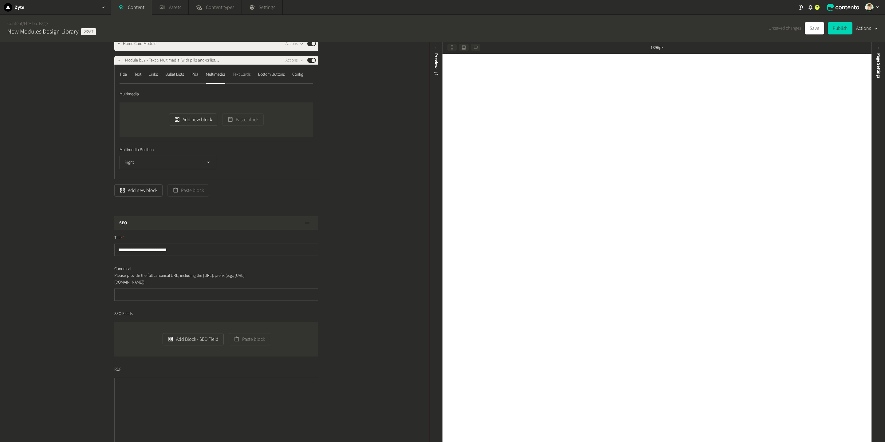
click at [241, 71] on div "Text Cards" at bounding box center [242, 74] width 18 height 10
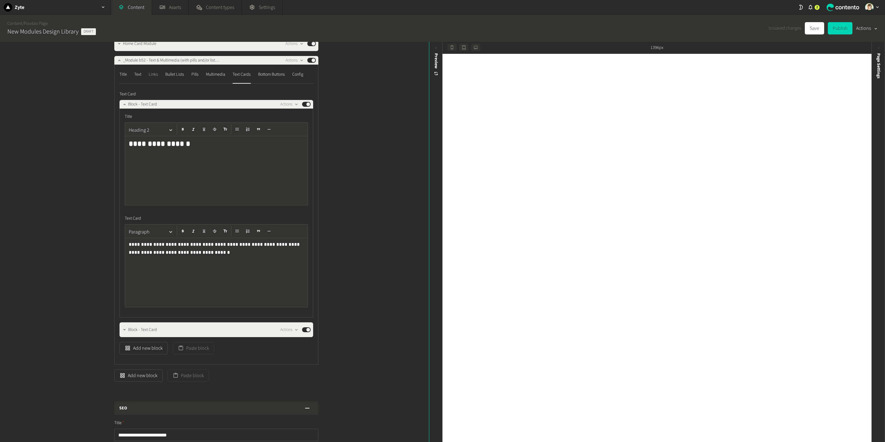
click at [150, 73] on div "Links" at bounding box center [153, 74] width 9 height 10
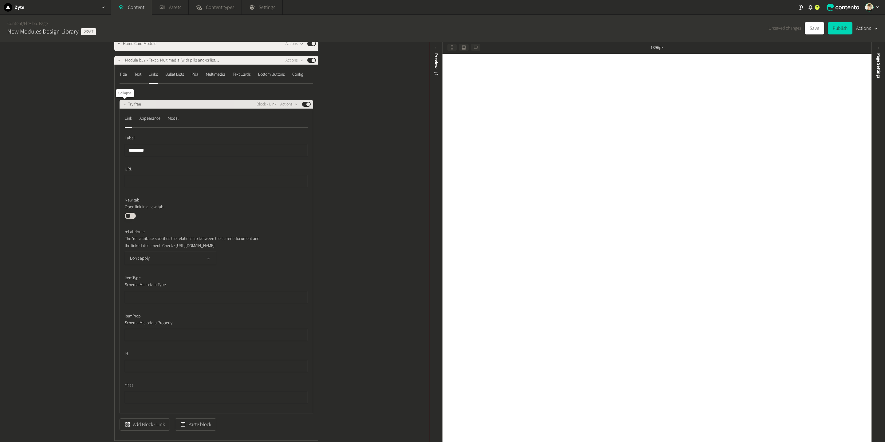
click at [127, 103] on icon "button" at bounding box center [124, 104] width 4 height 4
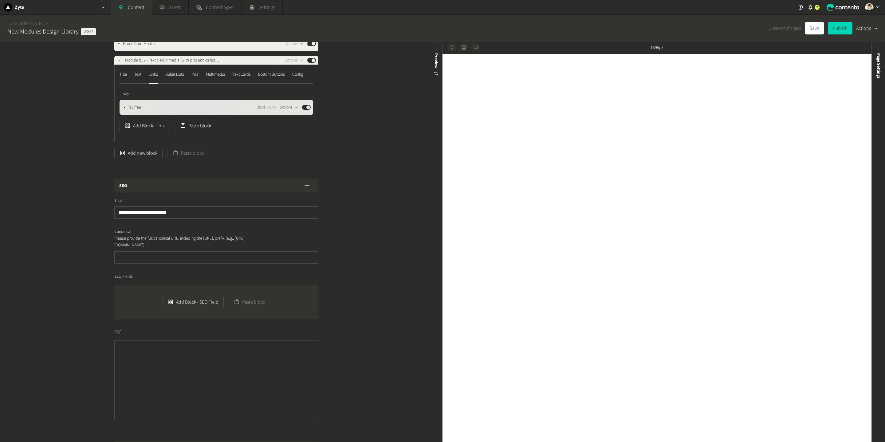
click at [294, 109] on icon "button" at bounding box center [296, 107] width 5 height 5
click at [298, 153] on button "Delete" at bounding box center [300, 154] width 41 height 11
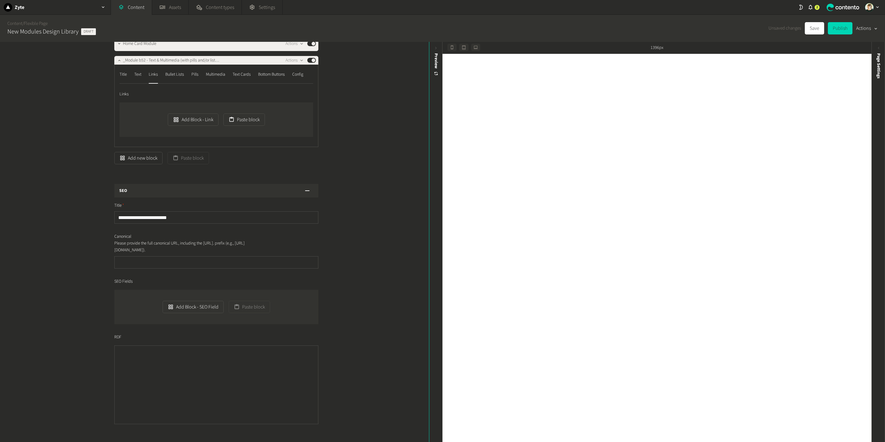
click at [374, 136] on div "Structure Modules _Module b23 - Generic Hero Alternative New Design Actions Pub…" at bounding box center [214, 242] width 429 height 400
click at [123, 75] on div "Title" at bounding box center [123, 74] width 7 height 10
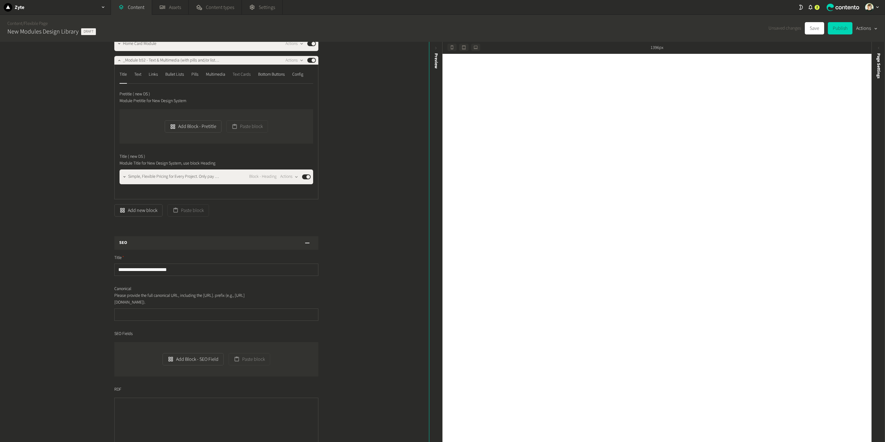
click at [242, 76] on div "Text Cards" at bounding box center [242, 74] width 18 height 10
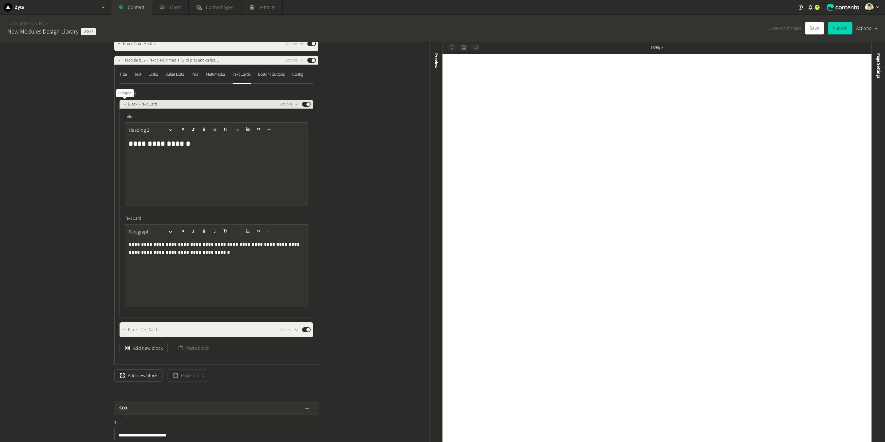
click at [125, 103] on icon "button" at bounding box center [124, 104] width 4 height 4
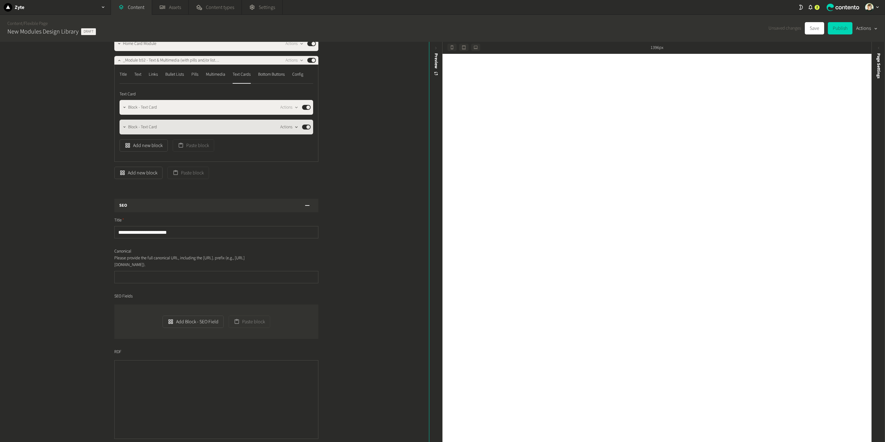
click at [287, 128] on button "Actions" at bounding box center [289, 126] width 18 height 7
click at [296, 148] on button "Duplicate in place" at bounding box center [300, 151] width 41 height 11
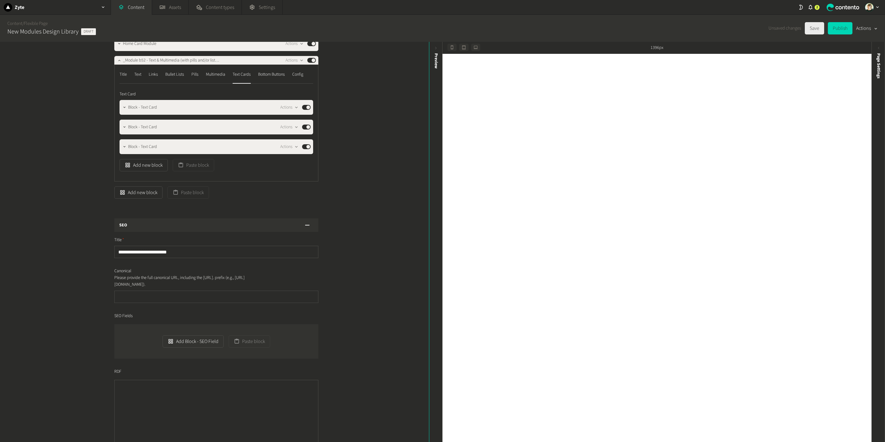
click at [818, 31] on button "Save" at bounding box center [814, 28] width 19 height 12
click at [123, 76] on div "Title" at bounding box center [123, 74] width 7 height 10
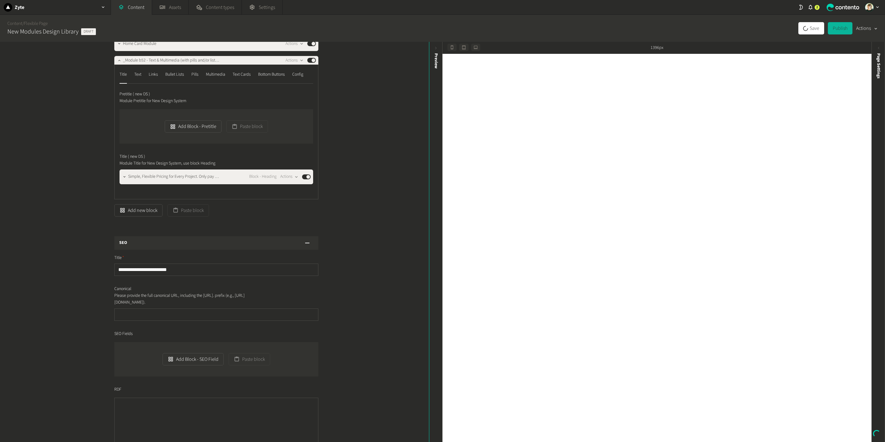
click at [388, 210] on div "Structure Modules _Module b23 - Generic Hero Alternative New Design Actions Pub…" at bounding box center [214, 242] width 429 height 400
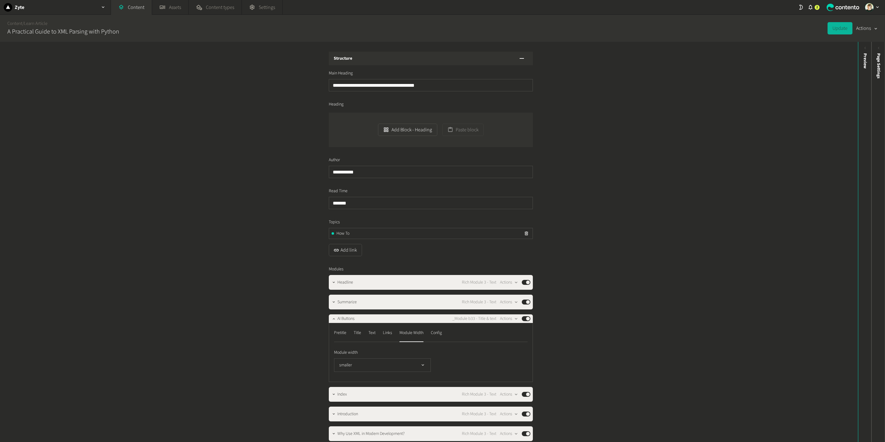
scroll to position [65, 0]
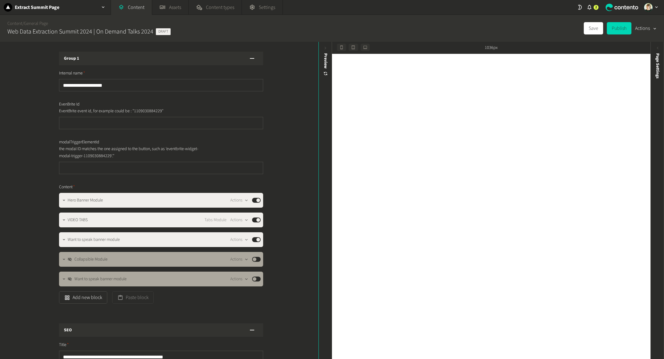
scroll to position [113, 0]
